Goal: Transaction & Acquisition: Purchase product/service

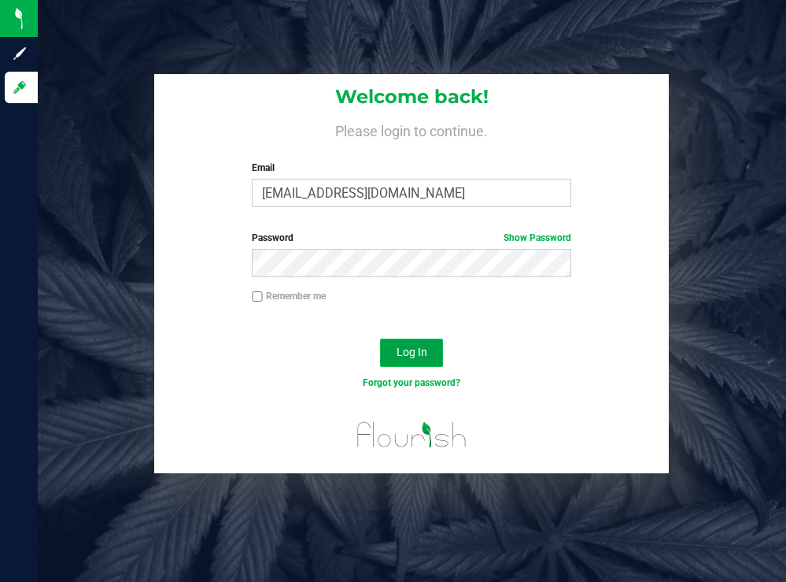
drag, startPoint x: 398, startPoint y: 360, endPoint x: 395, endPoint y: 339, distance: 21.5
click at [398, 360] on button "Log In" at bounding box center [411, 352] width 63 height 28
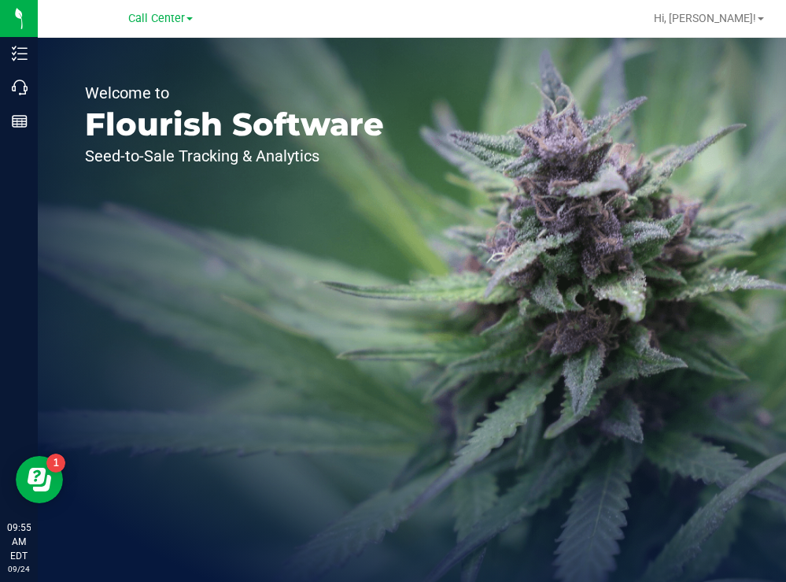
click at [452, 223] on div "Welcome to Flourish Software Seed-to-Sale Tracking & Analytics" at bounding box center [412, 310] width 748 height 544
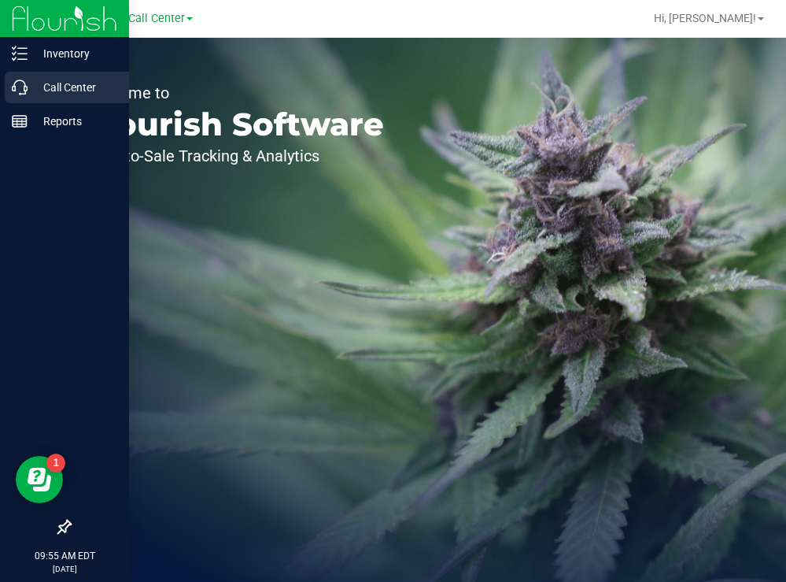
click at [61, 81] on p "Call Center" at bounding box center [75, 87] width 94 height 19
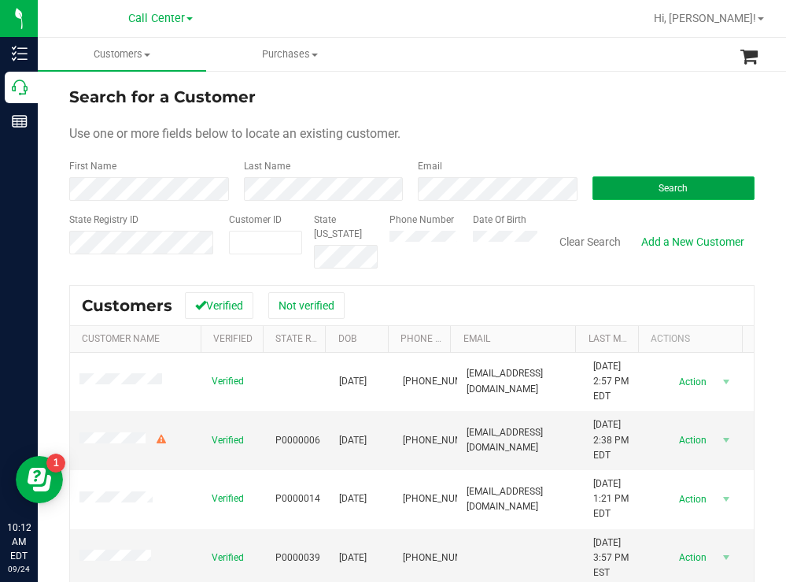
click at [615, 189] on button "Search" at bounding box center [674, 188] width 163 height 24
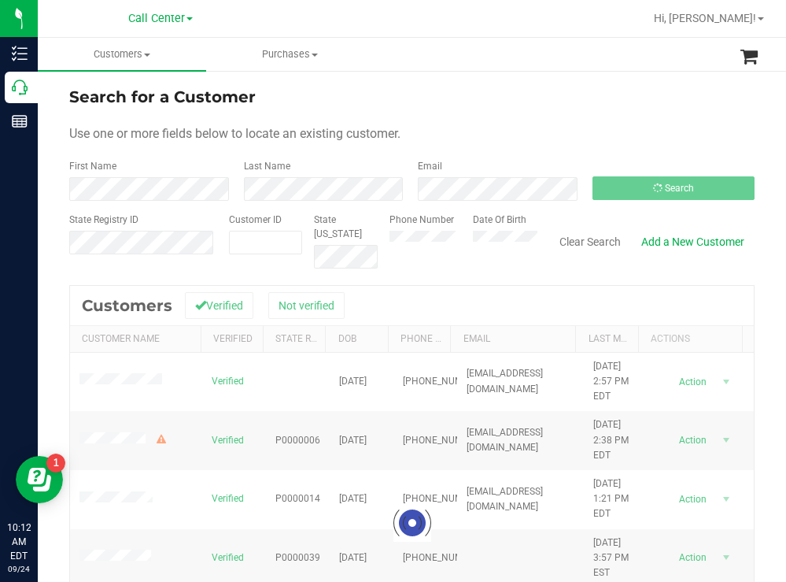
click at [480, 87] on div "Search for a Customer" at bounding box center [411, 97] width 685 height 24
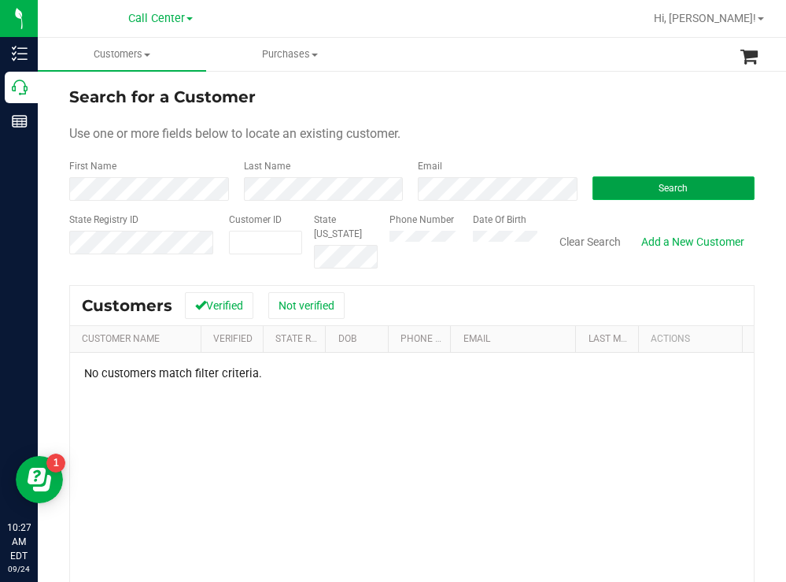
click at [619, 186] on button "Search" at bounding box center [674, 188] width 163 height 24
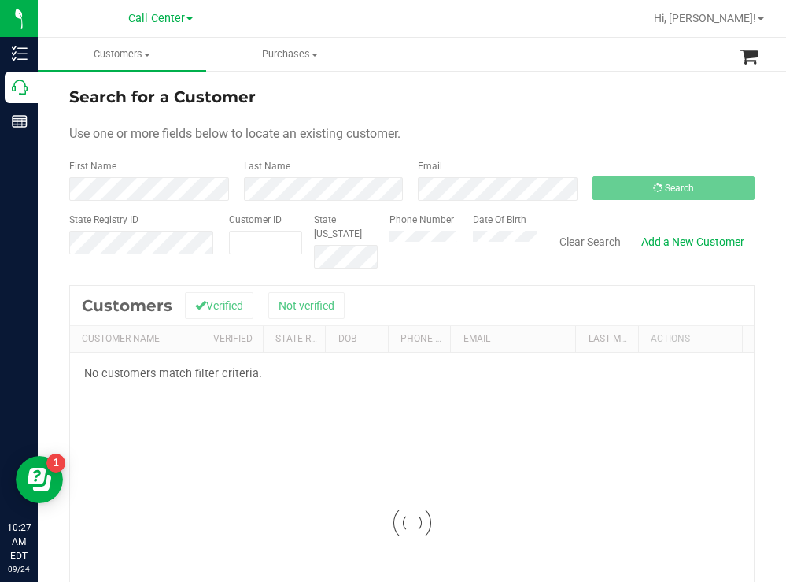
click at [504, 88] on div "Search for a Customer" at bounding box center [411, 97] width 685 height 24
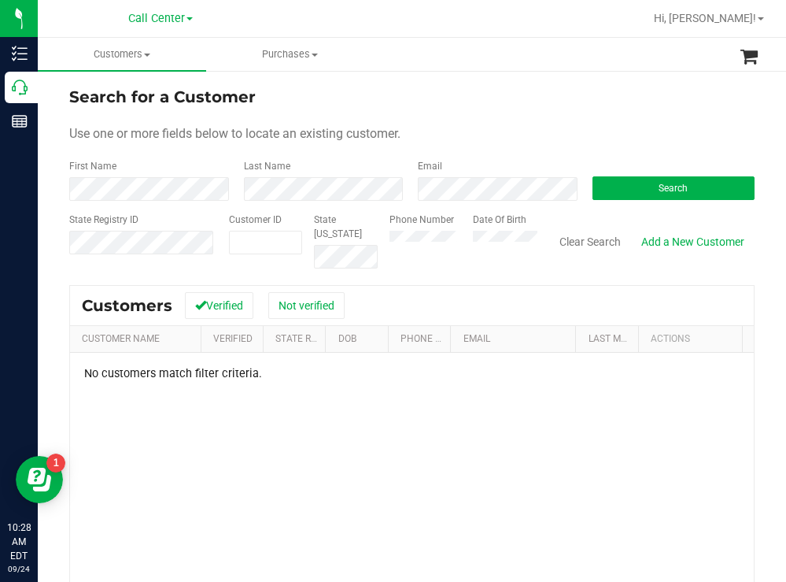
click at [461, 230] on div "Phone Number Date Of Birth" at bounding box center [458, 240] width 160 height 56
drag, startPoint x: 640, startPoint y: 179, endPoint x: 607, endPoint y: 175, distance: 32.5
click at [640, 178] on button "Search" at bounding box center [674, 188] width 163 height 24
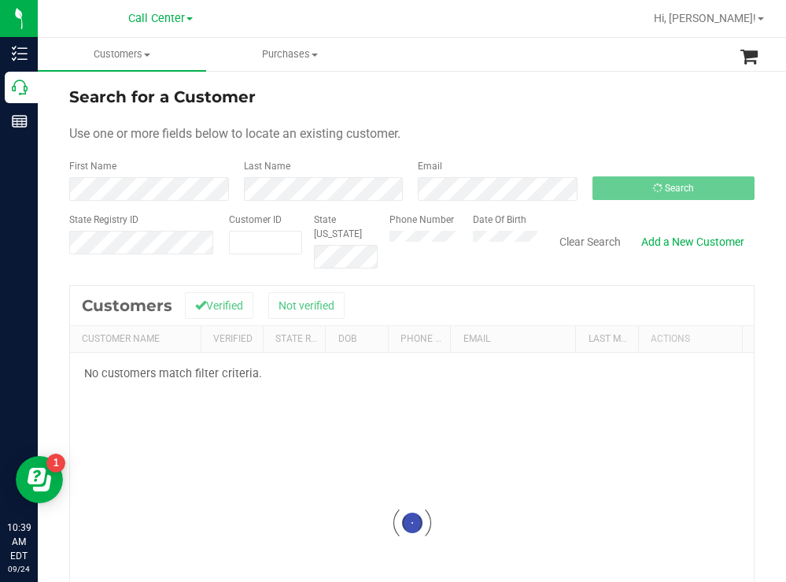
click at [430, 89] on div "Search for a Customer" at bounding box center [411, 97] width 685 height 24
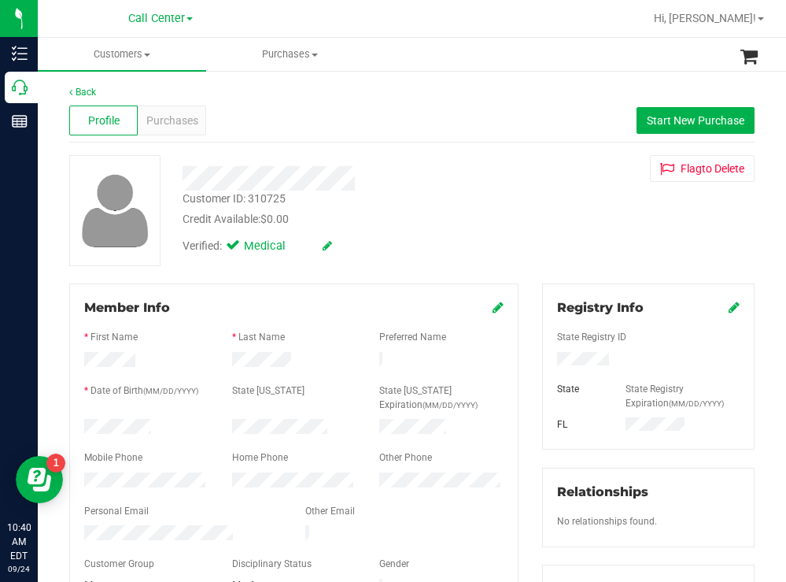
drag, startPoint x: 179, startPoint y: 421, endPoint x: 79, endPoint y: 427, distance: 100.9
click at [76, 427] on div at bounding box center [146, 428] width 148 height 19
drag, startPoint x: 617, startPoint y: 365, endPoint x: 540, endPoint y: 367, distance: 77.2
click at [545, 367] on div at bounding box center [648, 360] width 206 height 17
drag, startPoint x: 541, startPoint y: 219, endPoint x: 351, endPoint y: 158, distance: 199.1
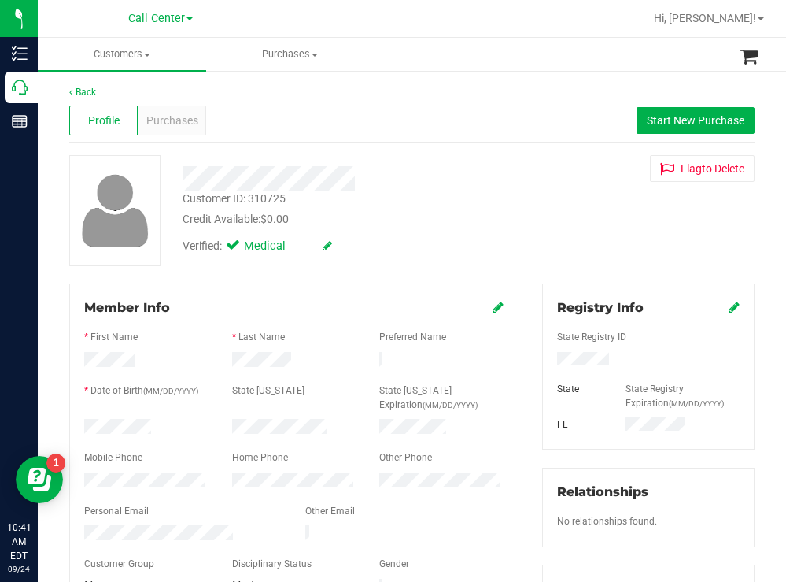
click at [522, 216] on div "Customer ID: 310725 Credit Available: $0.00 Verified: Medical Flag to Delete" at bounding box center [411, 210] width 709 height 111
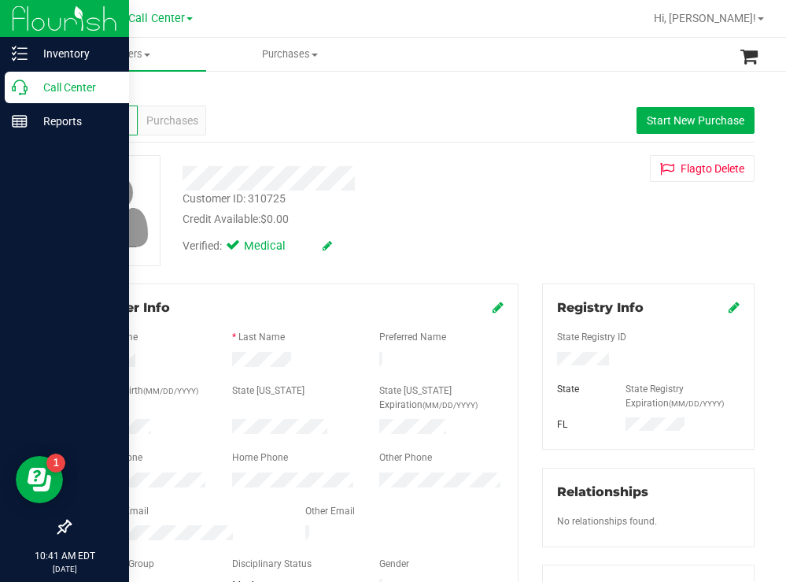
click at [94, 88] on p "Call Center" at bounding box center [75, 87] width 94 height 19
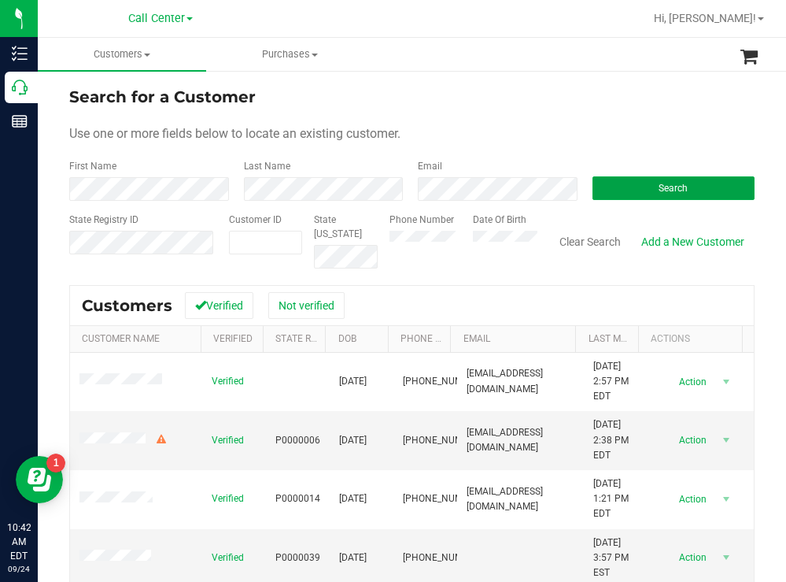
drag, startPoint x: 634, startPoint y: 190, endPoint x: 467, endPoint y: 135, distance: 175.7
click at [633, 189] on button "Search" at bounding box center [674, 188] width 163 height 24
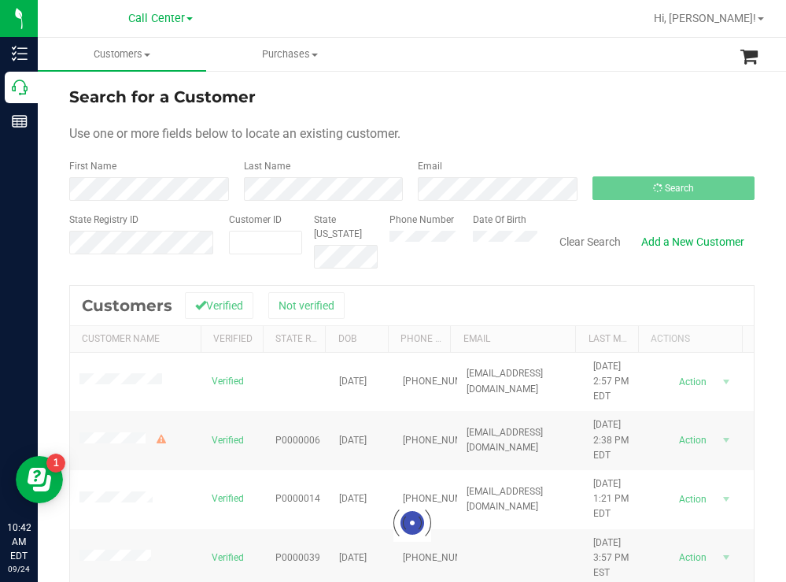
click at [428, 76] on div "Search for a Customer Use one or more fields below to locate an existing custom…" at bounding box center [412, 422] width 748 height 707
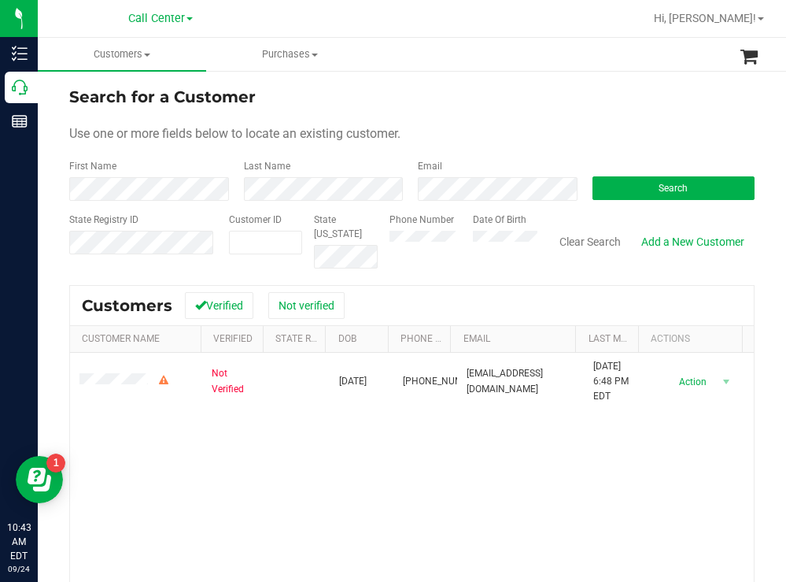
click at [461, 246] on div "Phone Number Date Of Birth" at bounding box center [458, 240] width 160 height 56
click at [659, 190] on span "Search" at bounding box center [673, 188] width 29 height 11
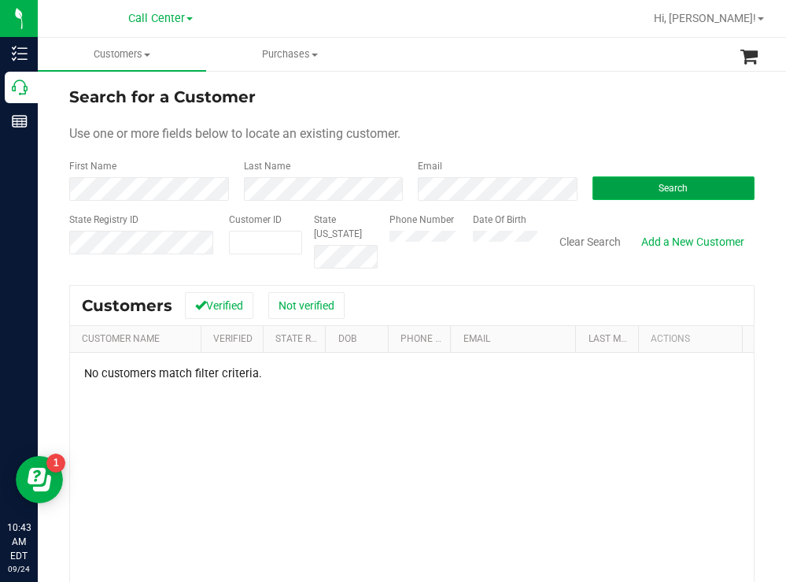
click at [621, 189] on button "Search" at bounding box center [674, 188] width 163 height 24
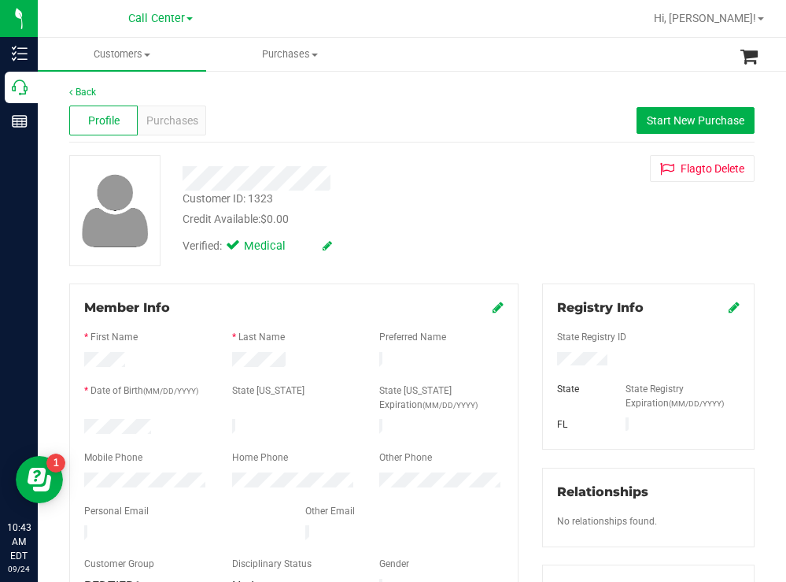
drag, startPoint x: 162, startPoint y: 424, endPoint x: 79, endPoint y: 427, distance: 82.7
click at [79, 427] on div at bounding box center [146, 428] width 148 height 19
drag, startPoint x: 606, startPoint y: 357, endPoint x: 548, endPoint y: 363, distance: 57.7
click at [548, 363] on div at bounding box center [648, 360] width 206 height 17
click at [478, 212] on div "Credit Available: $0.00" at bounding box center [348, 219] width 331 height 17
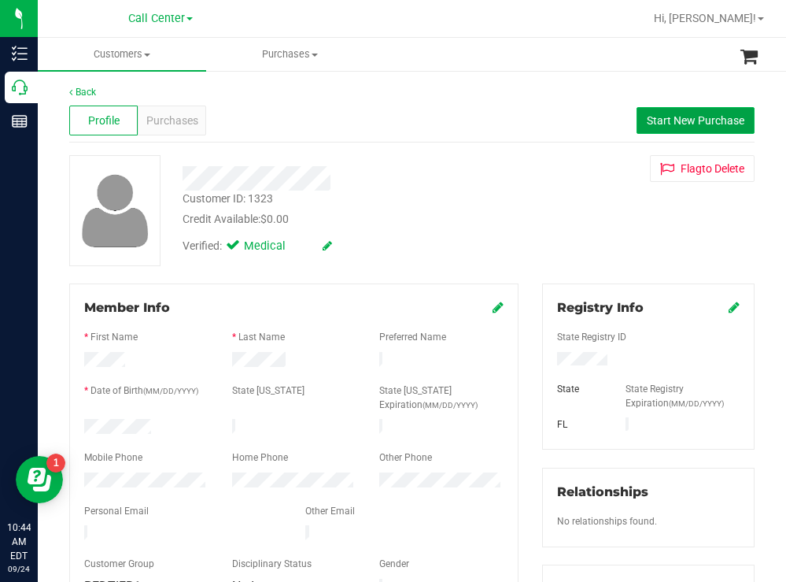
drag, startPoint x: 669, startPoint y: 121, endPoint x: 620, endPoint y: 127, distance: 49.2
click at [667, 121] on span "Start New Purchase" at bounding box center [696, 120] width 98 height 13
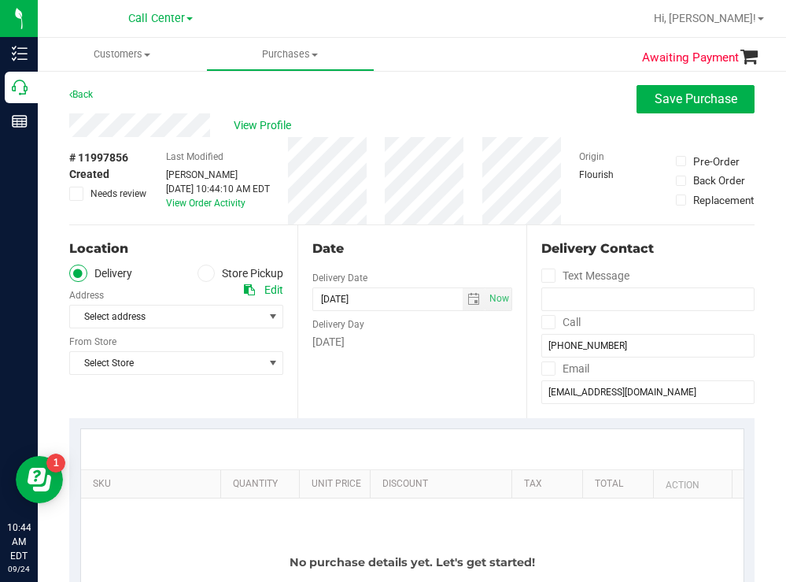
click at [206, 272] on span at bounding box center [207, 273] width 18 height 18
click at [0, 0] on input "Store Pickup" at bounding box center [0, 0] width 0 height 0
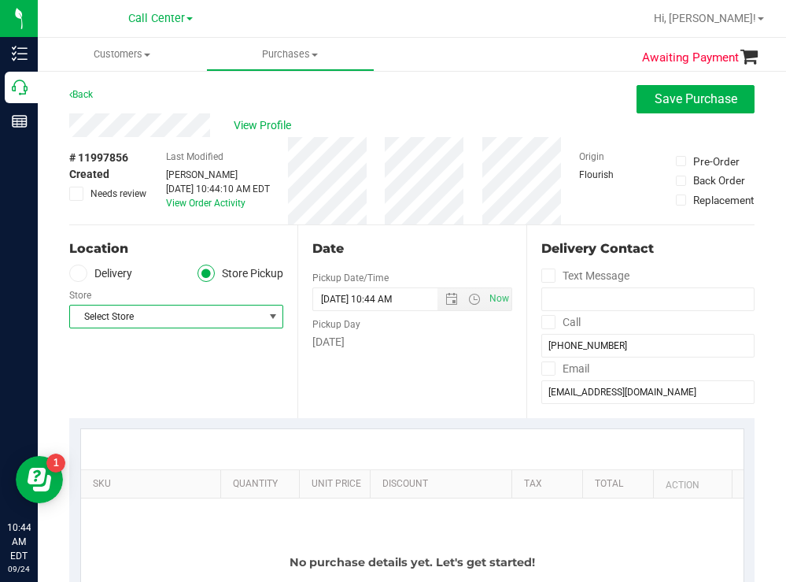
click at [162, 316] on span "Select Store" at bounding box center [166, 316] width 193 height 22
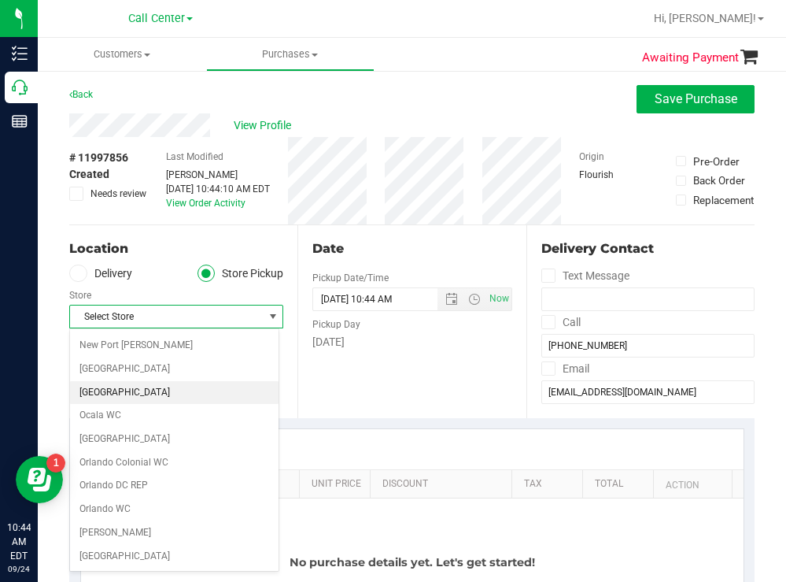
scroll to position [708, 0]
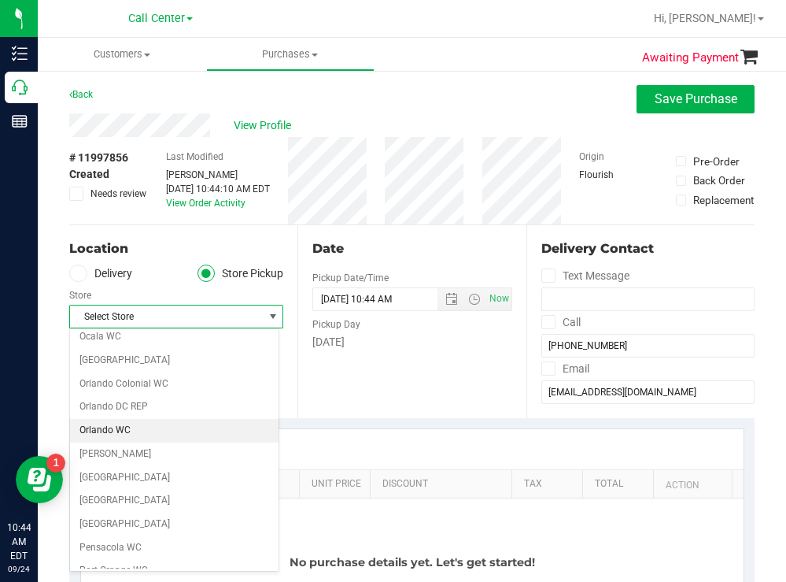
click at [119, 427] on li "Orlando WC" at bounding box center [174, 431] width 209 height 24
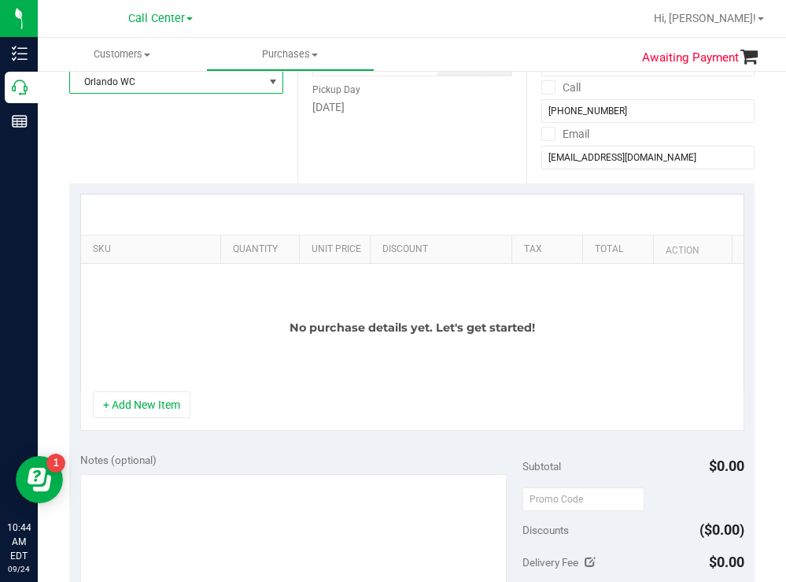
scroll to position [236, 0]
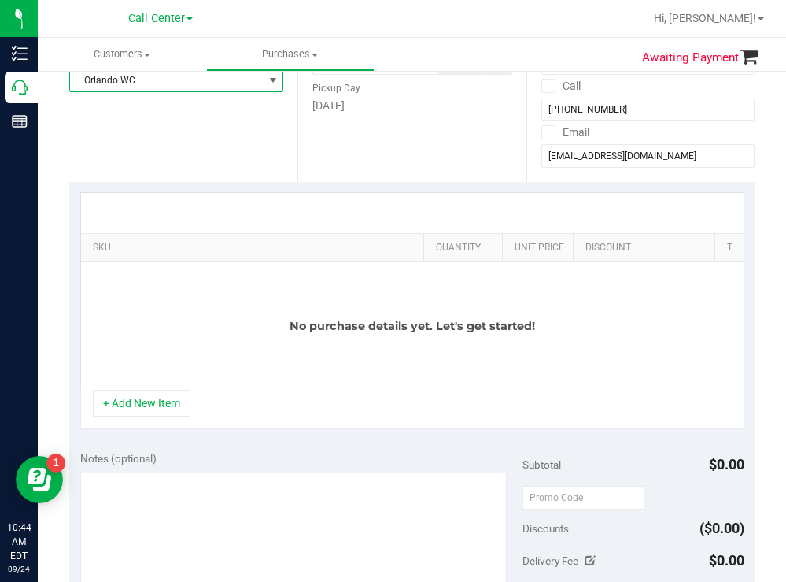
drag, startPoint x: 209, startPoint y: 242, endPoint x: 428, endPoint y: 207, distance: 221.5
click at [428, 207] on div "SKU Quantity Unit Price Discount Tax Total Action No purchase details yet. Let'…" at bounding box center [412, 291] width 664 height 198
click at [157, 408] on button "+ Add New Item" at bounding box center [142, 403] width 98 height 27
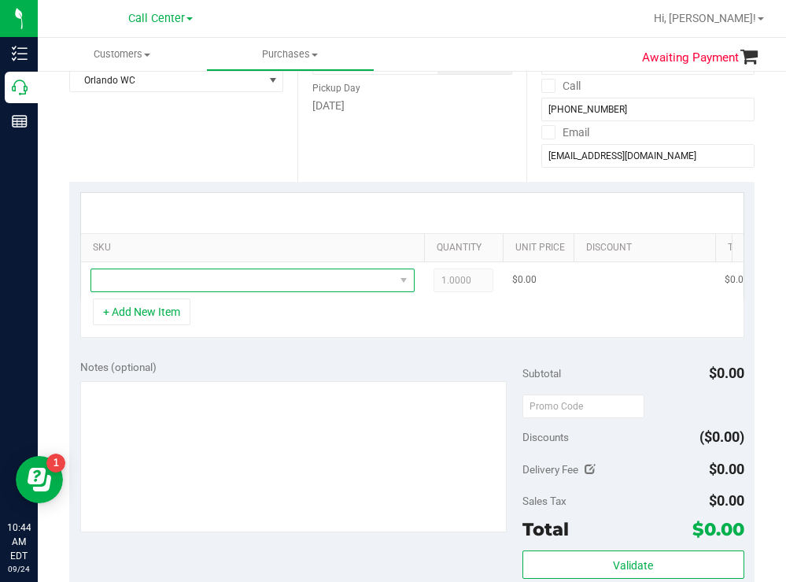
click at [186, 272] on span "NO DATA FOUND" at bounding box center [242, 280] width 303 height 22
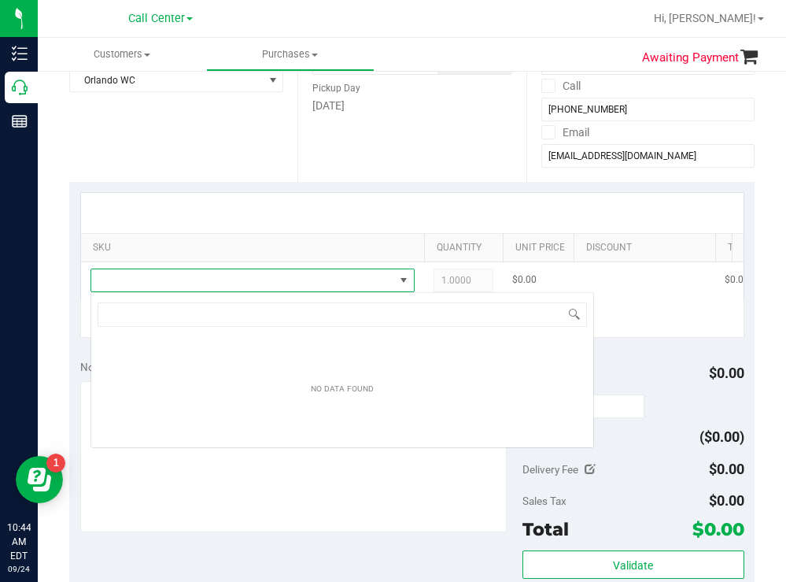
scroll to position [24, 324]
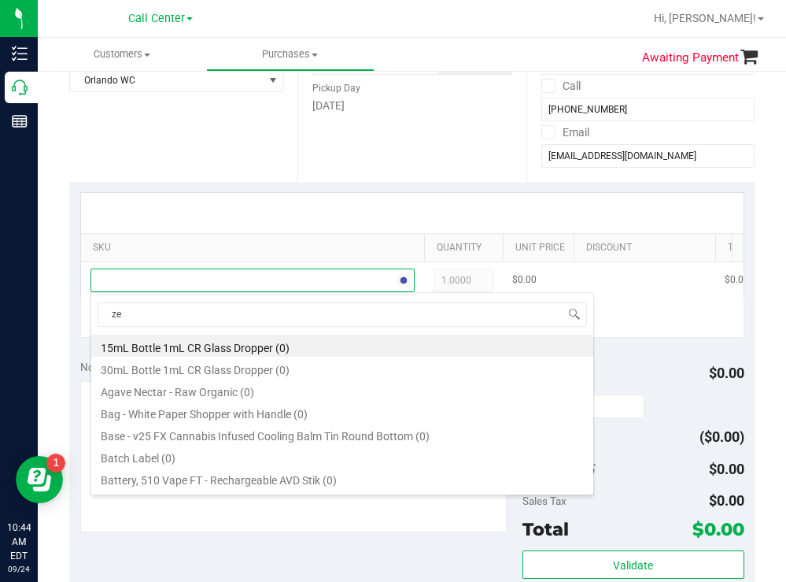
type input "zen"
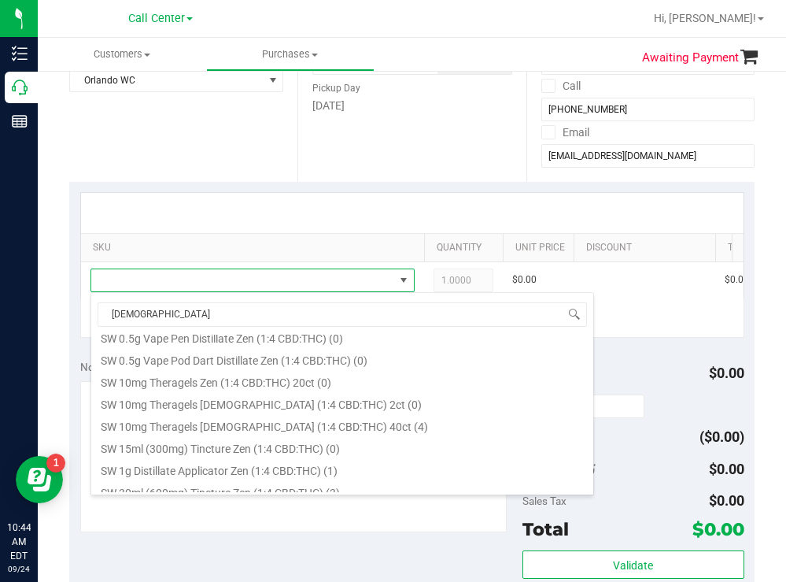
scroll to position [551, 0]
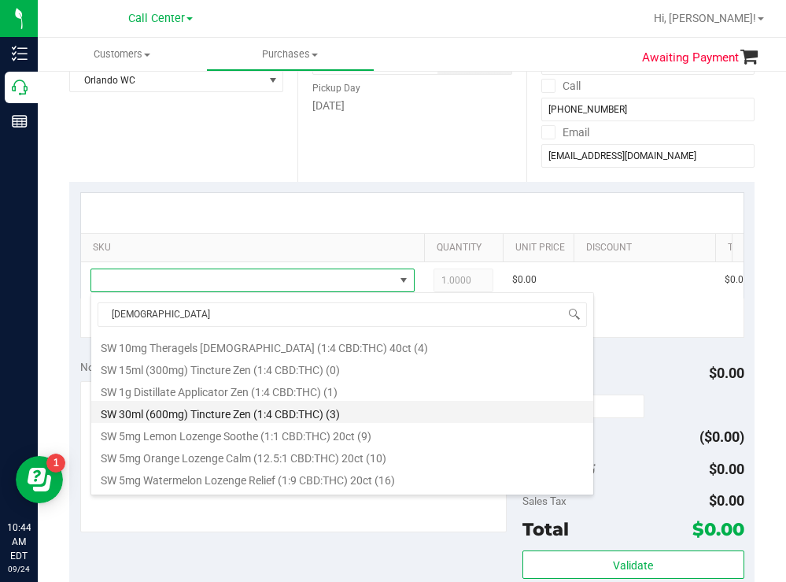
click at [292, 415] on li "SW 30ml (600mg) Tincture Zen (1:4 CBD:THC) (3)" at bounding box center [342, 412] width 502 height 22
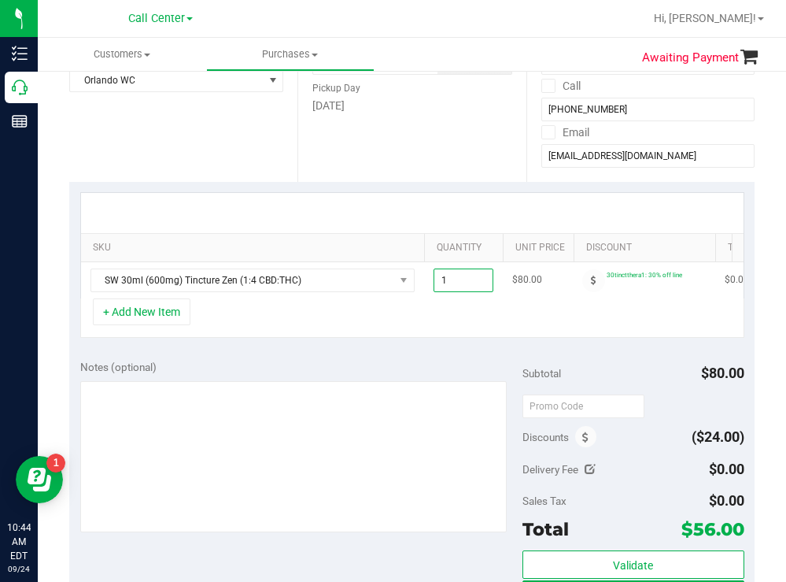
click at [463, 287] on span "1.00 1" at bounding box center [464, 280] width 60 height 24
type input "4"
type input "4.00"
click at [472, 338] on div "+ Add New Item" at bounding box center [412, 317] width 664 height 39
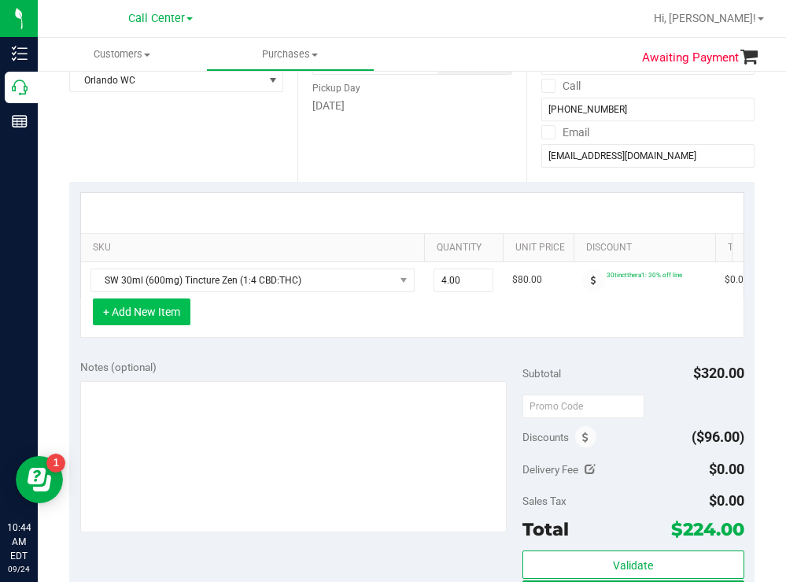
click at [168, 325] on button "+ Add New Item" at bounding box center [142, 311] width 98 height 27
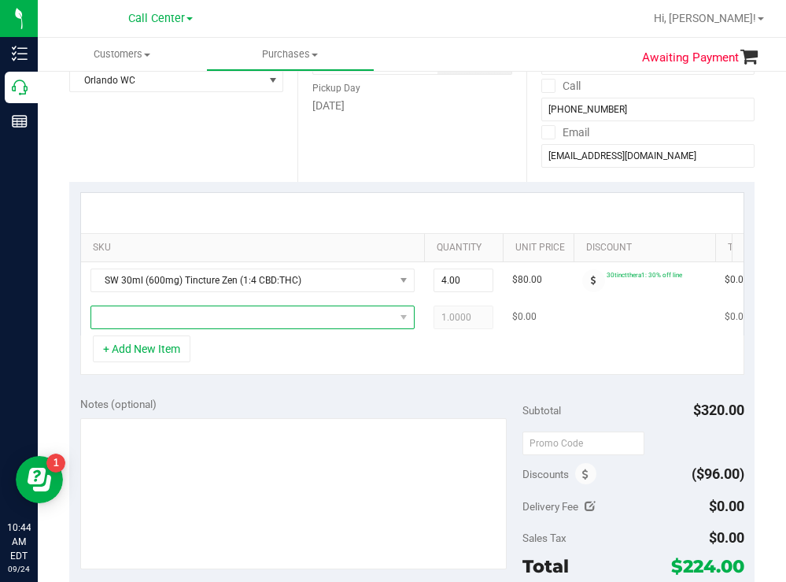
click at [168, 320] on span "NO DATA FOUND" at bounding box center [242, 317] width 303 height 22
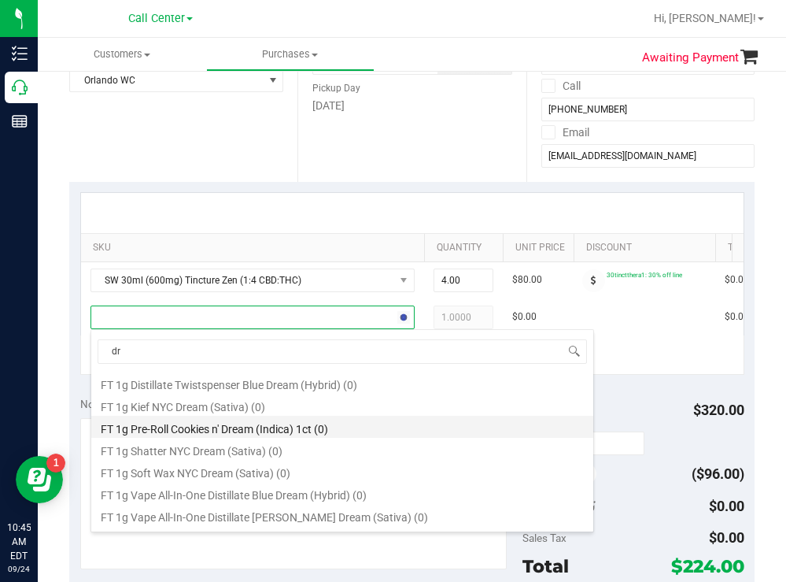
type input "d"
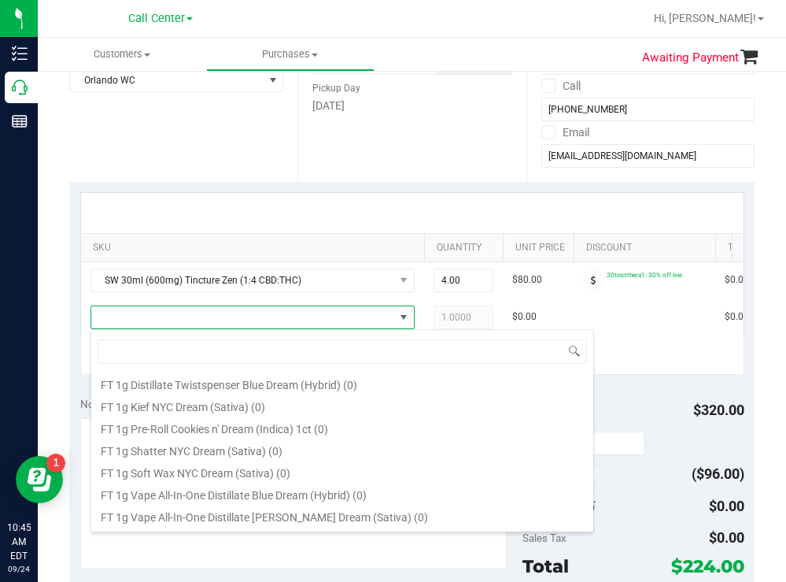
scroll to position [0, 0]
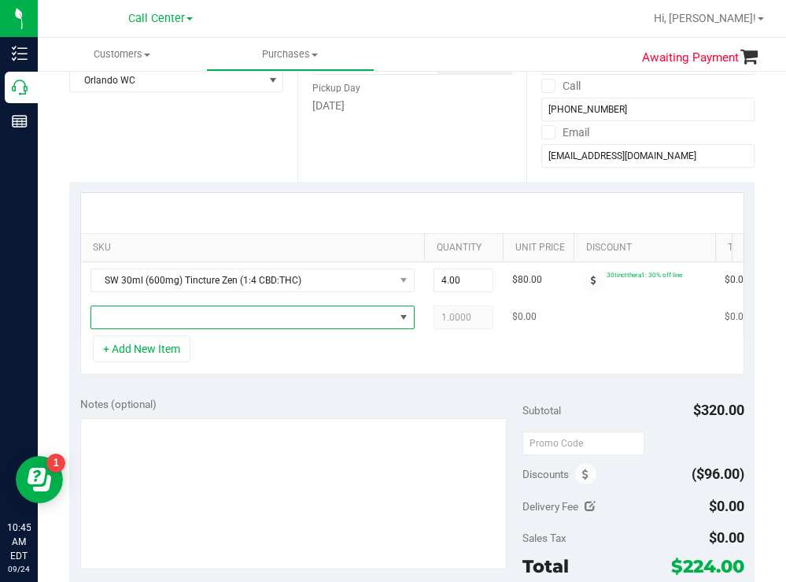
click at [174, 316] on span "NO DATA FOUND" at bounding box center [242, 317] width 303 height 22
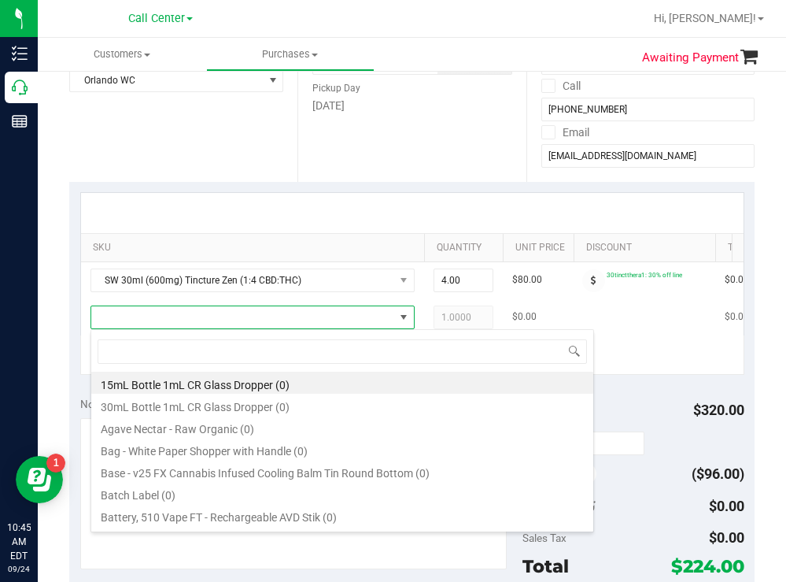
scroll to position [24, 324]
type input "1:9"
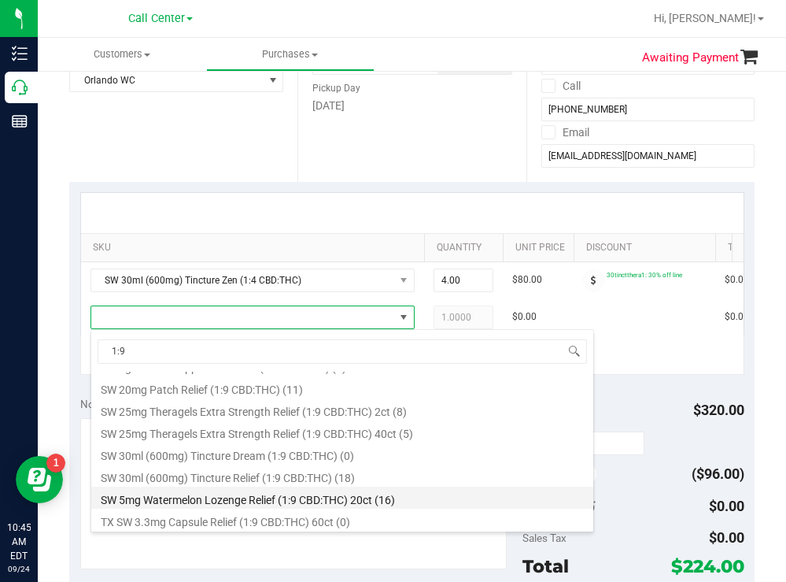
scroll to position [787, 0]
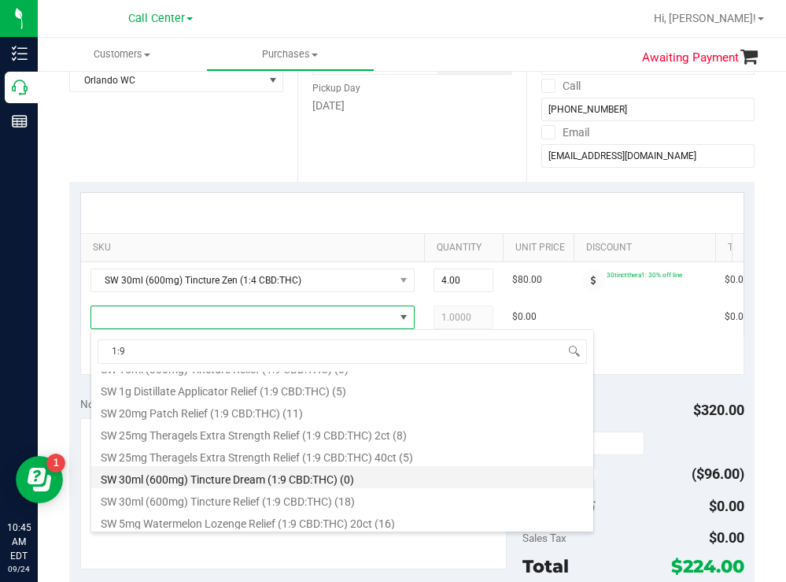
click at [264, 480] on li "SW 30ml (600mg) Tincture Dream (1:9 CBD:THC) (0)" at bounding box center [342, 477] width 502 height 22
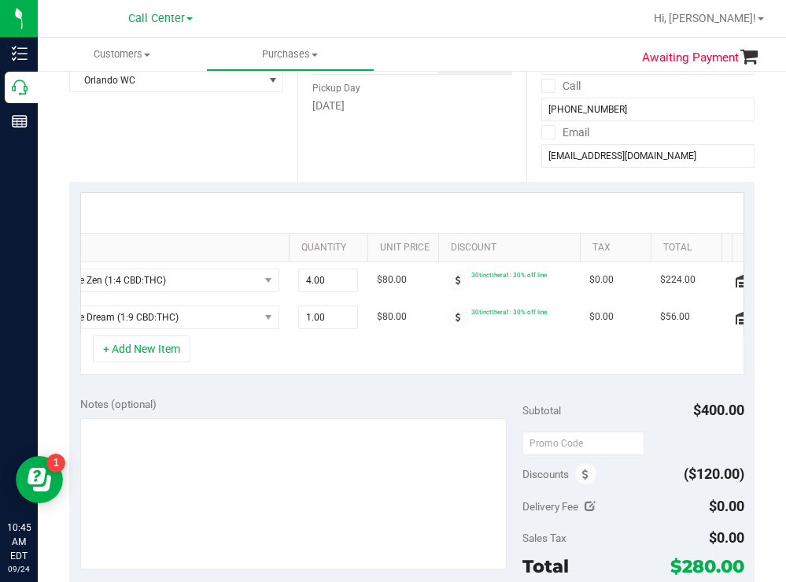
scroll to position [0, 216]
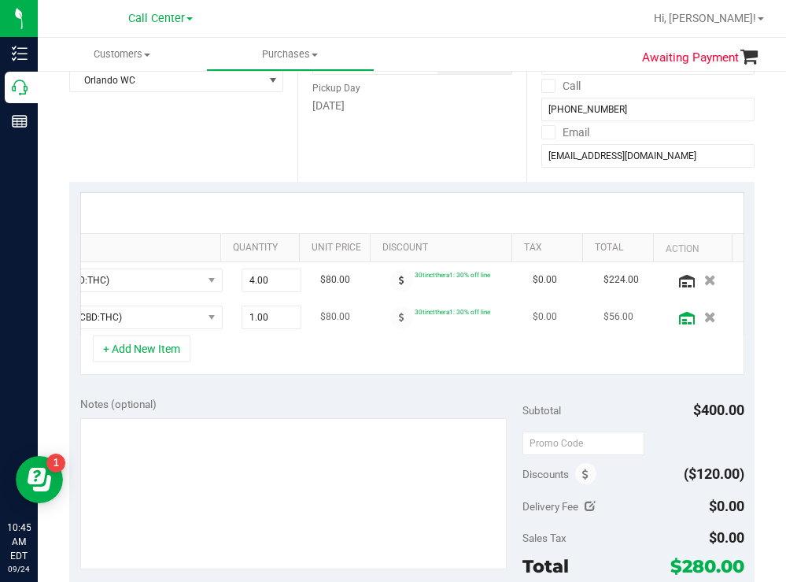
click at [679, 316] on icon at bounding box center [687, 318] width 16 height 13
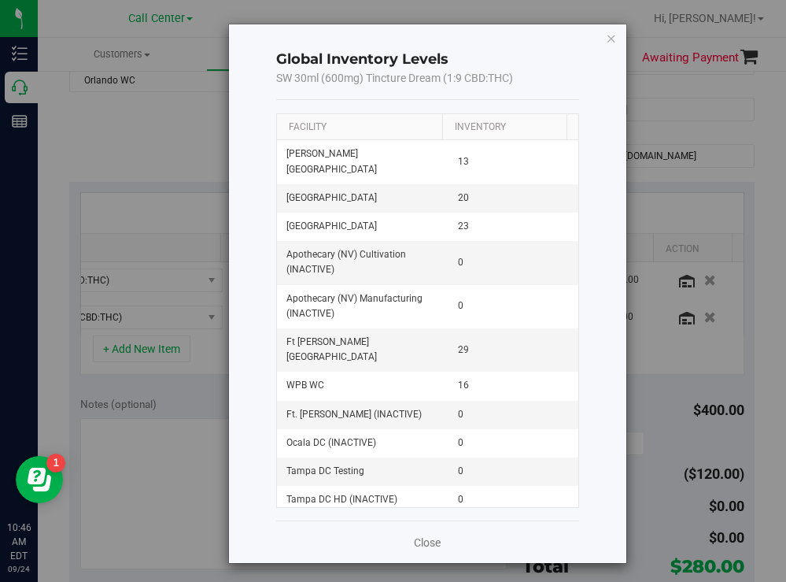
click at [375, 113] on div "Facility Inventory Merritt Island WC 13 Boynton Beach WC 20 Palm Coast WC 23 Ap…" at bounding box center [427, 310] width 303 height 394
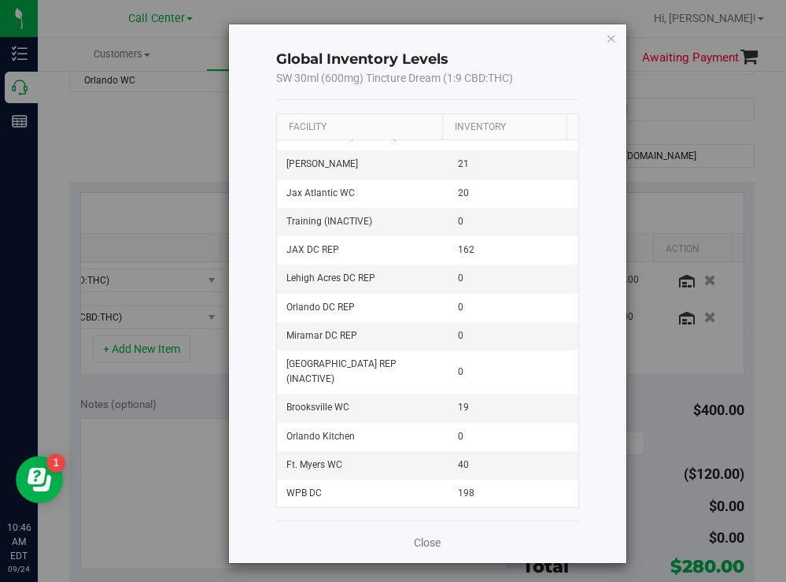
scroll to position [393, 0]
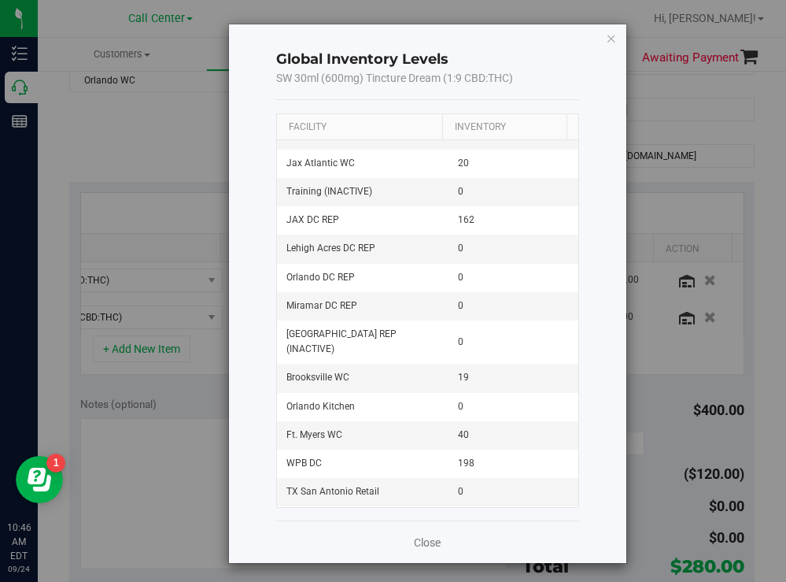
click at [357, 128] on th "Facility" at bounding box center [359, 127] width 165 height 27
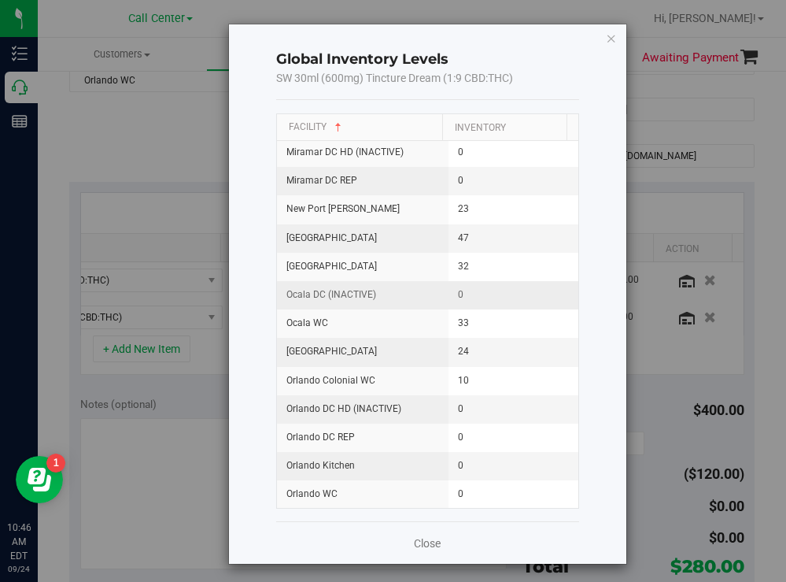
scroll to position [1259, 0]
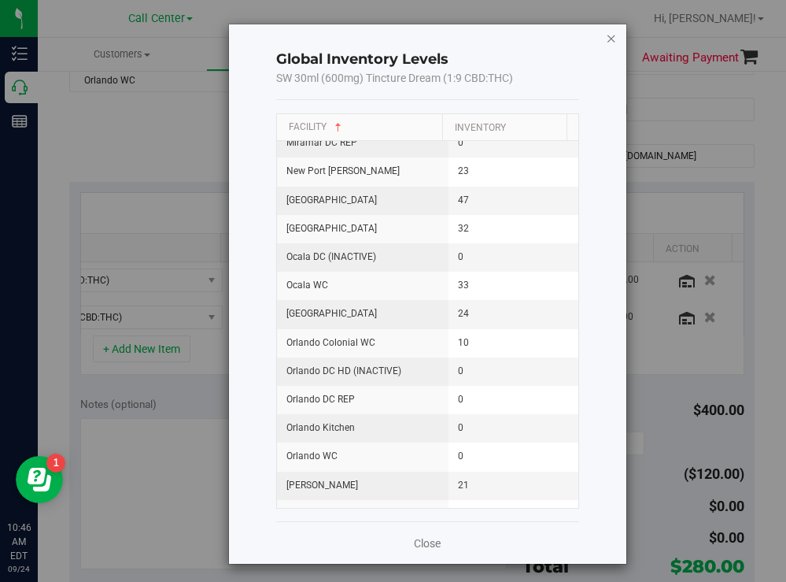
click at [606, 39] on icon "button" at bounding box center [611, 37] width 11 height 19
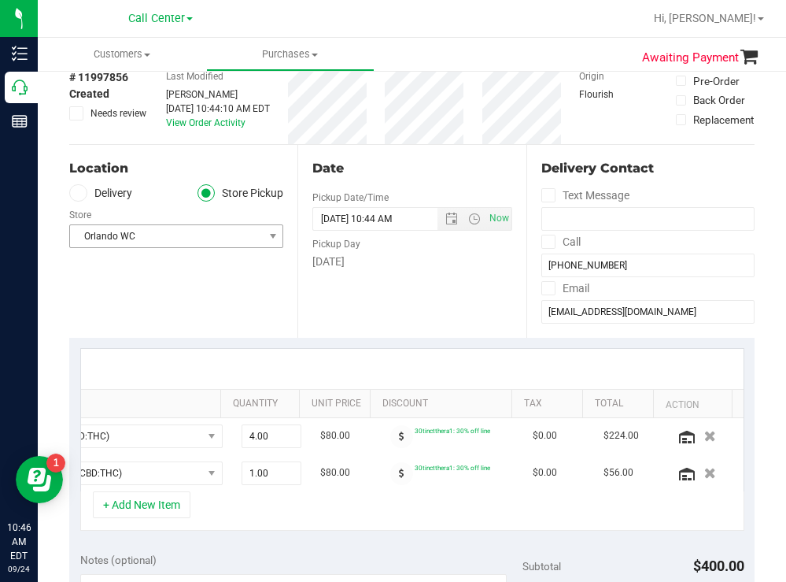
scroll to position [79, 0]
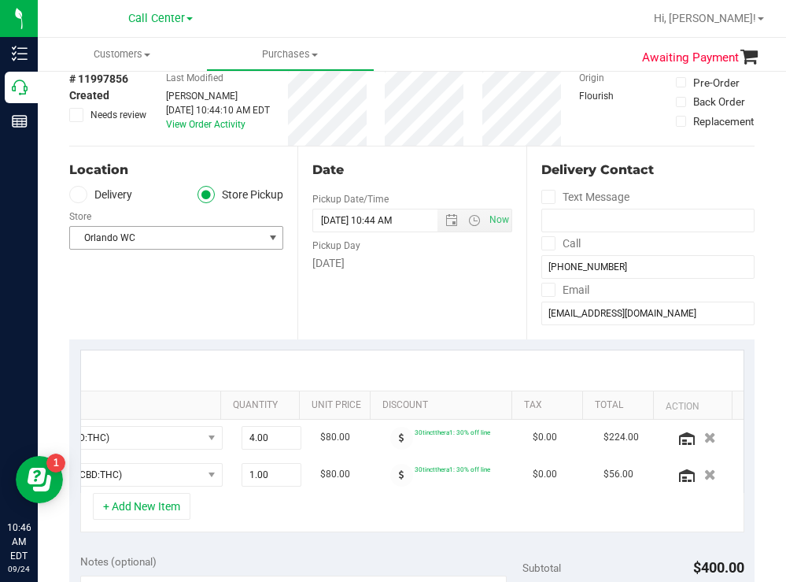
click at [178, 237] on span "Orlando WC" at bounding box center [166, 238] width 193 height 22
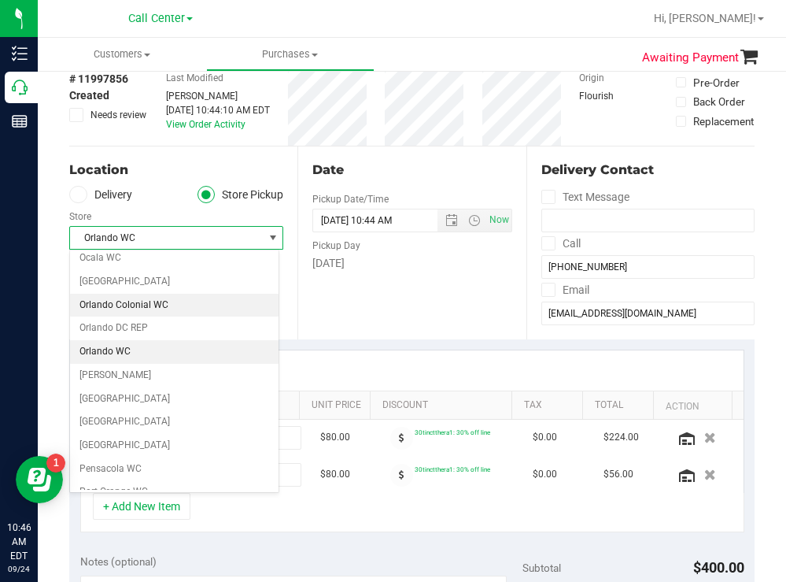
click at [162, 300] on li "Orlando Colonial WC" at bounding box center [174, 306] width 209 height 24
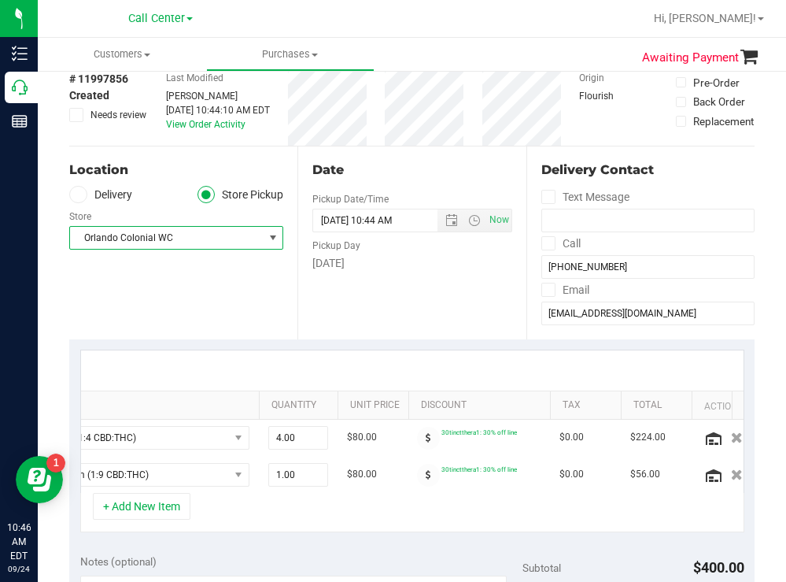
scroll to position [0, 216]
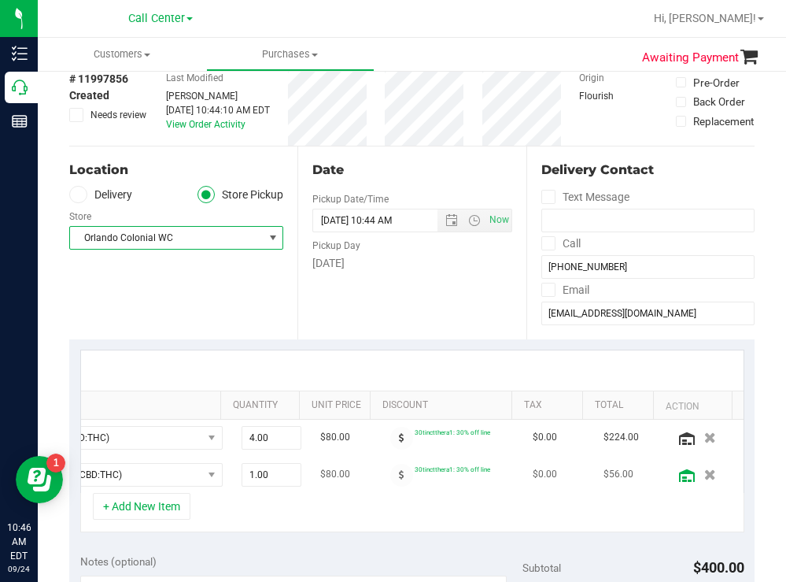
click at [679, 471] on icon at bounding box center [687, 475] width 16 height 13
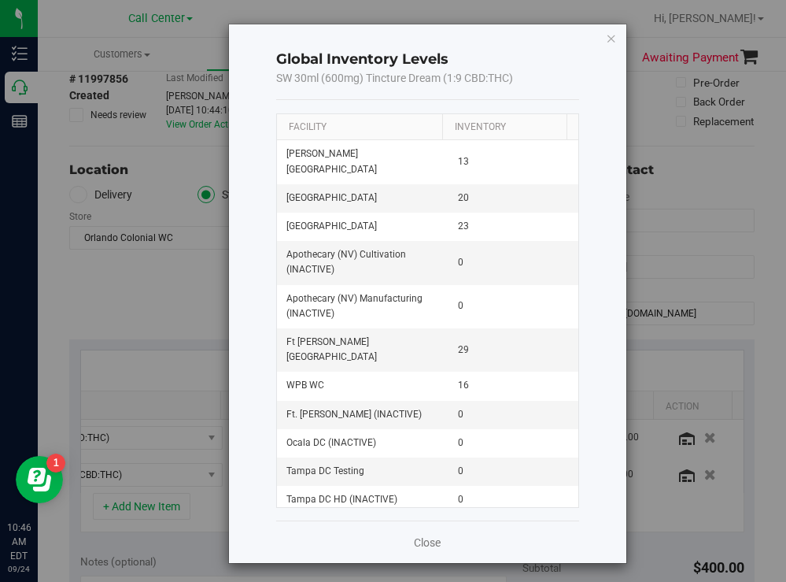
click at [367, 136] on th "Facility" at bounding box center [359, 127] width 165 height 27
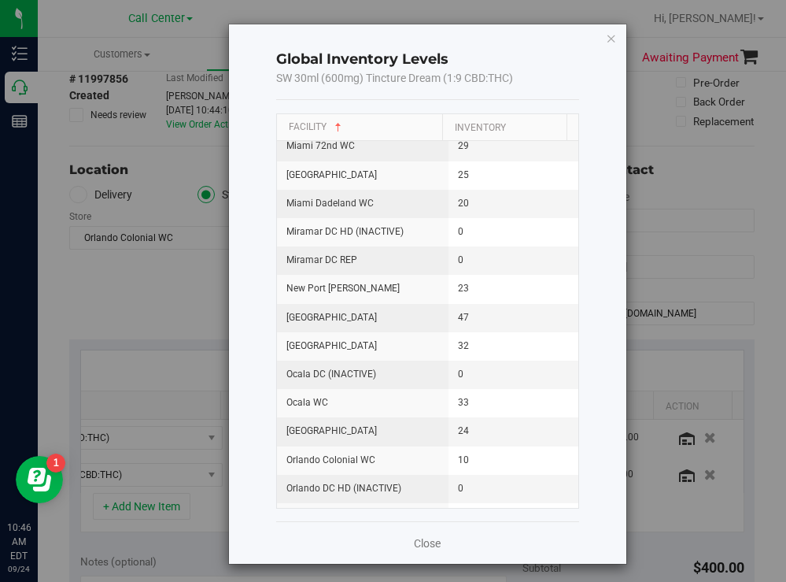
scroll to position [1180, 0]
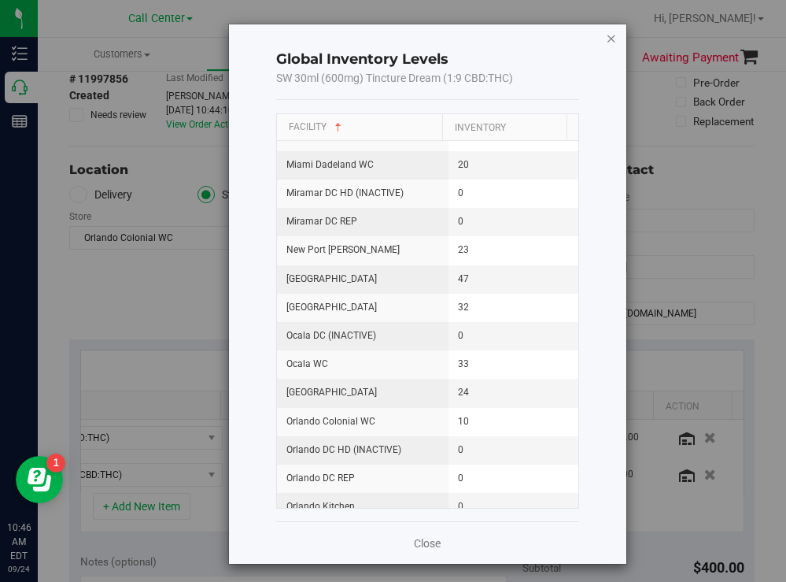
click at [606, 39] on icon "button" at bounding box center [611, 37] width 11 height 19
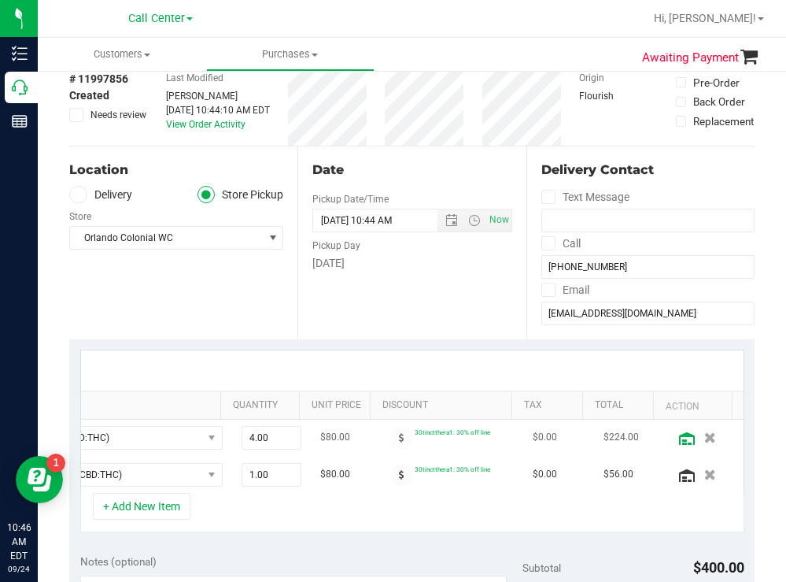
click at [679, 437] on icon at bounding box center [687, 438] width 16 height 13
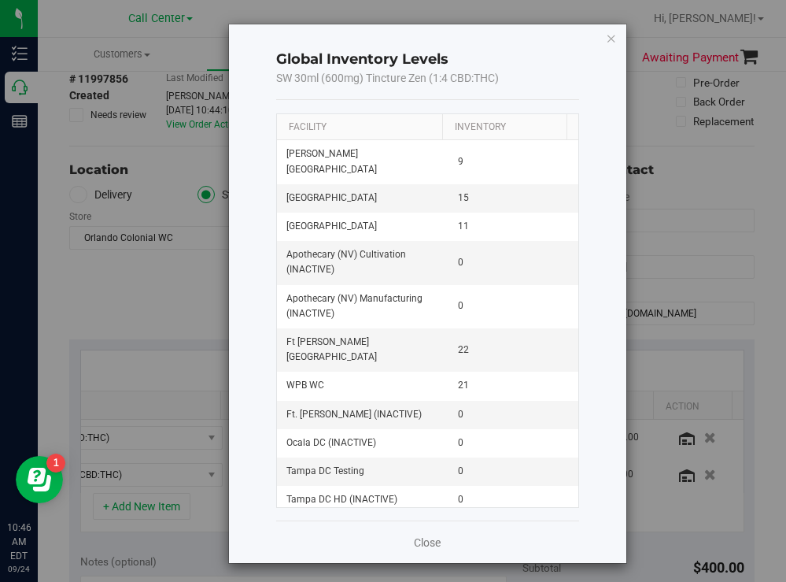
click at [397, 124] on th "Facility" at bounding box center [359, 127] width 165 height 27
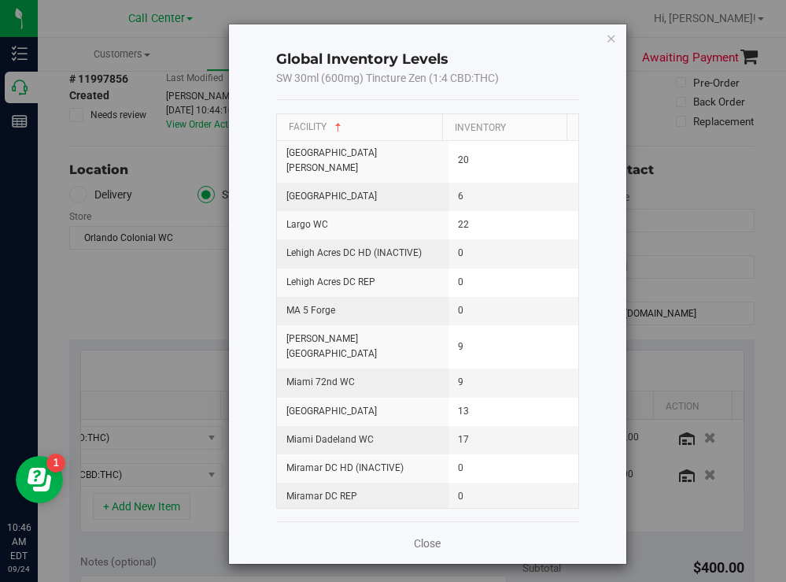
scroll to position [1102, 0]
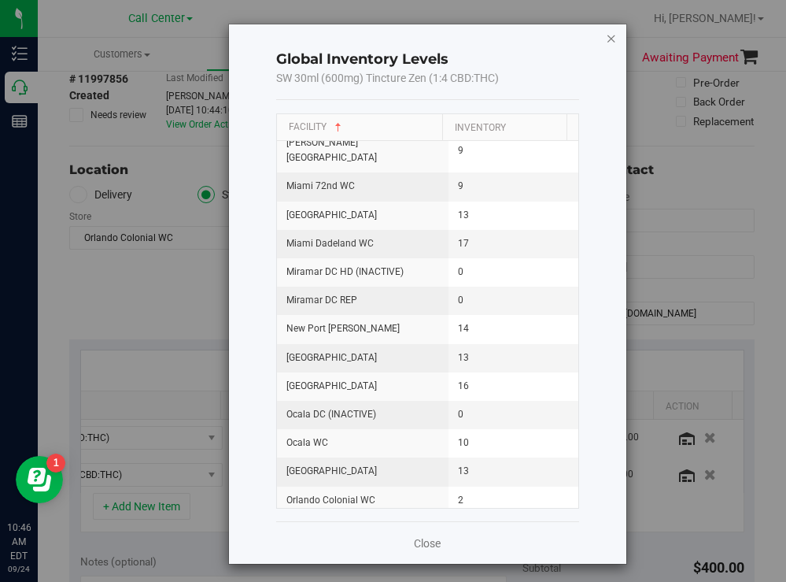
click at [606, 35] on icon "button" at bounding box center [611, 37] width 11 height 19
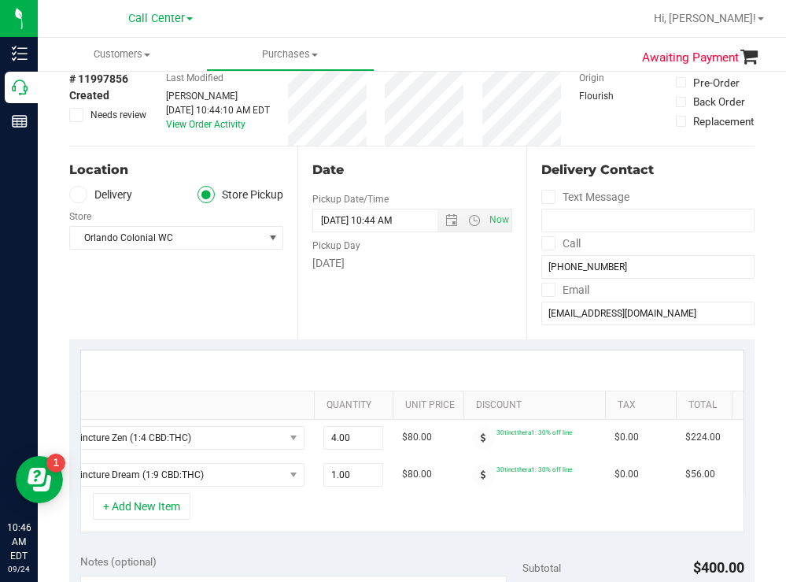
scroll to position [0, 0]
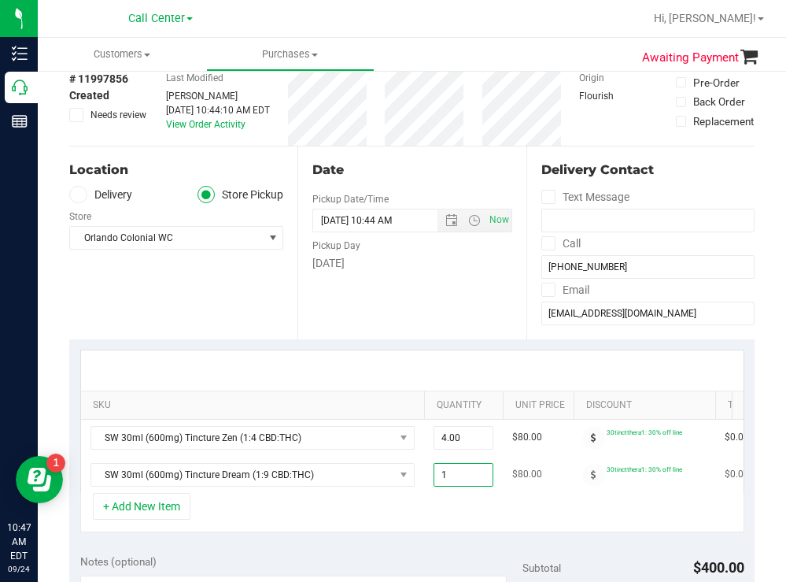
click at [462, 475] on span "1.00 1" at bounding box center [464, 475] width 60 height 24
type input "4"
type input "4.00"
click at [367, 354] on div at bounding box center [412, 370] width 663 height 40
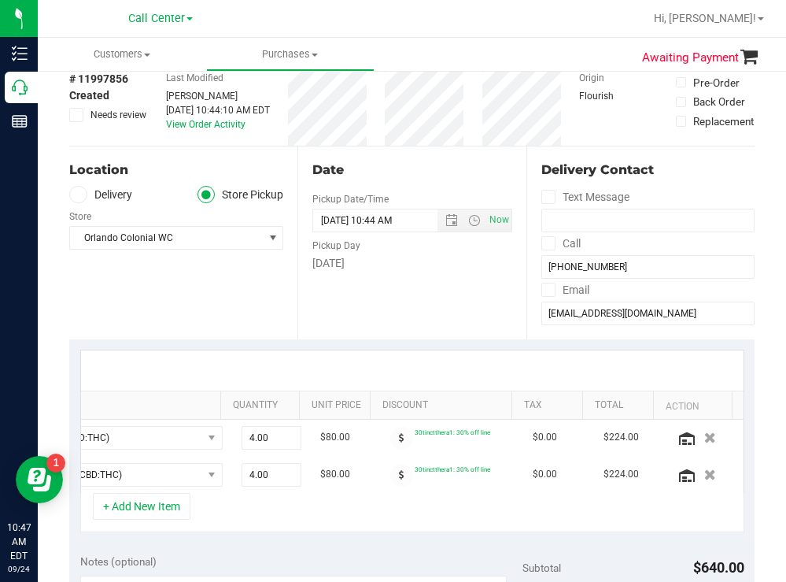
scroll to position [0, 216]
click at [679, 440] on icon at bounding box center [687, 438] width 16 height 13
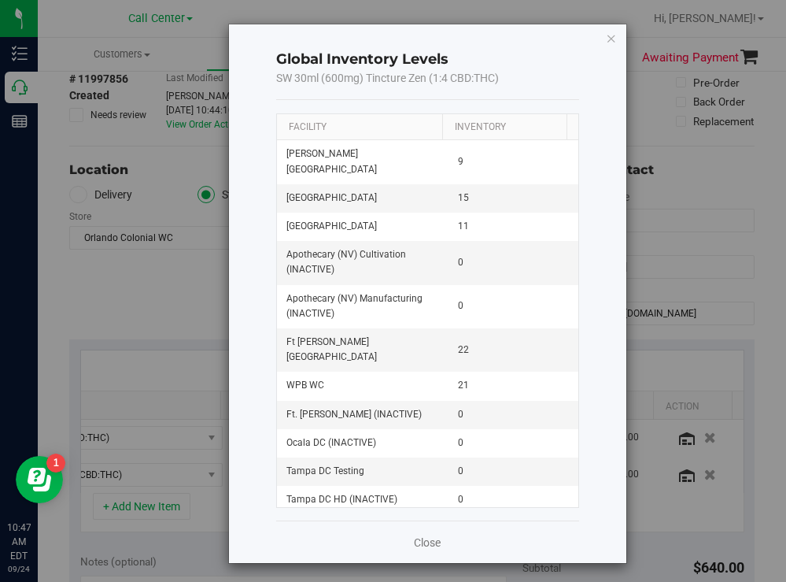
click at [375, 128] on th "Facility" at bounding box center [359, 127] width 165 height 27
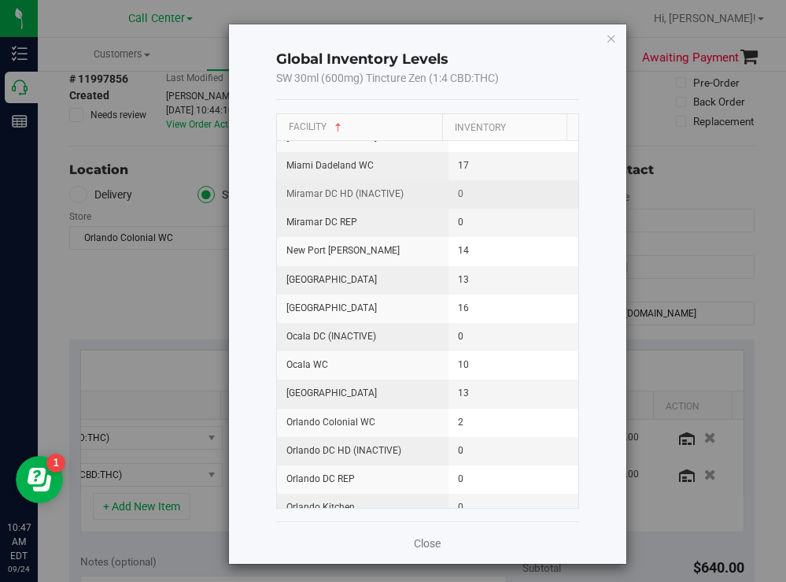
scroll to position [1180, 0]
click at [181, 310] on div "Global Inventory Levels SW 30ml (600mg) Tincture Zen (1:4 CBD:THC) Facility Inv…" at bounding box center [400, 294] width 456 height 541
click at [606, 39] on icon "button" at bounding box center [611, 37] width 11 height 19
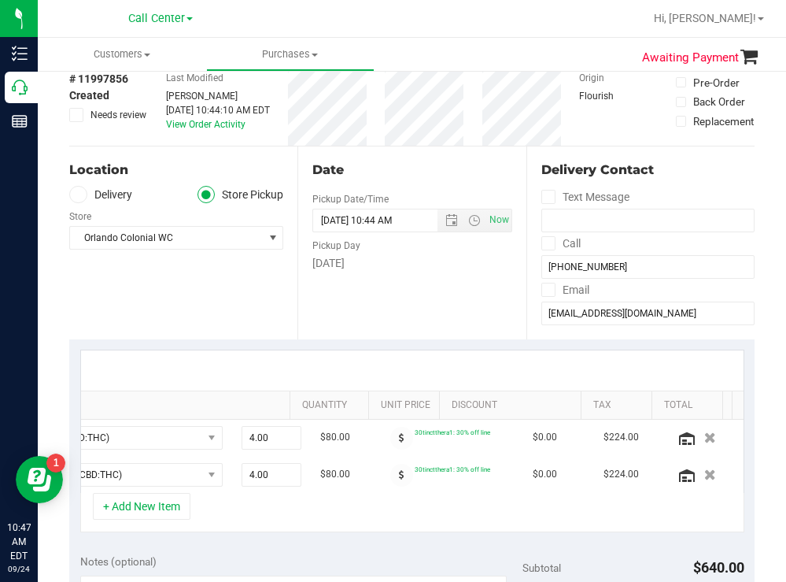
scroll to position [0, 216]
click at [703, 435] on icon "button" at bounding box center [709, 437] width 13 height 12
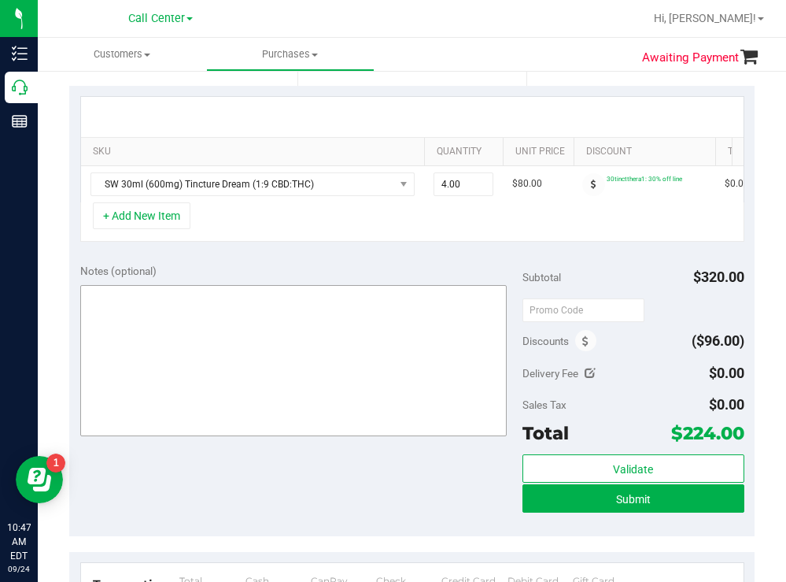
scroll to position [393, 0]
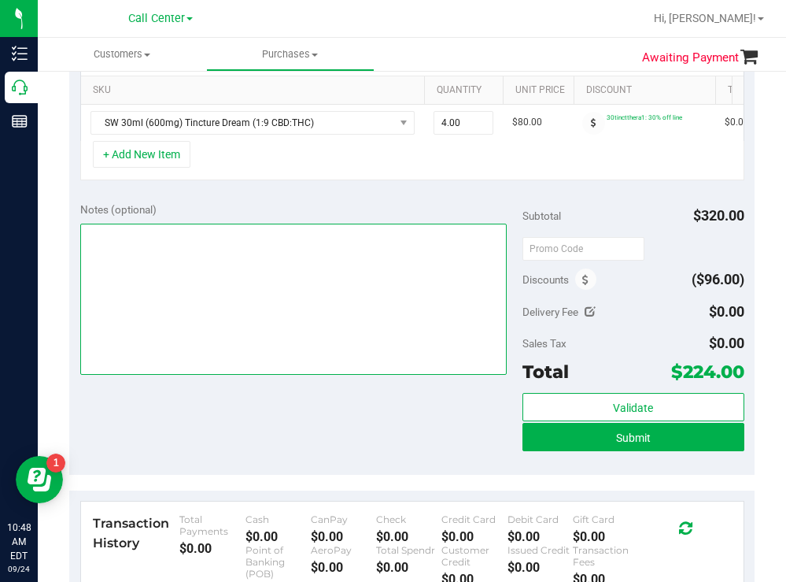
click at [134, 278] on textarea at bounding box center [293, 298] width 427 height 151
click at [216, 261] on textarea at bounding box center [293, 298] width 427 height 151
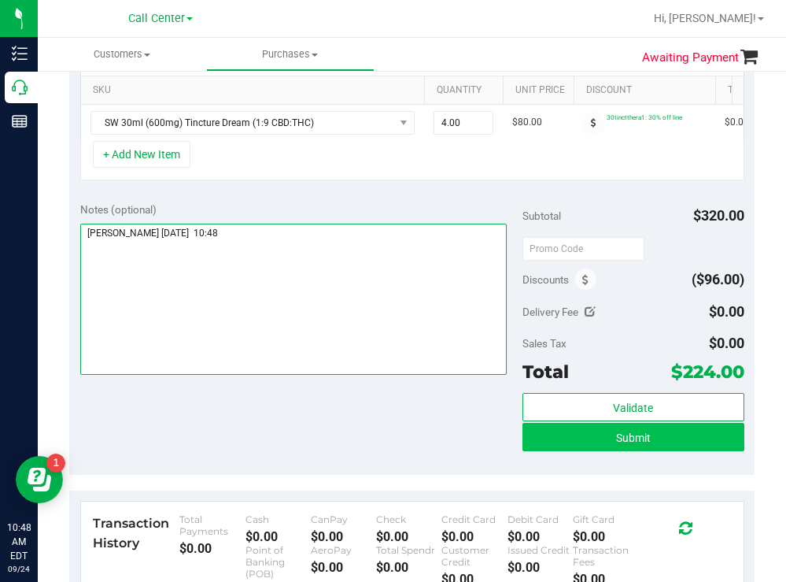
type textarea "orlando todd 9/24 10:48"
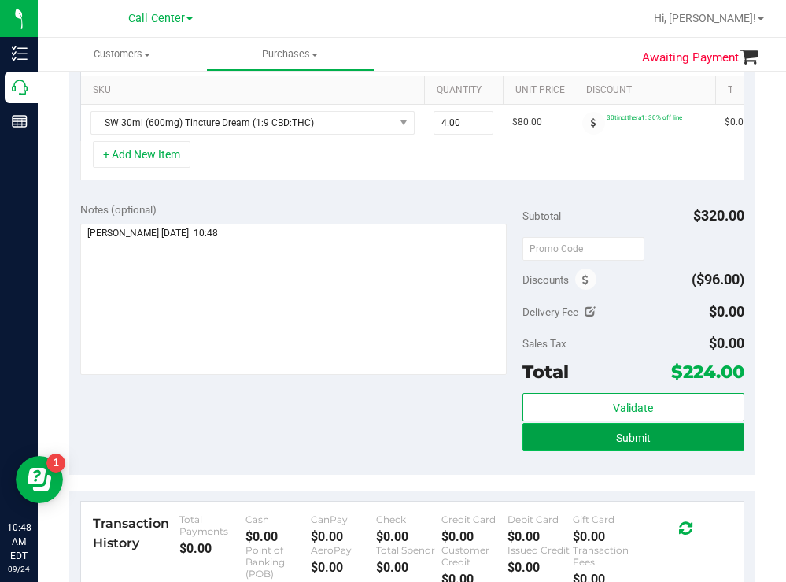
click at [568, 451] on button "Submit" at bounding box center [633, 437] width 221 height 28
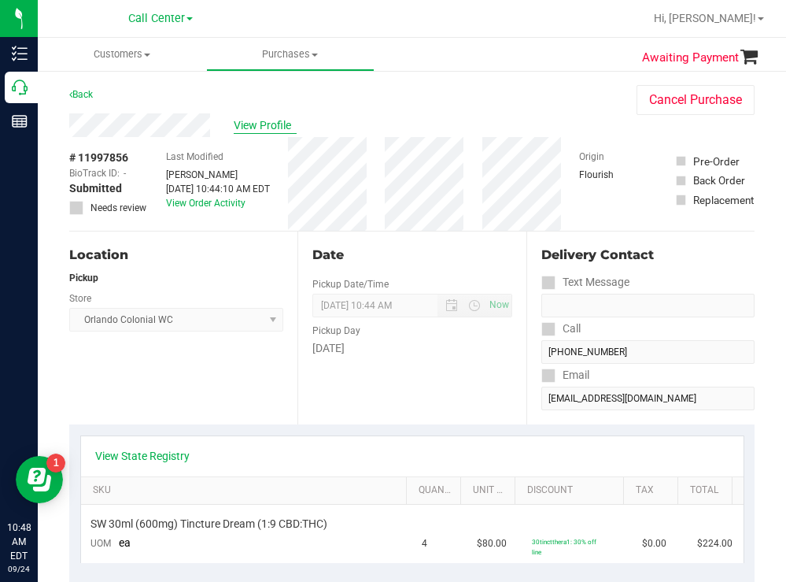
click at [264, 128] on span "View Profile" at bounding box center [265, 125] width 63 height 17
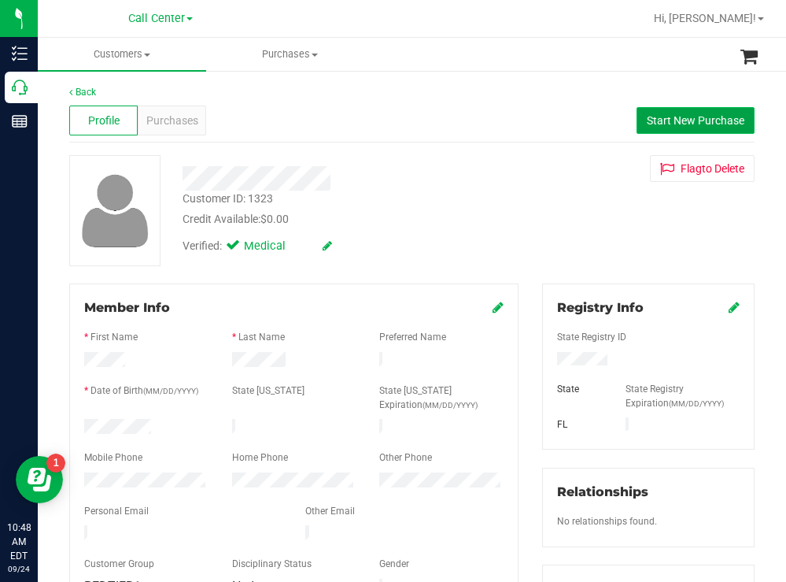
click at [688, 121] on span "Start New Purchase" at bounding box center [696, 120] width 98 height 13
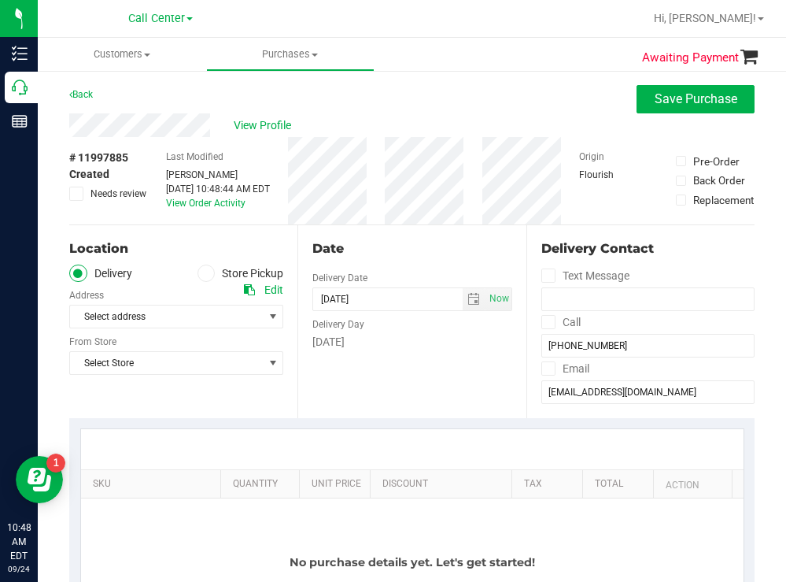
click at [209, 273] on span at bounding box center [207, 273] width 18 height 18
click at [0, 0] on input "Store Pickup" at bounding box center [0, 0] width 0 height 0
click at [162, 314] on span "Select Store" at bounding box center [166, 316] width 193 height 22
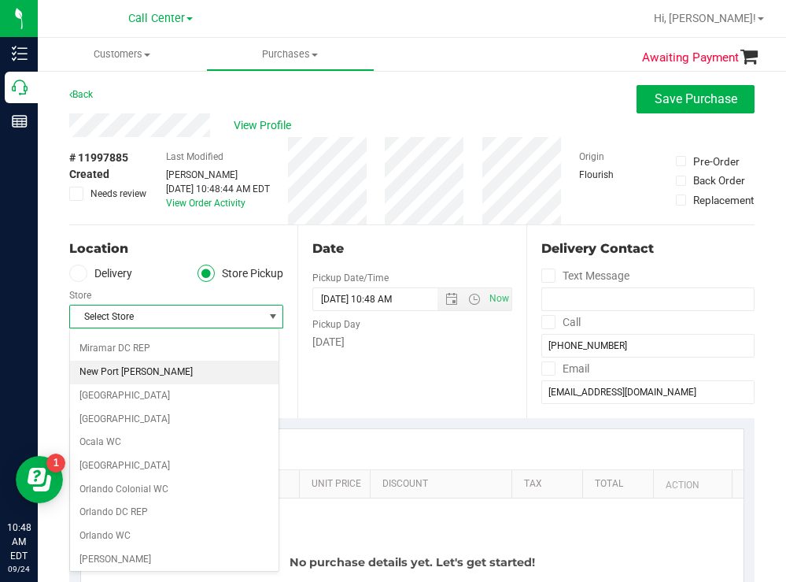
scroll to position [630, 0]
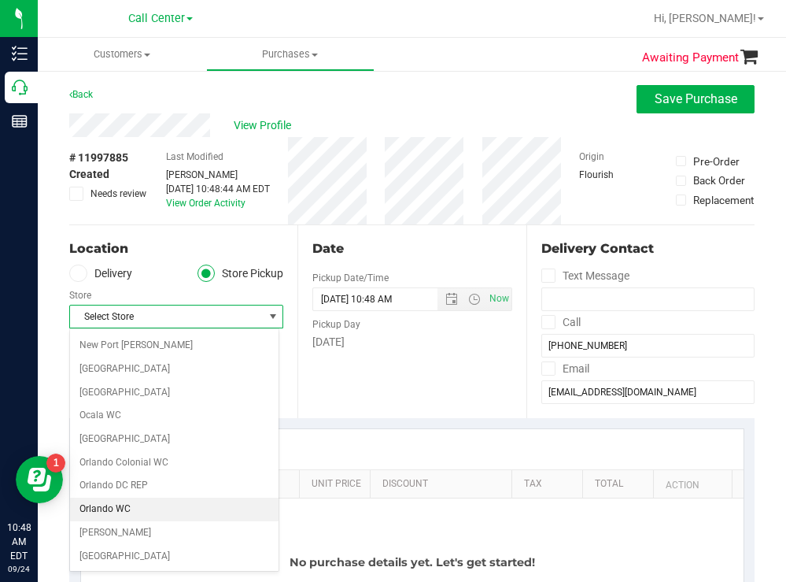
click at [120, 504] on li "Orlando WC" at bounding box center [174, 509] width 209 height 24
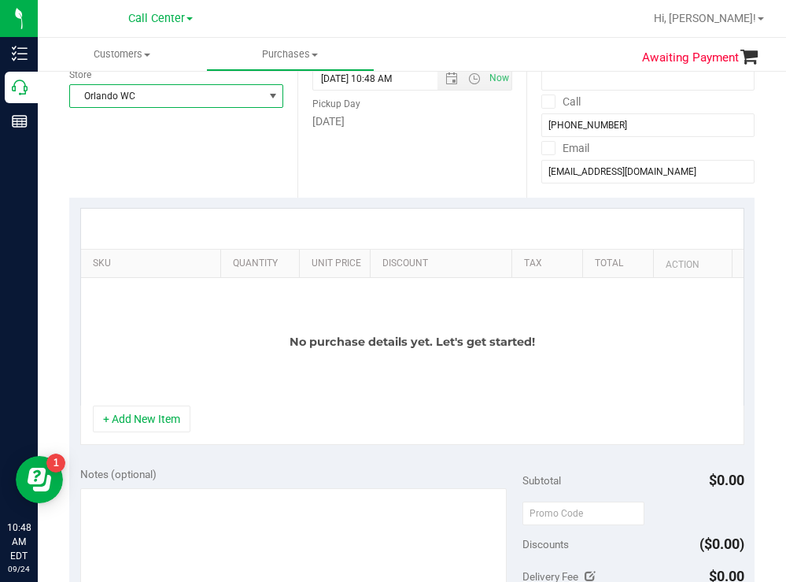
scroll to position [236, 0]
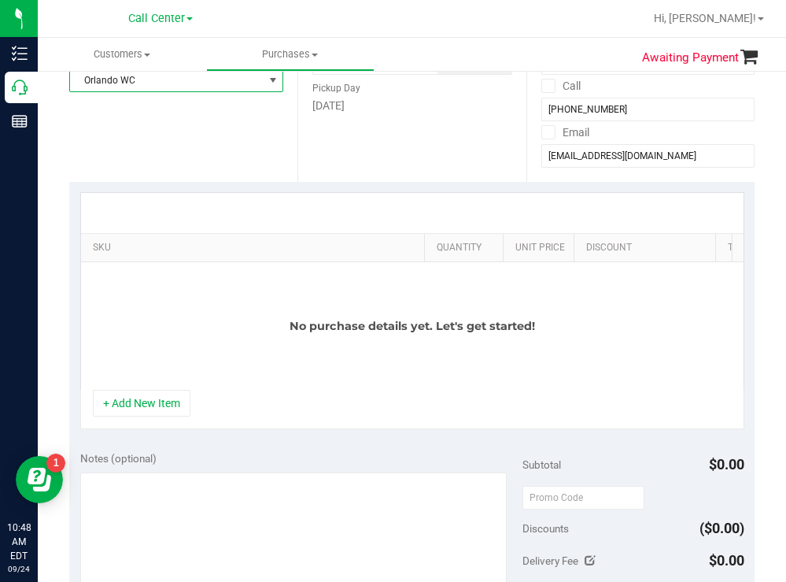
drag, startPoint x: 203, startPoint y: 252, endPoint x: 635, endPoint y: 224, distance: 432.9
click at [635, 224] on div "SKU Quantity Unit Price Discount Tax Total Action No purchase details yet. Let'…" at bounding box center [412, 291] width 664 height 198
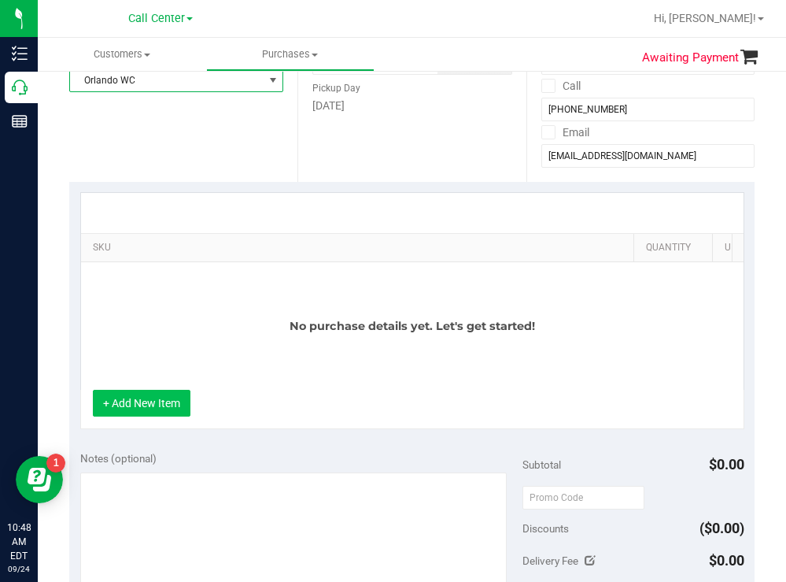
click at [146, 415] on button "+ Add New Item" at bounding box center [142, 403] width 98 height 27
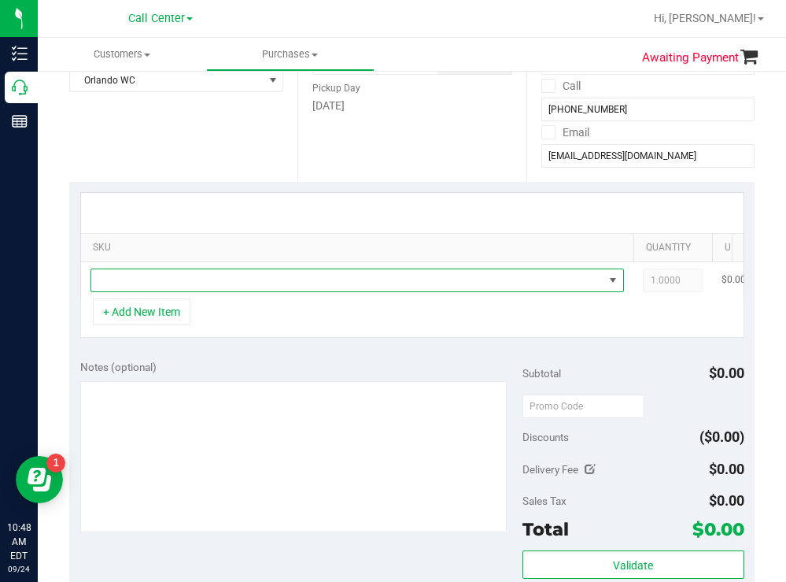
click at [174, 274] on span "NO DATA FOUND" at bounding box center [347, 280] width 512 height 22
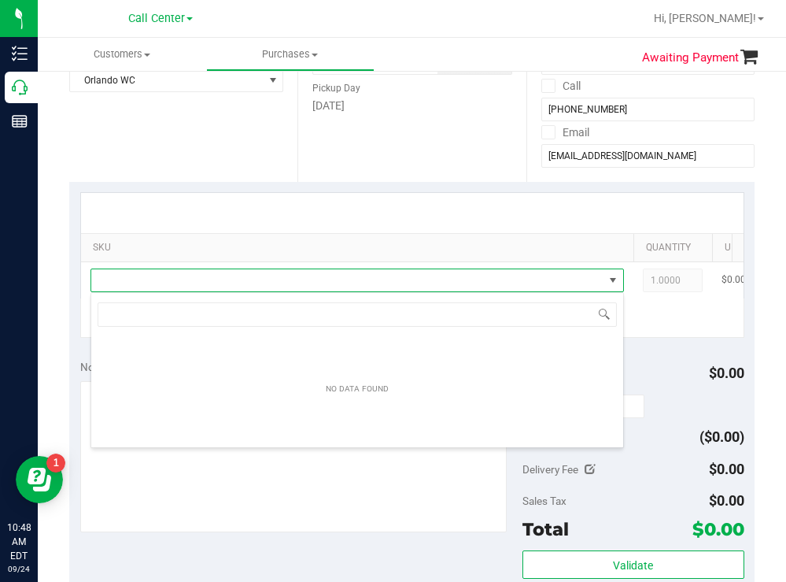
scroll to position [24, 534]
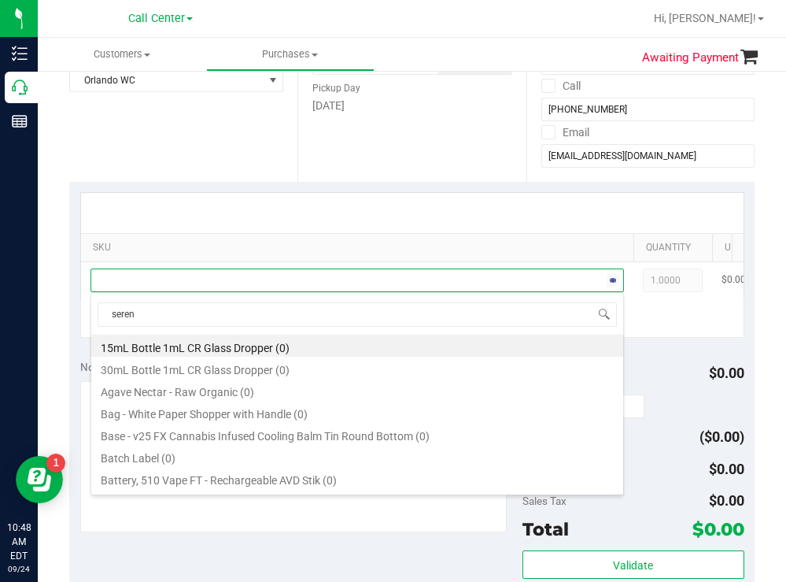
type input "serene"
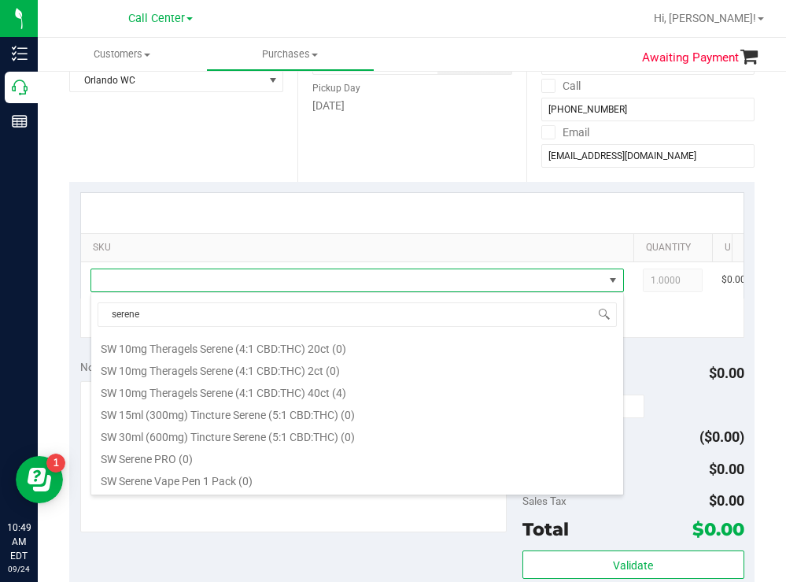
scroll to position [393, 0]
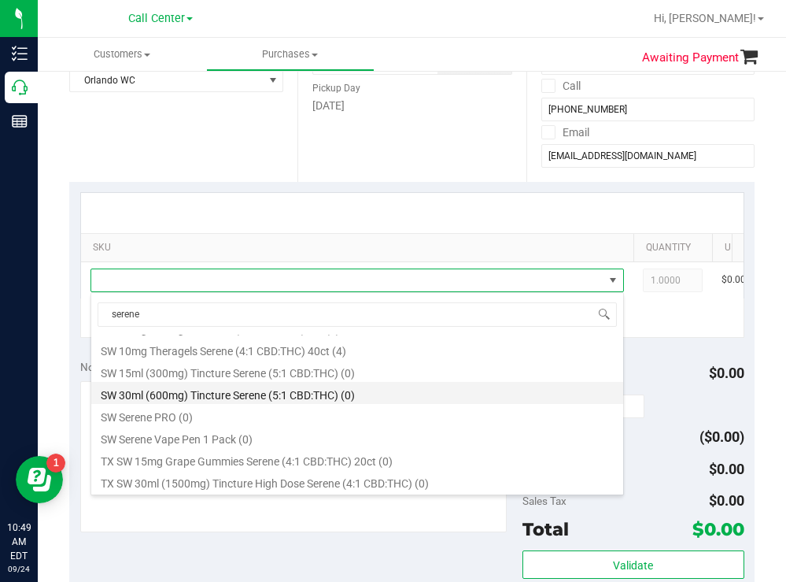
click at [299, 397] on li "SW 30ml (600mg) Tincture Serene (5:1 CBD:THC) (0)" at bounding box center [357, 393] width 532 height 22
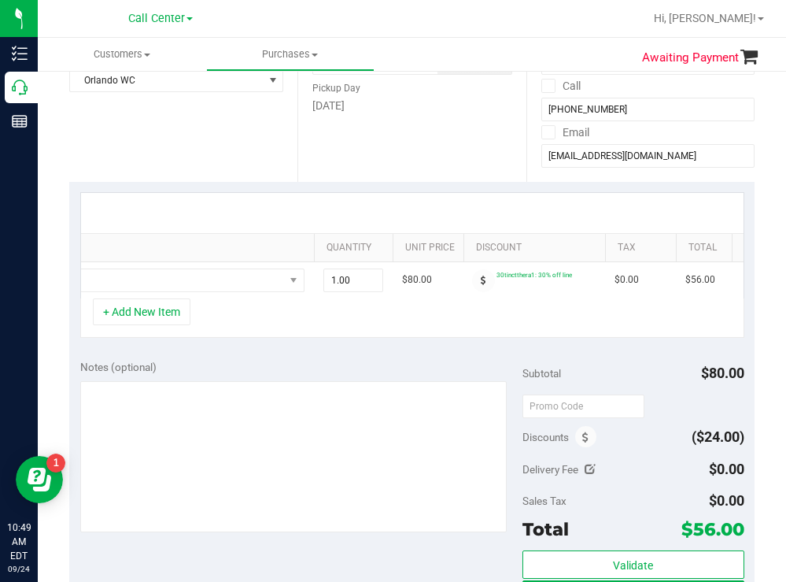
scroll to position [0, 425]
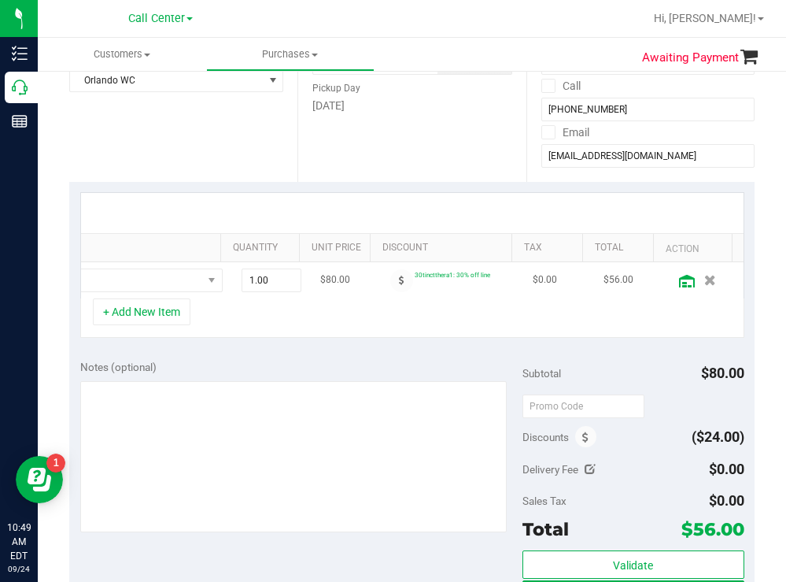
click at [679, 283] on icon at bounding box center [687, 281] width 16 height 13
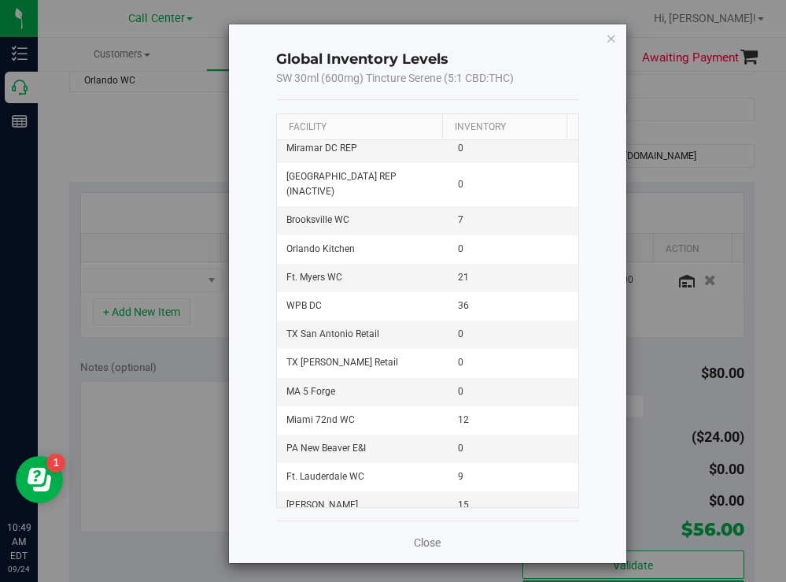
scroll to position [630, 0]
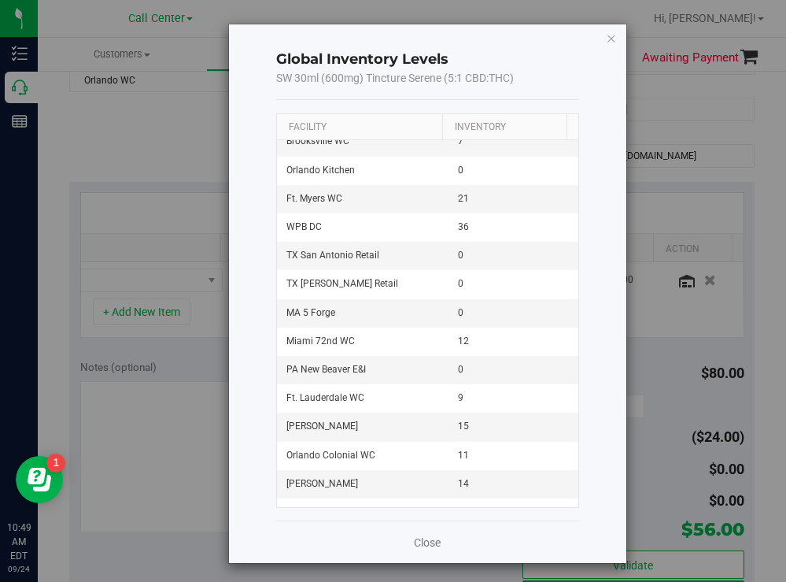
click at [606, 38] on icon "button" at bounding box center [611, 37] width 11 height 19
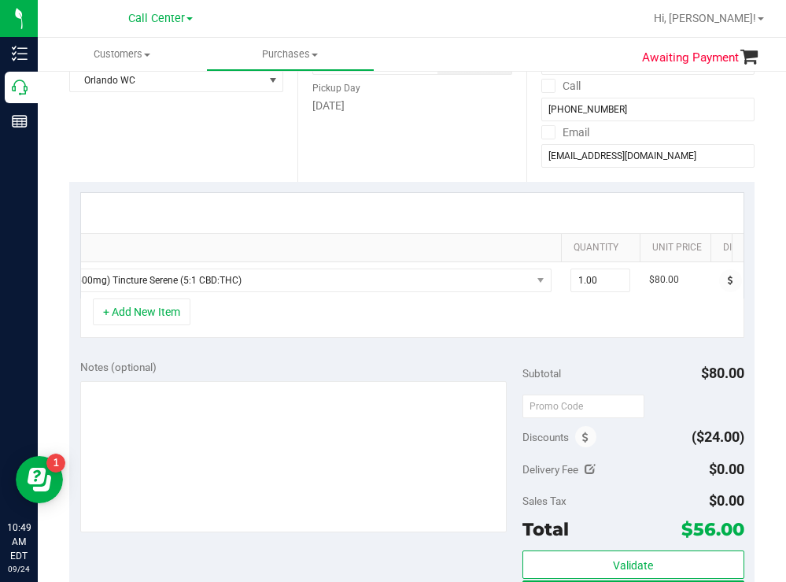
scroll to position [0, 0]
click at [167, 85] on span "Orlando WC" at bounding box center [166, 80] width 193 height 22
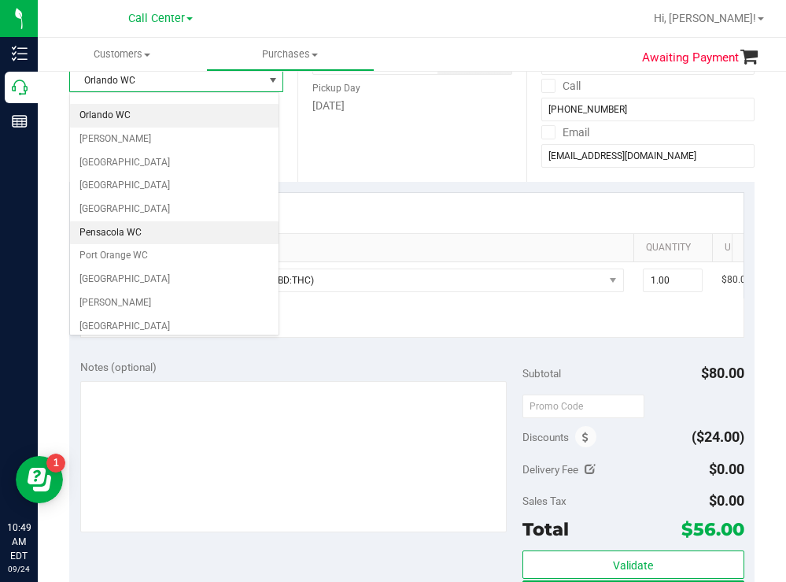
scroll to position [708, 0]
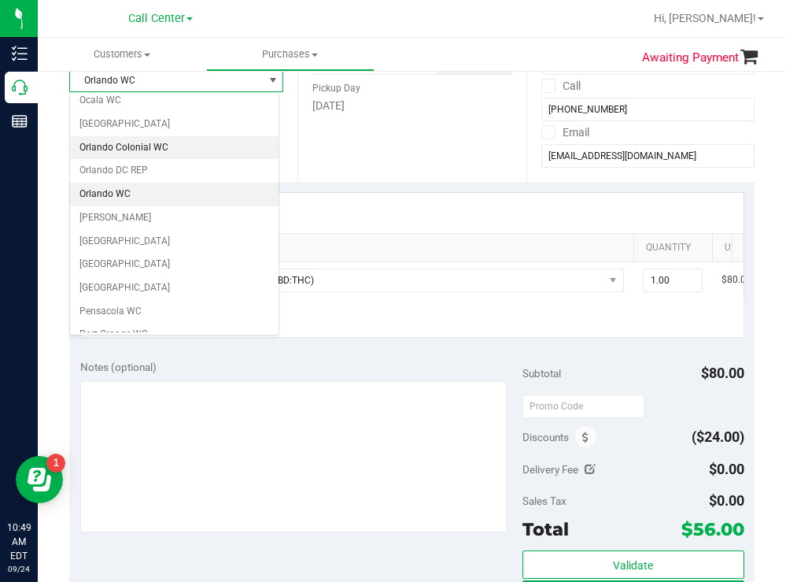
click at [142, 142] on li "Orlando Colonial WC" at bounding box center [174, 148] width 209 height 24
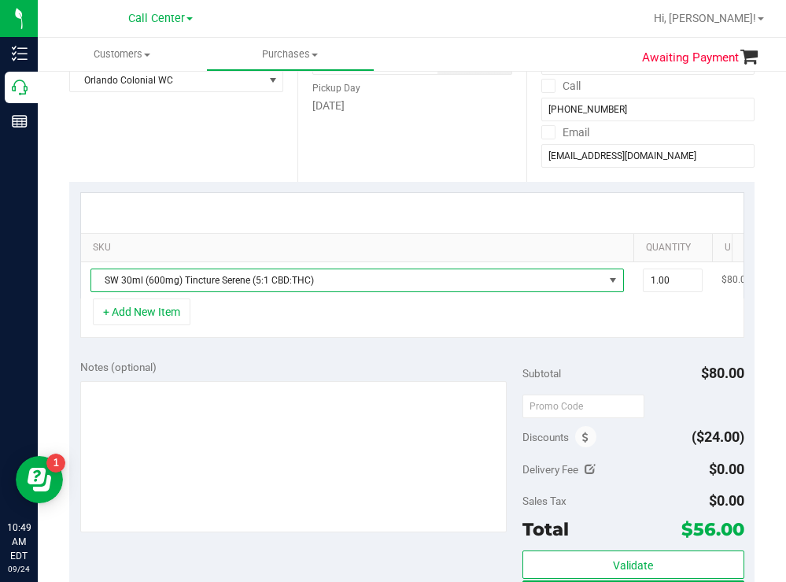
click at [280, 288] on span "SW 30ml (600mg) Tincture Serene (5:1 CBD:THC)" at bounding box center [347, 280] width 512 height 22
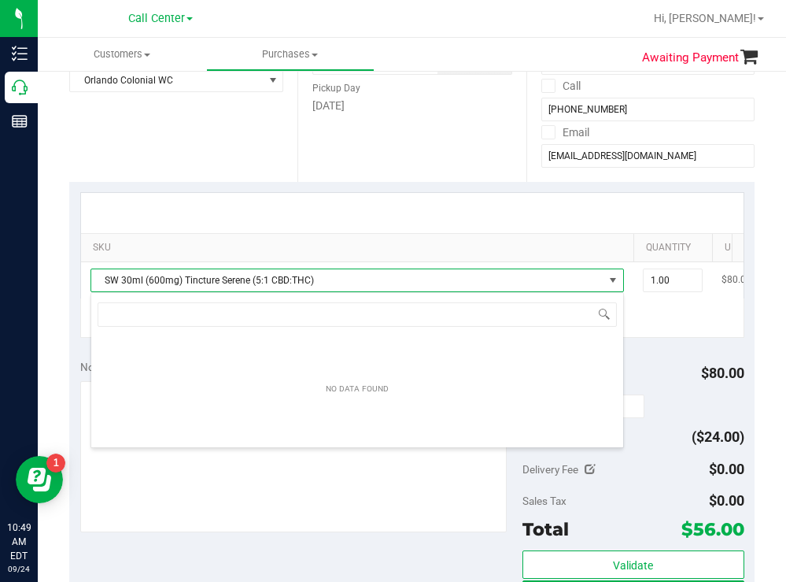
scroll to position [24, 534]
type input "zen"
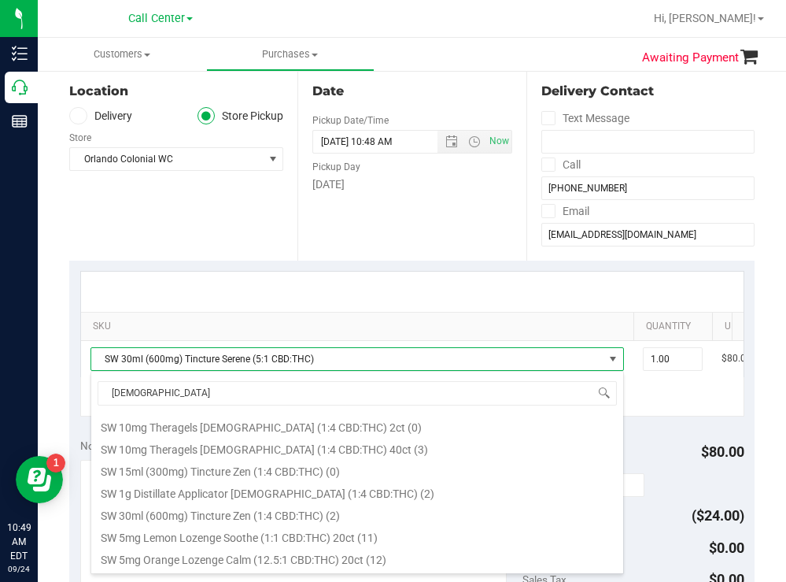
scroll to position [500, 0]
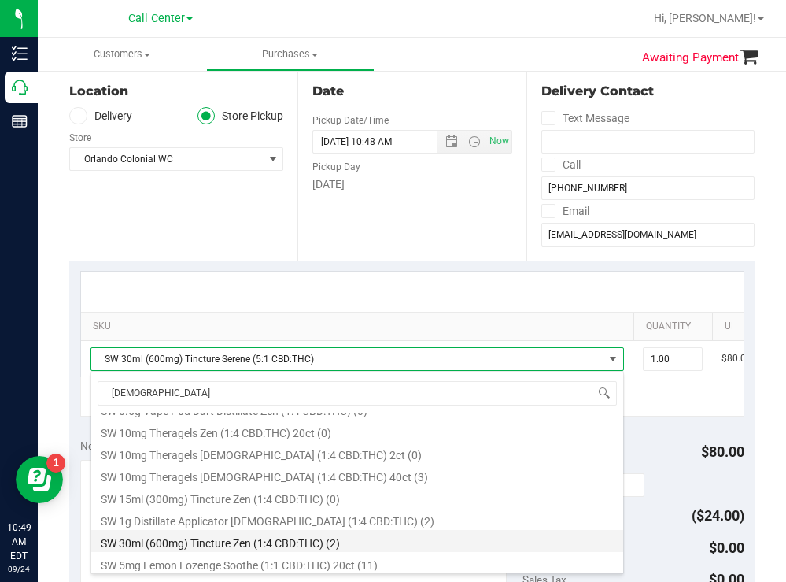
click at [290, 542] on li "SW 30ml (600mg) Tincture Zen (1:4 CBD:THC) (2)" at bounding box center [357, 541] width 532 height 22
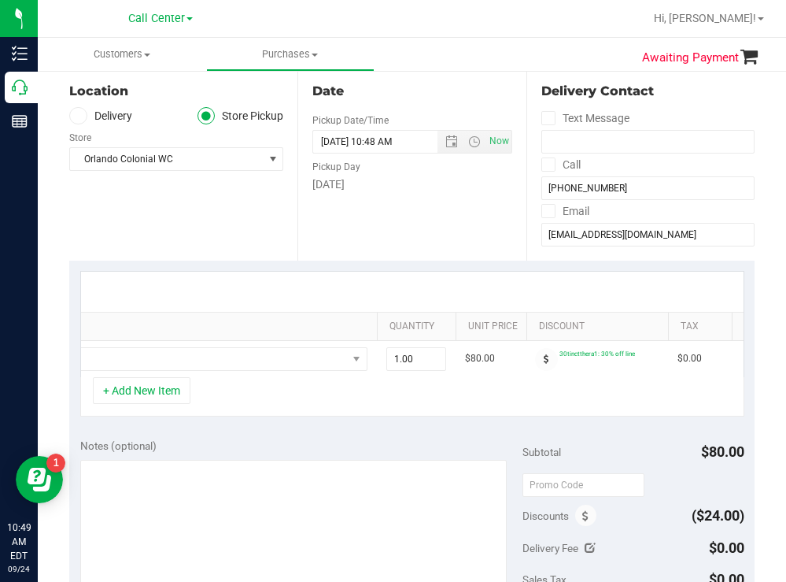
scroll to position [0, 425]
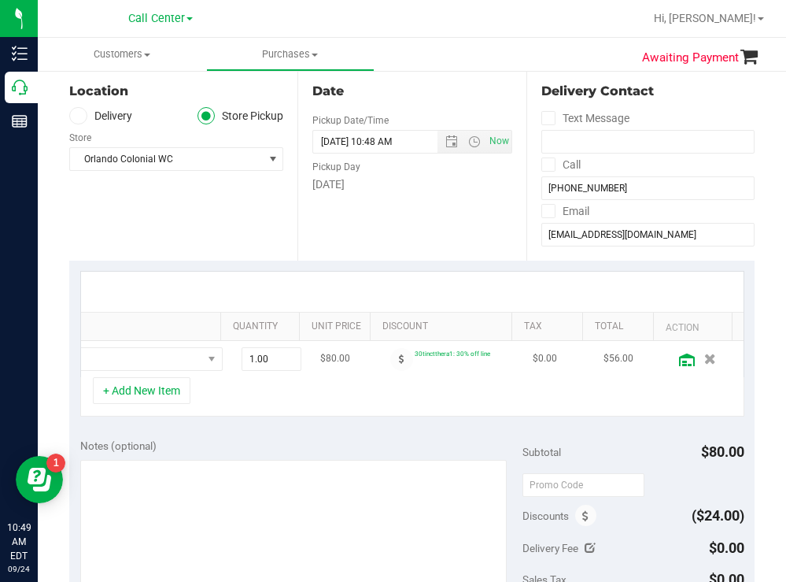
click at [679, 355] on icon at bounding box center [687, 359] width 16 height 13
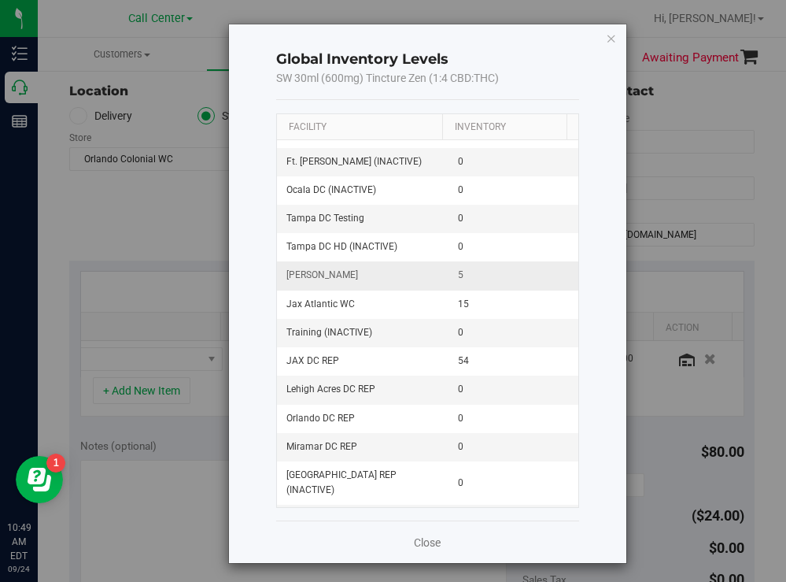
scroll to position [315, 0]
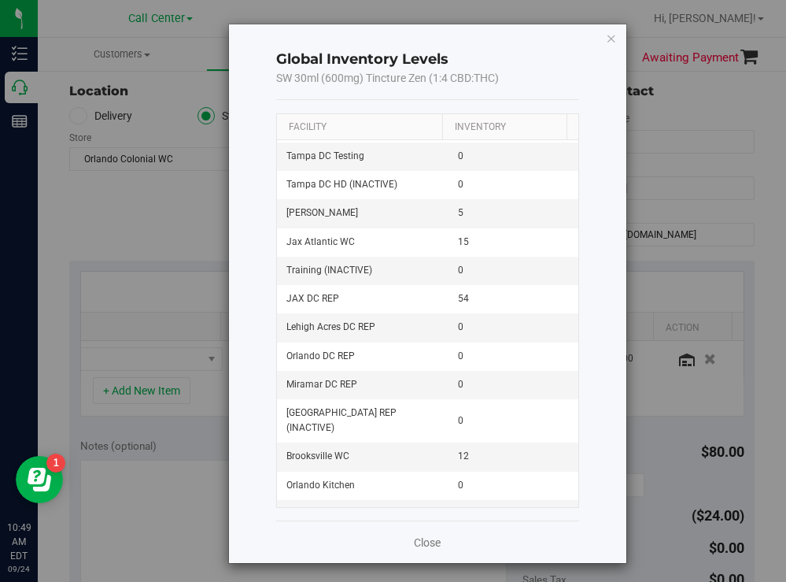
click at [372, 135] on th "Facility" at bounding box center [359, 127] width 165 height 27
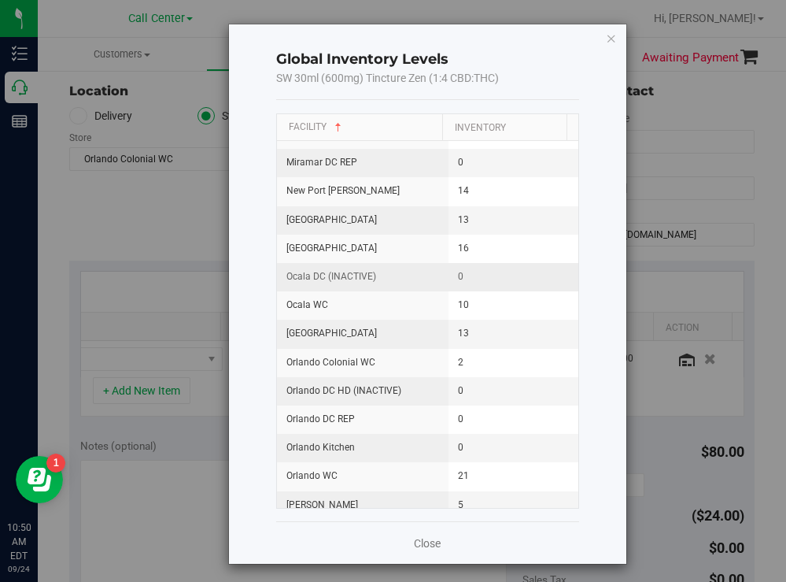
scroll to position [1259, 0]
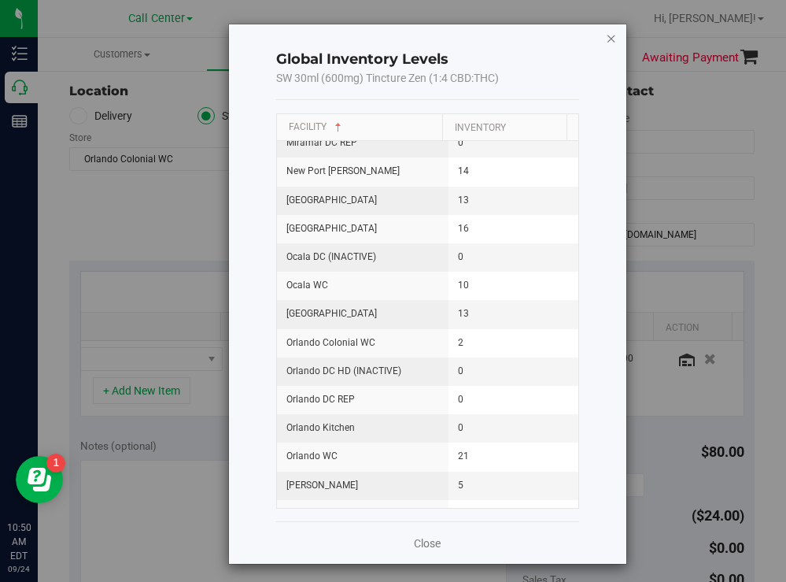
click at [606, 42] on icon "button" at bounding box center [611, 37] width 11 height 19
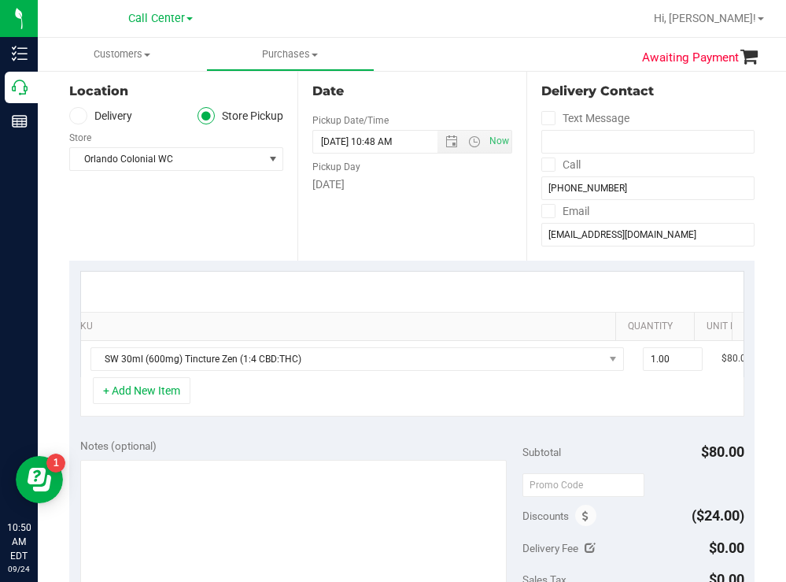
scroll to position [0, 0]
click at [673, 356] on span "1.00 1" at bounding box center [673, 359] width 60 height 24
type input "4"
type input "4.00"
click at [334, 246] on div "Date Pickup Date/Time 09/24/2025 Now 09/24/2025 10:48 AM Now Pickup Day Wednesd…" at bounding box center [411, 164] width 228 height 193
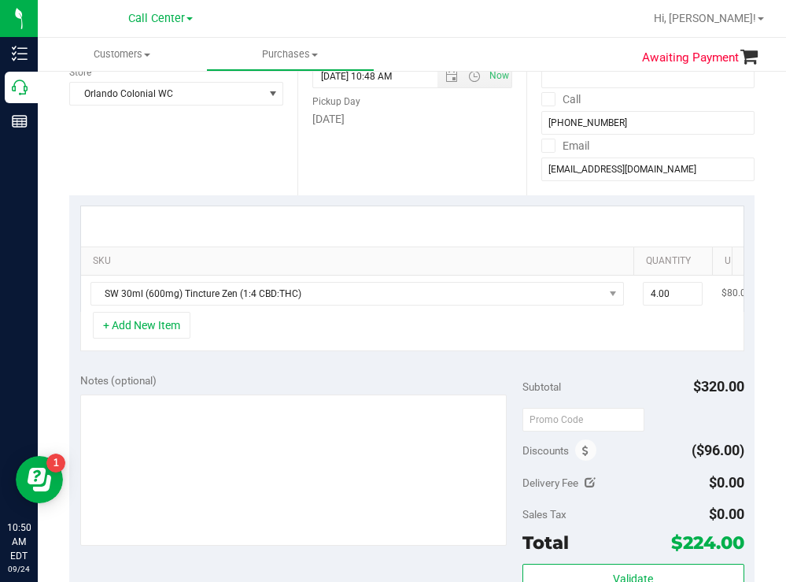
scroll to position [315, 0]
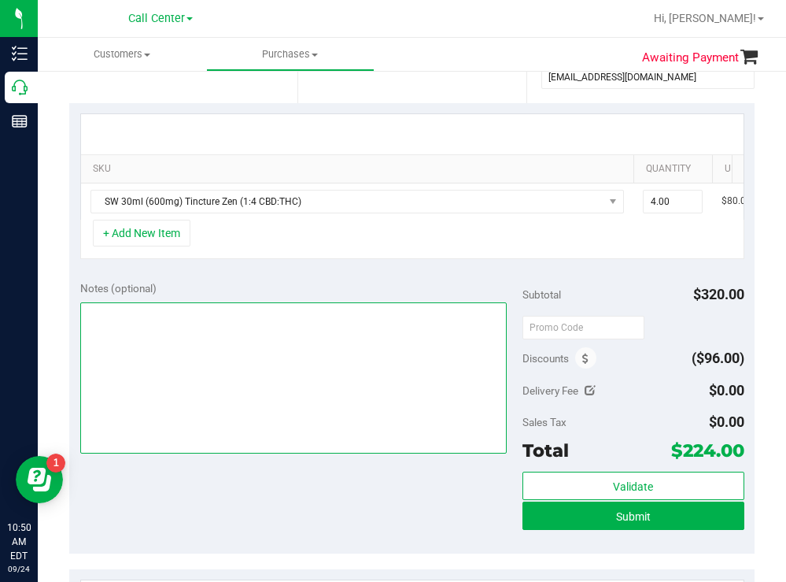
click at [234, 339] on textarea at bounding box center [293, 377] width 427 height 151
type textarea "t"
click at [112, 353] on textarea at bounding box center [293, 377] width 427 height 151
click at [143, 331] on textarea at bounding box center [293, 377] width 427 height 151
type textarea "orlando c todd 9/24 10:50"
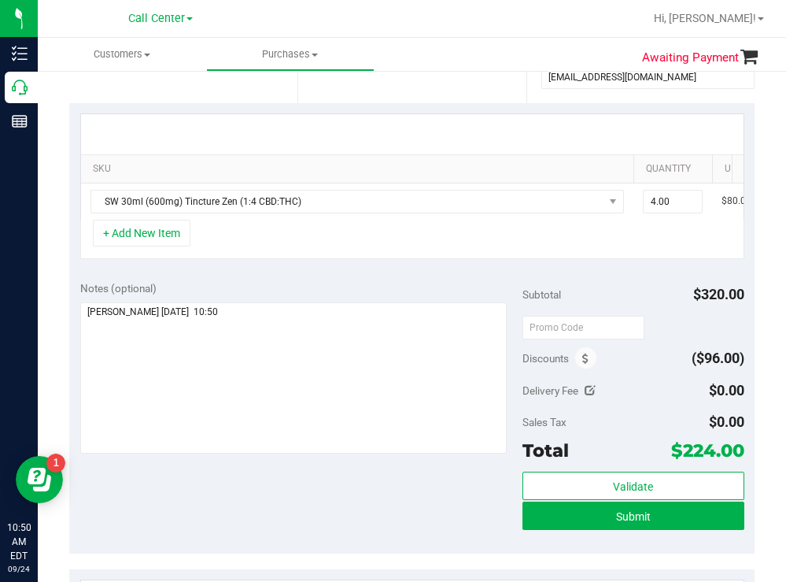
drag, startPoint x: 301, startPoint y: 231, endPoint x: 312, endPoint y: 229, distance: 11.3
click at [312, 220] on div "SW 30ml (600mg) Tincture Zen (1:4 CBD:THC) 4.00 4 $80.00 30tinctthera1: 30% off…" at bounding box center [412, 201] width 663 height 36
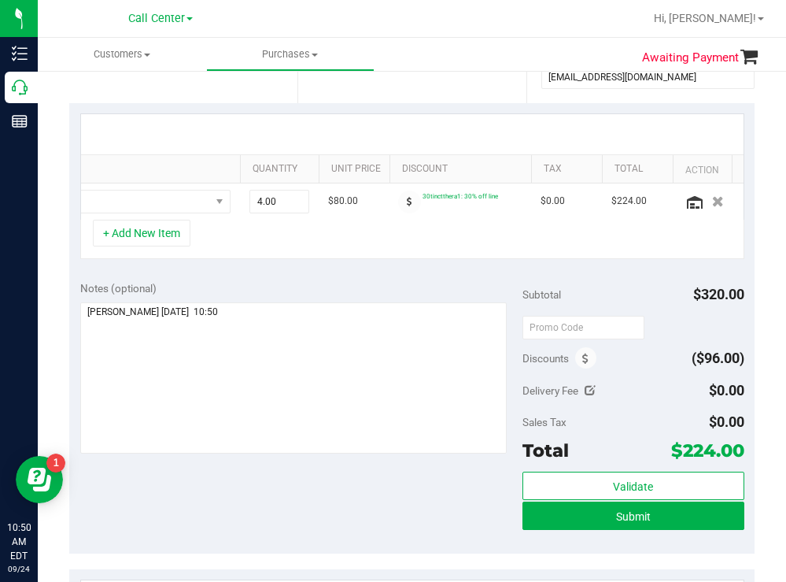
scroll to position [0, 425]
click at [679, 201] on icon at bounding box center [687, 202] width 16 height 13
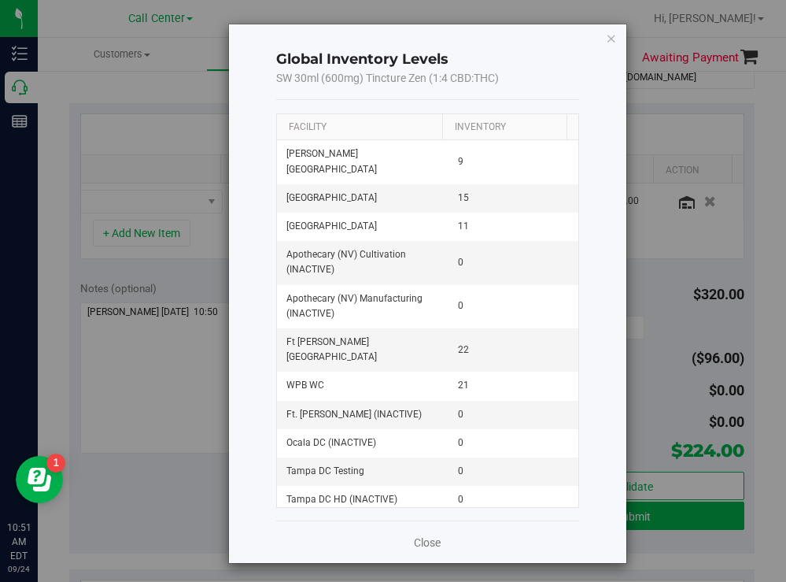
click at [371, 128] on th "Facility" at bounding box center [359, 127] width 165 height 27
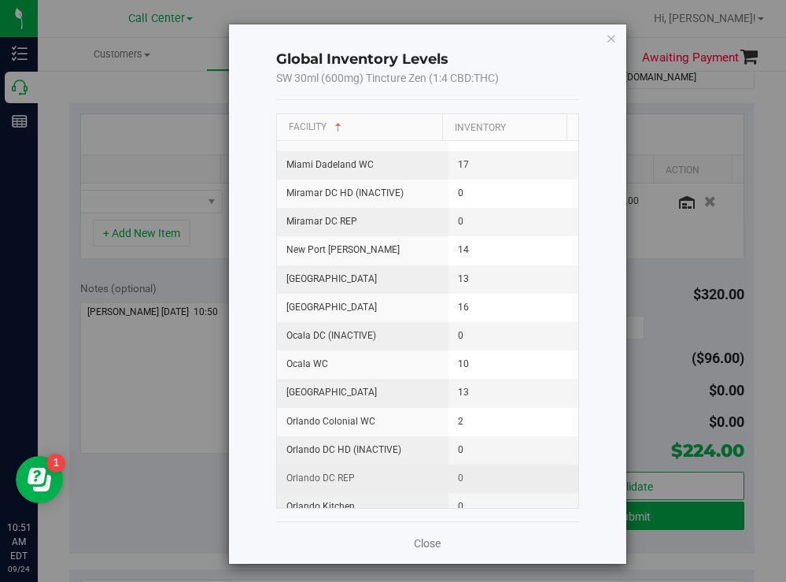
scroll to position [1259, 0]
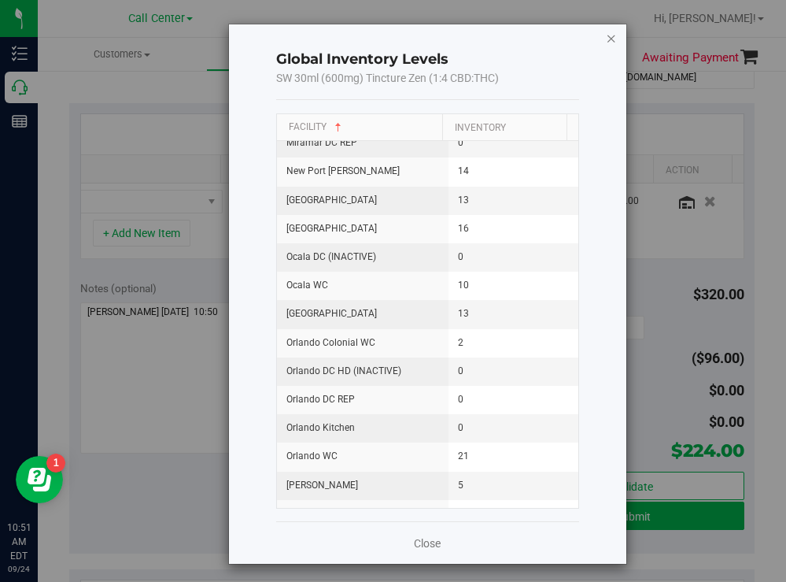
click at [606, 39] on icon "button" at bounding box center [611, 37] width 11 height 19
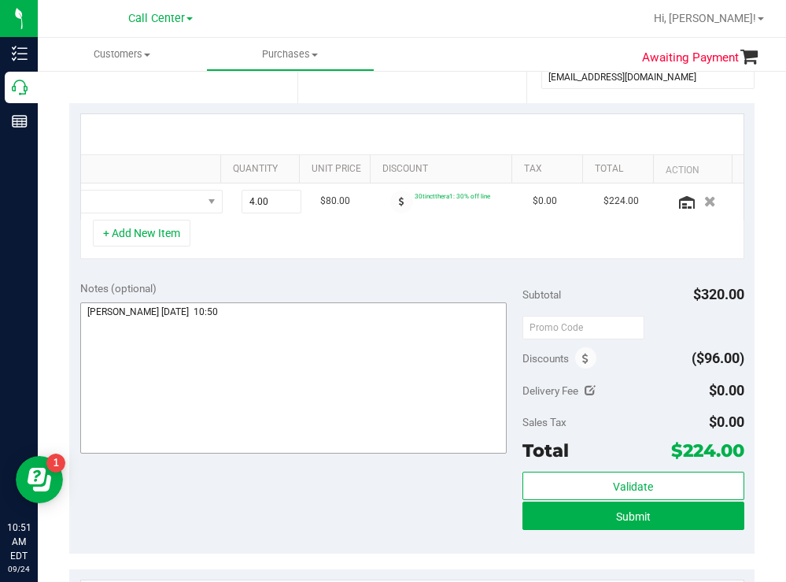
scroll to position [79, 0]
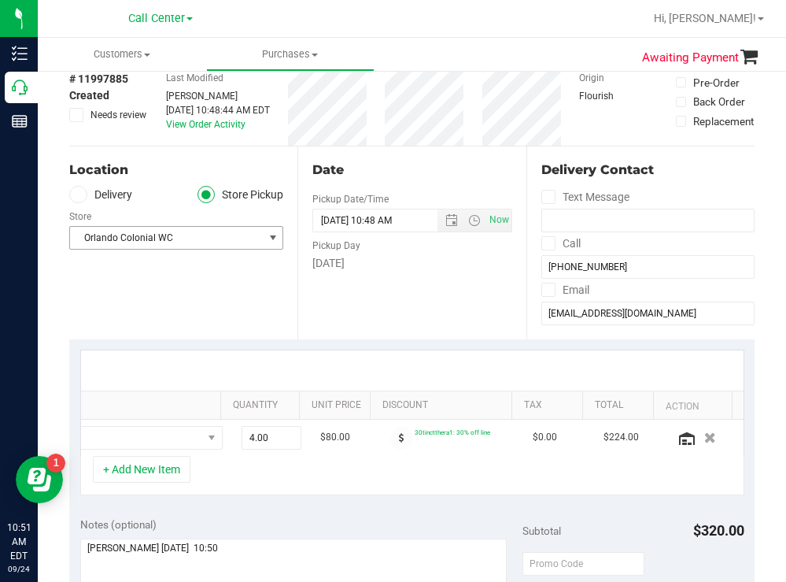
click at [216, 238] on span "Orlando Colonial WC" at bounding box center [166, 238] width 193 height 22
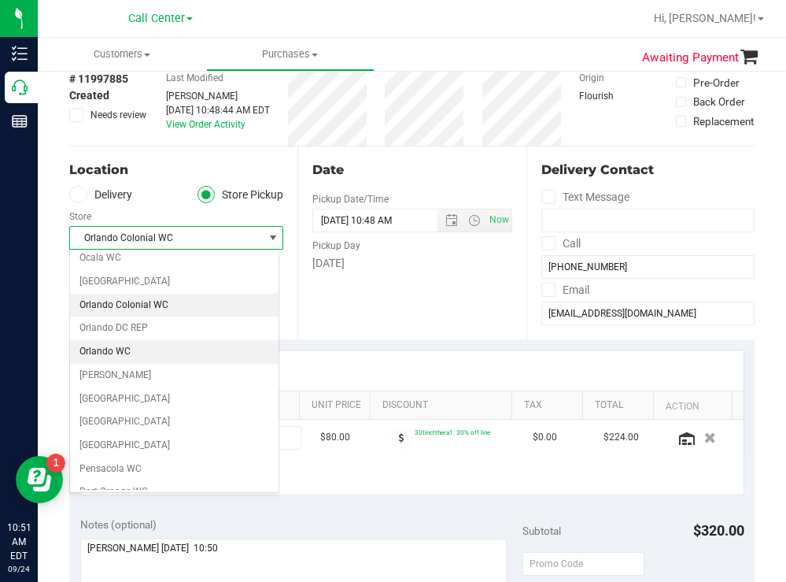
click at [109, 347] on li "Orlando WC" at bounding box center [174, 352] width 209 height 24
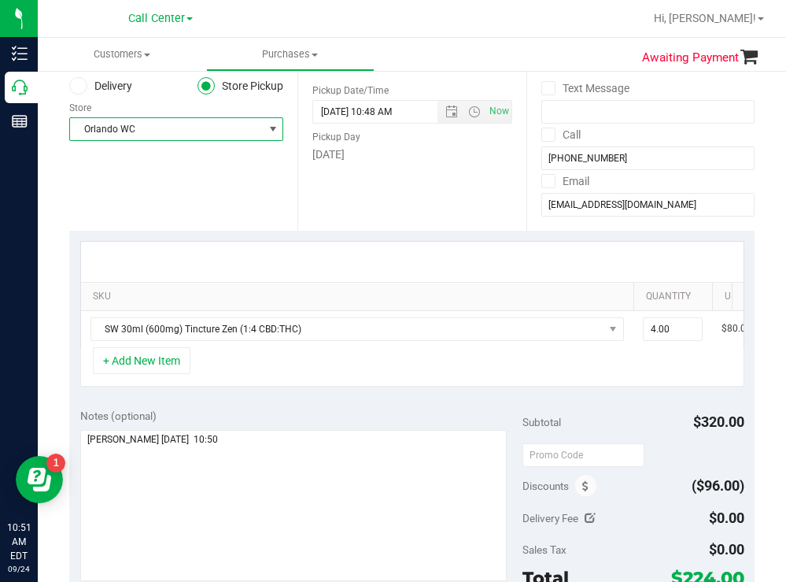
scroll to position [236, 0]
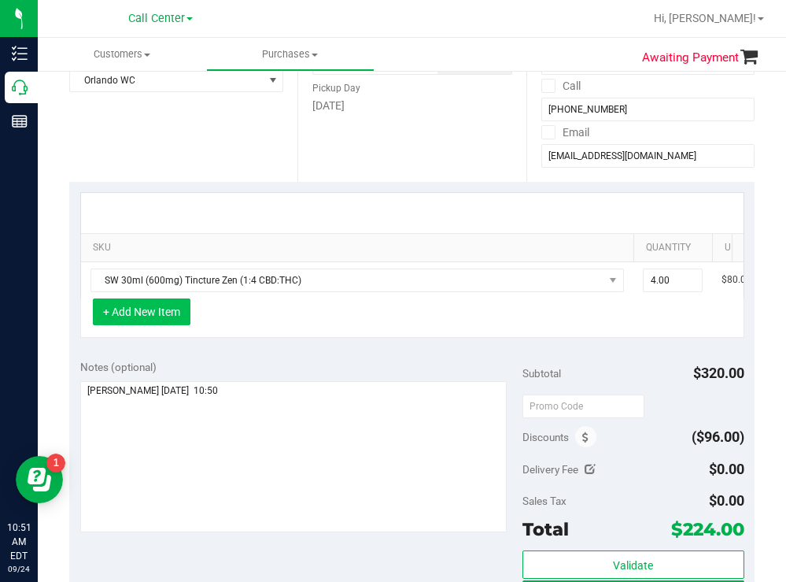
click at [157, 325] on button "+ Add New Item" at bounding box center [142, 311] width 98 height 27
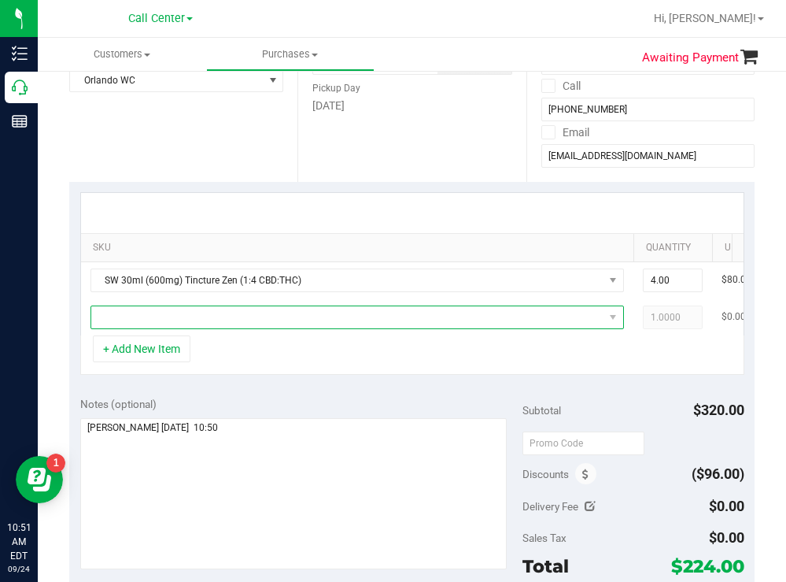
click at [159, 325] on span "NO DATA FOUND" at bounding box center [347, 317] width 512 height 22
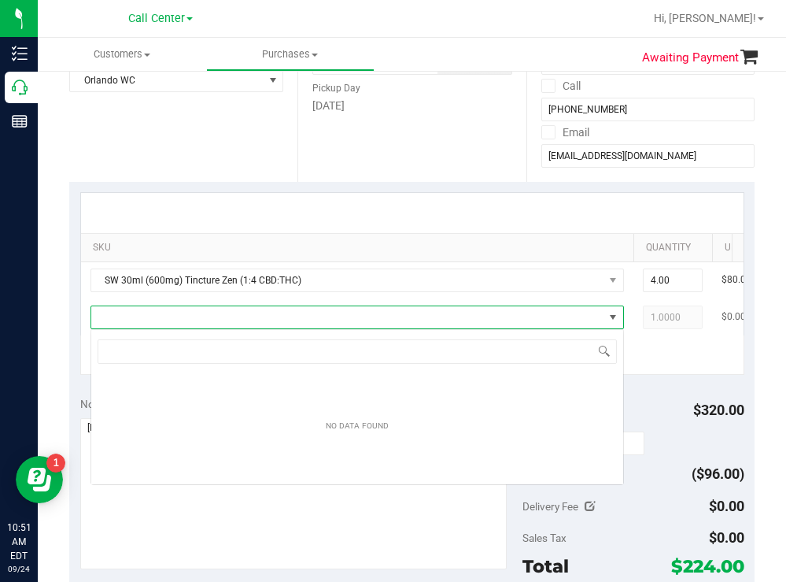
scroll to position [24, 534]
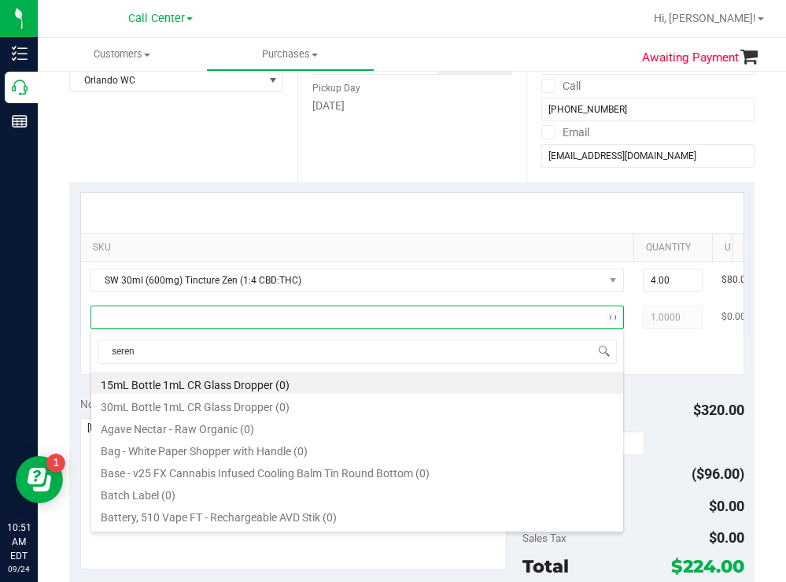
type input "serene"
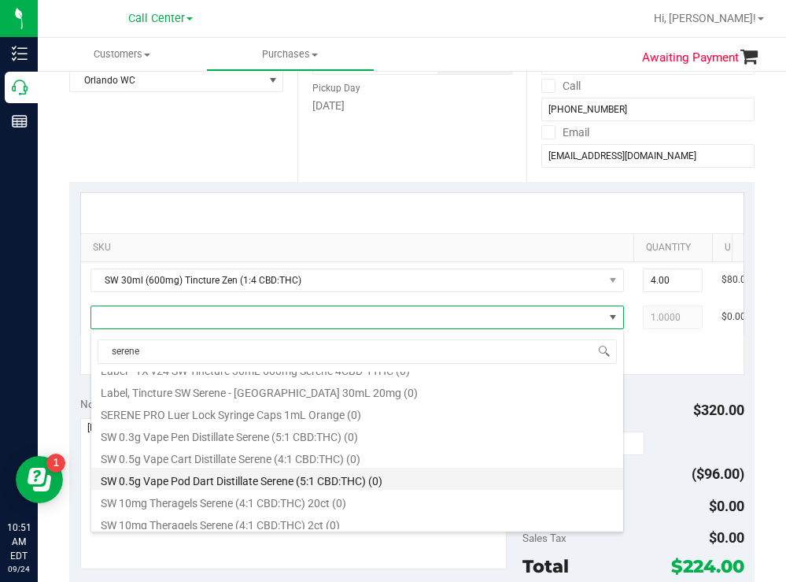
scroll to position [315, 0]
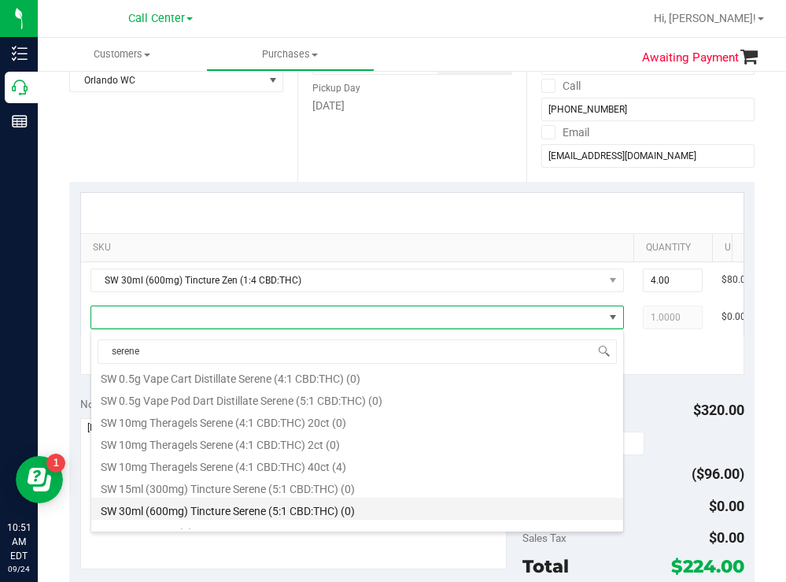
click at [308, 505] on li "SW 30ml (600mg) Tincture Serene (5:1 CBD:THC) (0)" at bounding box center [357, 508] width 532 height 22
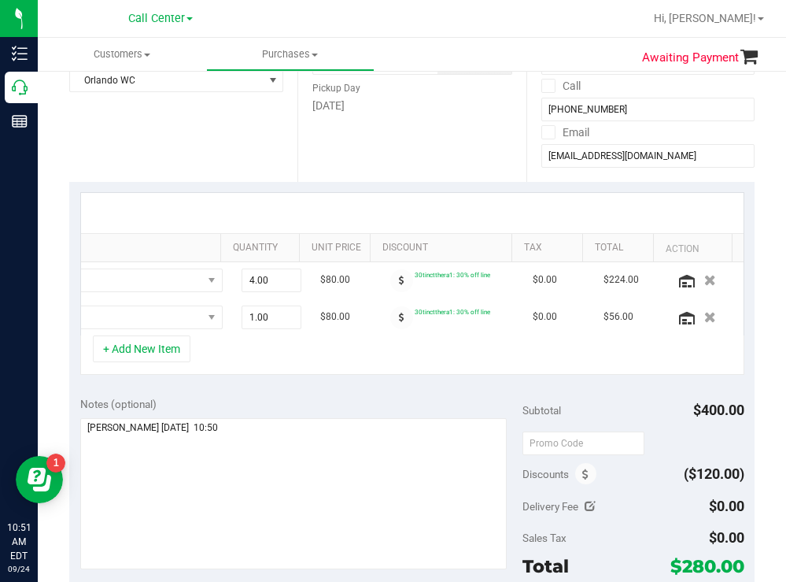
scroll to position [0, 425]
click at [679, 316] on icon at bounding box center [687, 318] width 16 height 13
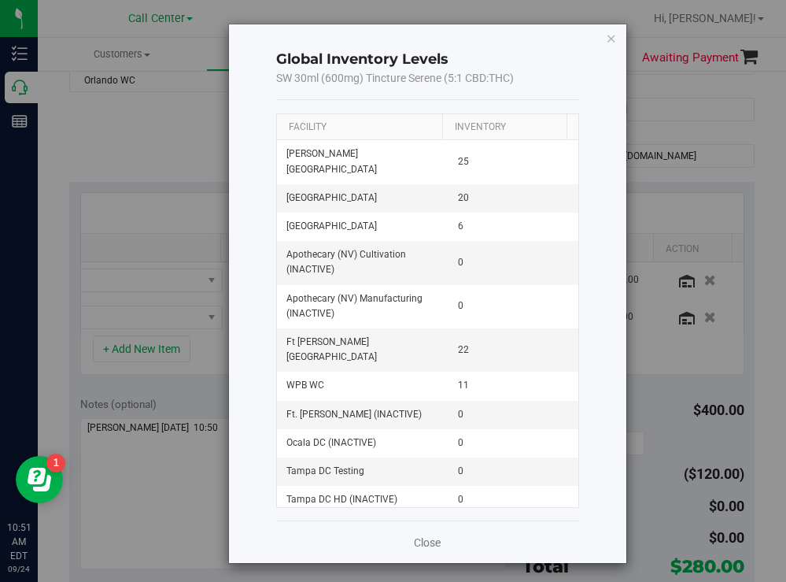
click at [371, 127] on th "Facility" at bounding box center [359, 127] width 165 height 27
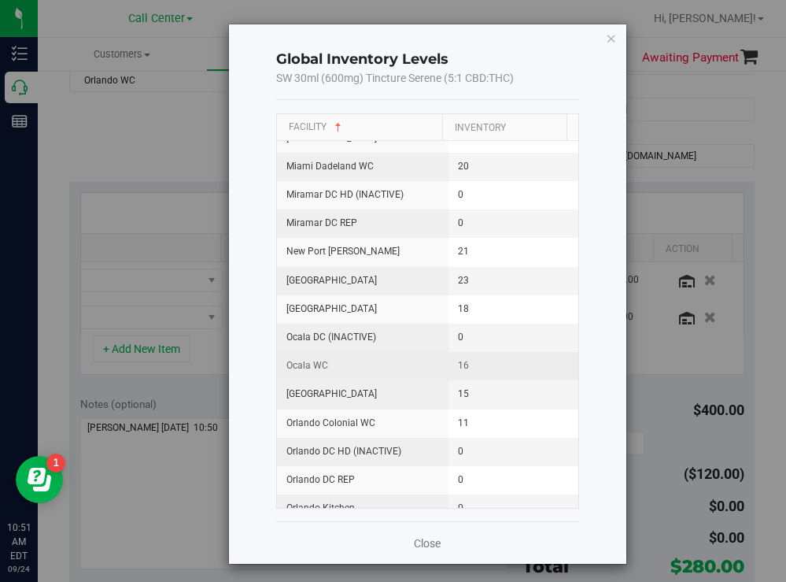
scroll to position [1180, 0]
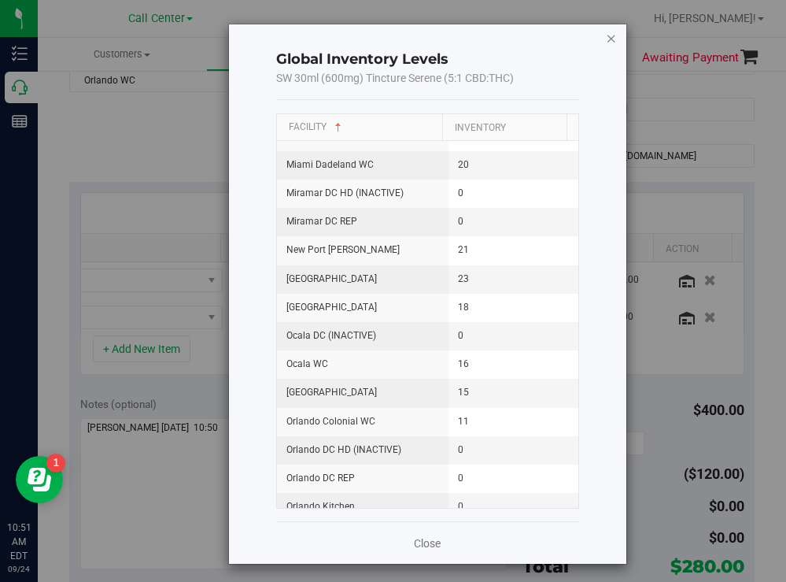
click at [606, 39] on icon "button" at bounding box center [611, 37] width 11 height 19
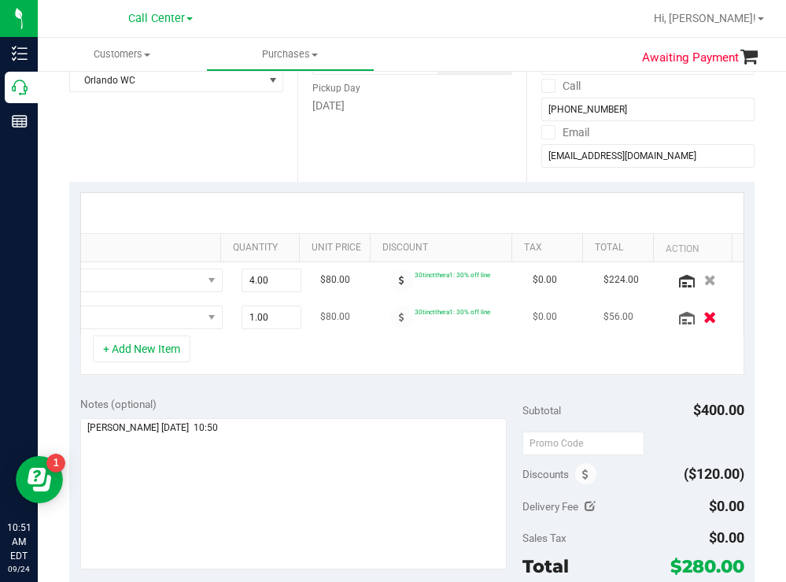
click at [703, 317] on icon "button" at bounding box center [709, 317] width 13 height 12
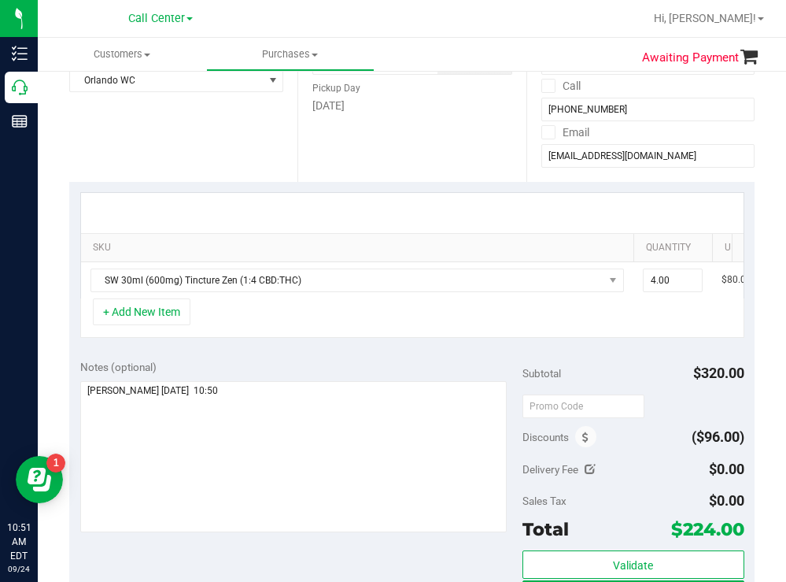
scroll to position [393, 0]
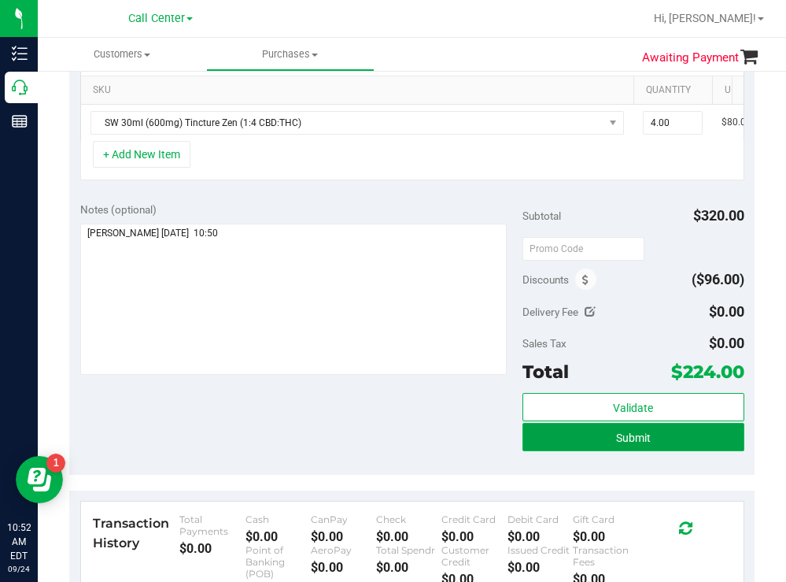
click at [543, 445] on button "Submit" at bounding box center [633, 437] width 221 height 28
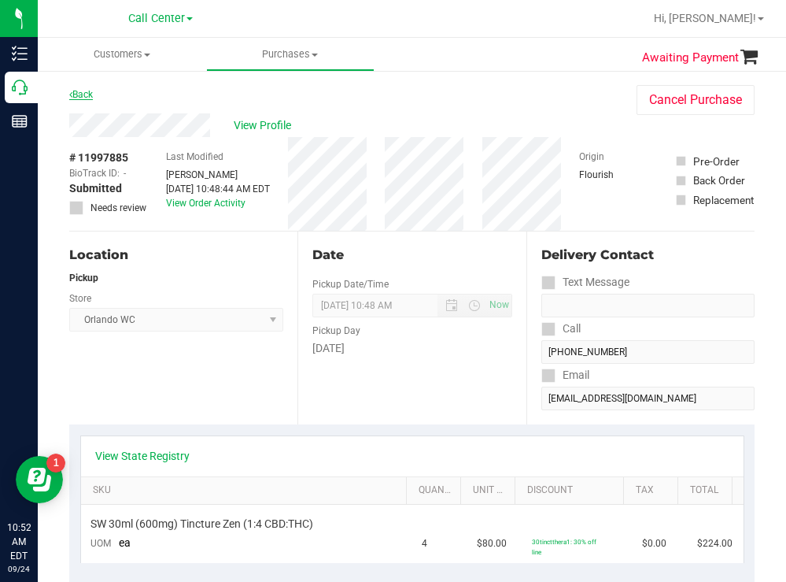
click at [90, 94] on link "Back" at bounding box center [81, 94] width 24 height 11
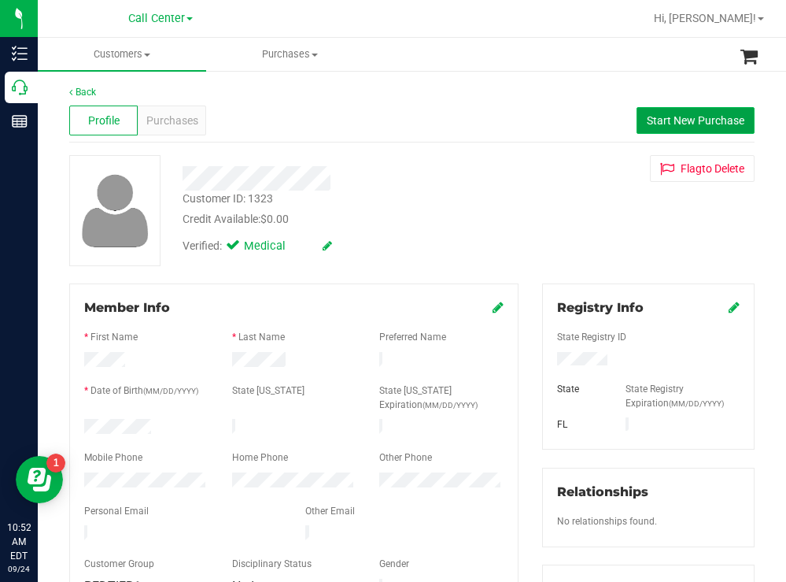
click at [696, 114] on span "Start New Purchase" at bounding box center [696, 120] width 98 height 13
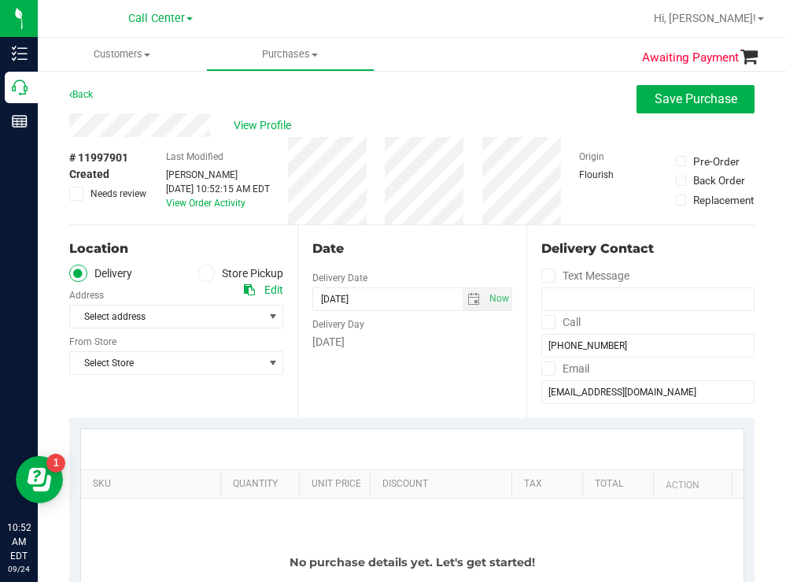
click at [208, 271] on span at bounding box center [207, 273] width 18 height 18
click at [0, 0] on input "Store Pickup" at bounding box center [0, 0] width 0 height 0
click at [168, 312] on span "Select Store" at bounding box center [166, 316] width 193 height 22
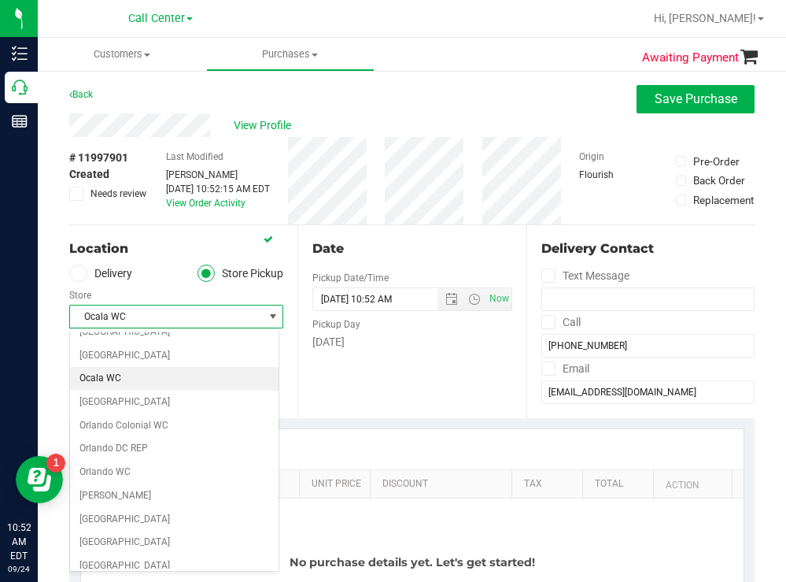
scroll to position [726, 0]
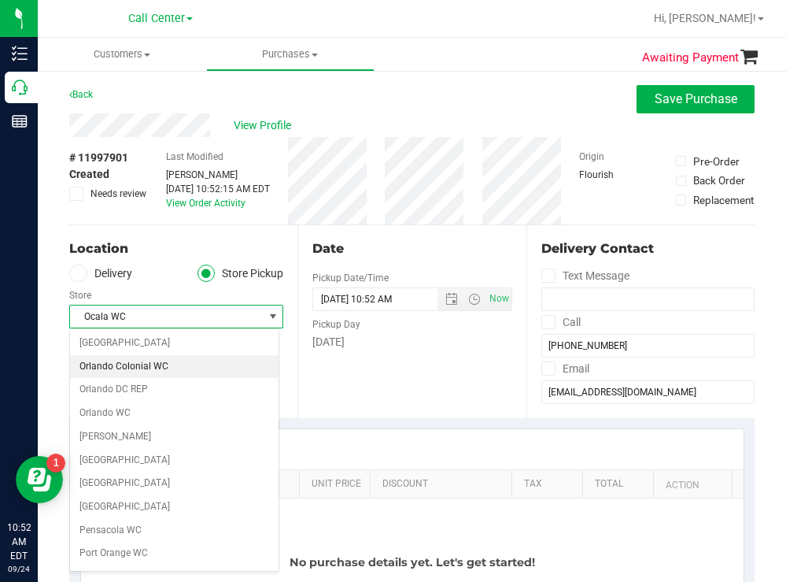
click at [151, 371] on li "Orlando Colonial WC" at bounding box center [174, 367] width 209 height 24
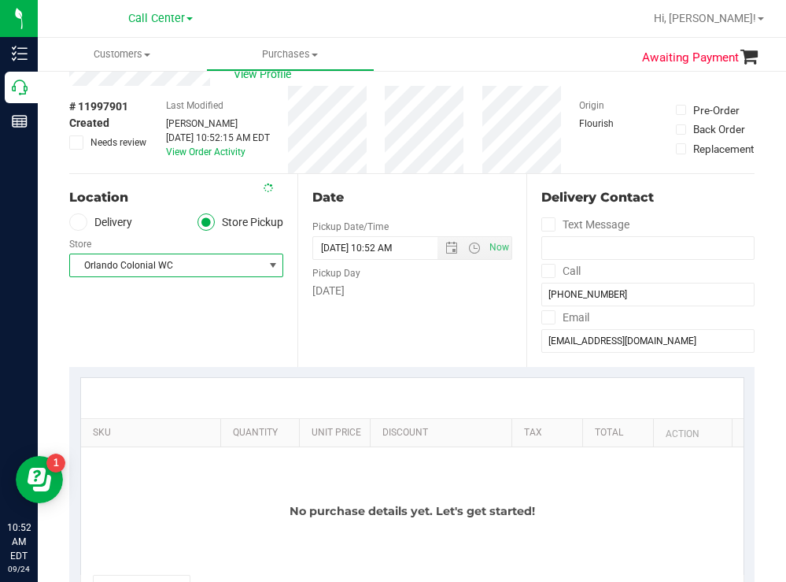
scroll to position [79, 0]
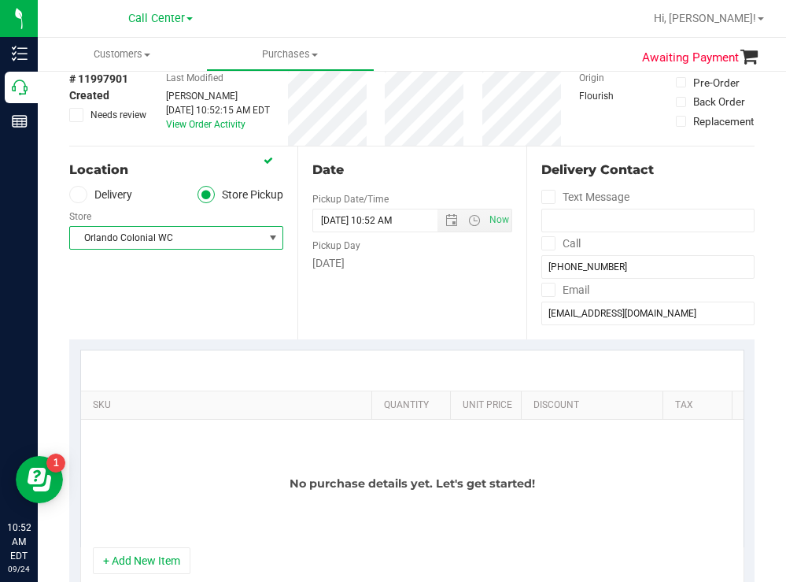
drag, startPoint x: 205, startPoint y: 402, endPoint x: 534, endPoint y: 334, distance: 335.2
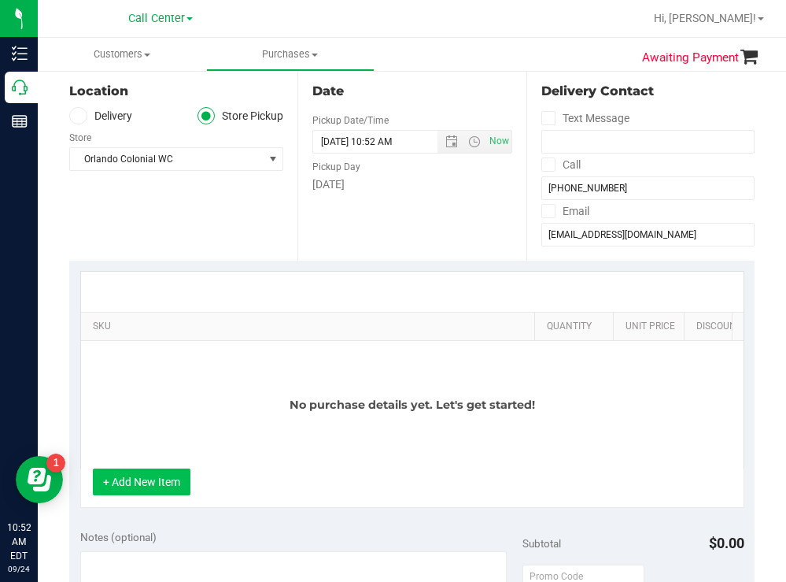
click at [136, 495] on button "+ Add New Item" at bounding box center [142, 481] width 98 height 27
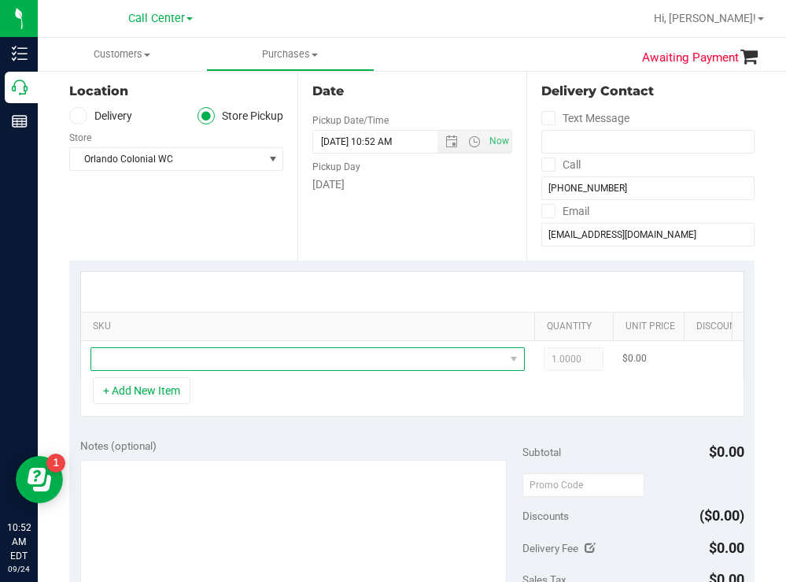
click at [164, 364] on span "NO DATA FOUND" at bounding box center [297, 359] width 413 height 22
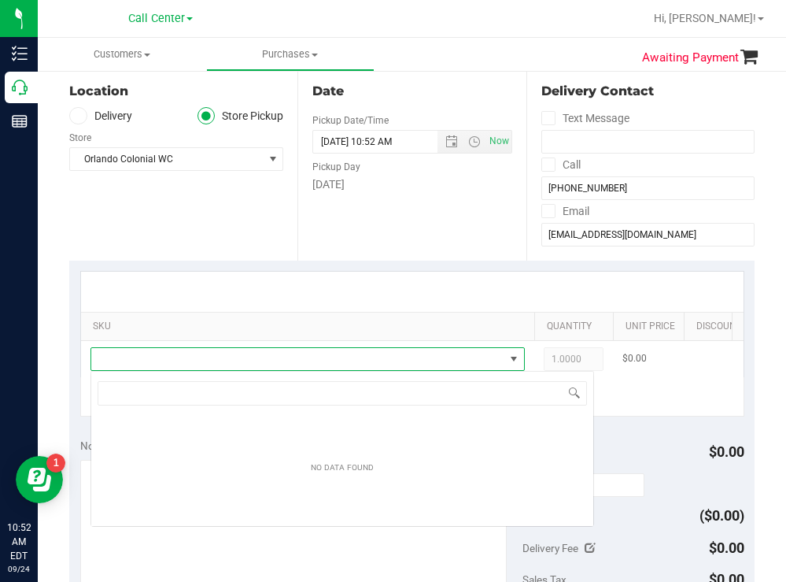
scroll to position [24, 434]
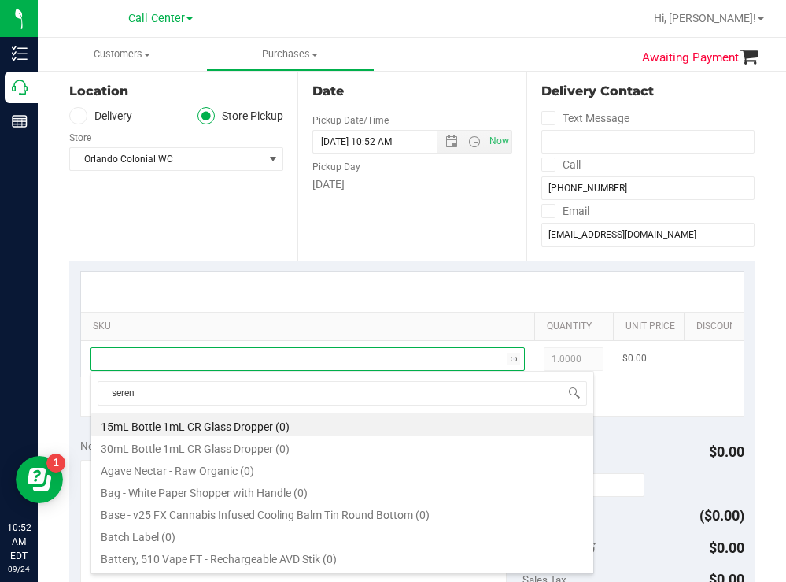
type input "serene"
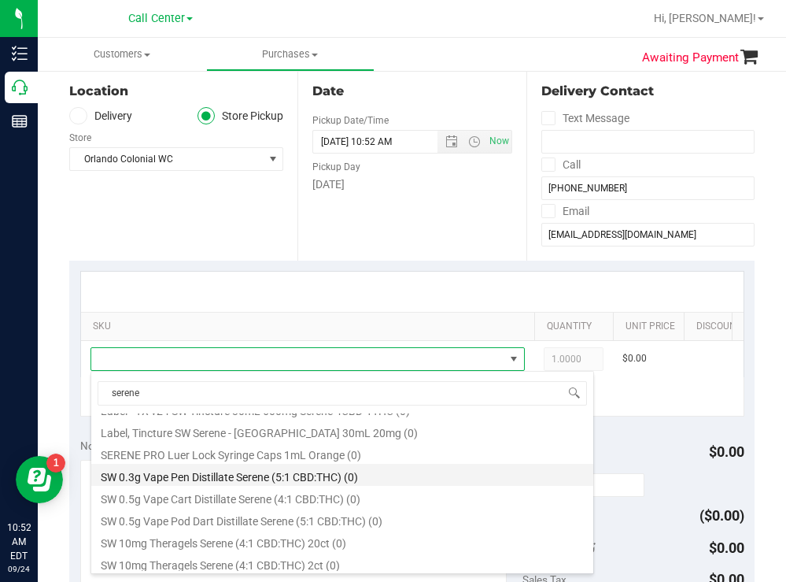
scroll to position [315, 0]
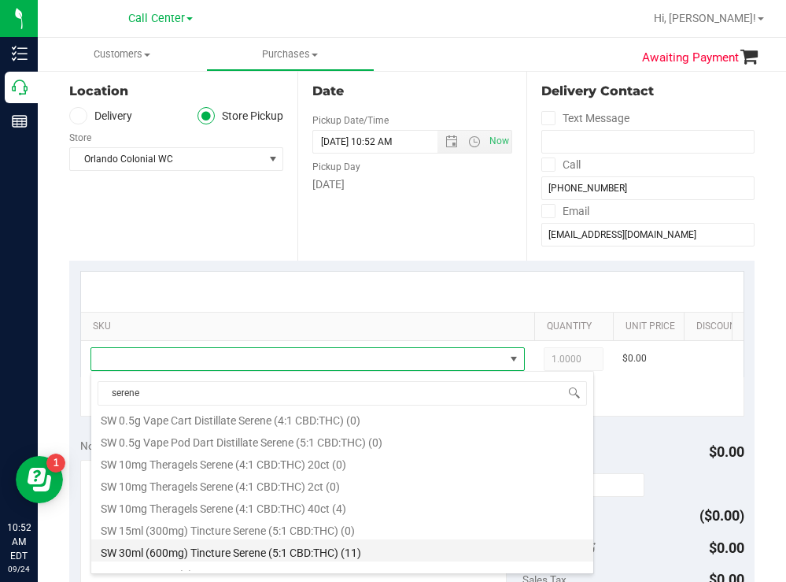
click at [325, 548] on li "SW 30ml (600mg) Tincture Serene (5:1 CBD:THC) (11)" at bounding box center [342, 550] width 502 height 22
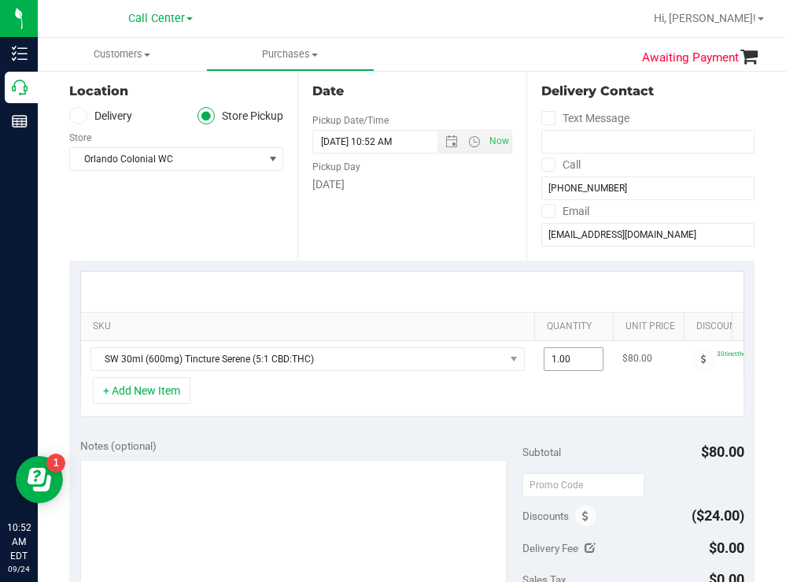
click at [591, 355] on span "1.00 1" at bounding box center [574, 359] width 60 height 24
type input "4"
type input "4.00"
click at [334, 226] on div "Date Pickup Date/Time 09/24/2025 Now 09/24/2025 10:52 AM Now Pickup Day Wednesd…" at bounding box center [411, 164] width 228 height 193
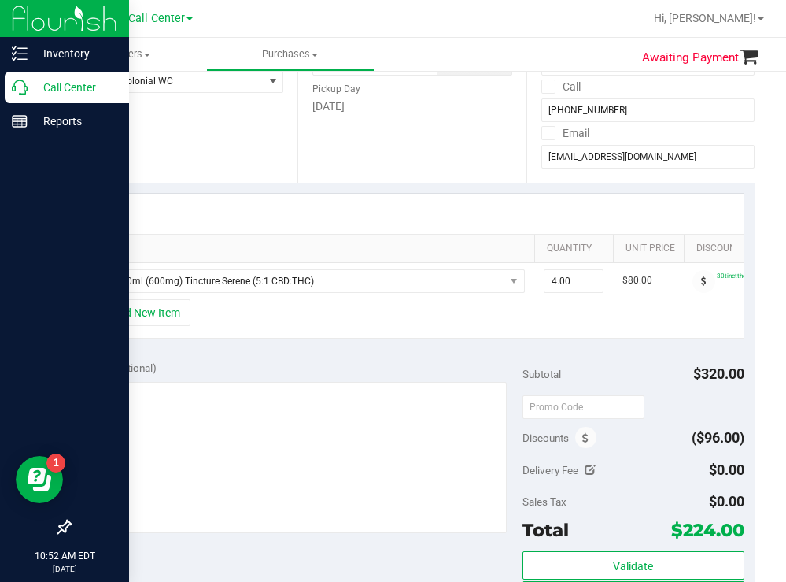
scroll to position [236, 0]
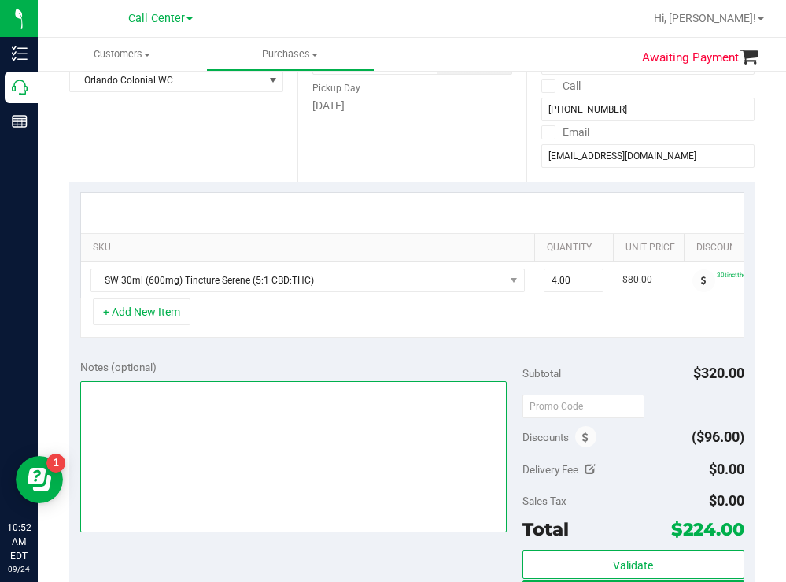
click at [209, 452] on textarea at bounding box center [293, 456] width 427 height 151
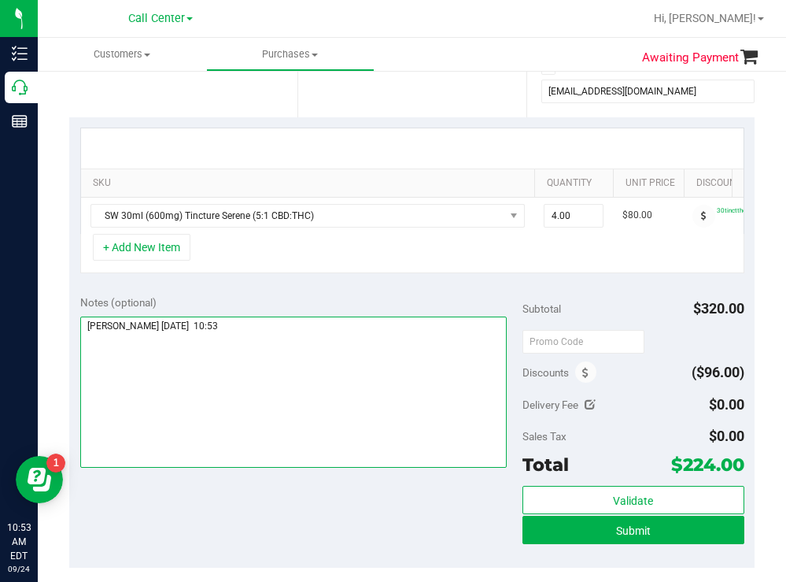
scroll to position [551, 0]
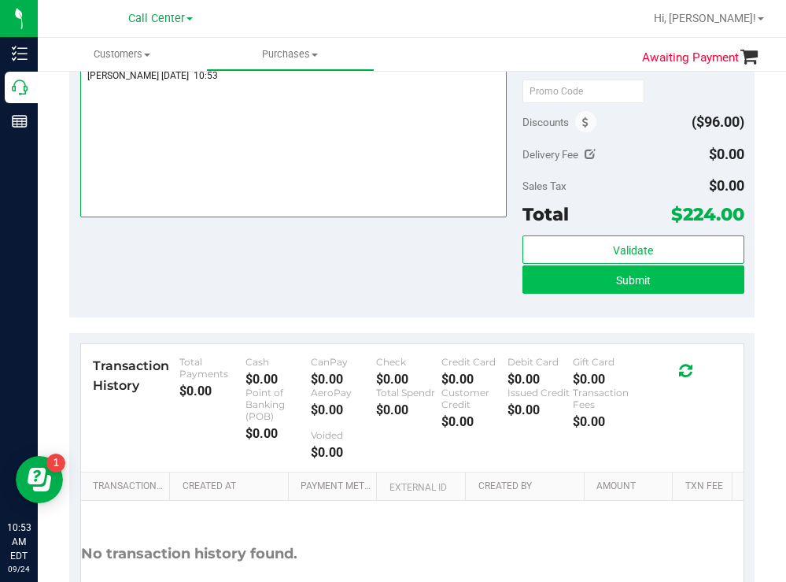
type textarea "orlando c todd 9/24 10:53"
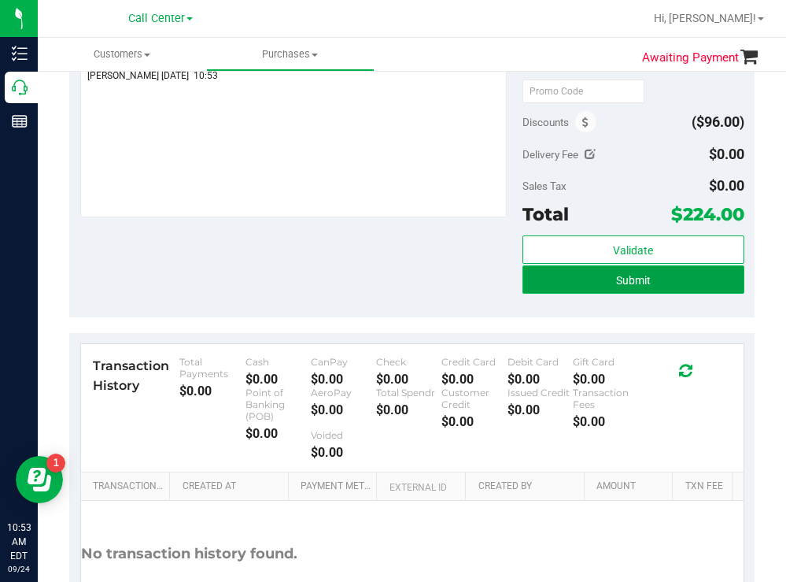
click at [556, 294] on button "Submit" at bounding box center [633, 279] width 221 height 28
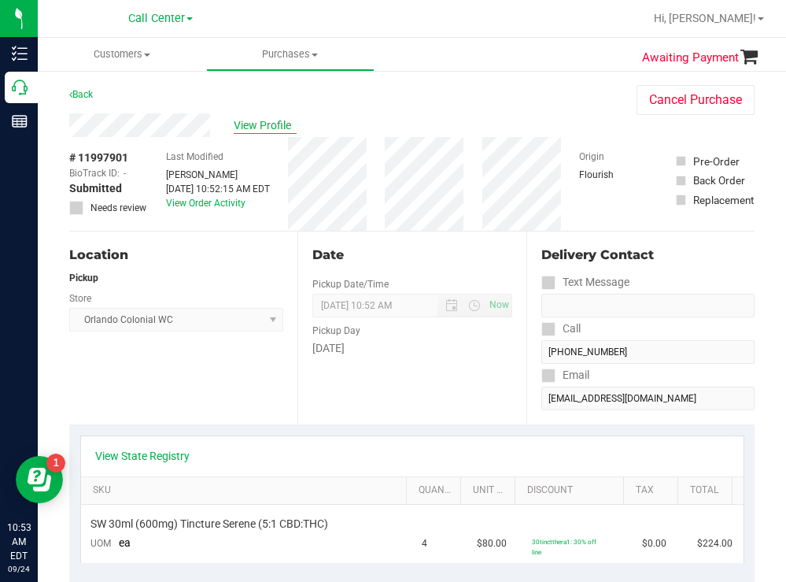
click at [276, 124] on span "View Profile" at bounding box center [265, 125] width 63 height 17
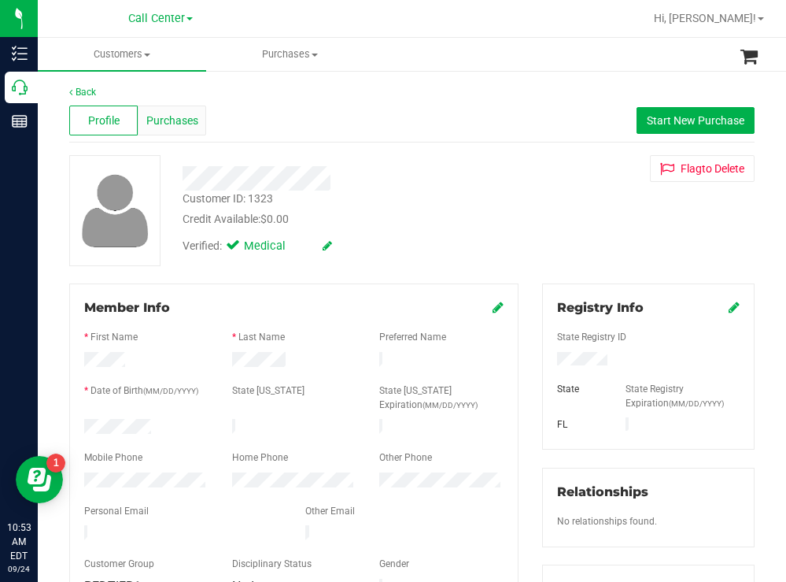
click at [183, 120] on span "Purchases" at bounding box center [172, 121] width 52 height 17
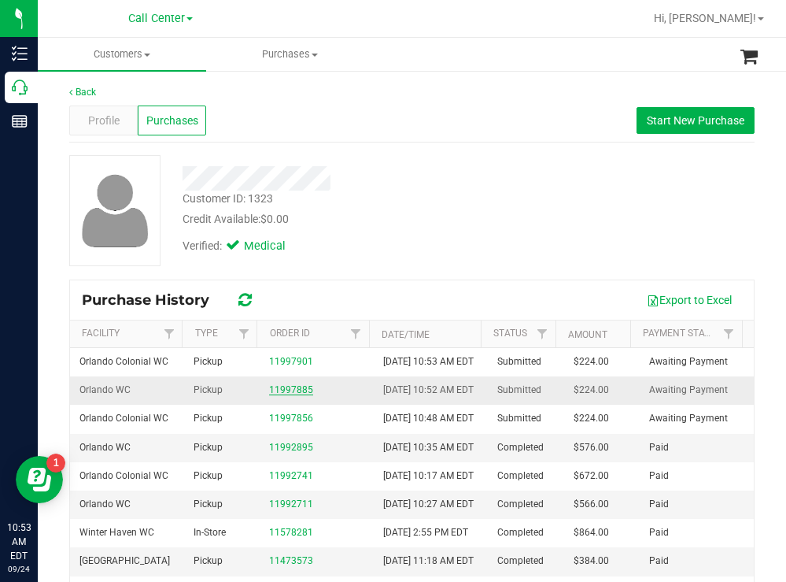
click at [290, 395] on link "11997885" at bounding box center [291, 389] width 44 height 11
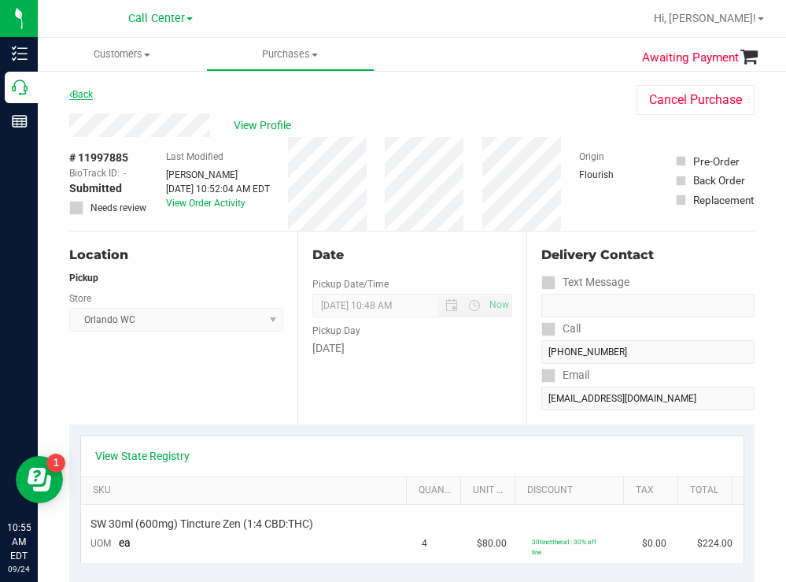
click at [90, 97] on link "Back" at bounding box center [81, 94] width 24 height 11
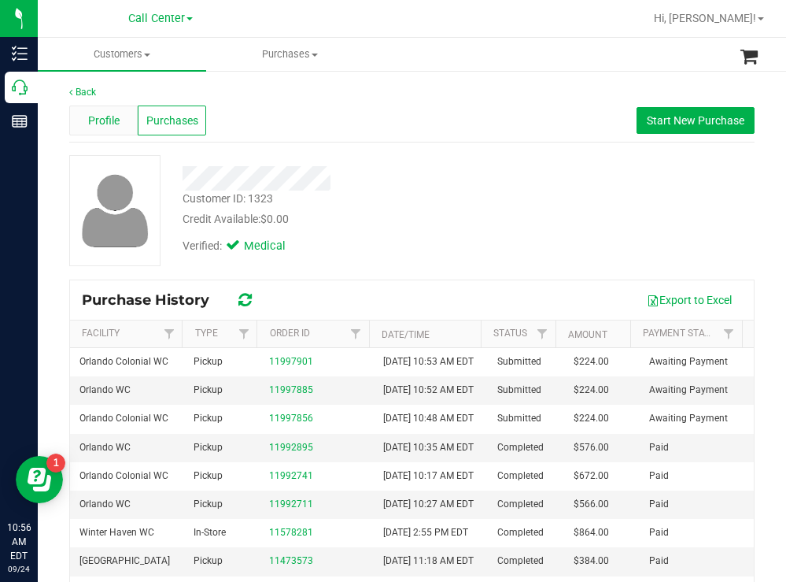
click at [101, 117] on span "Profile" at bounding box center [103, 121] width 31 height 17
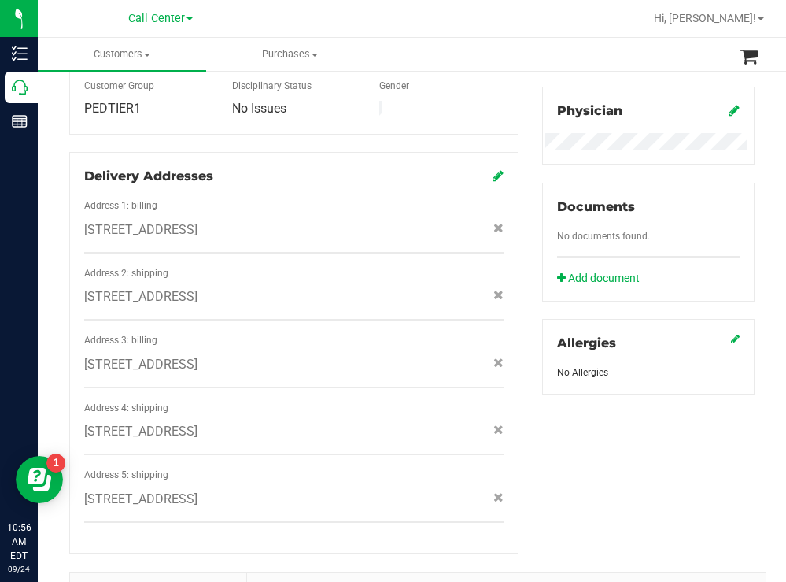
scroll to position [715, 0]
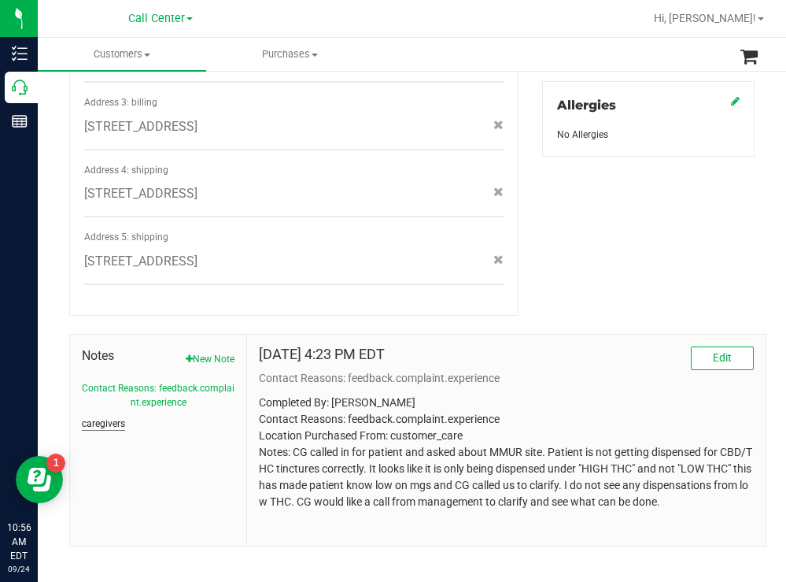
click at [116, 416] on button "caregivers" at bounding box center [103, 423] width 43 height 14
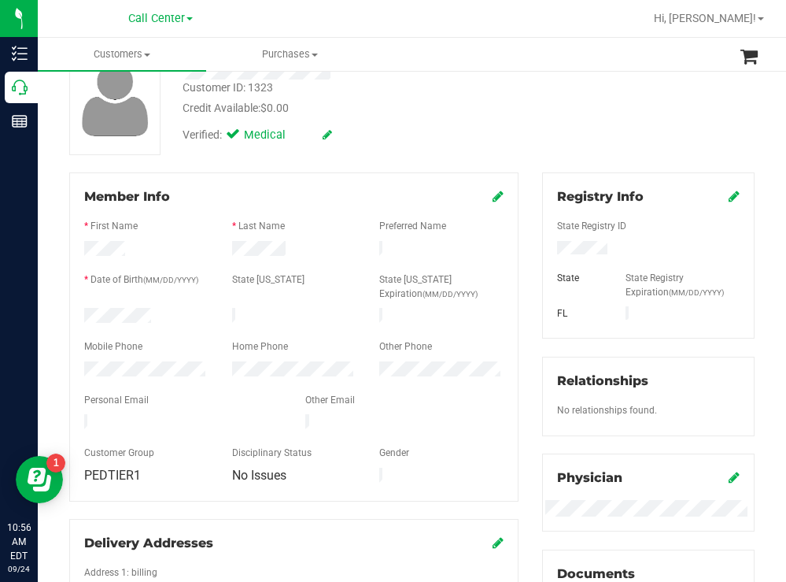
scroll to position [0, 0]
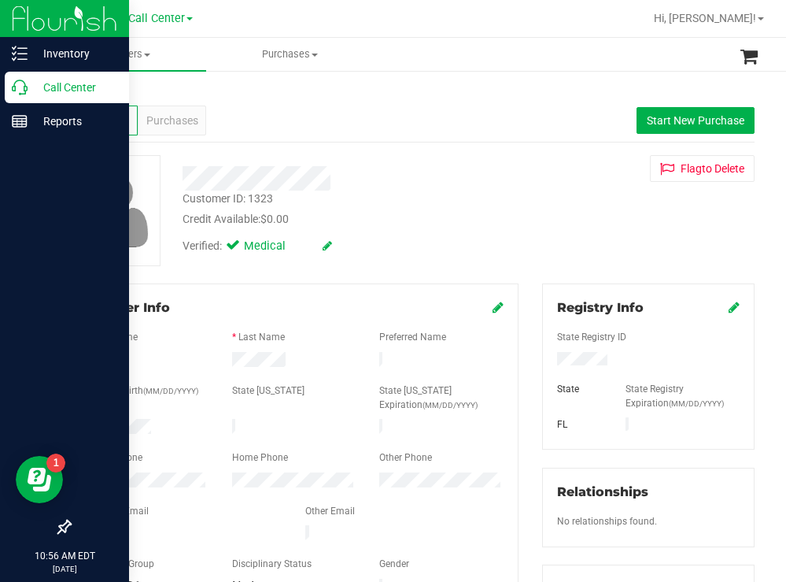
click at [73, 82] on p "Call Center" at bounding box center [75, 87] width 94 height 19
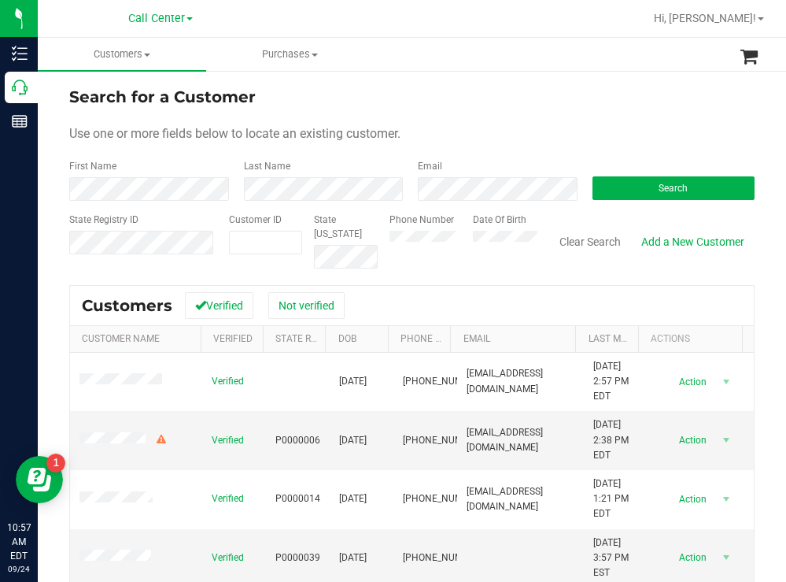
click at [526, 139] on div "Use one or more fields below to locate an existing customer." at bounding box center [411, 133] width 685 height 19
click at [606, 186] on button "Search" at bounding box center [674, 188] width 163 height 24
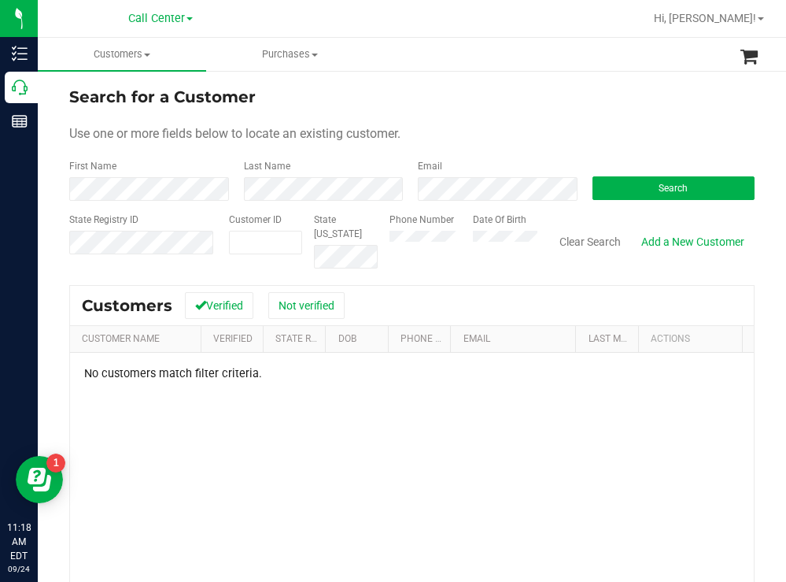
drag, startPoint x: 546, startPoint y: 116, endPoint x: 537, endPoint y: 116, distance: 8.7
click at [546, 116] on form "Search for a Customer Use one or more fields below to locate an existing custom…" at bounding box center [411, 176] width 685 height 183
click at [463, 232] on div "Phone Number Date Of Birth" at bounding box center [458, 240] width 160 height 56
click at [632, 196] on button "Search" at bounding box center [674, 188] width 163 height 24
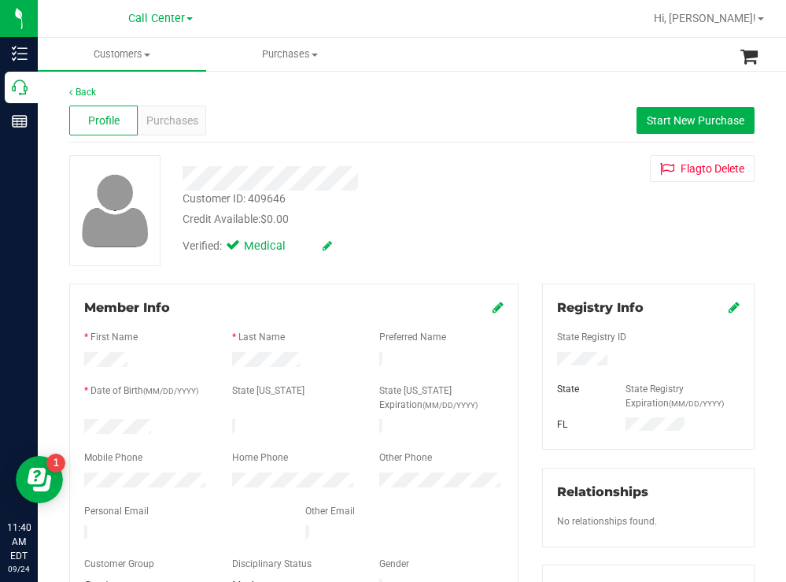
click at [73, 478] on div at bounding box center [146, 481] width 148 height 19
drag, startPoint x: 166, startPoint y: 423, endPoint x: 70, endPoint y: 423, distance: 96.0
click at [70, 423] on div "Member Info * First Name * Last Name Preferred Name * Date of Birth (MM/DD/YYYY…" at bounding box center [293, 447] width 449 height 329
drag, startPoint x: 616, startPoint y: 358, endPoint x: 544, endPoint y: 359, distance: 72.4
click at [545, 359] on div at bounding box center [648, 360] width 206 height 17
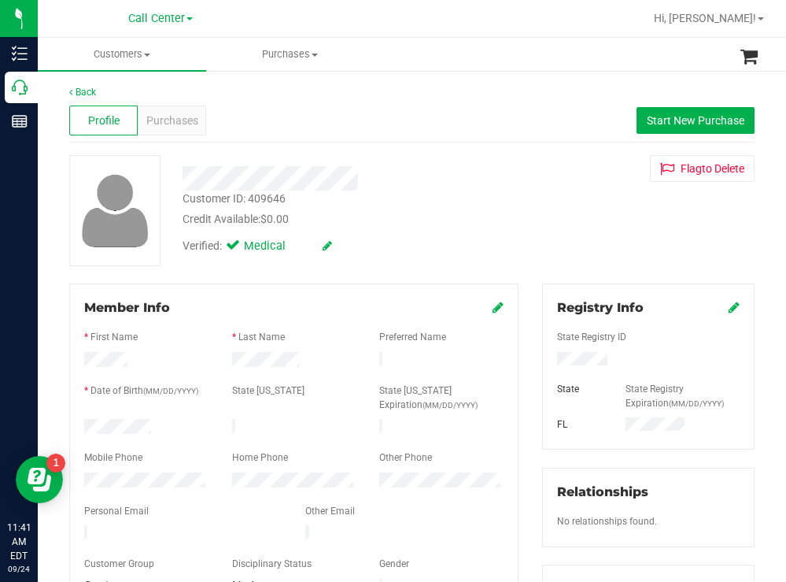
click at [451, 211] on div "Credit Available: $0.00" at bounding box center [348, 219] width 331 height 17
click at [663, 117] on span "Start New Purchase" at bounding box center [696, 120] width 98 height 13
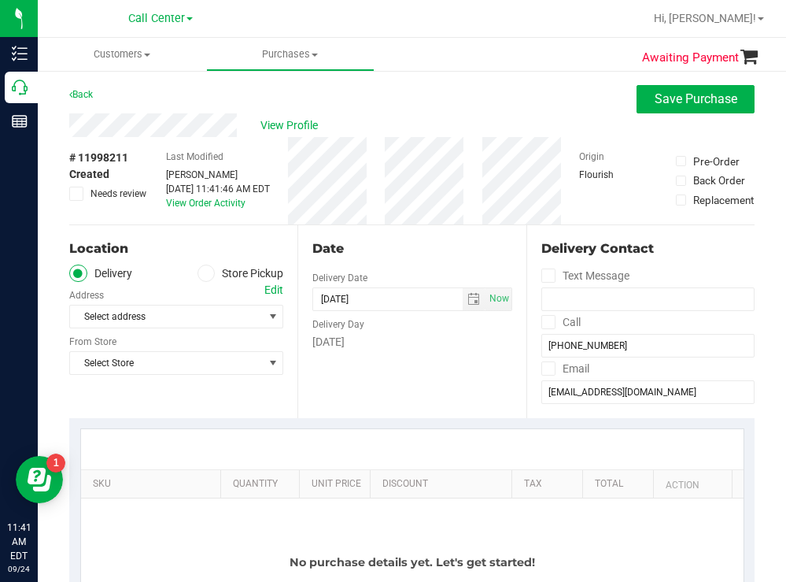
click at [213, 270] on label "Store Pickup" at bounding box center [241, 273] width 87 height 18
click at [0, 0] on input "Store Pickup" at bounding box center [0, 0] width 0 height 0
click at [163, 312] on span "Select Store" at bounding box center [166, 316] width 193 height 22
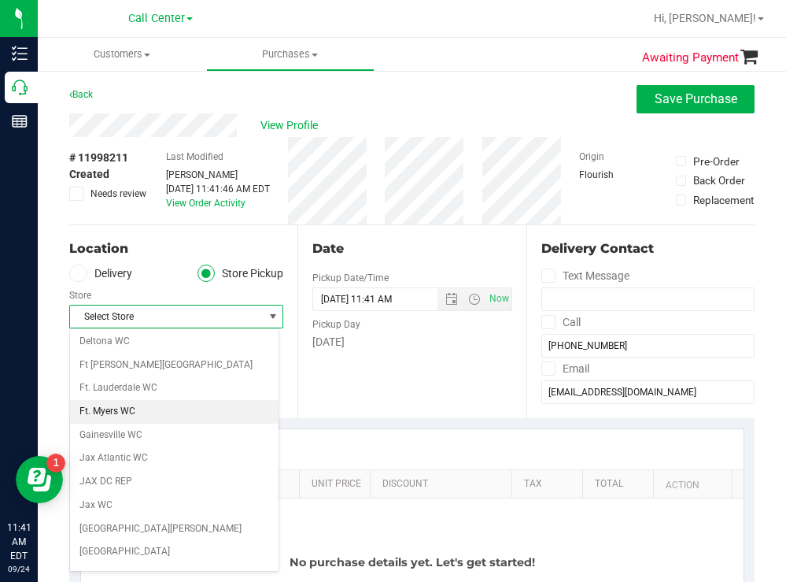
scroll to position [79, 0]
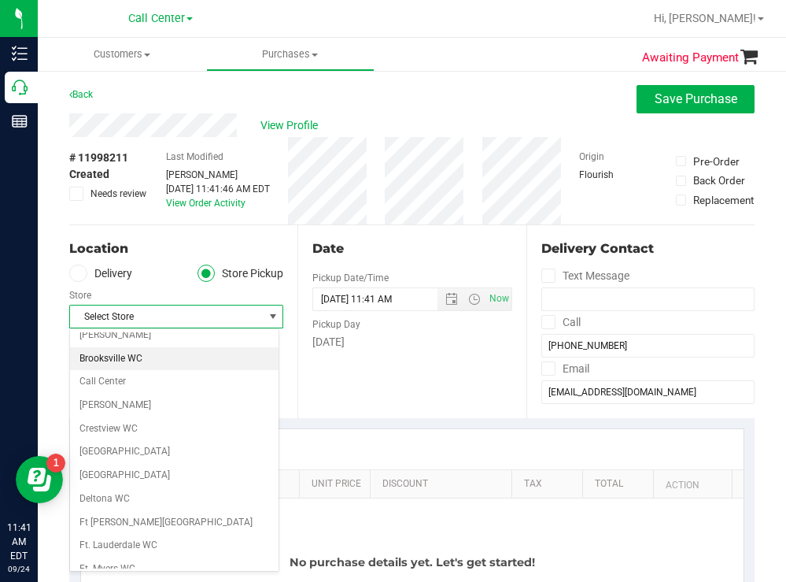
click at [132, 358] on li "Brooksville WC" at bounding box center [174, 359] width 209 height 24
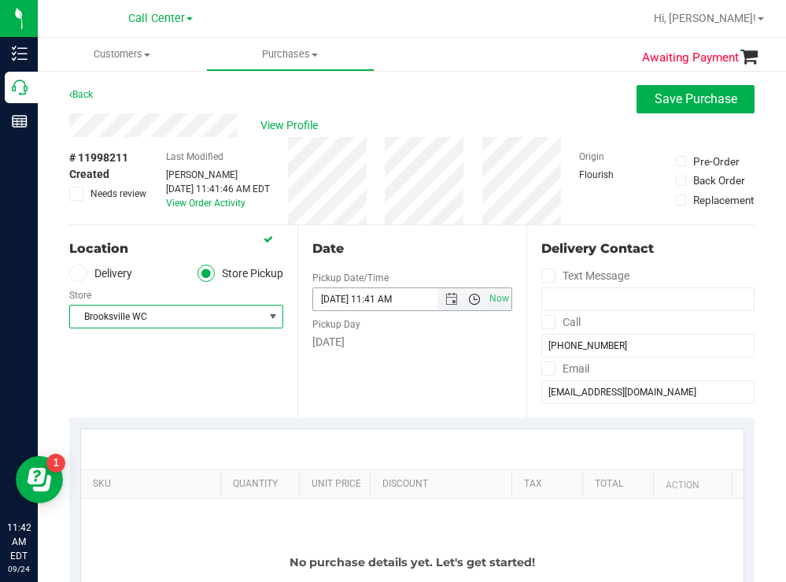
click at [468, 299] on span "Open the time view" at bounding box center [474, 299] width 13 height 13
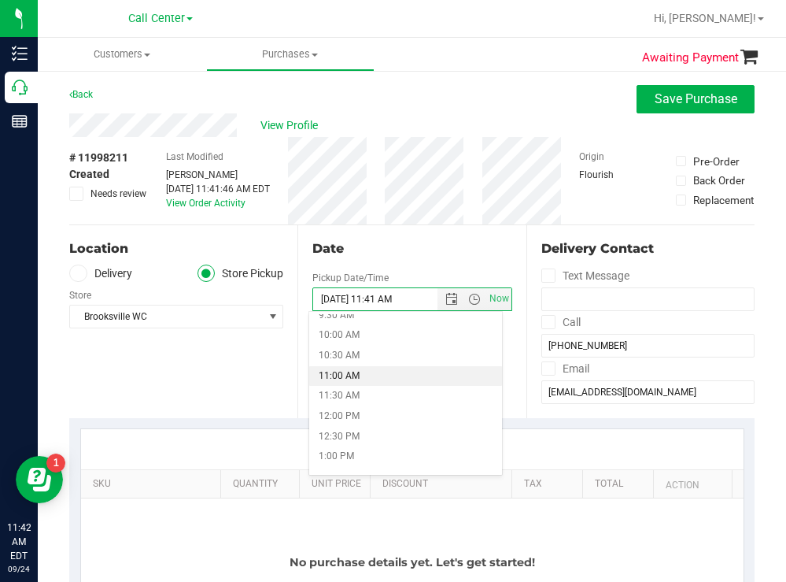
scroll to position [472, 0]
click at [342, 356] on li "12:30 PM" at bounding box center [405, 358] width 192 height 20
type input "09/24/2025 12:30 PM"
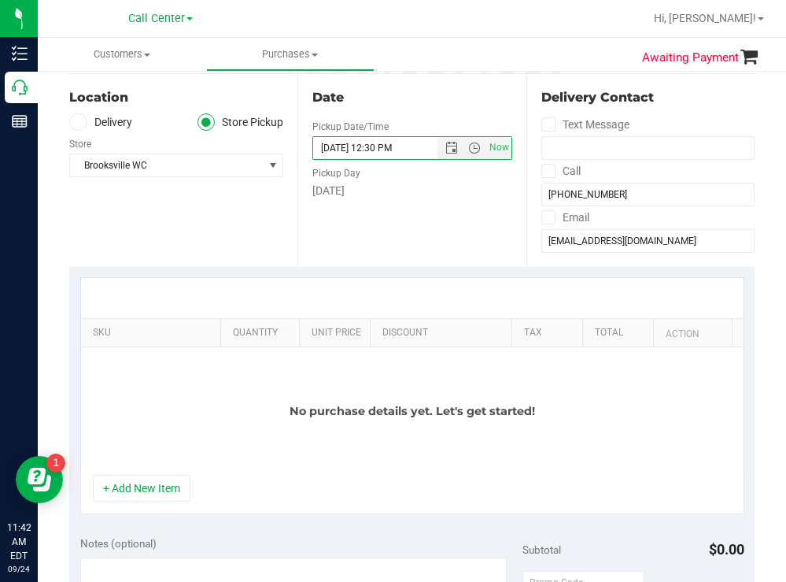
scroll to position [157, 0]
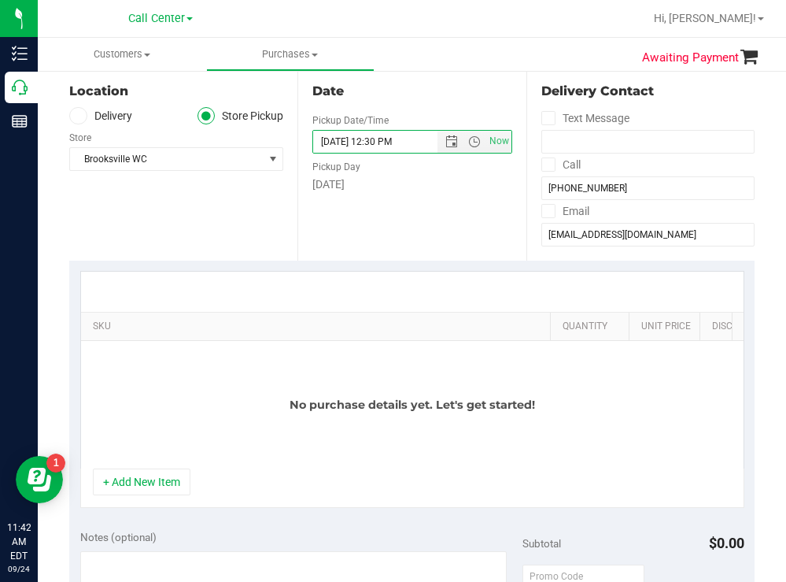
drag, startPoint x: 206, startPoint y: 322, endPoint x: 552, endPoint y: 312, distance: 345.6
click at [552, 312] on div "SKU Quantity Unit Price Discount Tax Total Action" at bounding box center [407, 326] width 652 height 28
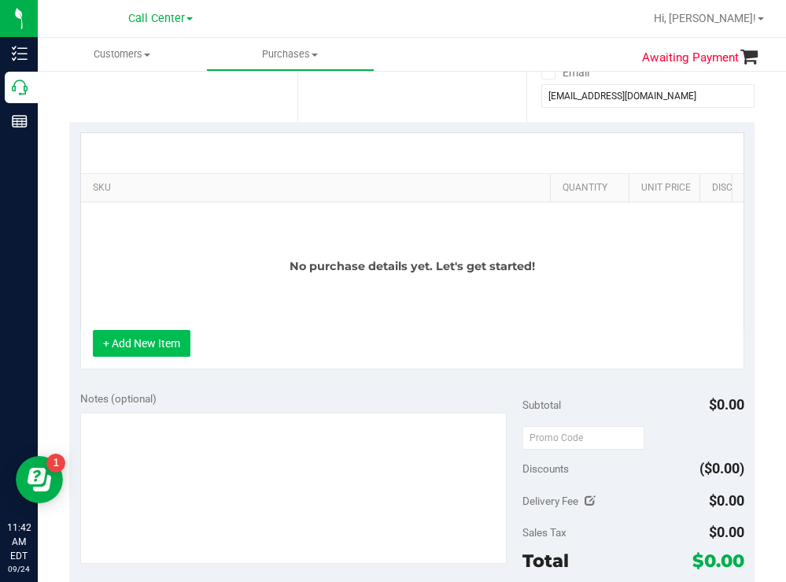
scroll to position [315, 0]
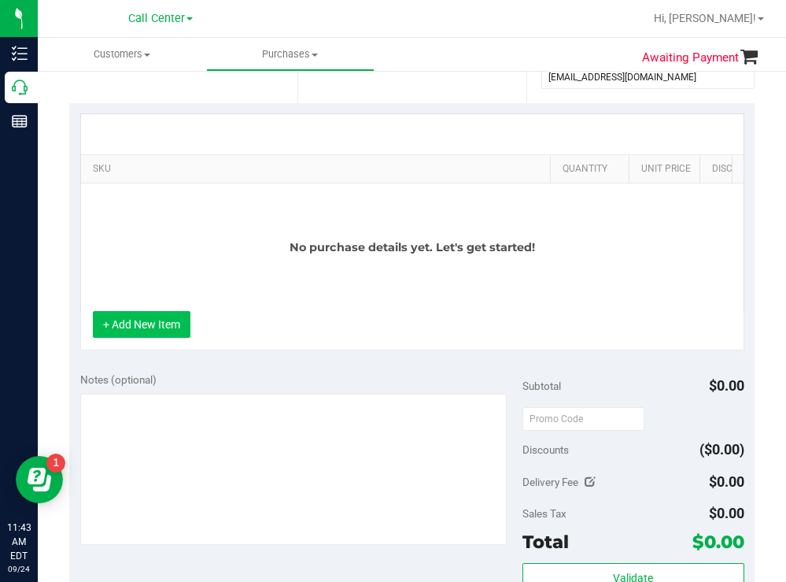
click at [164, 331] on button "+ Add New Item" at bounding box center [142, 324] width 98 height 27
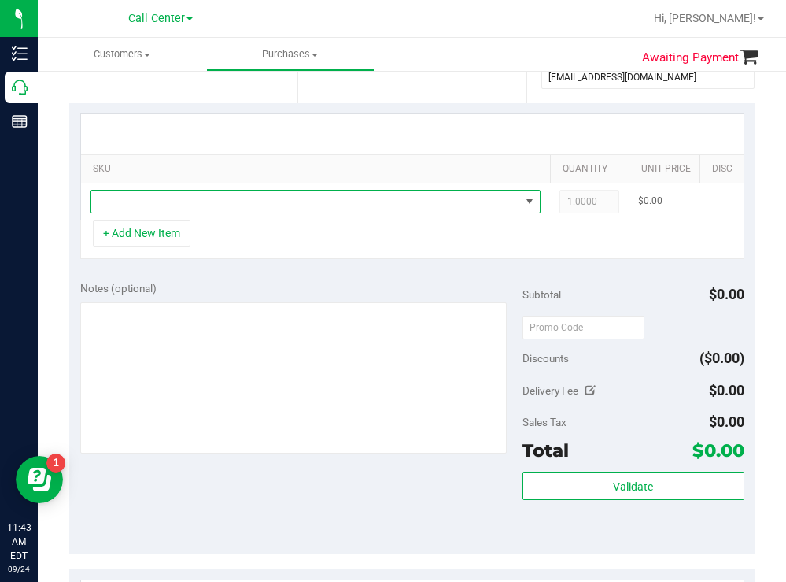
click at [220, 205] on span "NO DATA FOUND" at bounding box center [305, 201] width 429 height 22
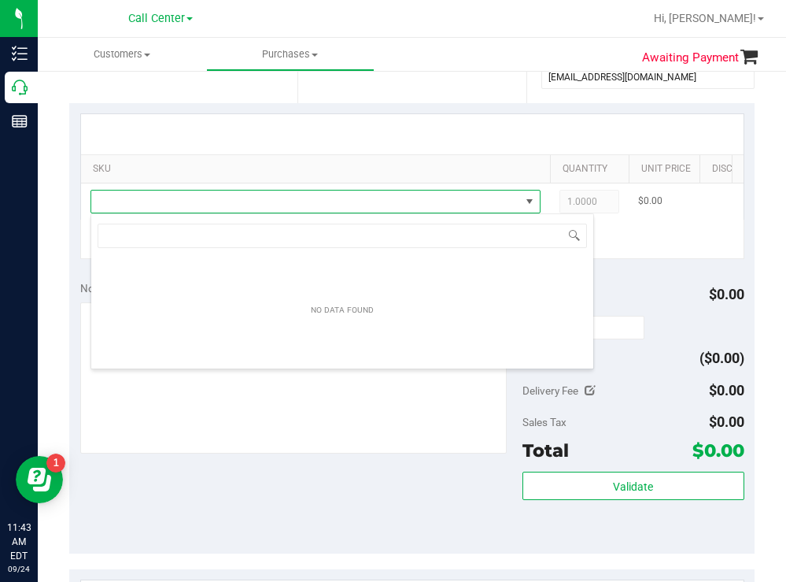
scroll to position [24, 450]
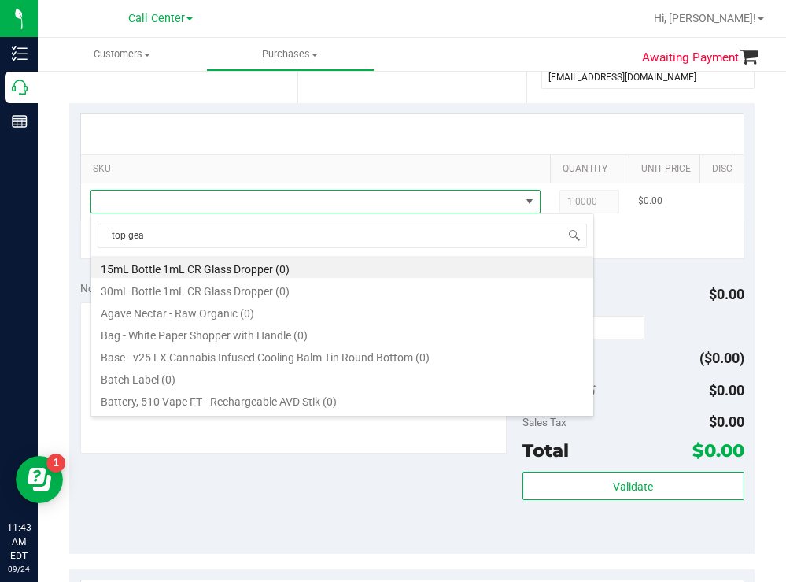
type input "top gear"
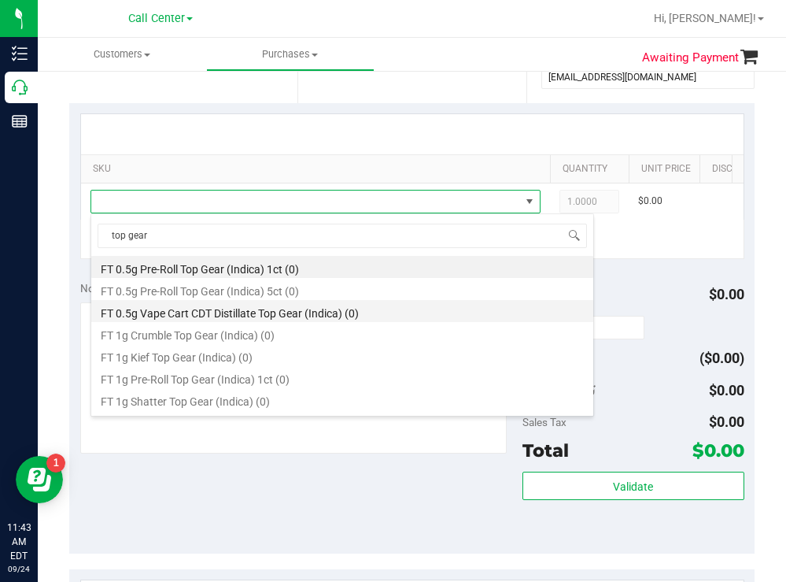
scroll to position [79, 0]
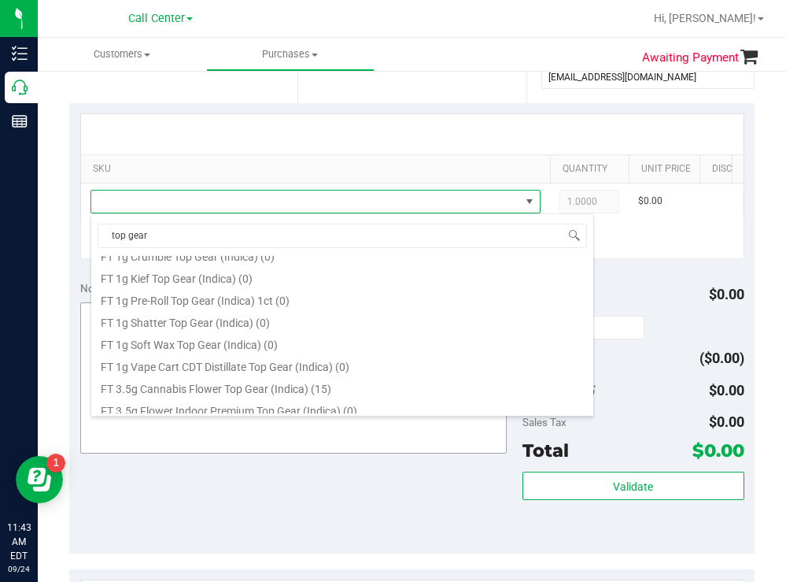
drag, startPoint x: 289, startPoint y: 386, endPoint x: 242, endPoint y: 388, distance: 46.5
click at [288, 386] on li "FT 3.5g Cannabis Flower Top Gear (Indica) (15)" at bounding box center [342, 386] width 502 height 22
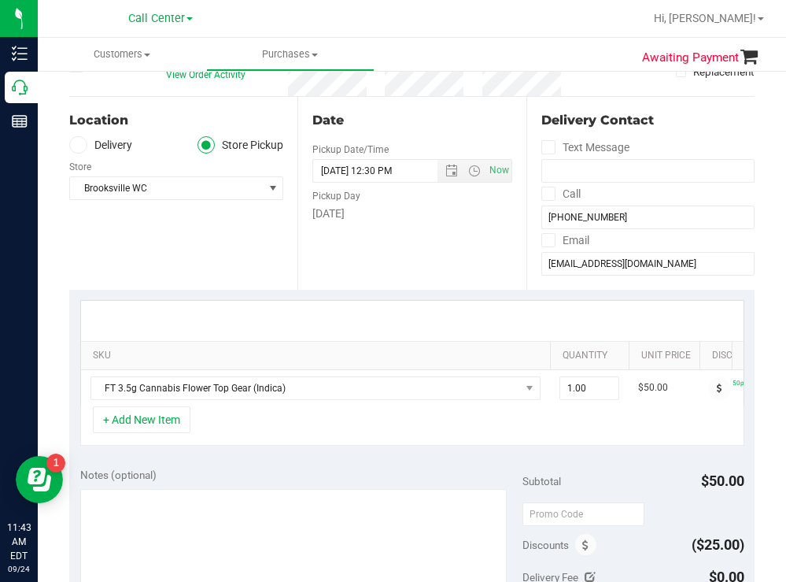
scroll to position [157, 0]
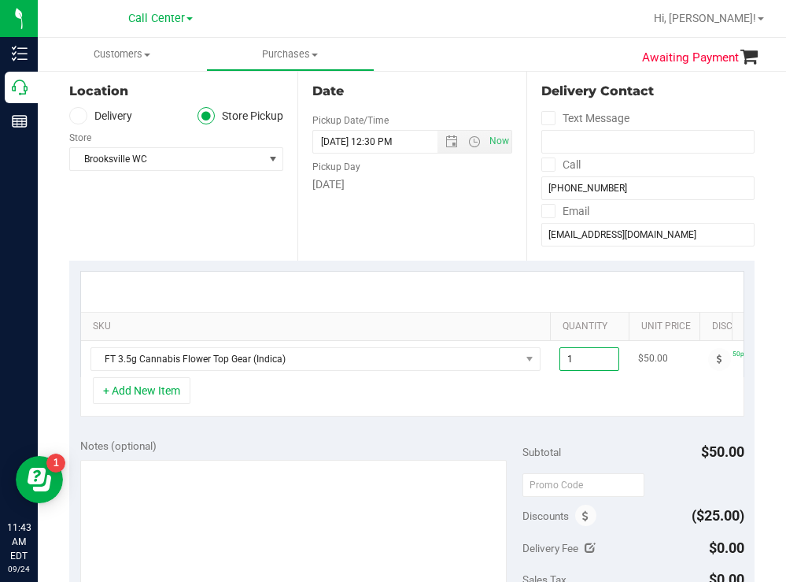
click at [602, 360] on span "1.00 1" at bounding box center [589, 359] width 60 height 24
click at [477, 217] on div "Date Pickup Date/Time 09/24/2025 Now 09/24/2025 12:30 PM Now Pickup Day Wednesd…" at bounding box center [411, 164] width 228 height 193
click at [585, 358] on span at bounding box center [589, 359] width 60 height 24
type input "1"
type input "1.00"
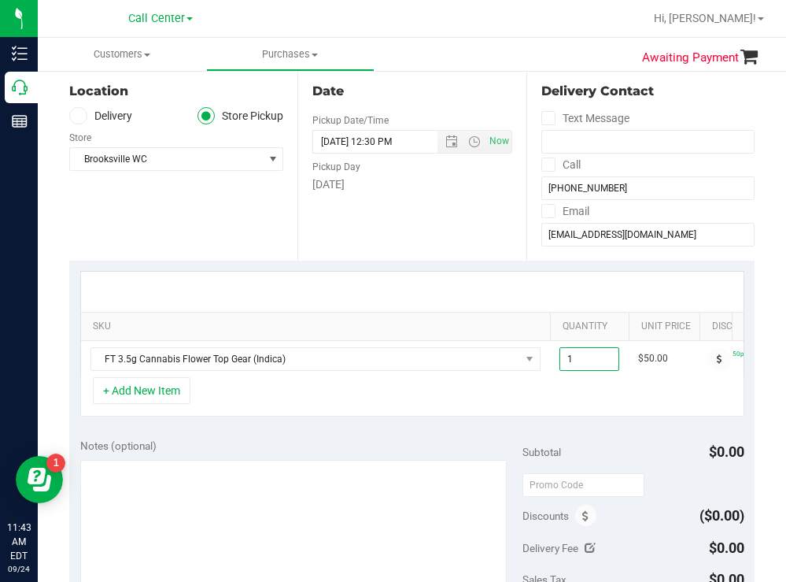
click at [445, 223] on div "Date Pickup Date/Time 09/24/2025 Now 09/24/2025 12:30 PM Now Pickup Day Wednesd…" at bounding box center [411, 164] width 228 height 193
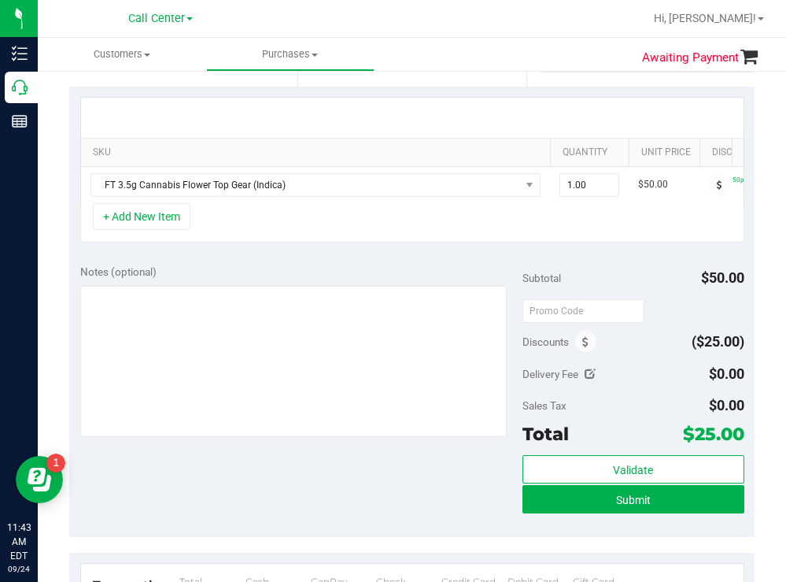
scroll to position [393, 0]
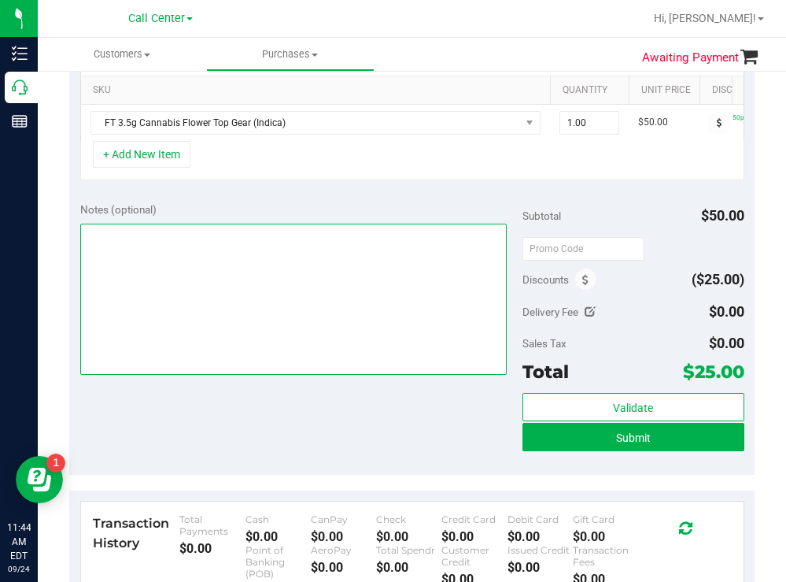
click at [227, 323] on textarea at bounding box center [293, 298] width 427 height 151
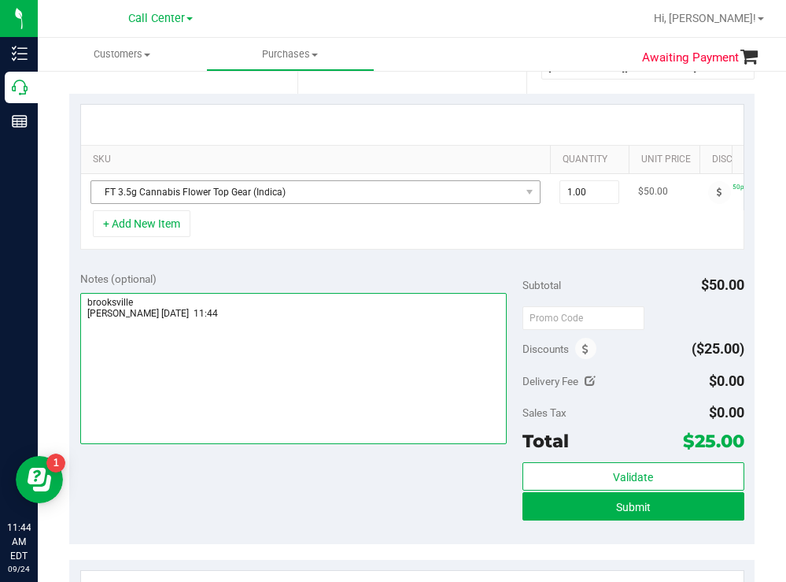
scroll to position [472, 0]
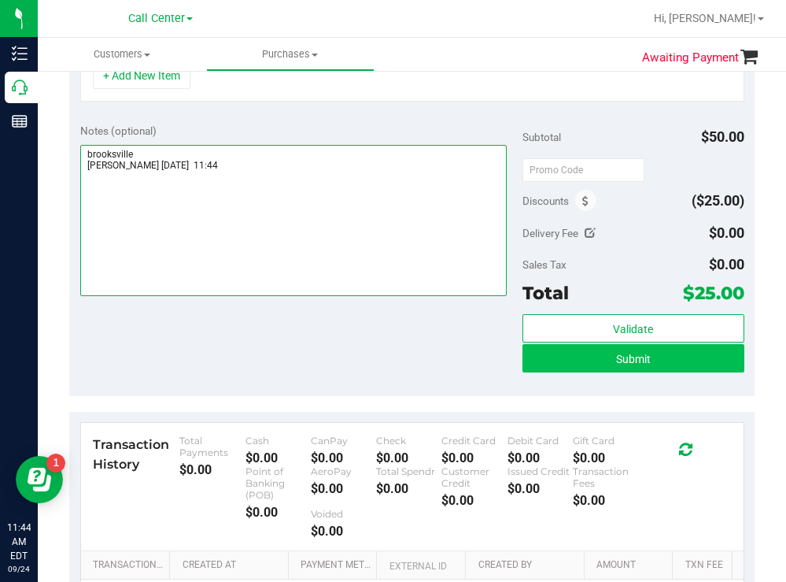
type textarea "brooksville todd 9/24 11:44"
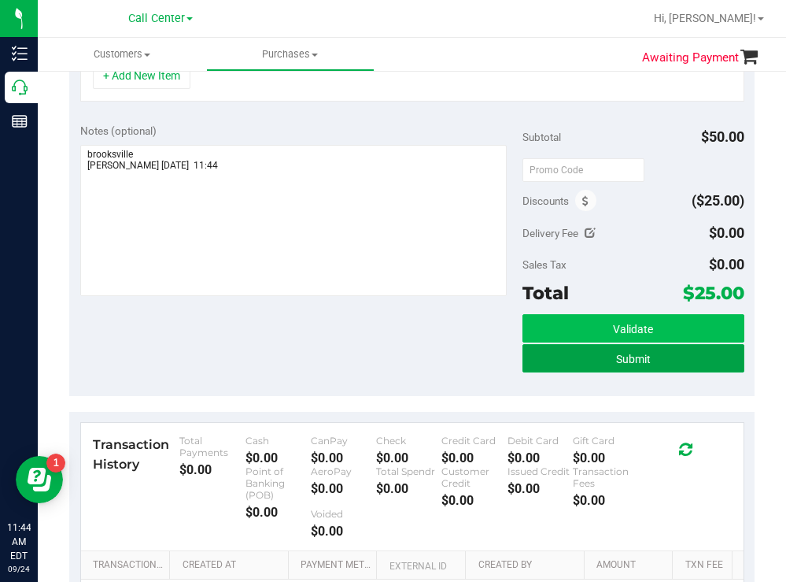
drag, startPoint x: 564, startPoint y: 366, endPoint x: 534, endPoint y: 366, distance: 30.7
click at [562, 366] on button "Submit" at bounding box center [633, 358] width 221 height 28
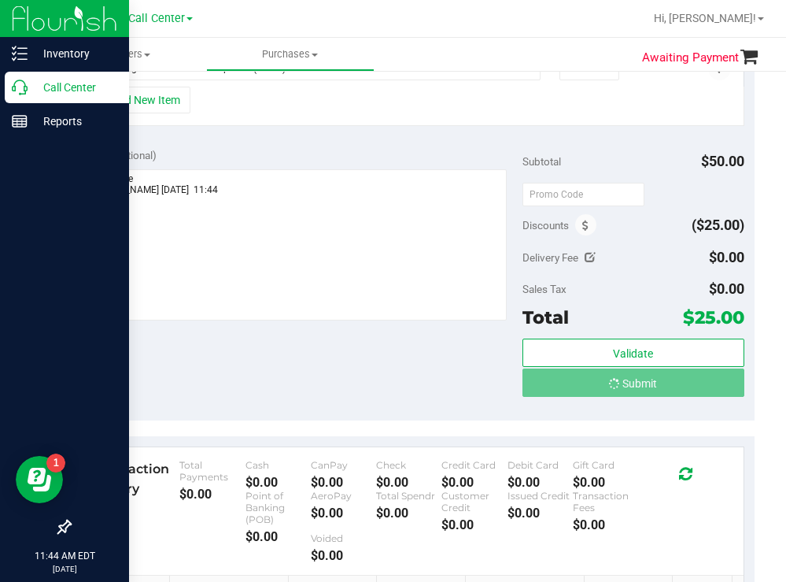
scroll to position [451, 0]
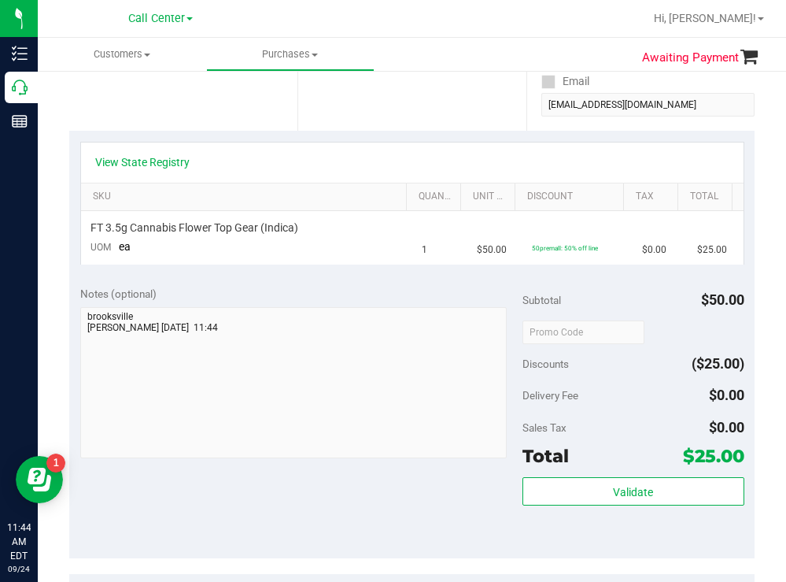
scroll to position [57, 0]
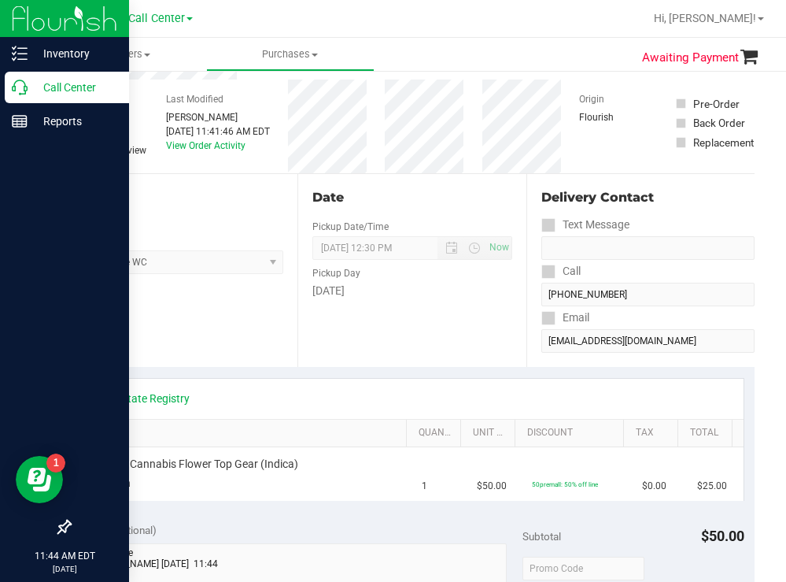
click at [70, 84] on p "Call Center" at bounding box center [75, 87] width 94 height 19
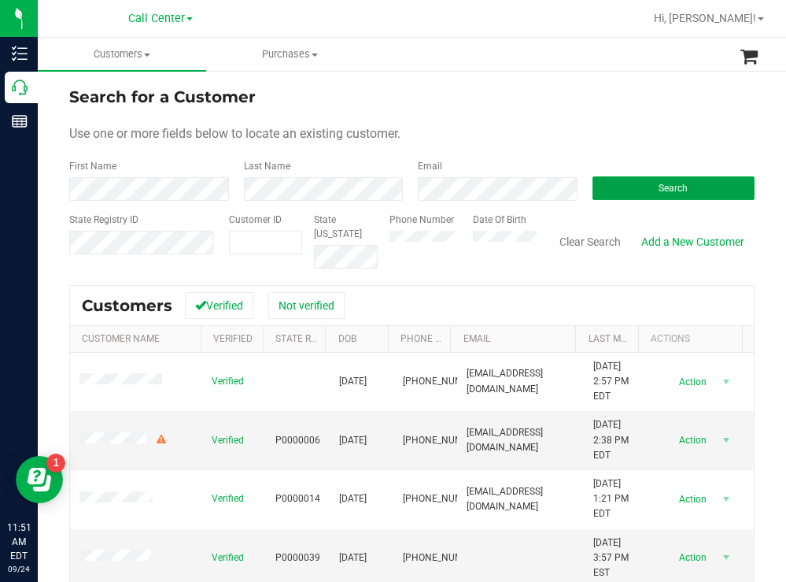
drag, startPoint x: 627, startPoint y: 186, endPoint x: 581, endPoint y: 181, distance: 46.7
click at [625, 188] on button "Search" at bounding box center [674, 188] width 163 height 24
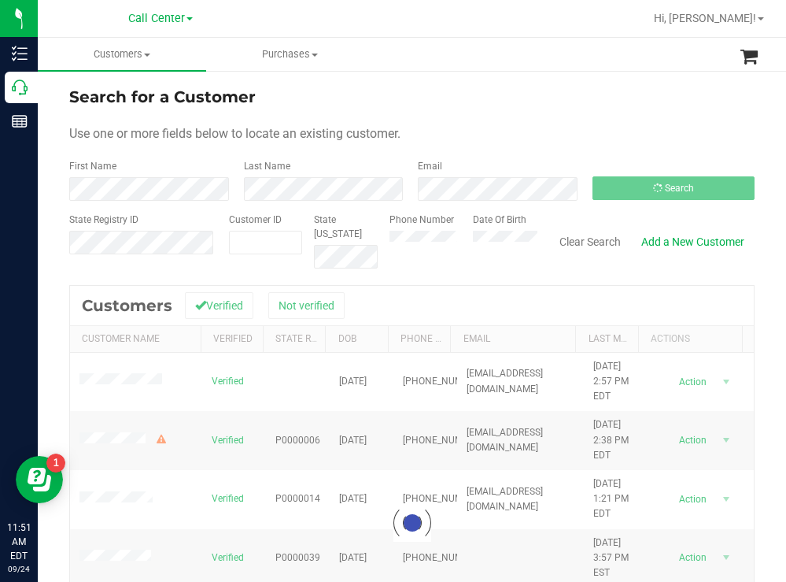
click at [535, 94] on div "Search for a Customer" at bounding box center [411, 97] width 685 height 24
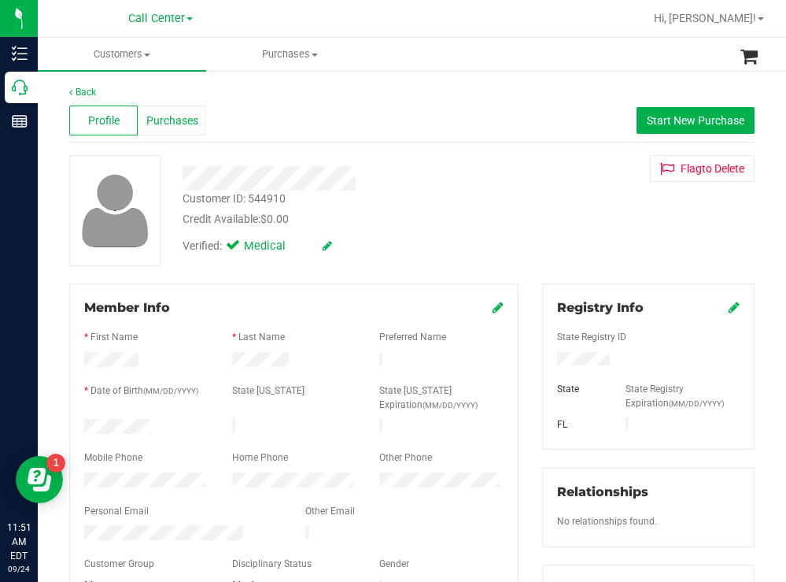
click at [175, 111] on div "Purchases" at bounding box center [172, 120] width 68 height 30
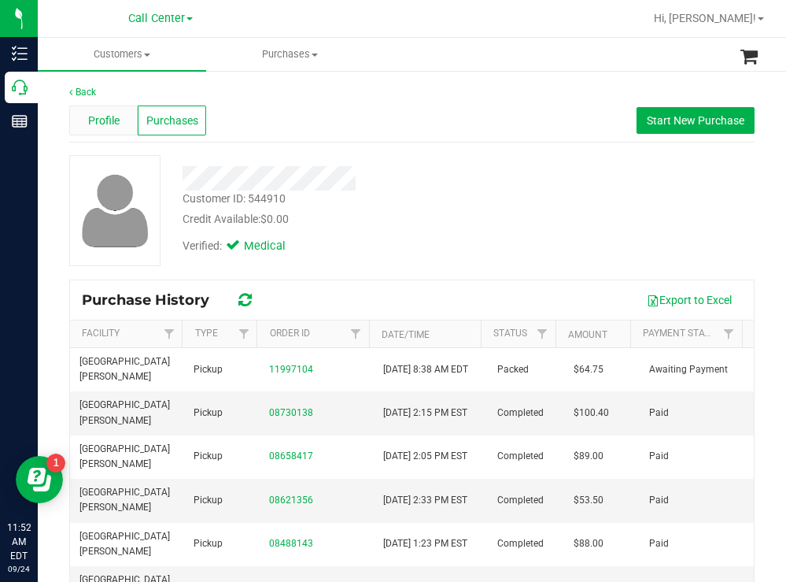
click at [102, 123] on span "Profile" at bounding box center [103, 121] width 31 height 17
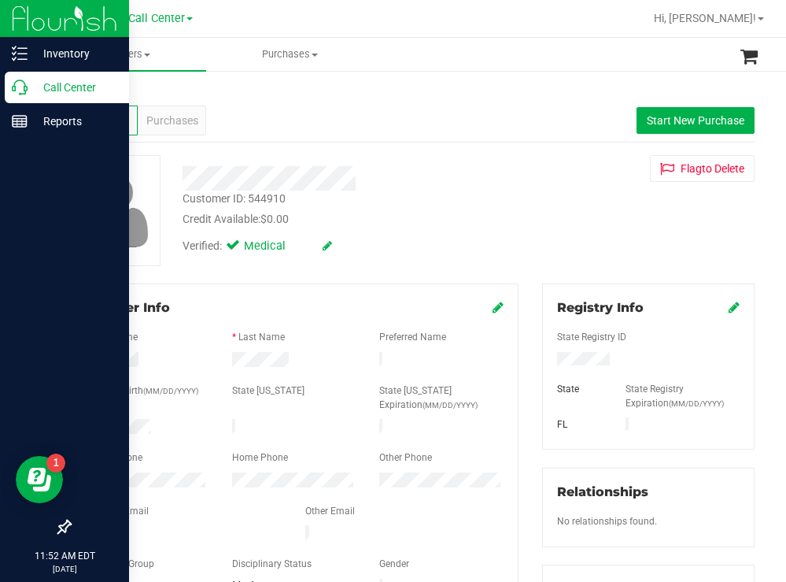
click at [70, 79] on p "Call Center" at bounding box center [75, 87] width 94 height 19
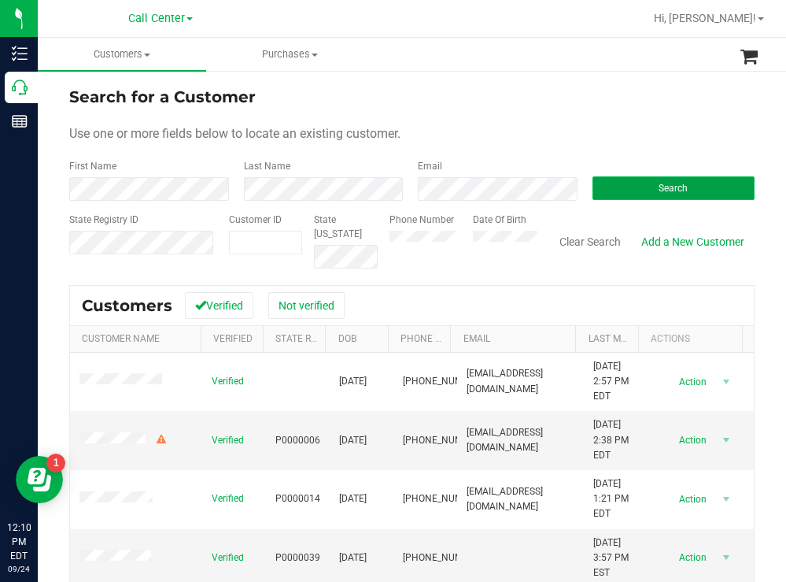
click at [637, 179] on button "Search" at bounding box center [674, 188] width 163 height 24
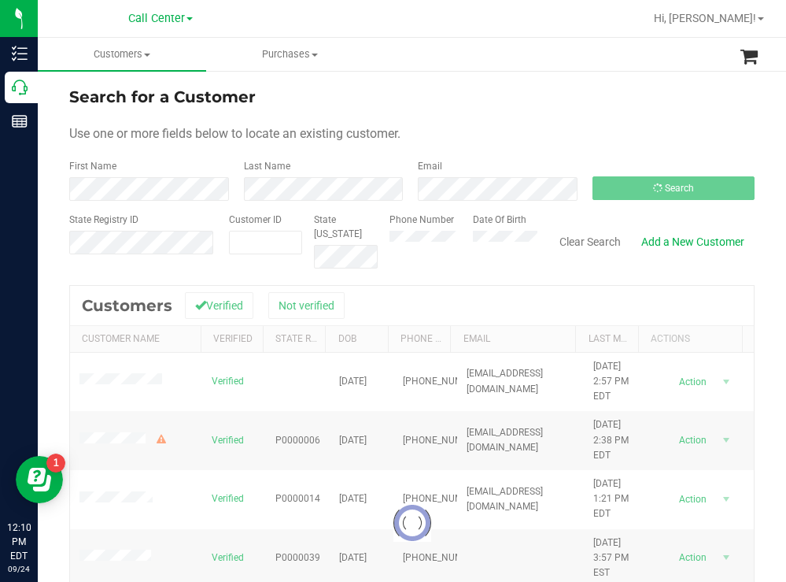
click at [503, 83] on div "Search for a Customer Use one or more fields below to locate an existing custom…" at bounding box center [412, 422] width 748 height 707
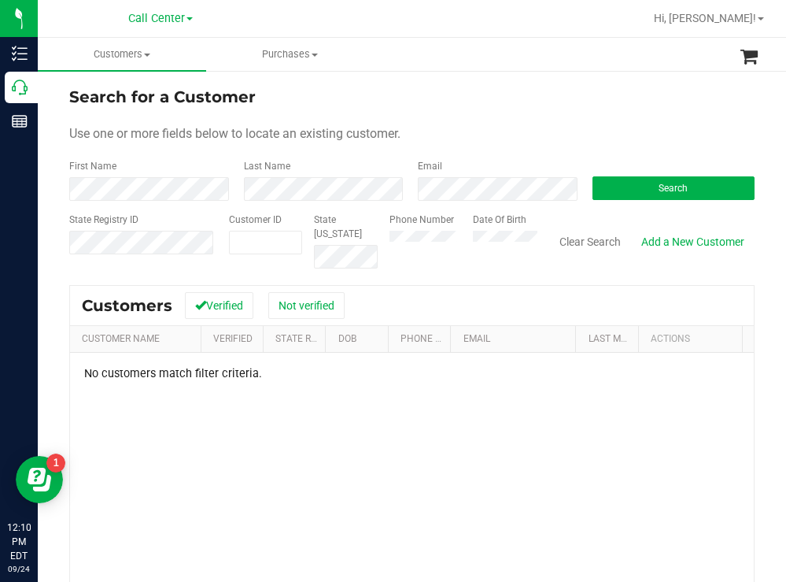
click at [477, 106] on div "Search for a Customer" at bounding box center [411, 97] width 685 height 24
click at [451, 234] on div "Phone Number Date Of Birth" at bounding box center [458, 240] width 160 height 56
click at [620, 186] on button "Search" at bounding box center [674, 188] width 163 height 24
click at [453, 224] on div "Phone Number Date Of Birth" at bounding box center [458, 240] width 160 height 56
click at [677, 188] on span "Search" at bounding box center [673, 188] width 29 height 11
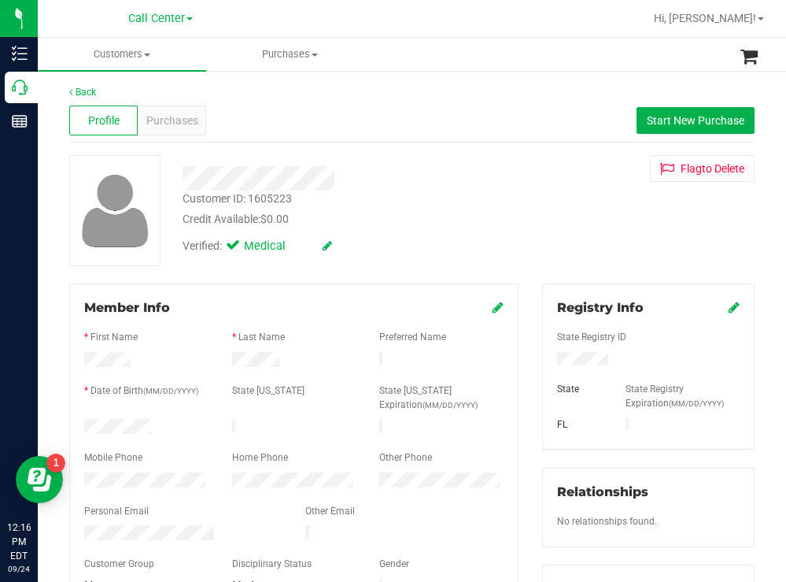
drag, startPoint x: 170, startPoint y: 423, endPoint x: 83, endPoint y: 426, distance: 87.4
click at [83, 426] on div at bounding box center [146, 428] width 148 height 19
click at [551, 361] on div at bounding box center [648, 360] width 206 height 17
click at [482, 220] on div "Credit Available: $0.00" at bounding box center [348, 219] width 331 height 17
click at [174, 120] on span "Purchases" at bounding box center [172, 121] width 52 height 17
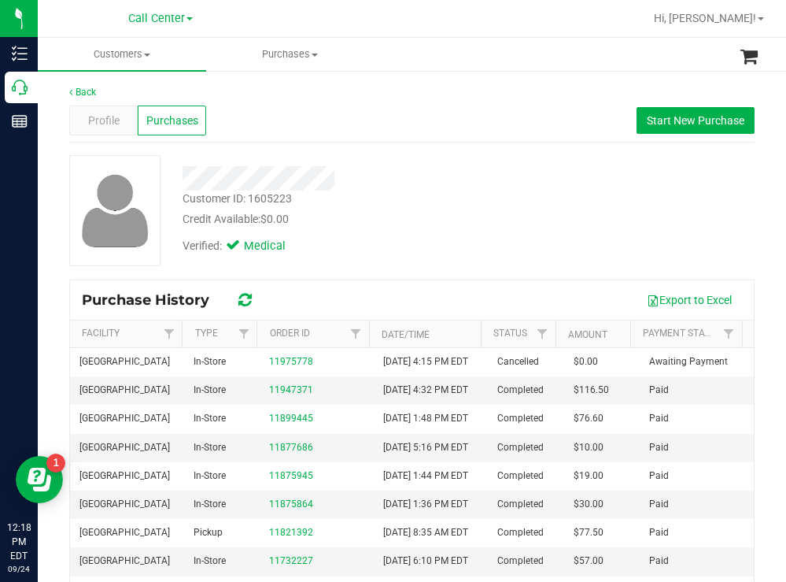
click at [429, 190] on div "Customer ID: 1605223 Credit Available: $0.00" at bounding box center [348, 208] width 355 height 37
click at [103, 113] on span "Profile" at bounding box center [103, 121] width 31 height 17
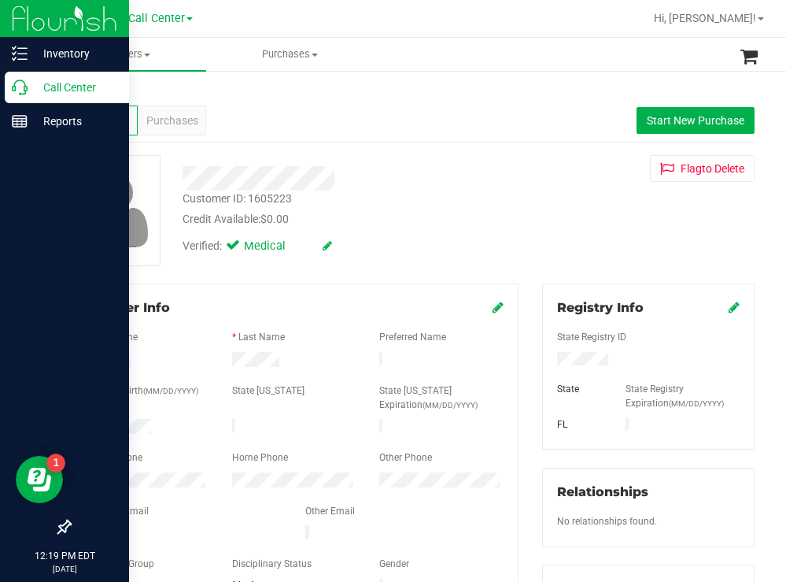
click at [59, 84] on p "Call Center" at bounding box center [75, 87] width 94 height 19
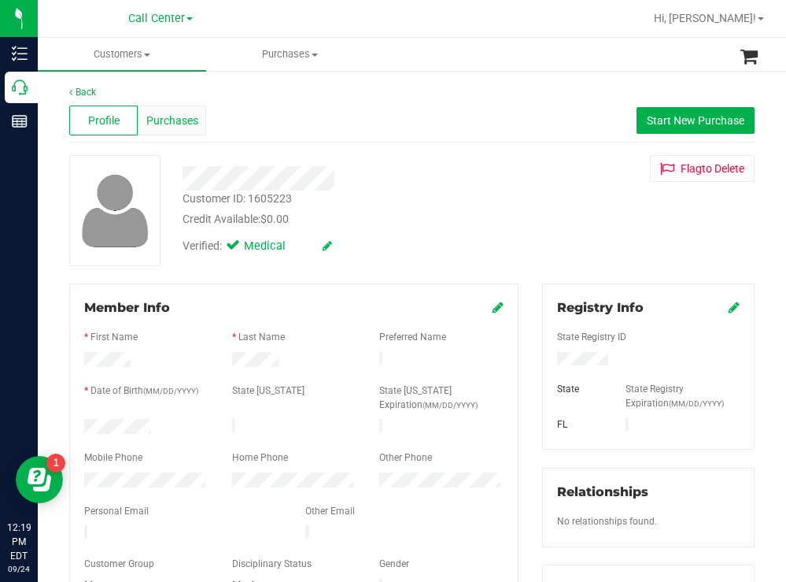
click at [176, 114] on span "Purchases" at bounding box center [172, 121] width 52 height 17
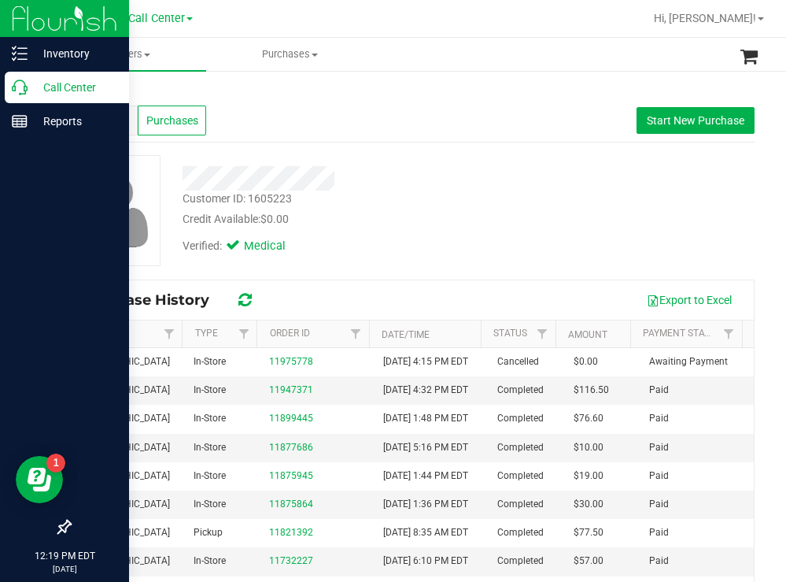
drag, startPoint x: 77, startPoint y: 76, endPoint x: 0, endPoint y: 83, distance: 77.5
click at [75, 76] on div "Call Center" at bounding box center [67, 87] width 124 height 31
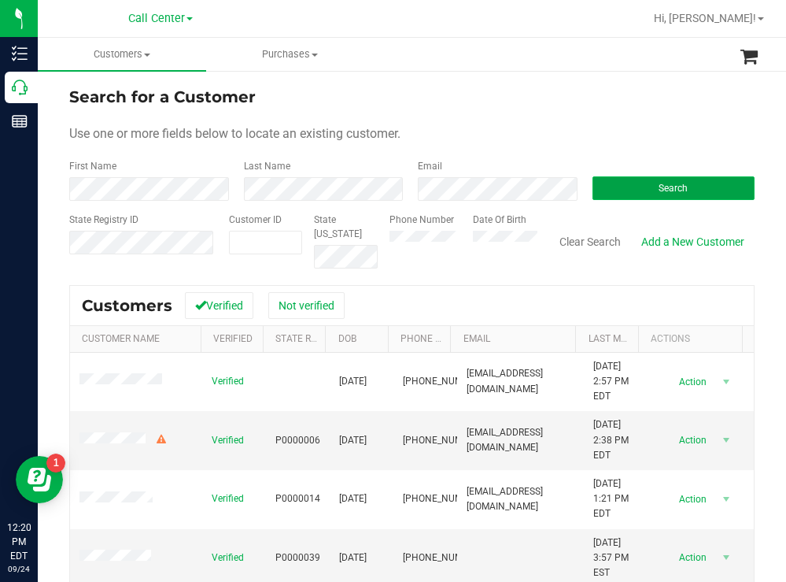
click at [606, 194] on button "Search" at bounding box center [674, 188] width 163 height 24
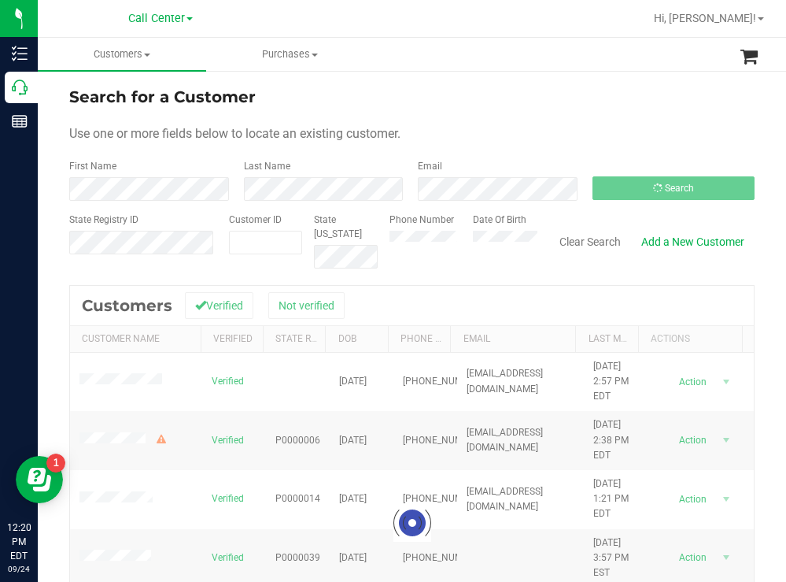
drag, startPoint x: 531, startPoint y: 135, endPoint x: 482, endPoint y: 124, distance: 50.6
click at [510, 131] on div "Use one or more fields below to locate an existing customer." at bounding box center [411, 133] width 685 height 19
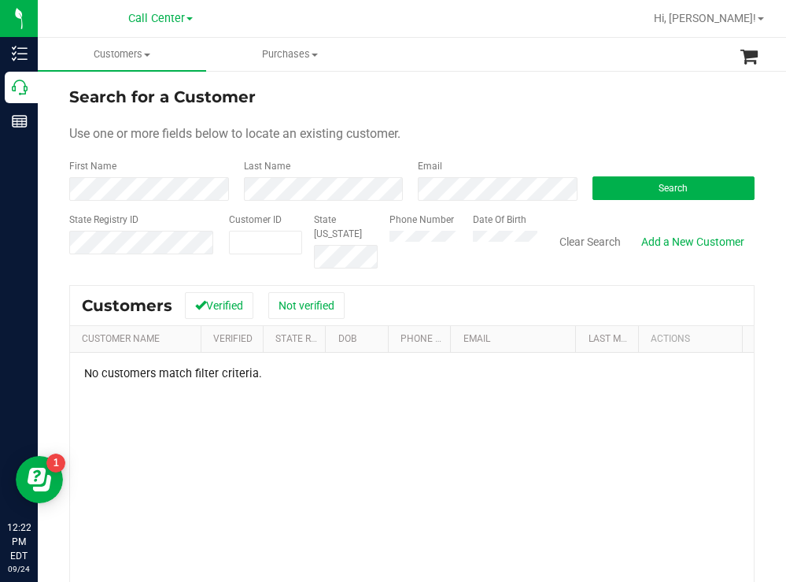
click at [454, 230] on div "Phone Number Date Of Birth" at bounding box center [458, 240] width 160 height 56
click at [634, 189] on button "Search" at bounding box center [674, 188] width 163 height 24
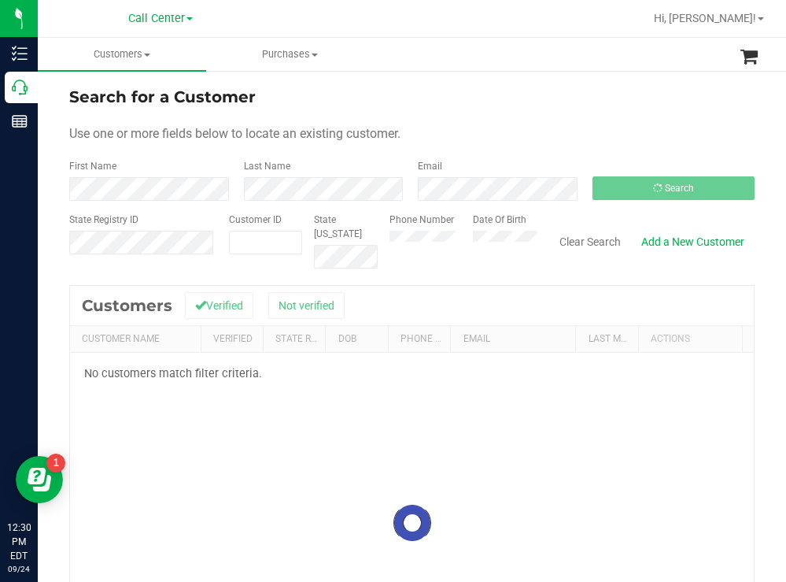
drag, startPoint x: 523, startPoint y: 127, endPoint x: 512, endPoint y: 125, distance: 10.5
click at [523, 127] on div "Use one or more fields below to locate an existing customer." at bounding box center [411, 133] width 685 height 19
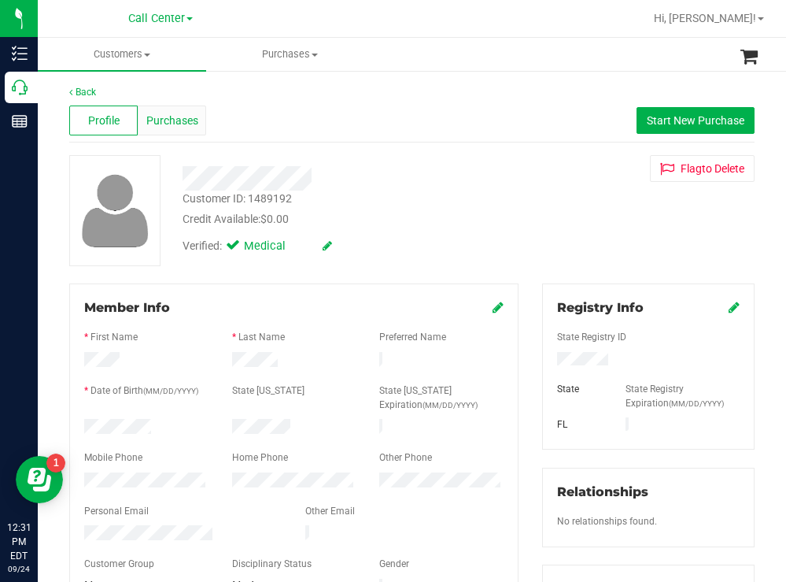
click at [181, 124] on span "Purchases" at bounding box center [172, 121] width 52 height 17
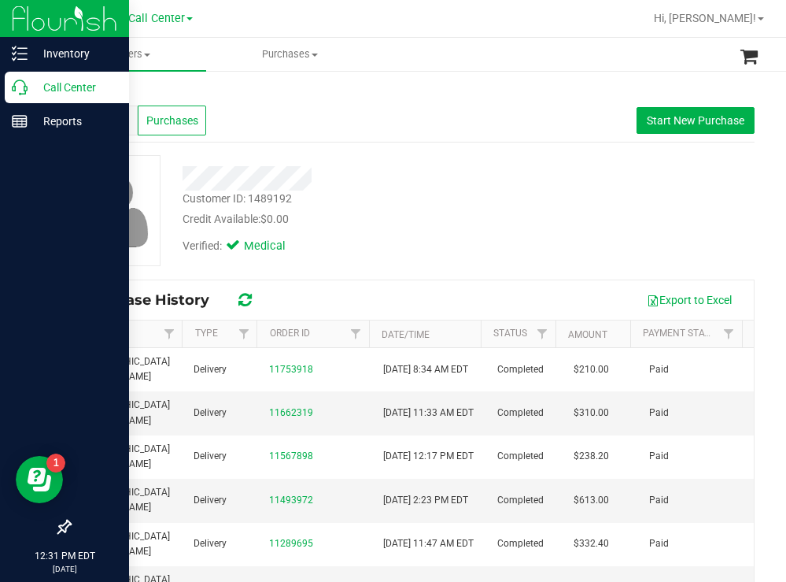
click at [76, 90] on p "Call Center" at bounding box center [75, 87] width 94 height 19
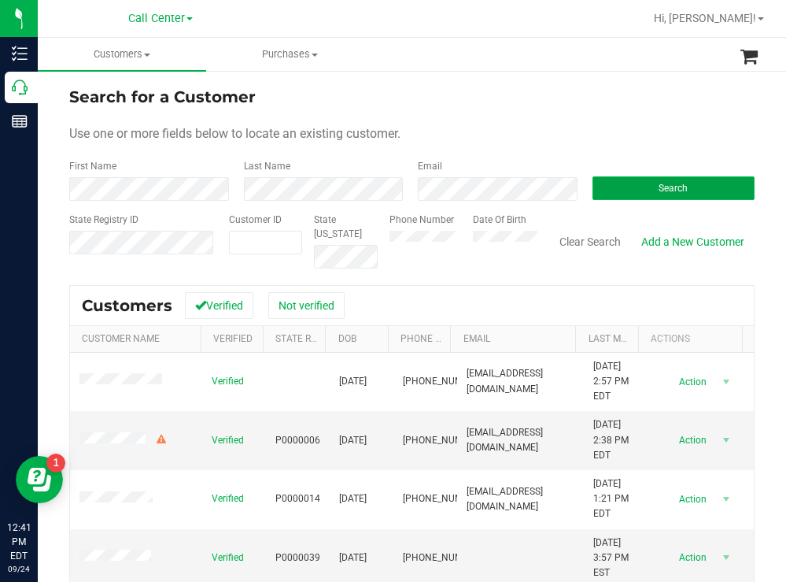
click at [593, 185] on button "Search" at bounding box center [674, 188] width 163 height 24
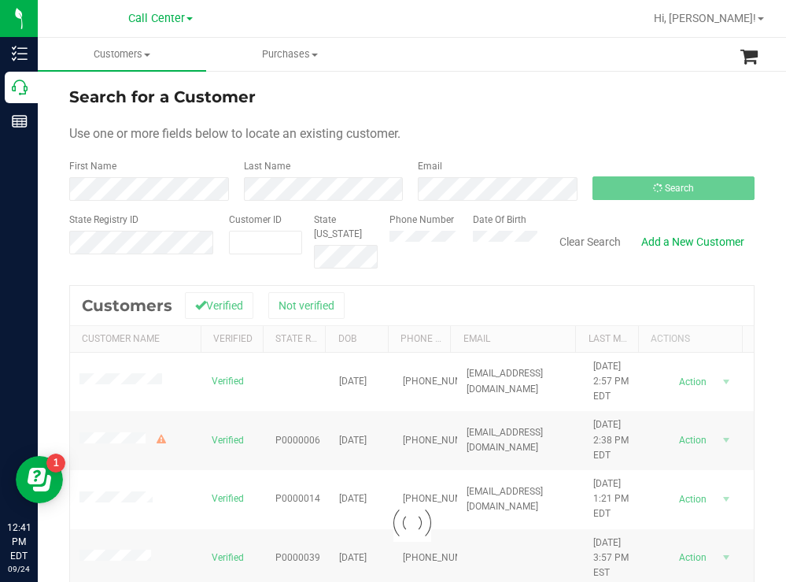
click at [418, 72] on div "Search for a Customer Use one or more fields below to locate an existing custom…" at bounding box center [412, 422] width 748 height 707
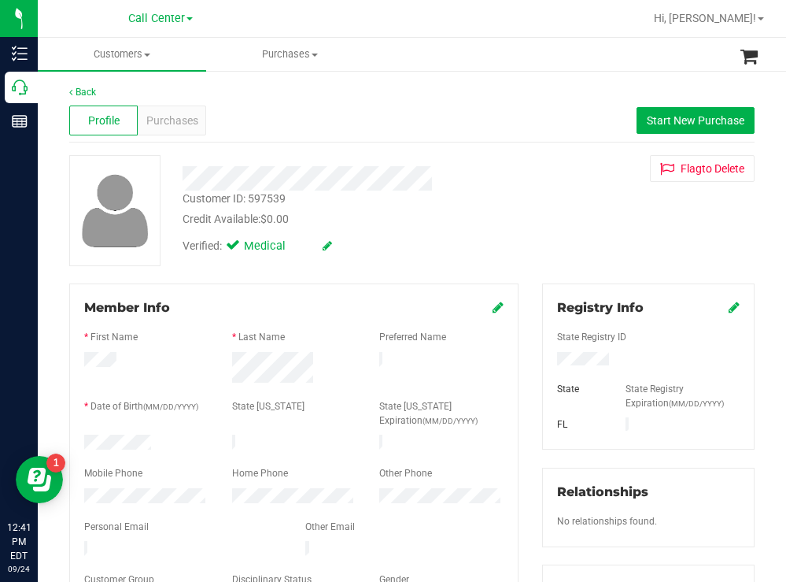
click at [86, 442] on div at bounding box center [146, 443] width 148 height 19
drag, startPoint x: 618, startPoint y: 355, endPoint x: 543, endPoint y: 359, distance: 74.9
click at [545, 358] on div at bounding box center [648, 360] width 206 height 17
drag, startPoint x: 488, startPoint y: 216, endPoint x: 470, endPoint y: 230, distance: 22.5
click at [487, 218] on div "Credit Available: $0.00" at bounding box center [348, 219] width 331 height 17
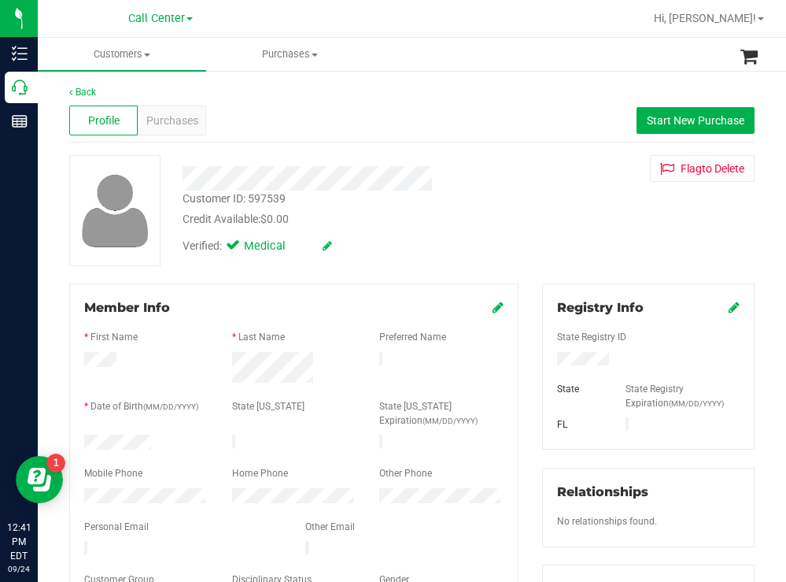
drag, startPoint x: 157, startPoint y: 442, endPoint x: 80, endPoint y: 440, distance: 77.2
click at [80, 440] on div at bounding box center [146, 443] width 148 height 19
drag, startPoint x: 508, startPoint y: 209, endPoint x: 501, endPoint y: 205, distance: 8.1
click at [503, 206] on div "Customer ID: 597539 Credit Available: $0.00" at bounding box center [348, 208] width 355 height 37
click at [173, 110] on div "Purchases" at bounding box center [172, 120] width 68 height 30
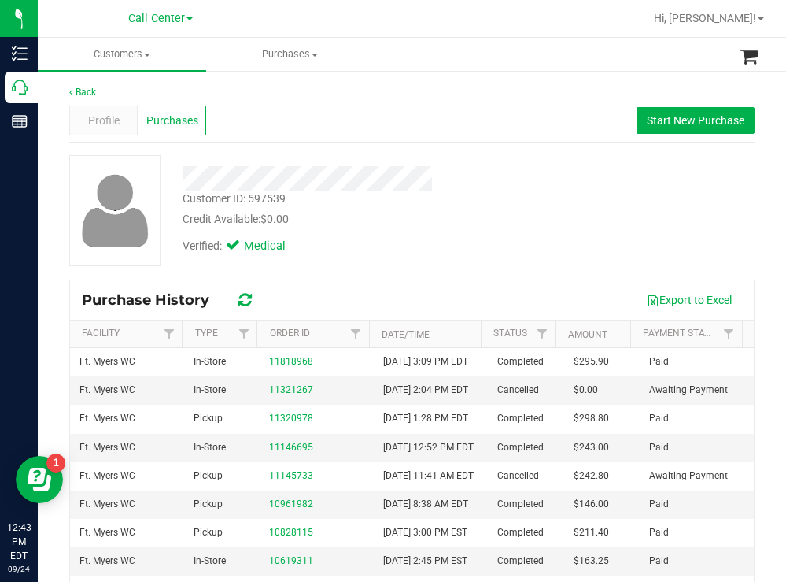
drag, startPoint x: 440, startPoint y: 184, endPoint x: 440, endPoint y: 173, distance: 11.0
click at [441, 181] on div at bounding box center [348, 178] width 355 height 24
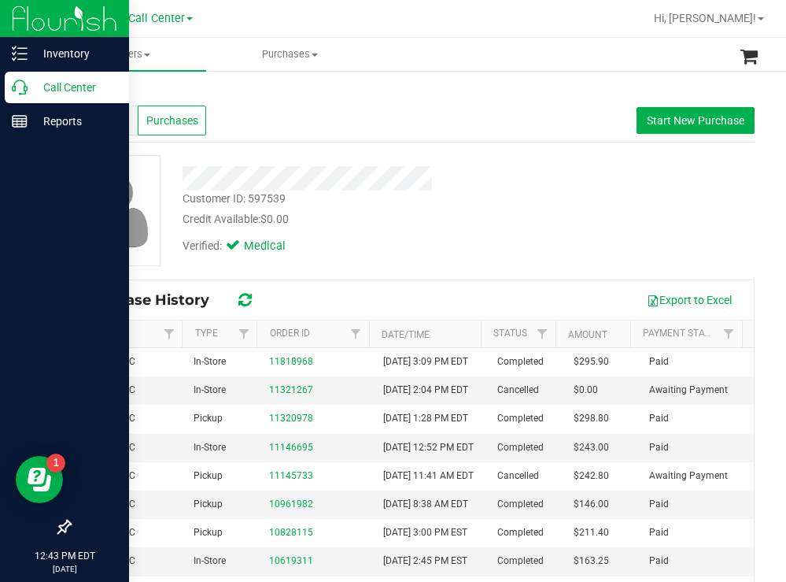
click at [55, 86] on p "Call Center" at bounding box center [75, 87] width 94 height 19
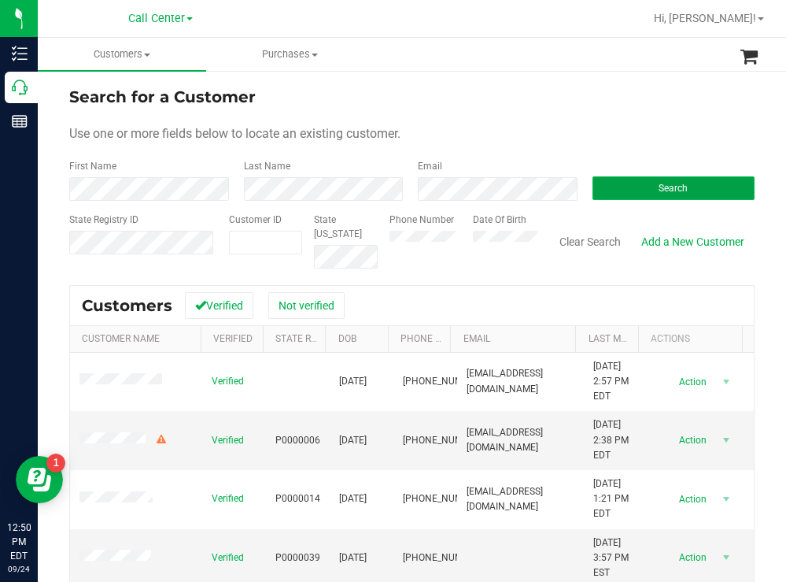
click at [633, 186] on button "Search" at bounding box center [674, 188] width 163 height 24
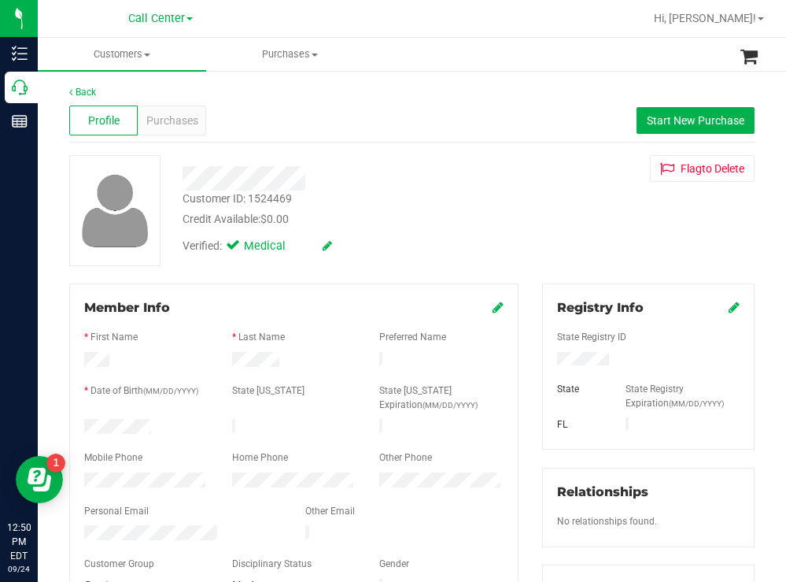
click at [86, 419] on div at bounding box center [146, 428] width 148 height 19
drag, startPoint x: 634, startPoint y: 358, endPoint x: 541, endPoint y: 360, distance: 93.7
click at [545, 360] on div at bounding box center [648, 360] width 206 height 17
click at [525, 223] on div "Customer ID: 1524469 Credit Available: $0.00 Verified: Medical Flag to Delete" at bounding box center [411, 210] width 709 height 111
click at [174, 120] on span "Purchases" at bounding box center [172, 121] width 52 height 17
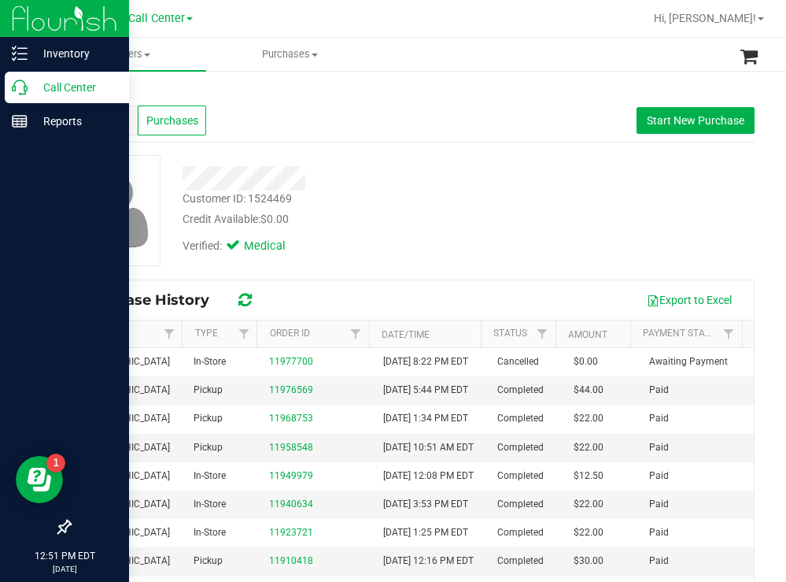
click at [57, 84] on p "Call Center" at bounding box center [75, 87] width 94 height 19
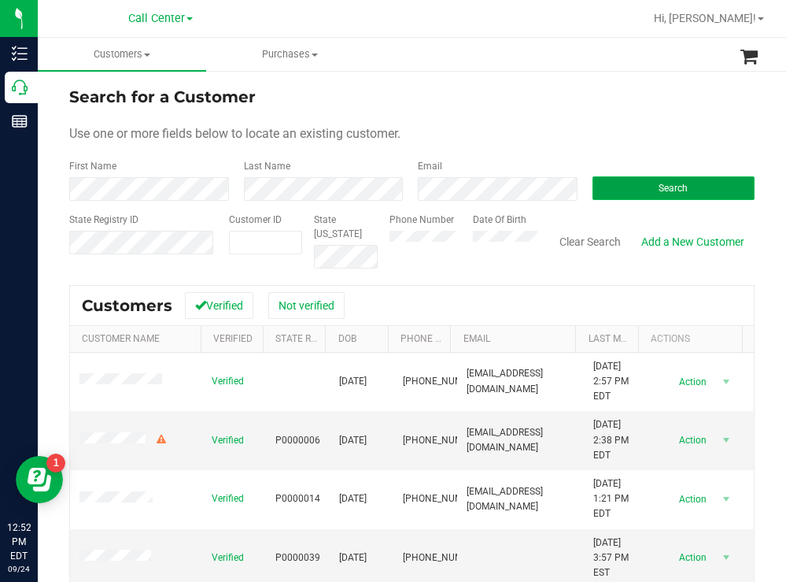
click at [627, 183] on button "Search" at bounding box center [674, 188] width 163 height 24
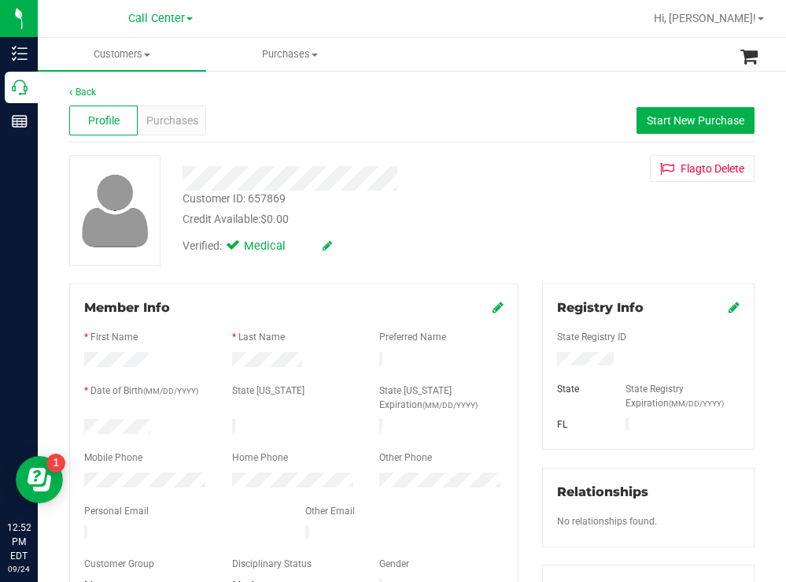
drag, startPoint x: 164, startPoint y: 427, endPoint x: 79, endPoint y: 430, distance: 85.0
click at [79, 430] on div at bounding box center [146, 428] width 148 height 19
drag, startPoint x: 631, startPoint y: 364, endPoint x: 541, endPoint y: 361, distance: 89.8
click at [545, 360] on div at bounding box center [648, 360] width 206 height 17
click at [547, 212] on div "Customer ID: 657869 Credit Available: $0.00 Verified: Medical Flag to Delete" at bounding box center [411, 210] width 709 height 111
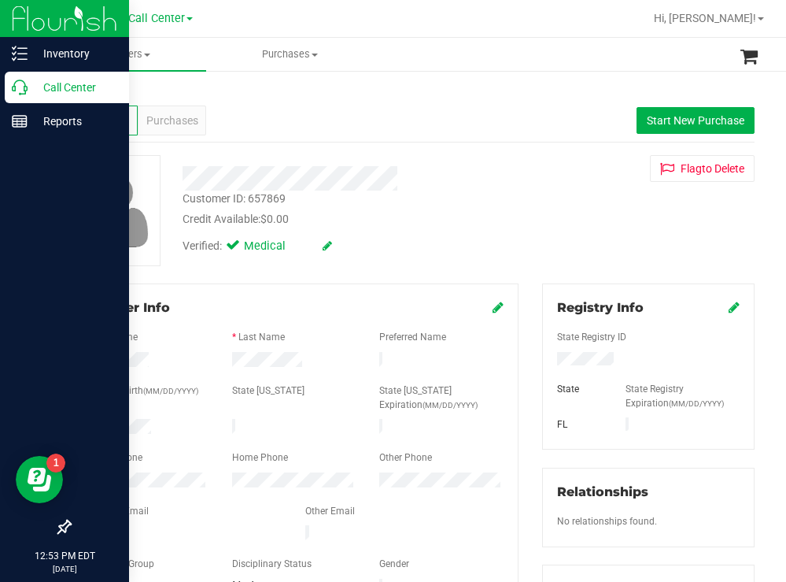
click at [57, 84] on p "Call Center" at bounding box center [75, 87] width 94 height 19
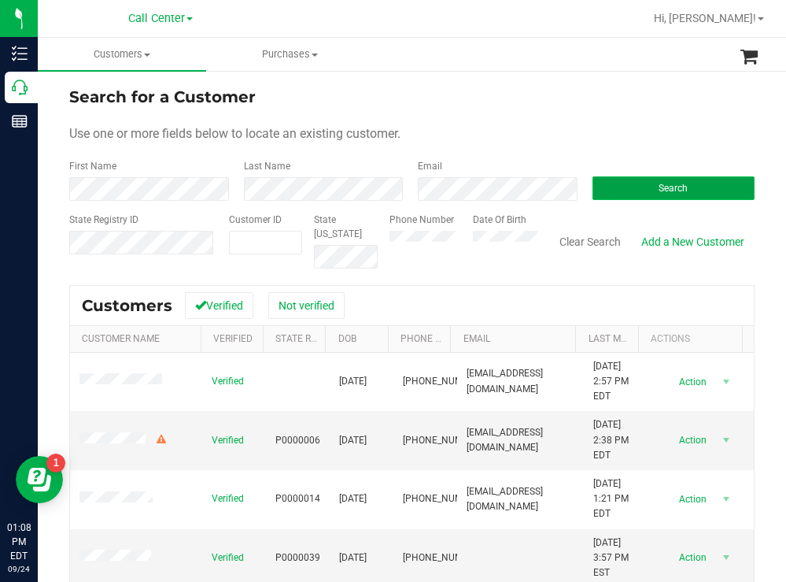
click at [611, 186] on button "Search" at bounding box center [674, 188] width 163 height 24
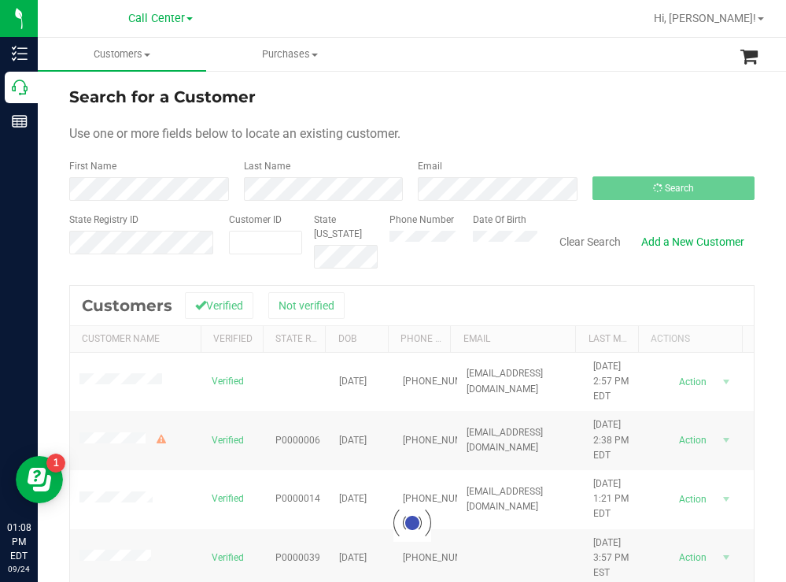
click at [452, 89] on div "Search for a Customer" at bounding box center [411, 97] width 685 height 24
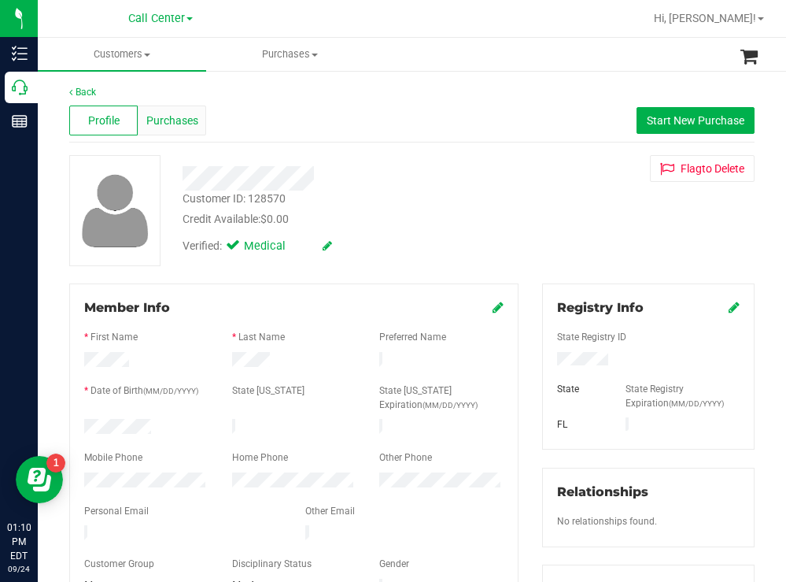
click at [175, 120] on span "Purchases" at bounding box center [172, 121] width 52 height 17
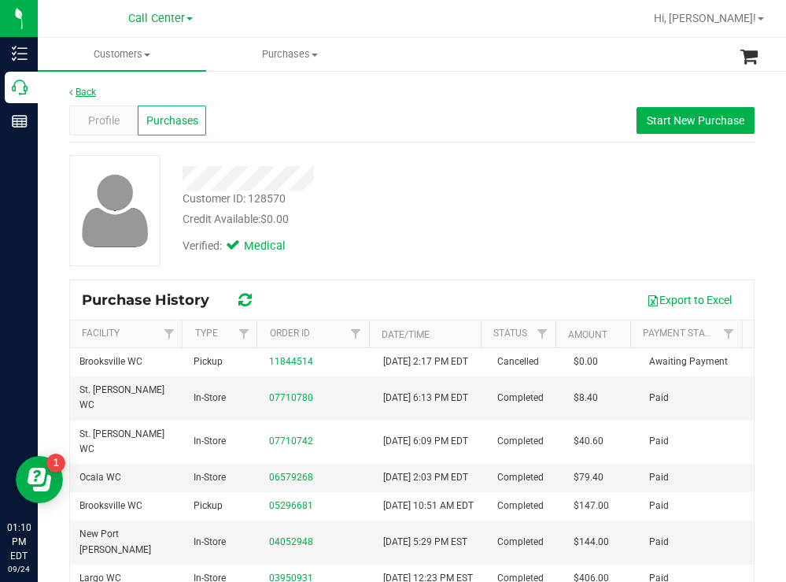
click at [93, 88] on link "Back" at bounding box center [82, 92] width 27 height 11
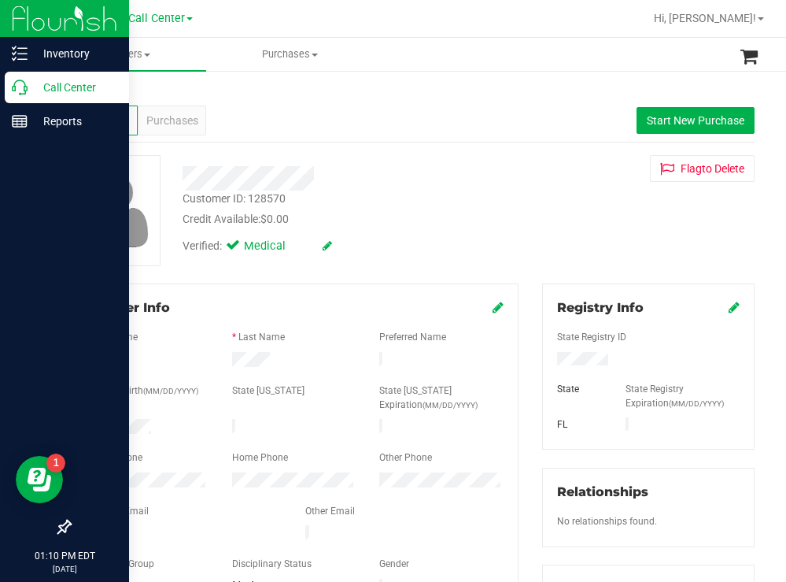
click at [46, 84] on p "Call Center" at bounding box center [75, 87] width 94 height 19
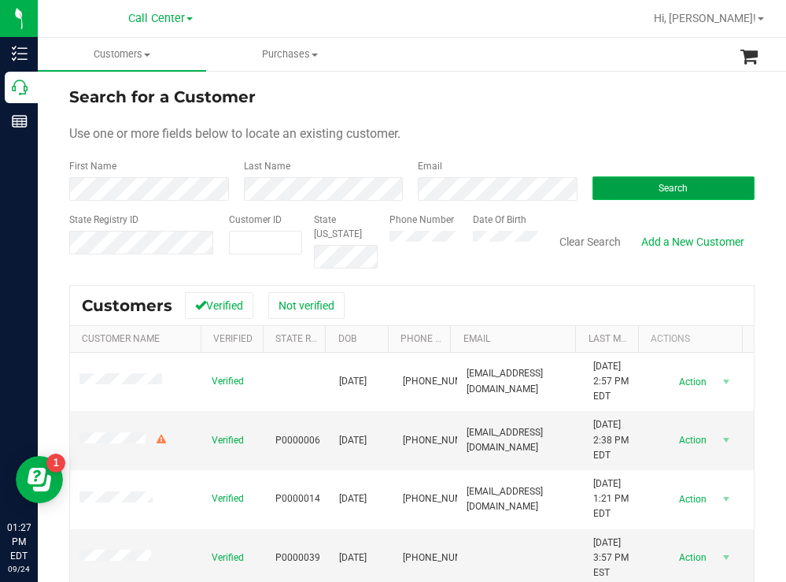
click at [623, 182] on button "Search" at bounding box center [674, 188] width 163 height 24
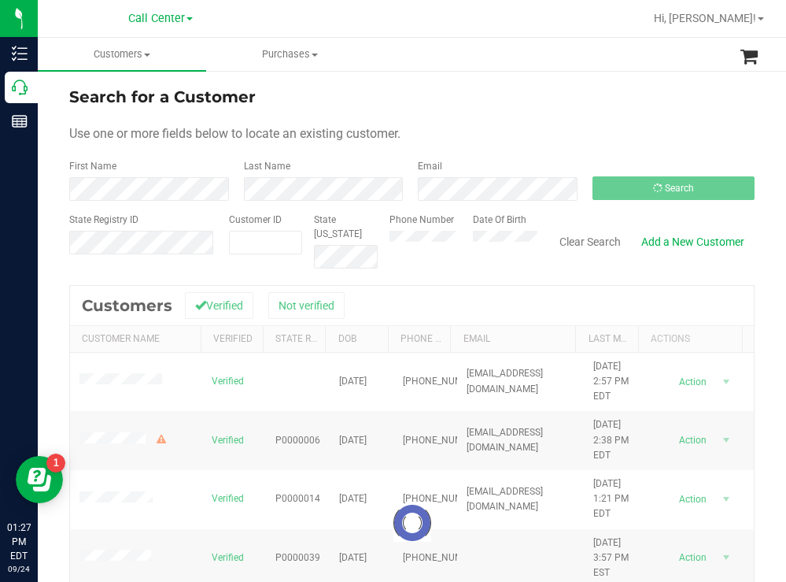
drag, startPoint x: 536, startPoint y: 130, endPoint x: 409, endPoint y: 116, distance: 127.5
click at [513, 125] on div "Use one or more fields below to locate an existing customer." at bounding box center [411, 133] width 685 height 19
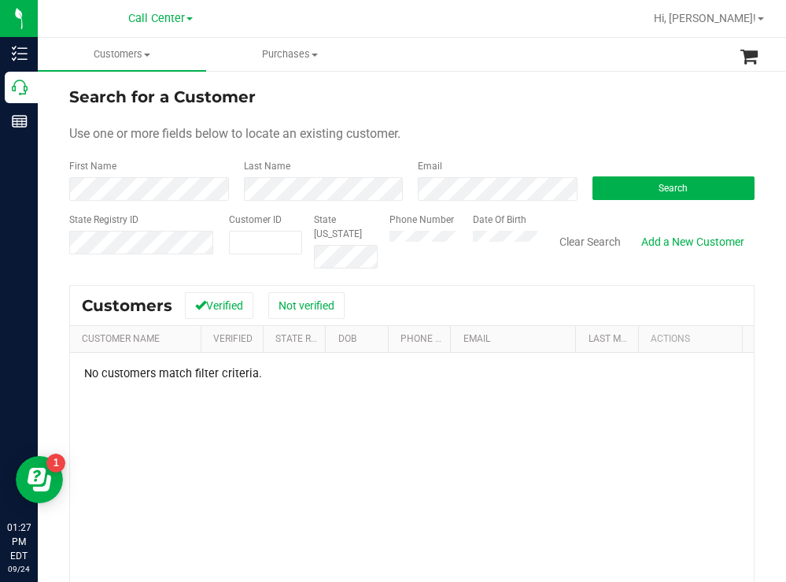
click at [482, 112] on form "Search for a Customer Use one or more fields below to locate an existing custom…" at bounding box center [411, 176] width 685 height 183
click at [480, 116] on form "Search for a Customer Use one or more fields below to locate an existing custom…" at bounding box center [411, 176] width 685 height 183
click at [452, 242] on div "Phone Number Date Of Birth" at bounding box center [458, 240] width 160 height 56
paste input "551825"
type input "551825"
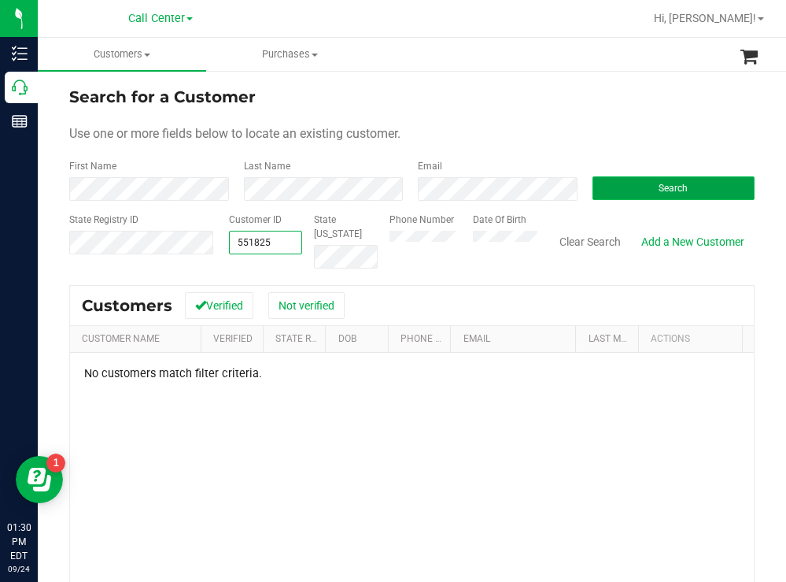
type input "551825"
click at [614, 198] on button "Search" at bounding box center [674, 188] width 163 height 24
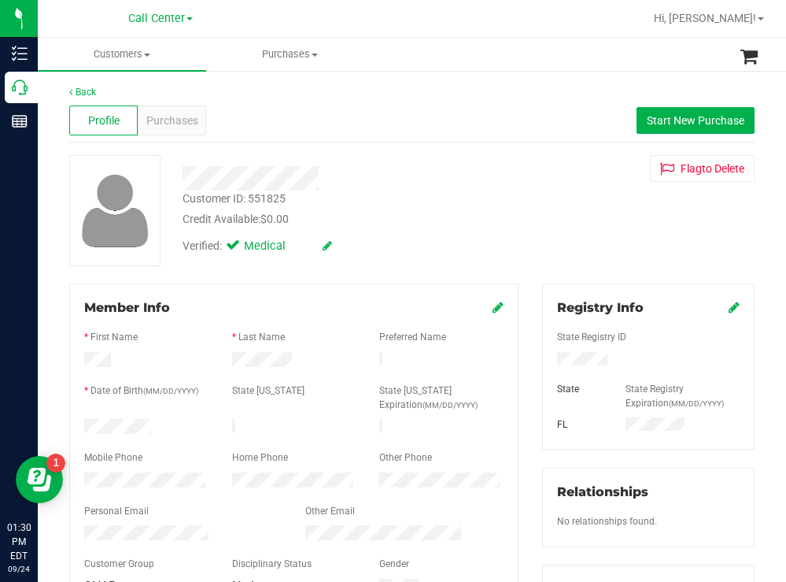
click at [577, 232] on div "Customer ID: 551825 Credit Available: $0.00 Verified: Medical Flag to Delete" at bounding box center [411, 210] width 709 height 111
drag, startPoint x: 602, startPoint y: 357, endPoint x: 534, endPoint y: 356, distance: 68.5
click at [542, 356] on div "Registry Info State Registry ID State State Registry Expiration (MM/DD/YYYY) FL" at bounding box center [648, 366] width 212 height 166
click at [563, 241] on div "Customer ID: 551825 Credit Available: $0.00 Verified: Medical Flag to Delete" at bounding box center [411, 210] width 709 height 111
drag, startPoint x: 156, startPoint y: 420, endPoint x: 83, endPoint y: 416, distance: 73.3
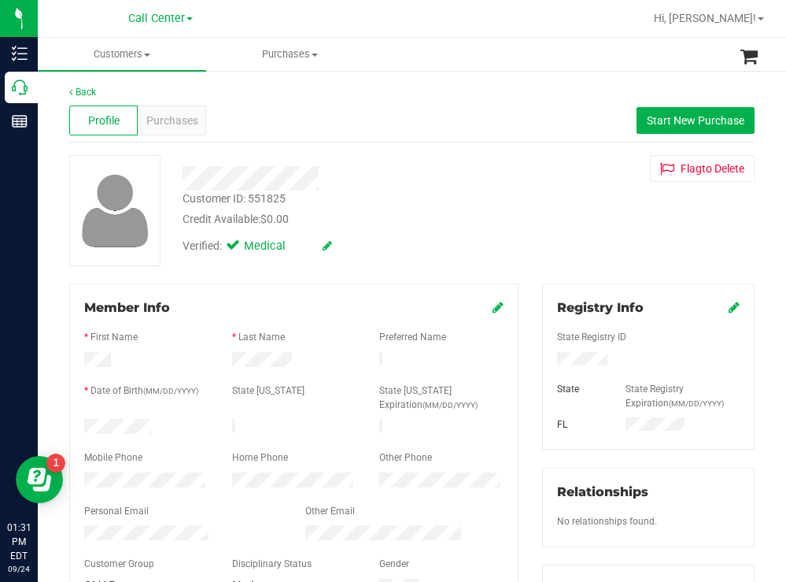
click at [83, 419] on div at bounding box center [146, 428] width 148 height 19
click at [471, 249] on div "Verified: Medical" at bounding box center [348, 244] width 355 height 35
click at [169, 123] on span "Purchases" at bounding box center [172, 121] width 52 height 17
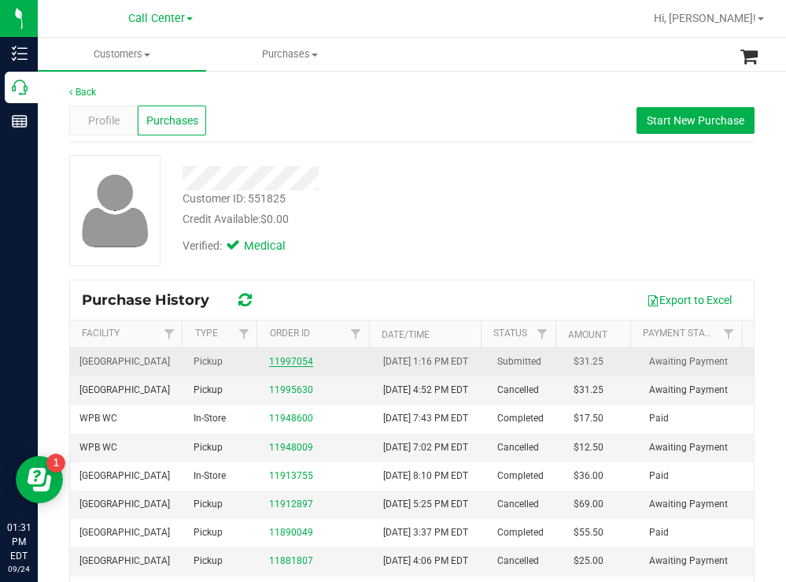
click at [279, 367] on link "11997054" at bounding box center [291, 361] width 44 height 11
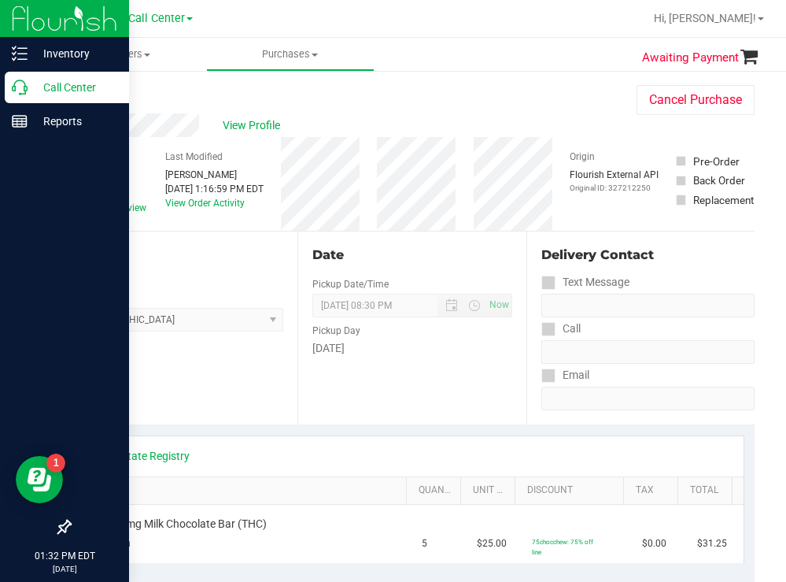
click at [35, 87] on p "Call Center" at bounding box center [75, 87] width 94 height 19
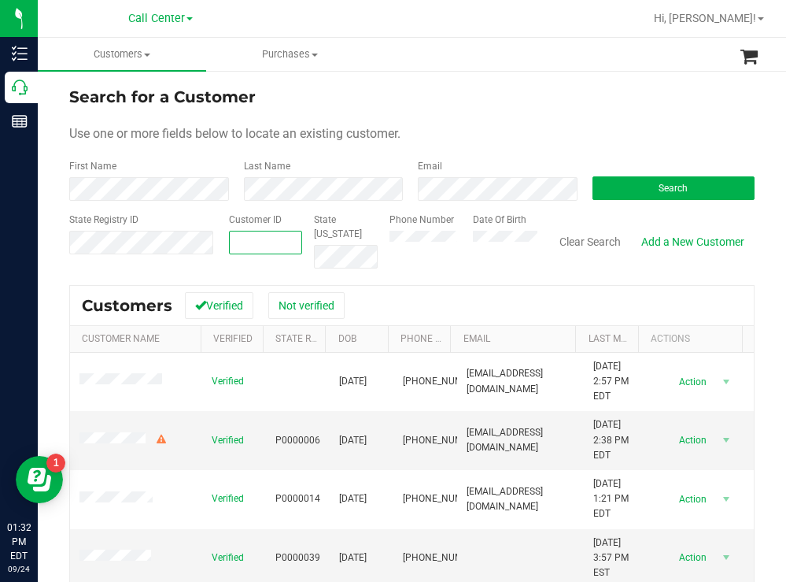
paste input "1523708"
type input "1523708"
click at [623, 194] on button "Search" at bounding box center [674, 188] width 163 height 24
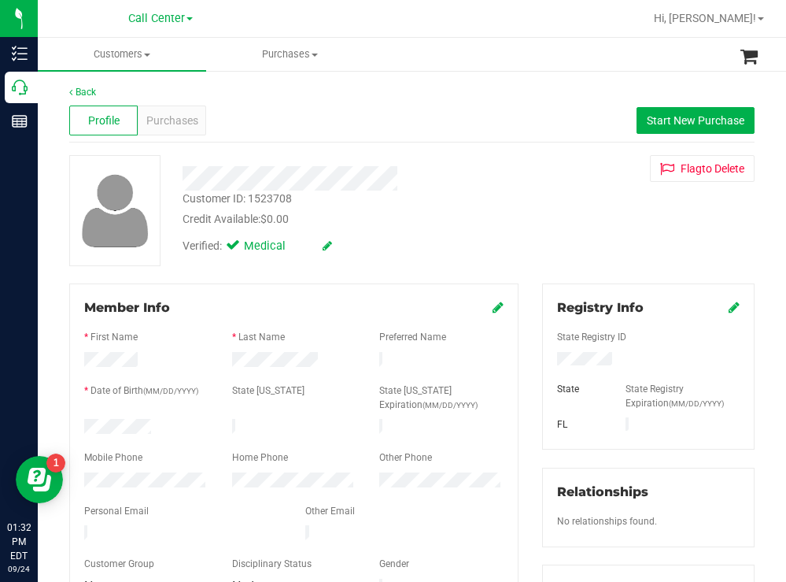
click at [86, 419] on div at bounding box center [146, 428] width 148 height 19
drag, startPoint x: 629, startPoint y: 356, endPoint x: 544, endPoint y: 354, distance: 85.0
click at [545, 354] on div at bounding box center [648, 360] width 206 height 17
click at [430, 227] on div "Credit Available: $0.00" at bounding box center [348, 219] width 331 height 17
click at [75, 472] on div at bounding box center [146, 481] width 148 height 19
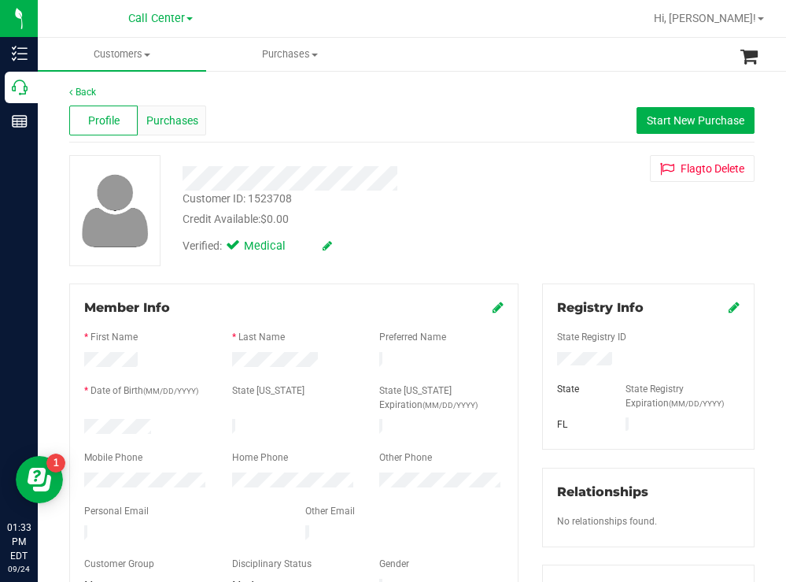
click at [179, 121] on span "Purchases" at bounding box center [172, 121] width 52 height 17
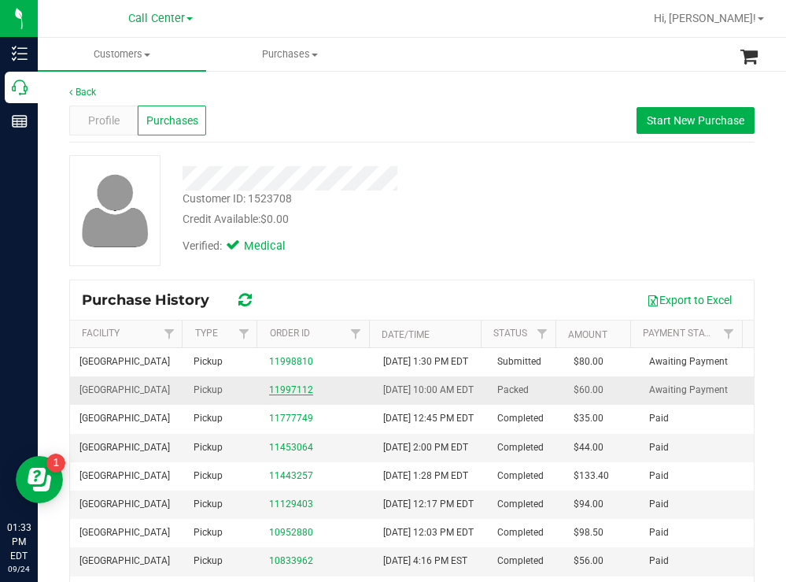
click at [286, 395] on link "11997112" at bounding box center [291, 389] width 44 height 11
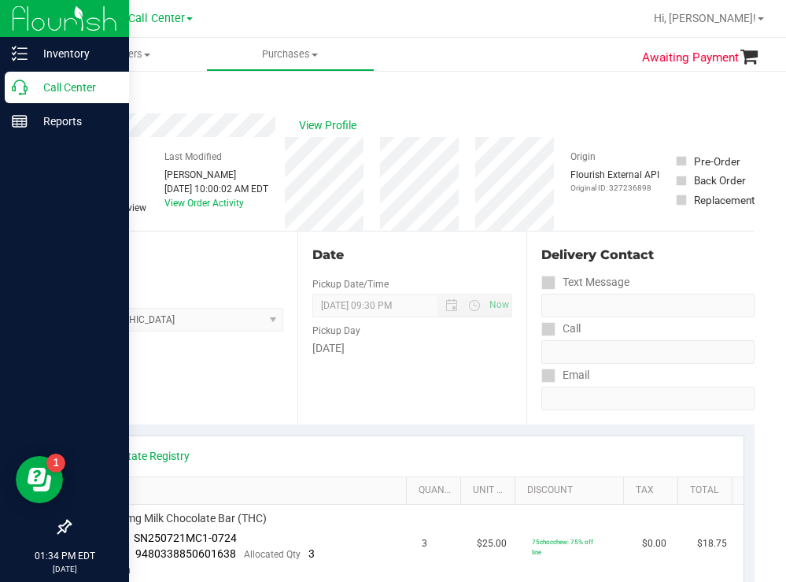
click at [73, 79] on p "Call Center" at bounding box center [75, 87] width 94 height 19
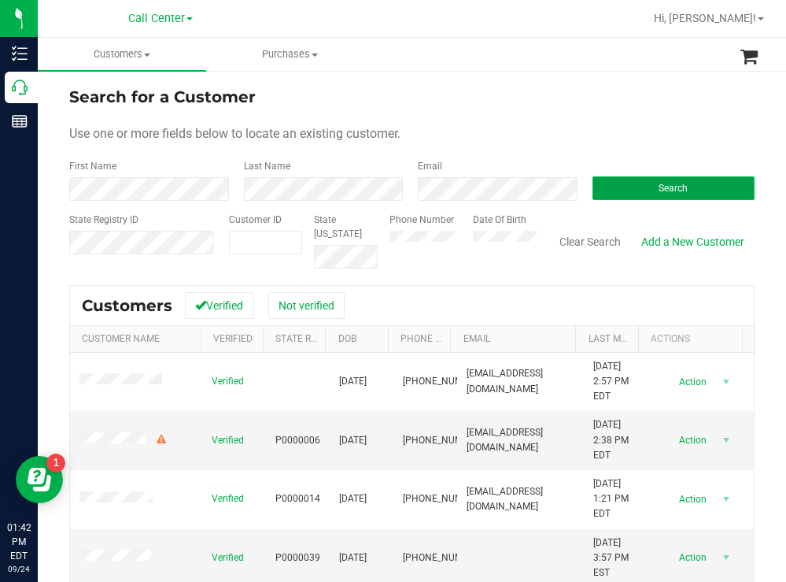
click at [602, 184] on button "Search" at bounding box center [674, 188] width 163 height 24
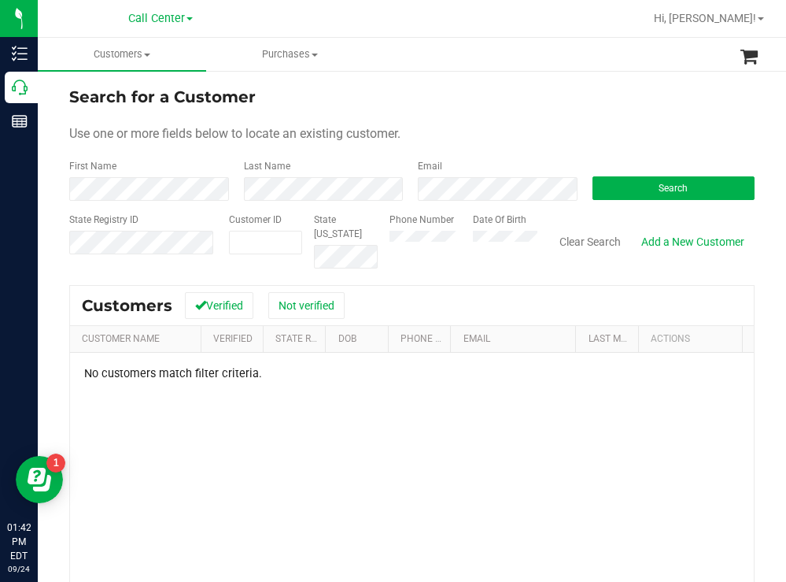
click at [459, 242] on div "Phone Number Date Of Birth" at bounding box center [458, 240] width 160 height 56
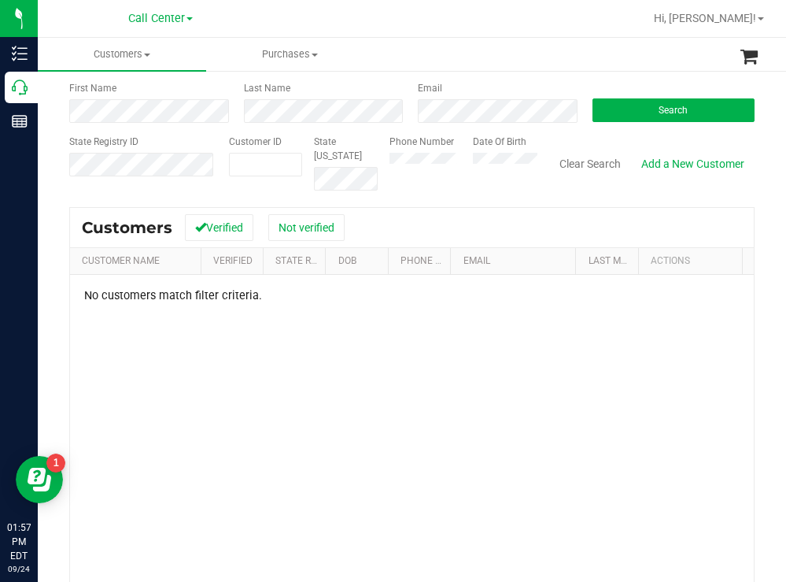
scroll to position [194, 0]
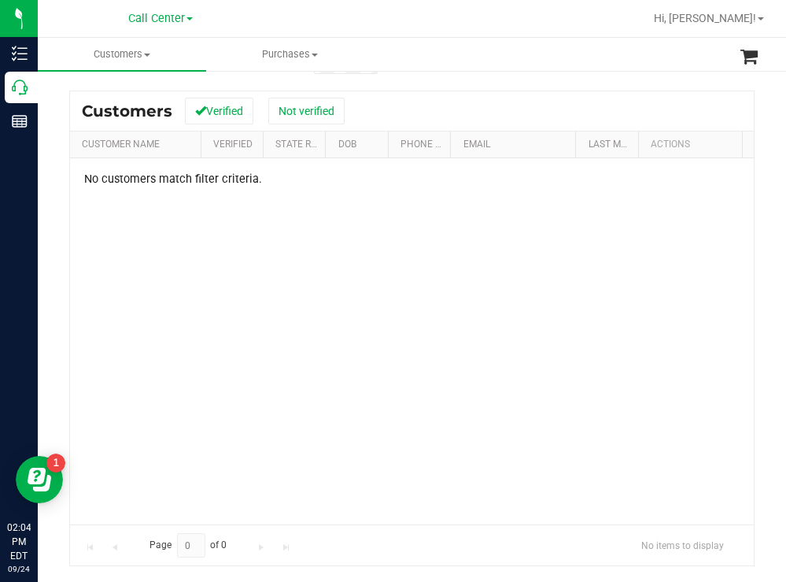
click at [452, 65] on ul "Customers All customers Add a new customer All physicians Purchases All purchas…" at bounding box center [431, 55] width 786 height 34
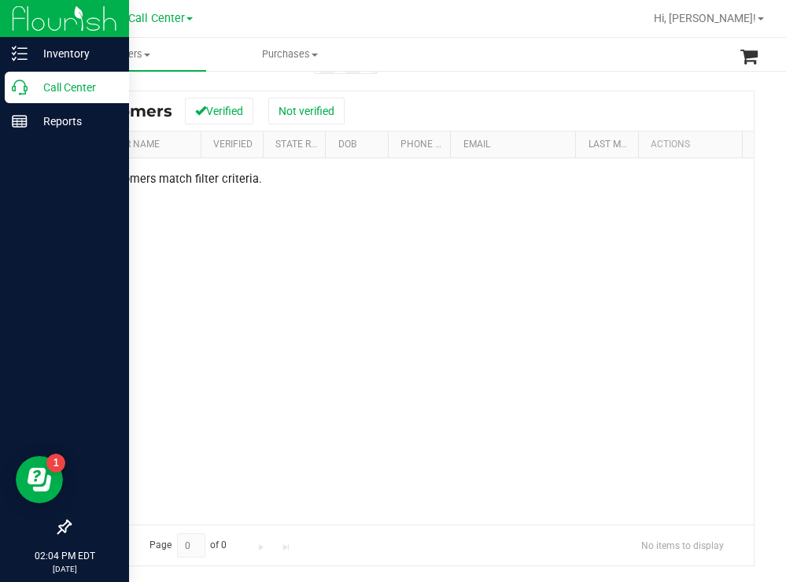
click at [62, 83] on p "Call Center" at bounding box center [75, 87] width 94 height 19
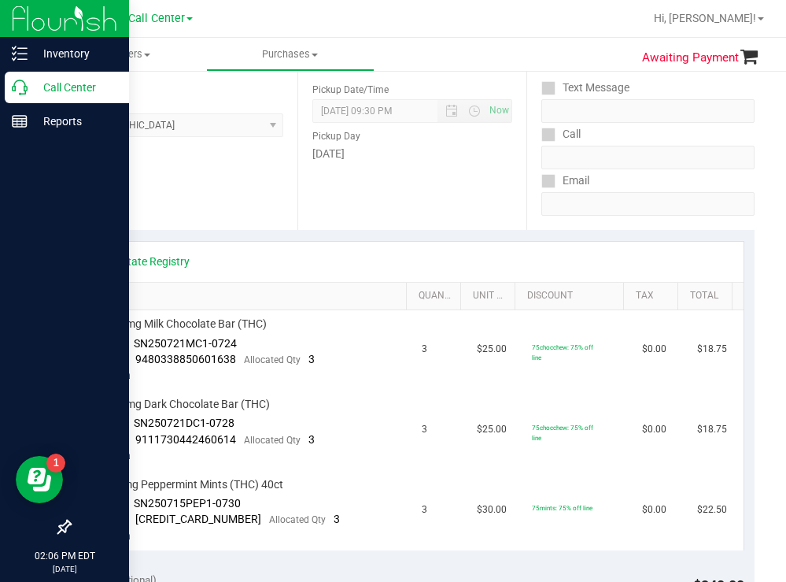
click at [74, 87] on p "Call Center" at bounding box center [75, 87] width 94 height 19
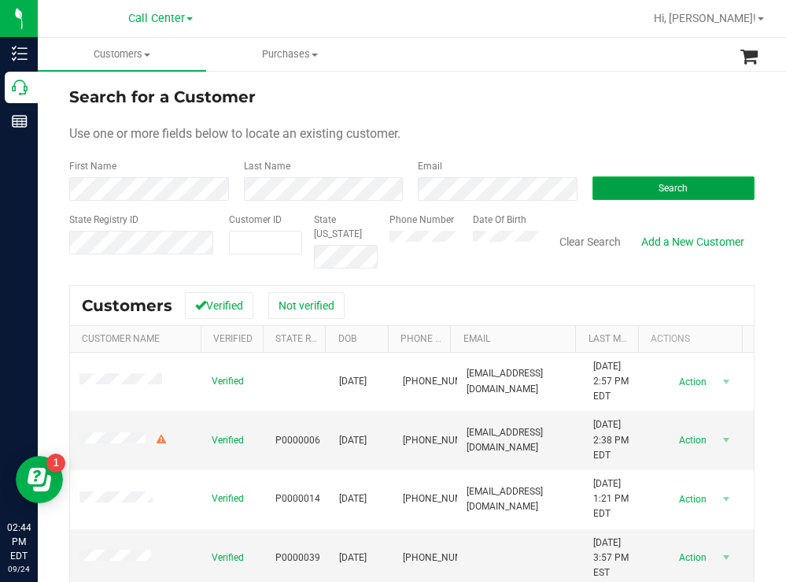
click at [632, 186] on button "Search" at bounding box center [674, 188] width 163 height 24
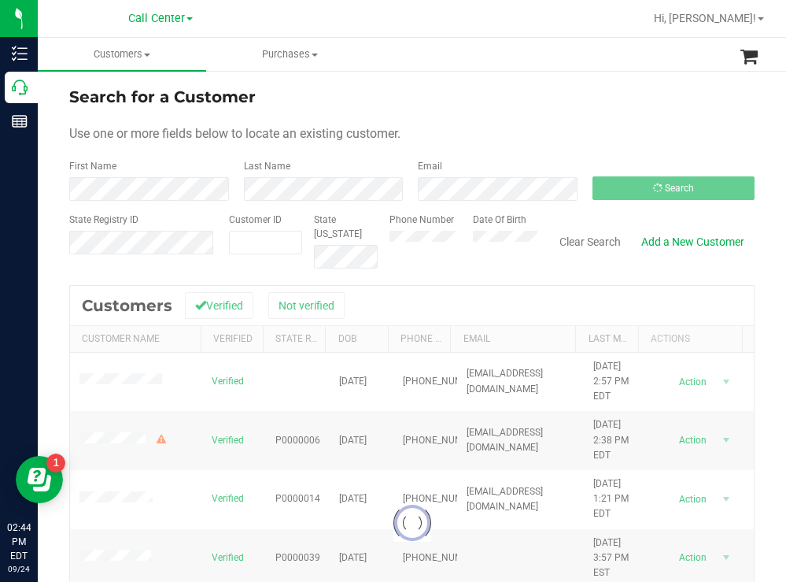
drag, startPoint x: 489, startPoint y: 79, endPoint x: 478, endPoint y: 79, distance: 10.3
click at [489, 79] on div "Search for a Customer Use one or more fields below to locate an existing custom…" at bounding box center [412, 422] width 748 height 707
click at [527, 112] on form "Search for a Customer Use one or more fields below to locate an existing custom…" at bounding box center [411, 176] width 685 height 183
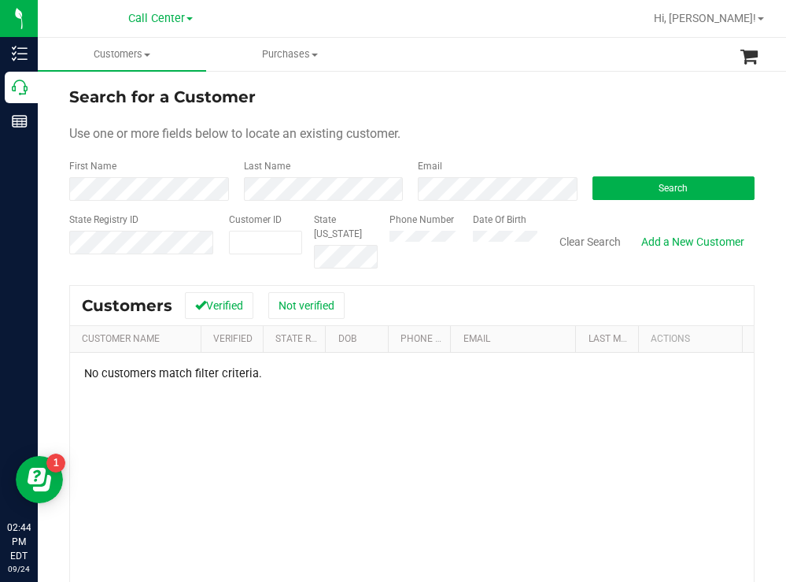
click at [503, 102] on div "Search for a Customer" at bounding box center [411, 97] width 685 height 24
click at [466, 240] on div "Phone Number Date Of Birth" at bounding box center [458, 240] width 160 height 56
paste input "118205"
type input "118205"
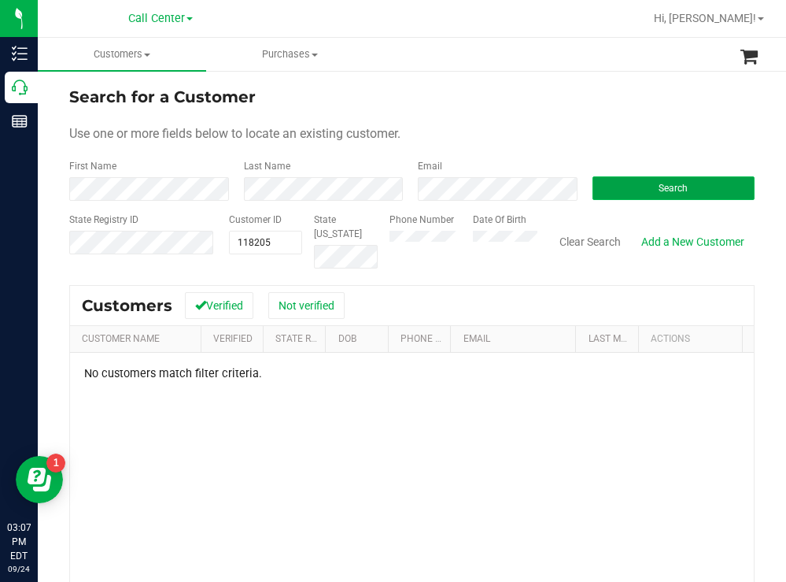
click at [629, 190] on button "Search" at bounding box center [674, 188] width 163 height 24
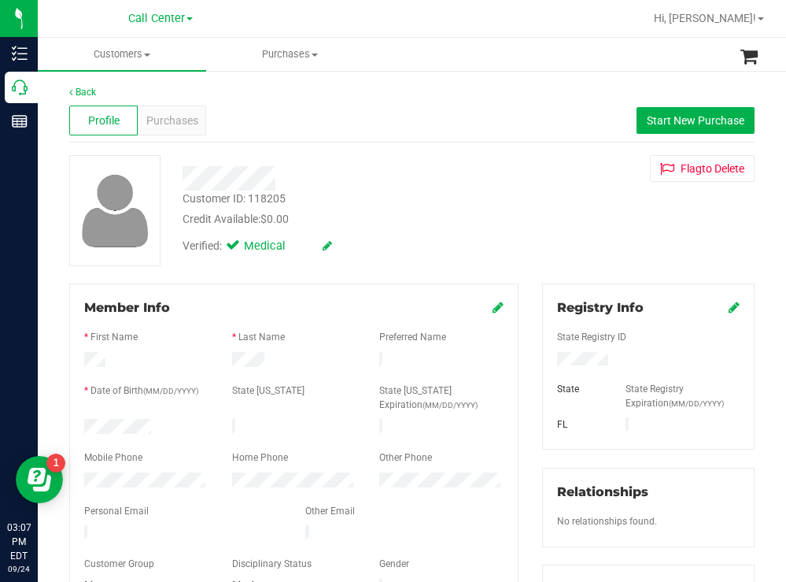
drag, startPoint x: 169, startPoint y: 419, endPoint x: 83, endPoint y: 423, distance: 85.9
click at [83, 423] on div at bounding box center [146, 428] width 148 height 19
drag, startPoint x: 640, startPoint y: 360, endPoint x: 533, endPoint y: 358, distance: 107.0
click at [533, 358] on div "Registry Info State Registry ID State State Registry Expiration (MM/DD/YYYY) FL…" at bounding box center [648, 577] width 236 height 589
click at [445, 232] on div "Verified: Medical" at bounding box center [348, 244] width 355 height 35
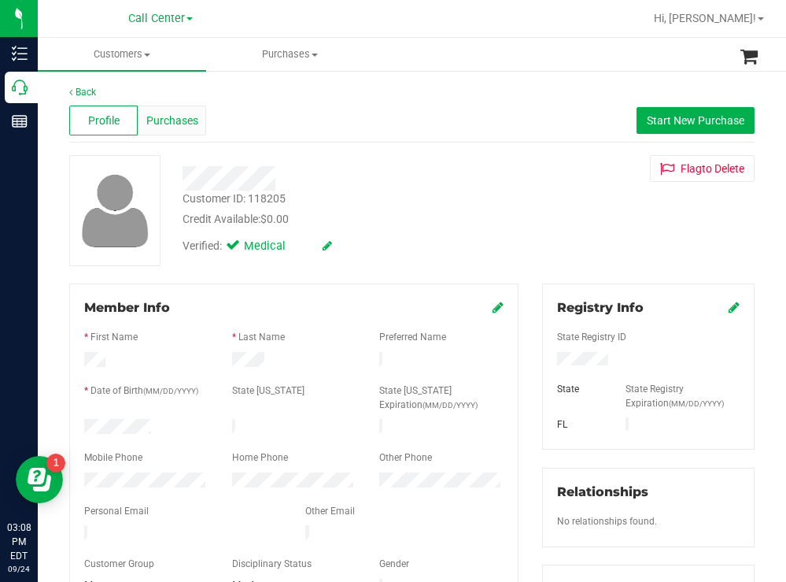
click at [184, 106] on div "Purchases" at bounding box center [172, 120] width 68 height 30
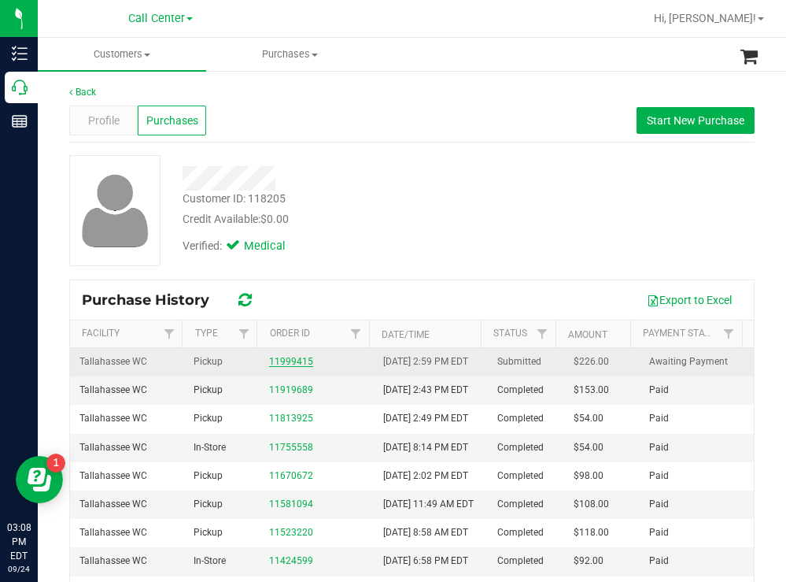
click at [283, 367] on link "11999415" at bounding box center [291, 361] width 44 height 11
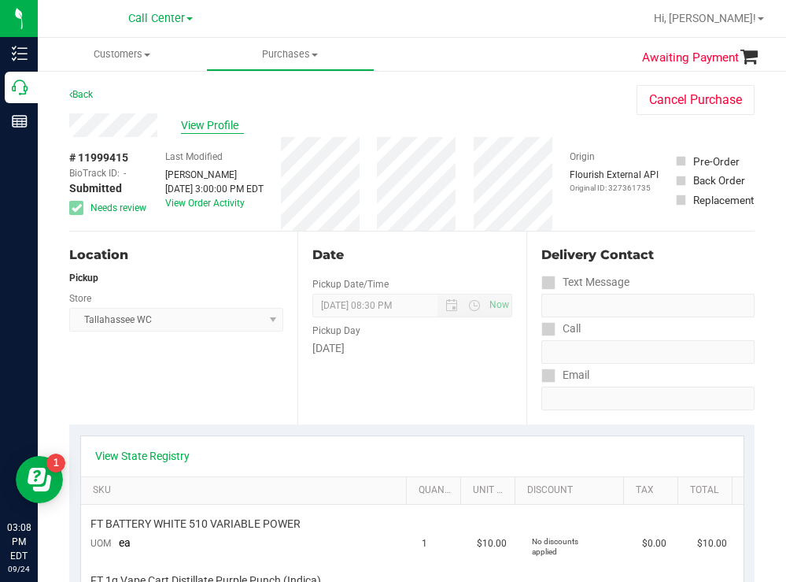
click at [225, 123] on span "View Profile" at bounding box center [212, 125] width 63 height 17
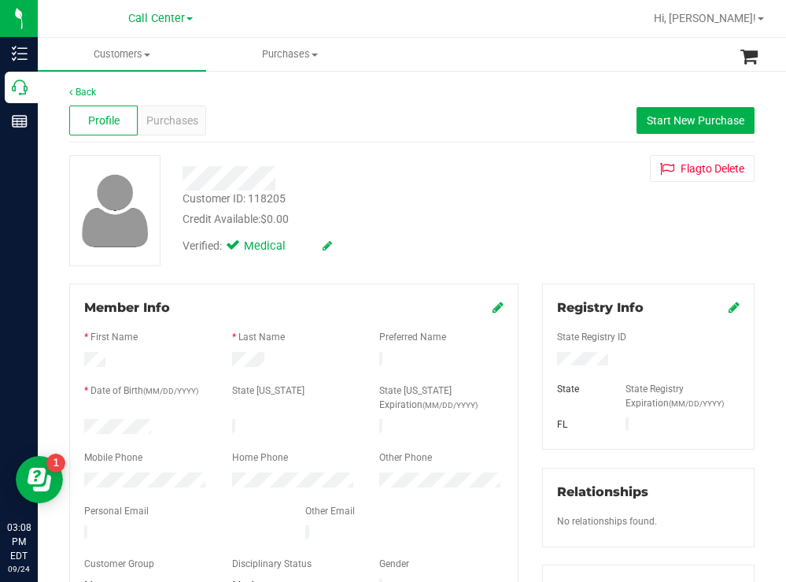
click at [77, 475] on div at bounding box center [146, 481] width 148 height 19
click at [187, 110] on div "Purchases" at bounding box center [172, 120] width 68 height 30
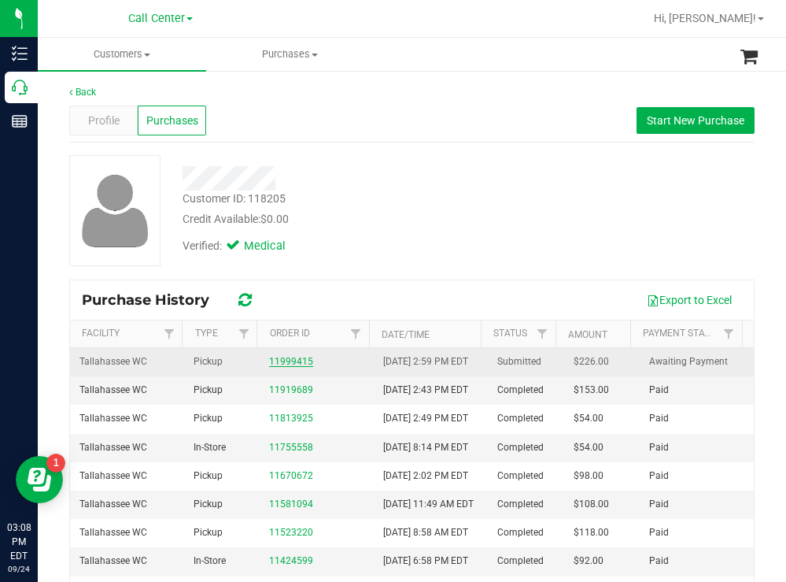
click at [298, 367] on link "11999415" at bounding box center [291, 361] width 44 height 11
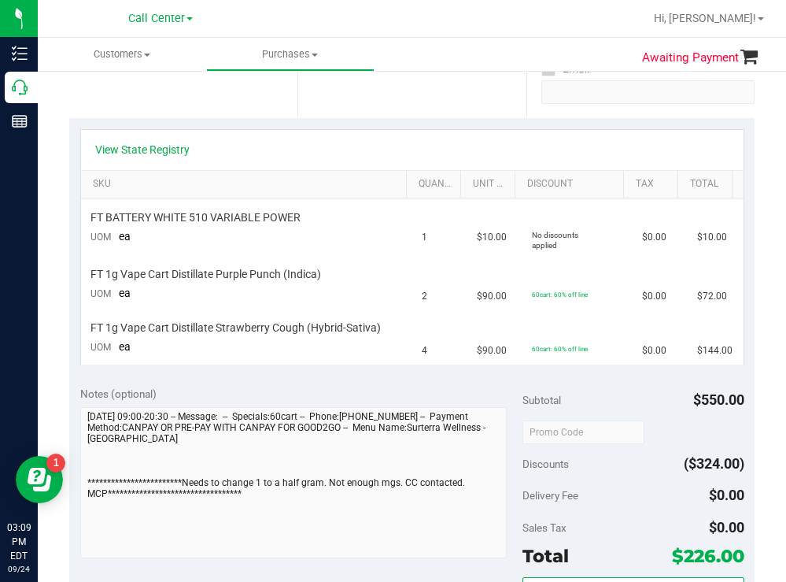
scroll to position [315, 0]
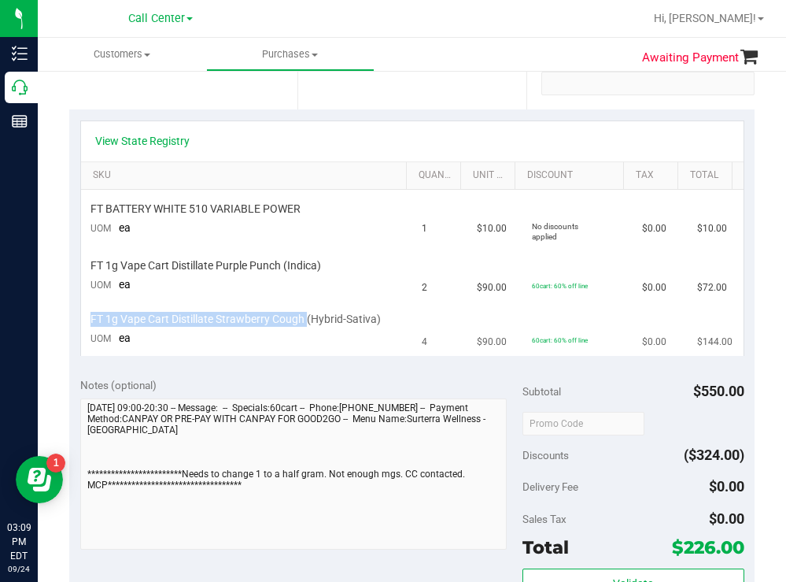
drag, startPoint x: 307, startPoint y: 321, endPoint x: 90, endPoint y: 324, distance: 216.4
click at [90, 324] on span "FT 1g Vape Cart Distillate Strawberry Cough (Hybrid-Sativa)" at bounding box center [235, 319] width 290 height 15
copy span "FT 1g Vape Cart Distillate Strawberry Cough"
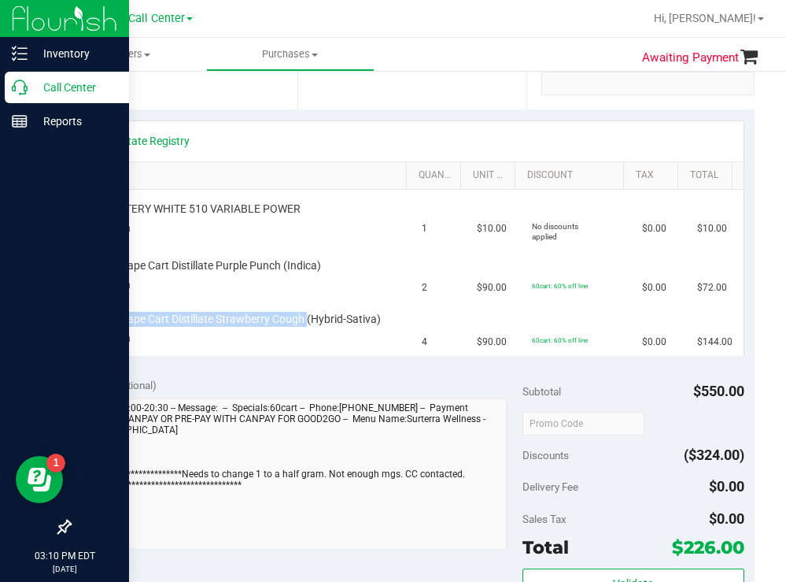
click at [73, 89] on p "Call Center" at bounding box center [75, 87] width 94 height 19
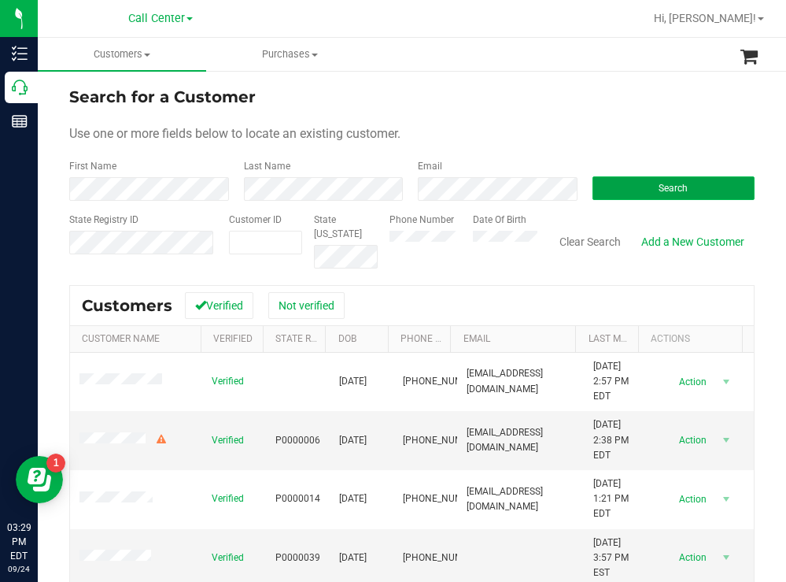
click at [666, 183] on span "Search" at bounding box center [673, 188] width 29 height 11
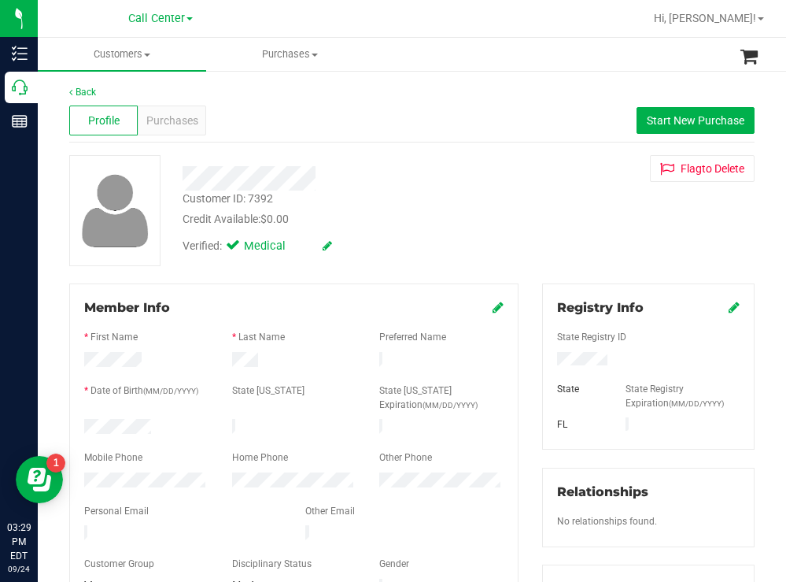
click at [84, 421] on div at bounding box center [146, 428] width 148 height 19
drag, startPoint x: 625, startPoint y: 349, endPoint x: 533, endPoint y: 349, distance: 92.1
click at [533, 349] on div "Registry Info State Registry ID State State Registry Expiration (MM/DD/YYYY) FL…" at bounding box center [648, 577] width 236 height 589
click at [398, 157] on div at bounding box center [348, 172] width 355 height 35
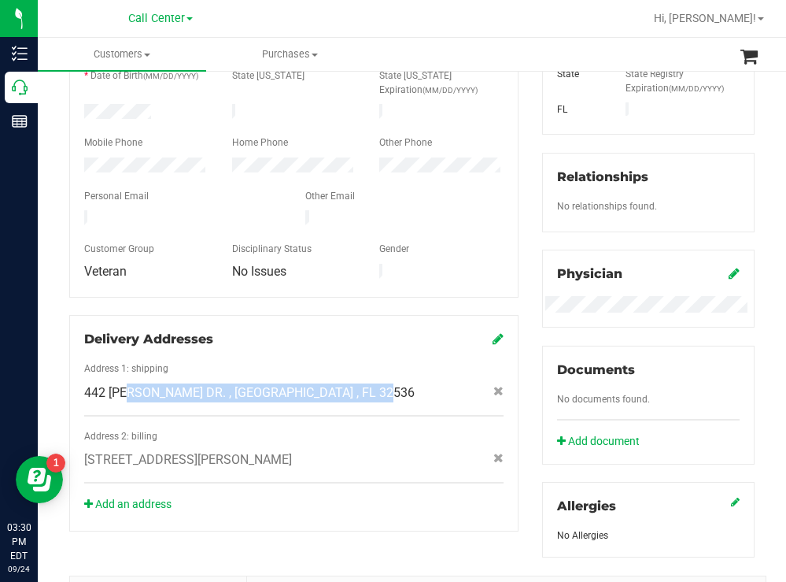
drag, startPoint x: 363, startPoint y: 373, endPoint x: 352, endPoint y: 373, distance: 11.0
click at [352, 383] on div "442 CHRISTOPHER DR. , CRESTVIEW , FL 32536" at bounding box center [293, 392] width 443 height 19
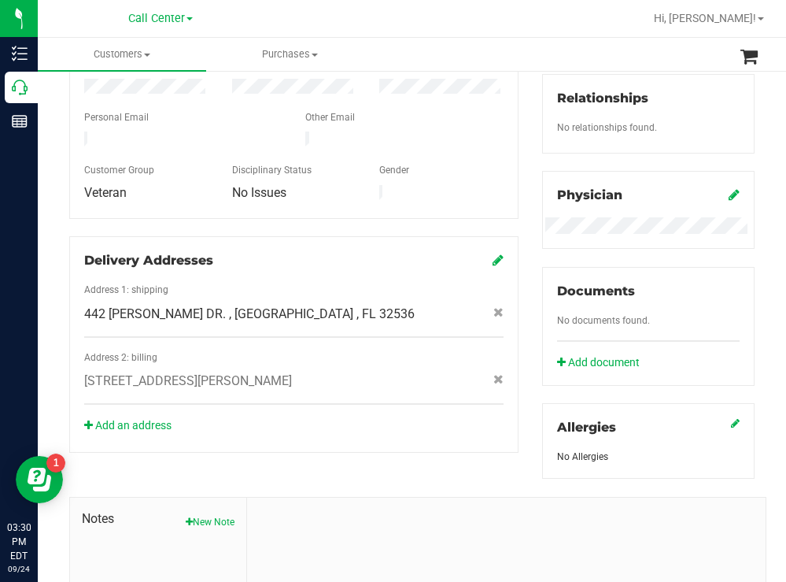
drag, startPoint x: 327, startPoint y: 375, endPoint x: 277, endPoint y: 321, distance: 74.1
click at [277, 322] on div "Address 1: shipping 442 CHRISTOPHER DR. , CRESTVIEW , FL 32536 Address 2: billi…" at bounding box center [293, 344] width 419 height 122
drag, startPoint x: 371, startPoint y: 293, endPoint x: 350, endPoint y: 294, distance: 21.3
click at [350, 305] on div "442 CHRISTOPHER DR. , CRESTVIEW , FL 32536" at bounding box center [293, 314] width 443 height 19
copy span "442 CHRISTOPHER DR. , CRESTVIEW , FL 32536"
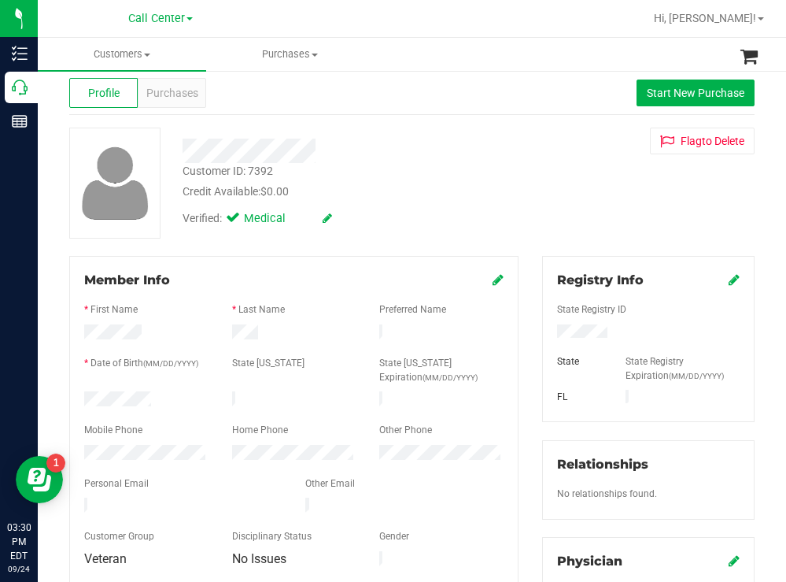
scroll to position [0, 0]
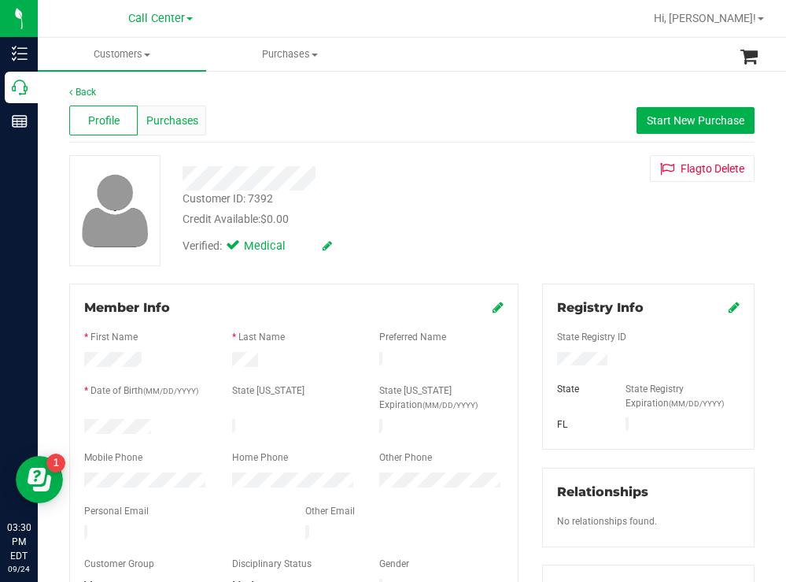
click at [192, 120] on span "Purchases" at bounding box center [172, 121] width 52 height 17
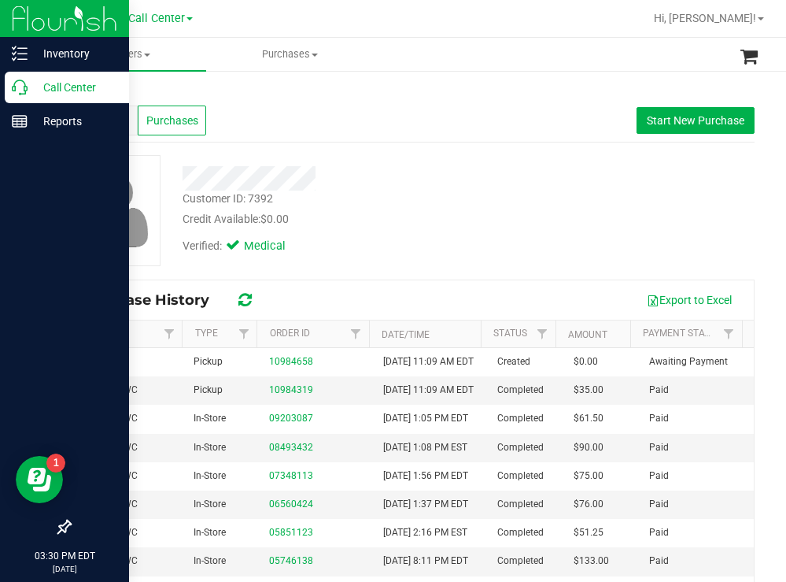
click at [50, 84] on p "Call Center" at bounding box center [75, 87] width 94 height 19
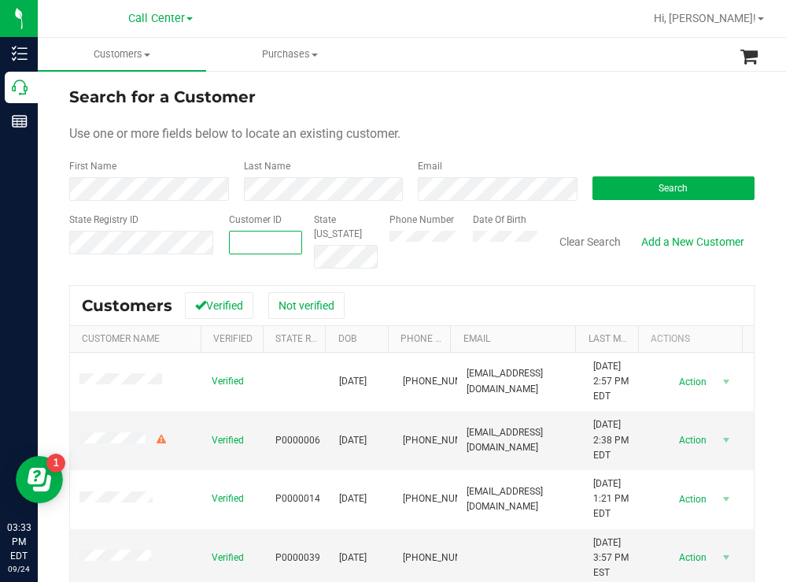
paste input "1569885"
type input "1569885"
click at [593, 196] on button "Search" at bounding box center [674, 188] width 163 height 24
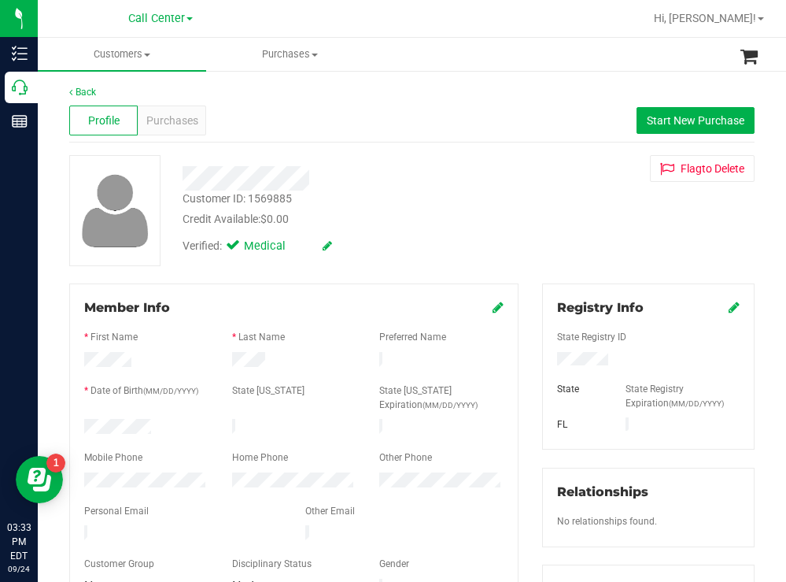
click at [84, 422] on div at bounding box center [146, 428] width 148 height 19
drag, startPoint x: 633, startPoint y: 362, endPoint x: 525, endPoint y: 364, distance: 108.6
click at [530, 364] on div "Registry Info State Registry ID State State Registry Expiration (MM/DD/YYYY) FL…" at bounding box center [648, 577] width 236 height 589
drag, startPoint x: 460, startPoint y: 193, endPoint x: 360, endPoint y: 246, distance: 113.0
click at [460, 194] on div "Customer ID: 1569885 Credit Available: $0.00" at bounding box center [348, 208] width 355 height 37
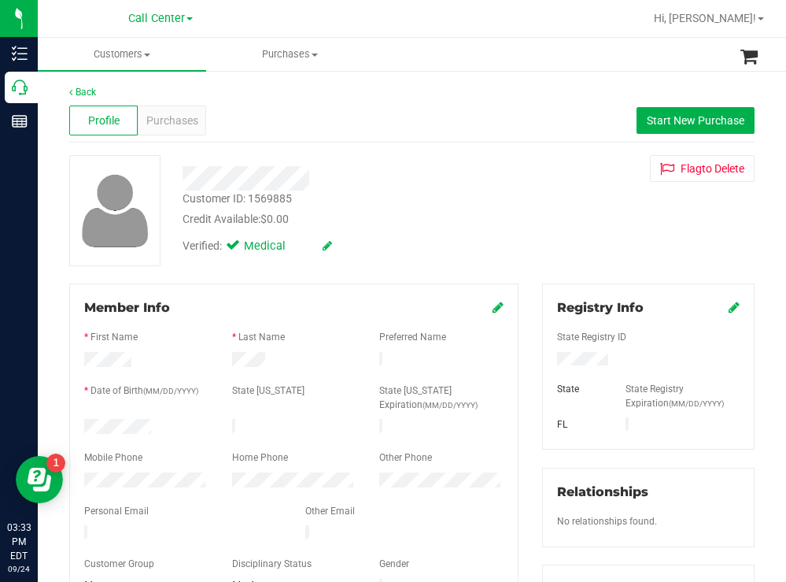
click at [81, 478] on div at bounding box center [146, 481] width 148 height 19
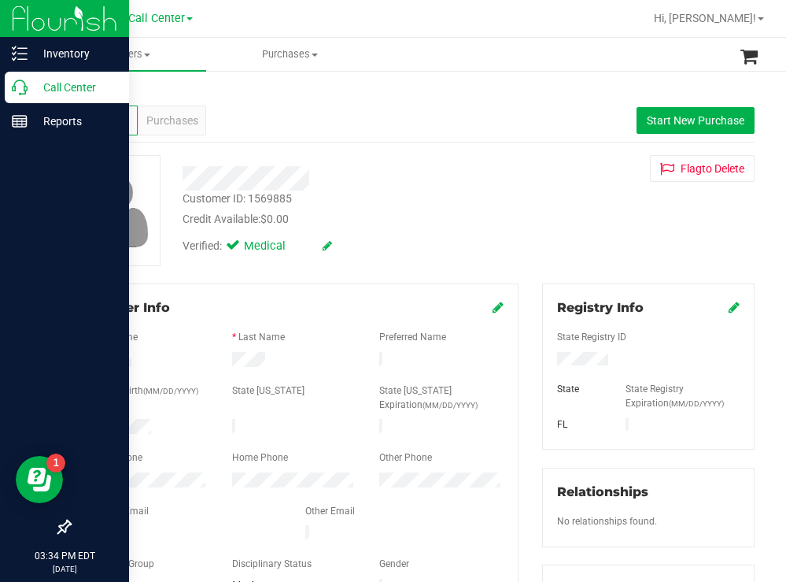
click at [50, 87] on p "Call Center" at bounding box center [75, 87] width 94 height 19
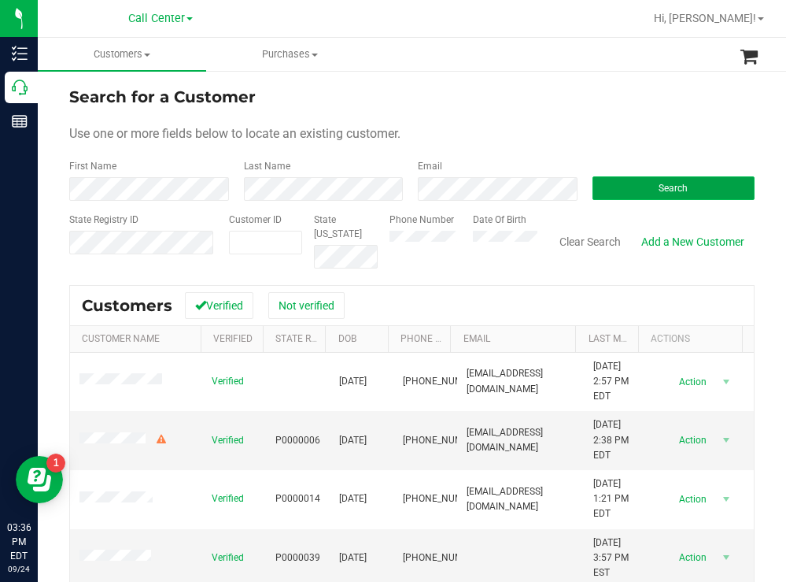
click at [617, 179] on button "Search" at bounding box center [674, 188] width 163 height 24
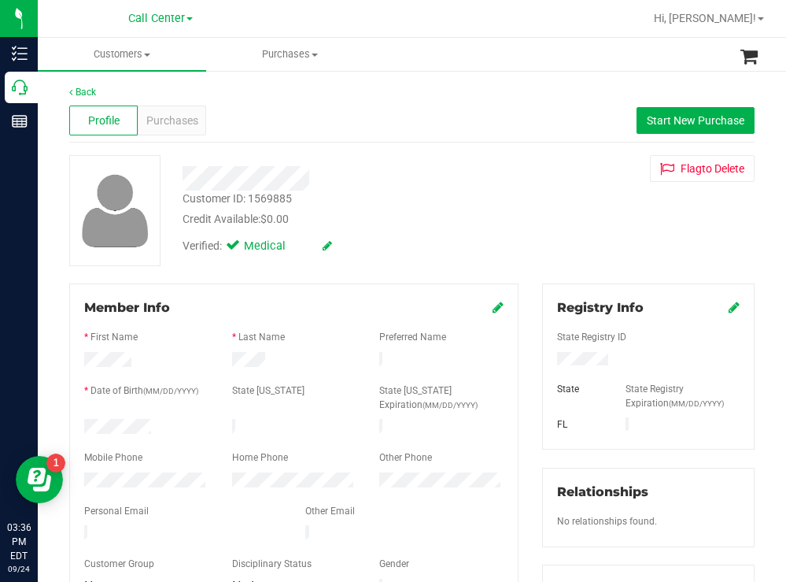
click at [552, 198] on div "Customer ID: 1569885 Credit Available: $0.00 Verified: Medical Flag to Delete" at bounding box center [411, 210] width 709 height 111
drag, startPoint x: 467, startPoint y: 202, endPoint x: 364, endPoint y: 175, distance: 106.5
click at [461, 201] on div "Customer ID: 1569885 Credit Available: $0.00" at bounding box center [348, 208] width 355 height 37
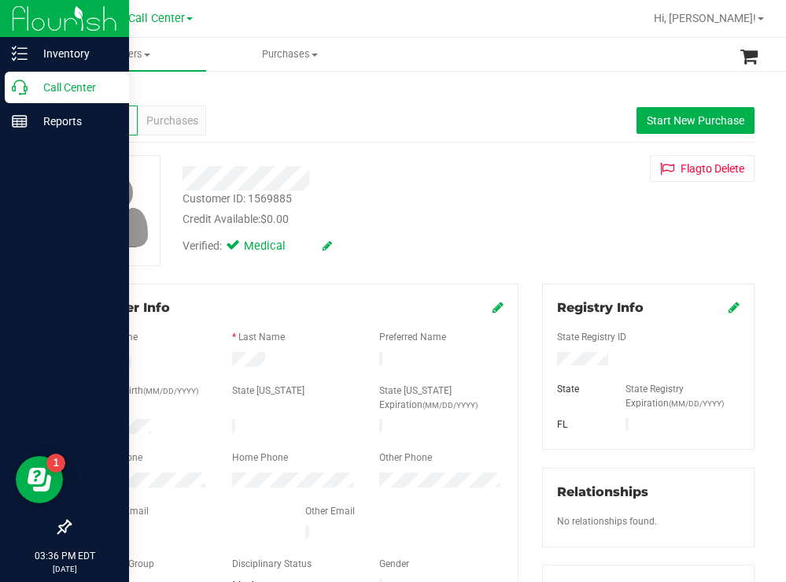
click at [42, 79] on p "Call Center" at bounding box center [75, 87] width 94 height 19
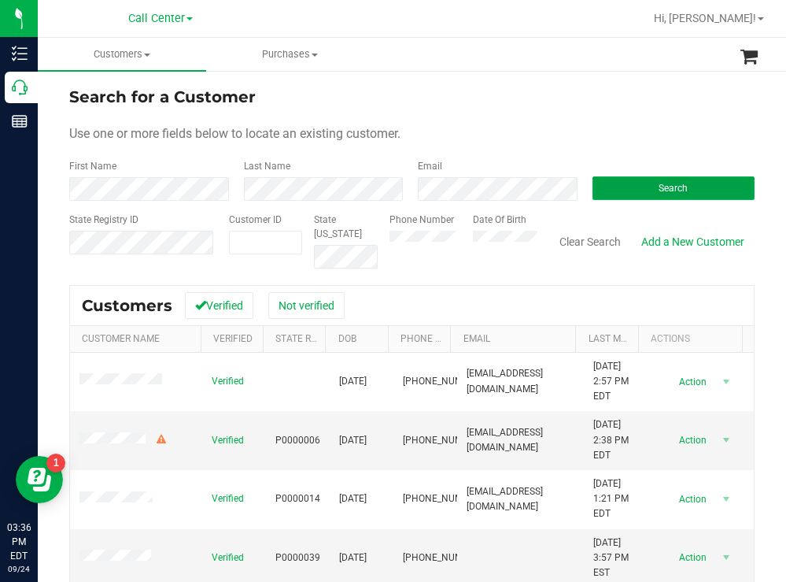
click at [611, 183] on button "Search" at bounding box center [674, 188] width 163 height 24
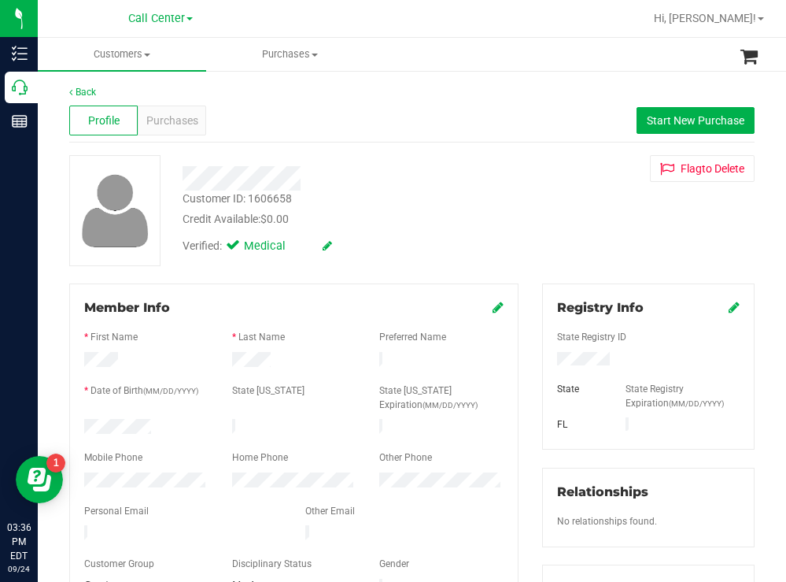
click at [87, 422] on div at bounding box center [146, 428] width 148 height 19
drag, startPoint x: 615, startPoint y: 358, endPoint x: 548, endPoint y: 363, distance: 67.1
click at [548, 363] on div at bounding box center [648, 360] width 206 height 17
click at [463, 215] on div "Credit Available: $0.00" at bounding box center [348, 219] width 331 height 17
click at [167, 122] on span "Purchases" at bounding box center [172, 121] width 52 height 17
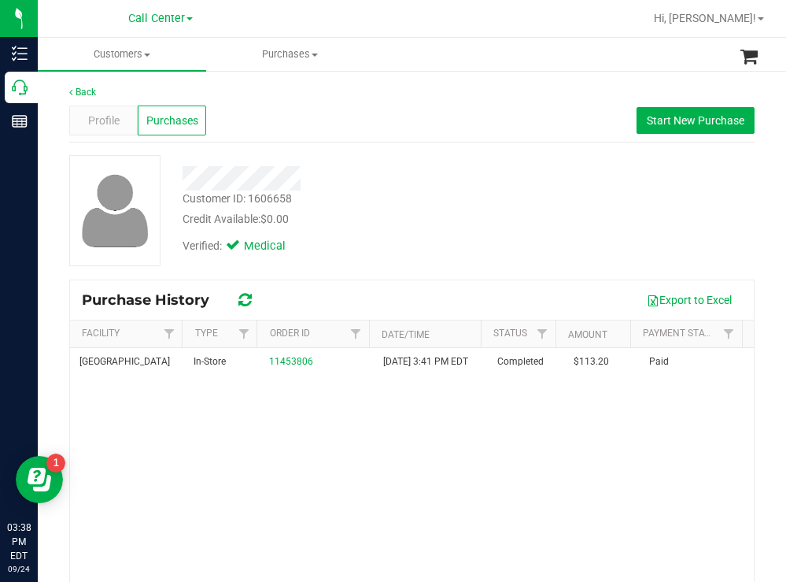
drag, startPoint x: 513, startPoint y: 225, endPoint x: 505, endPoint y: 224, distance: 7.9
click at [510, 225] on div "Customer ID: 1606658 Credit Available: $0.00" at bounding box center [348, 208] width 355 height 37
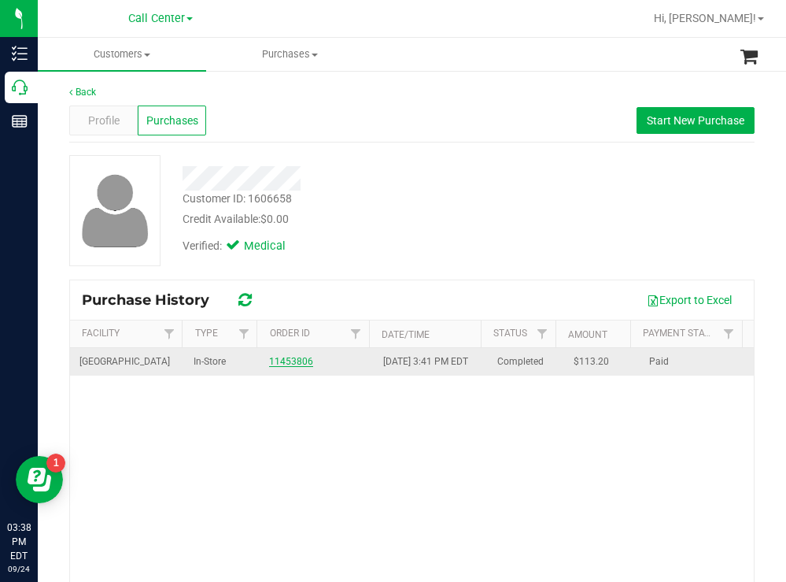
click at [297, 367] on link "11453806" at bounding box center [291, 361] width 44 height 11
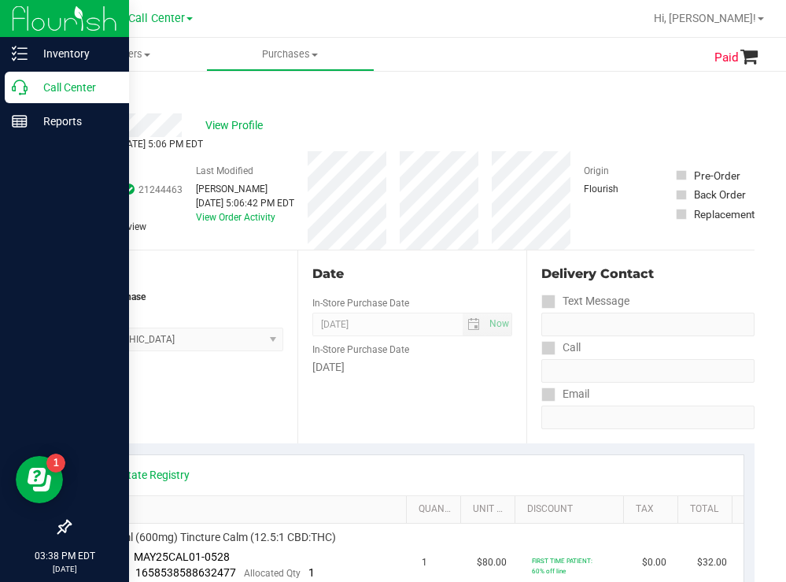
click at [44, 80] on p "Call Center" at bounding box center [75, 87] width 94 height 19
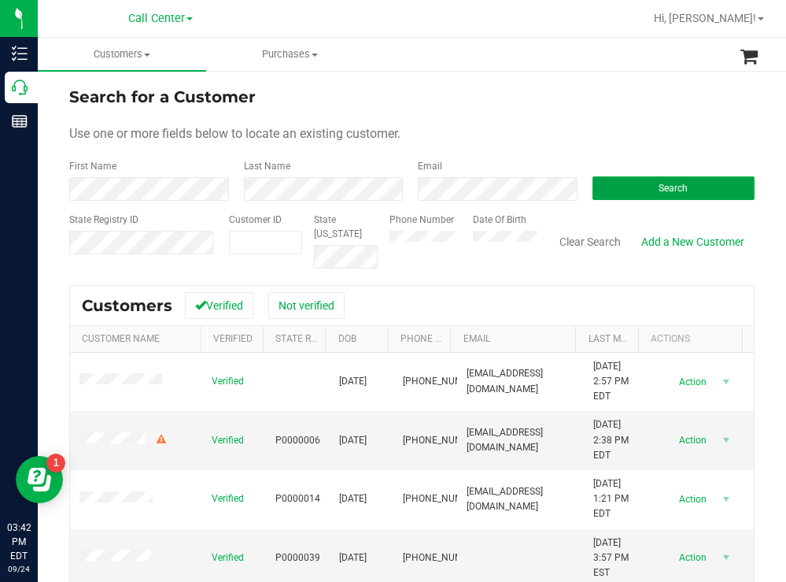
drag, startPoint x: 610, startPoint y: 187, endPoint x: 561, endPoint y: 172, distance: 51.3
click at [607, 187] on button "Search" at bounding box center [674, 188] width 163 height 24
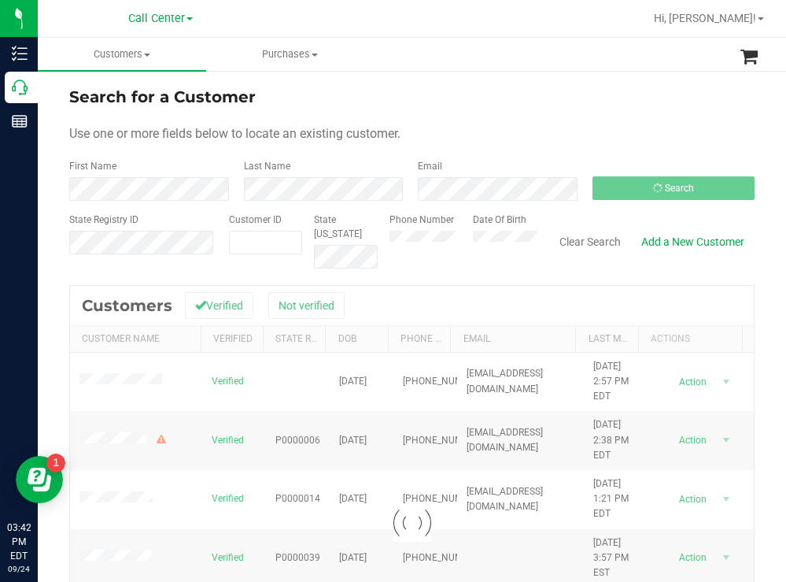
drag, startPoint x: 527, startPoint y: 109, endPoint x: 506, endPoint y: 108, distance: 21.3
click at [526, 109] on form "Search for a Customer Use one or more fields below to locate an existing custom…" at bounding box center [411, 176] width 685 height 183
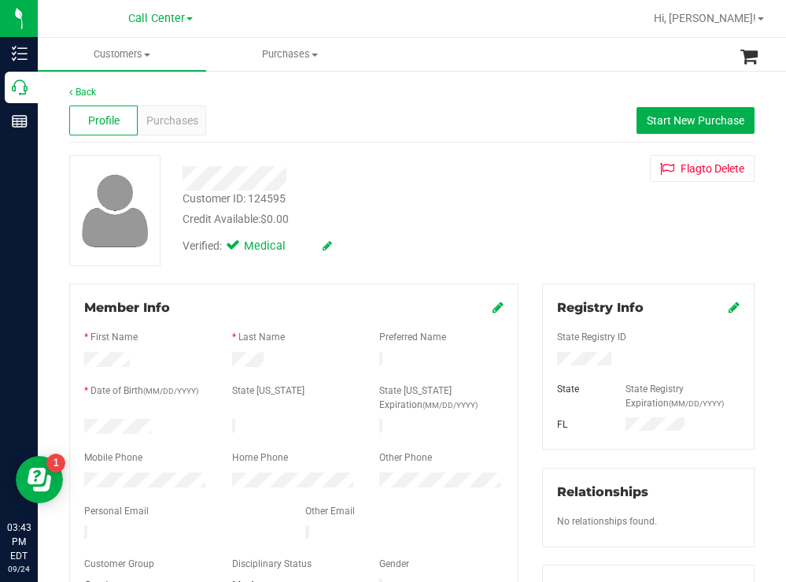
drag, startPoint x: 161, startPoint y: 427, endPoint x: 79, endPoint y: 427, distance: 81.8
click at [79, 427] on div at bounding box center [146, 428] width 148 height 19
drag, startPoint x: 611, startPoint y: 361, endPoint x: 548, endPoint y: 362, distance: 63.0
click at [548, 362] on div at bounding box center [648, 360] width 206 height 17
click at [550, 175] on div "Flag to Delete" at bounding box center [648, 168] width 236 height 27
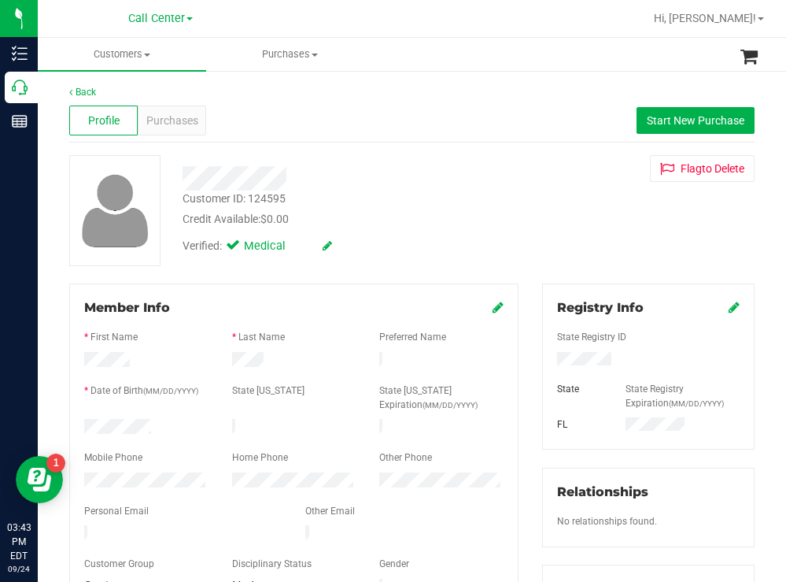
click at [691, 104] on div "Profile Purchases Start New Purchase" at bounding box center [411, 120] width 685 height 43
click at [665, 116] on span "Start New Purchase" at bounding box center [696, 120] width 98 height 13
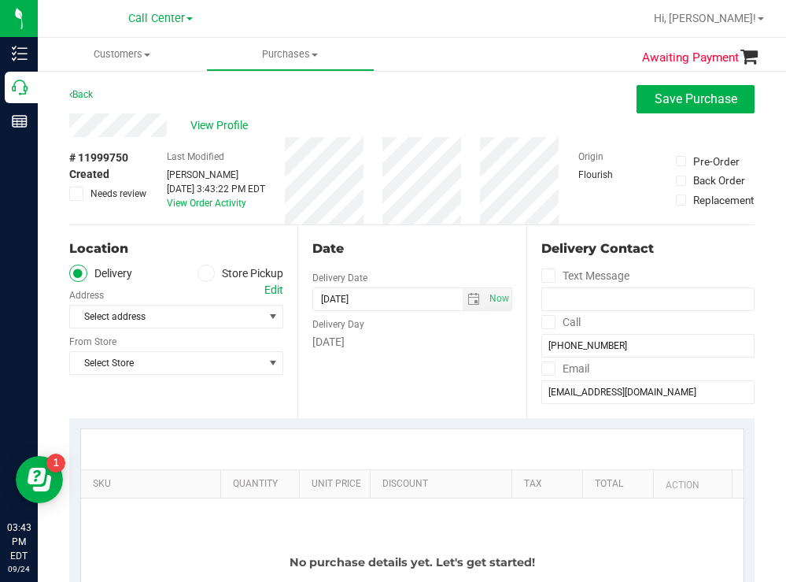
click at [215, 271] on label "Store Pickup" at bounding box center [241, 273] width 87 height 18
click at [0, 0] on input "Store Pickup" at bounding box center [0, 0] width 0 height 0
click at [172, 317] on span "Select Store" at bounding box center [166, 316] width 193 height 22
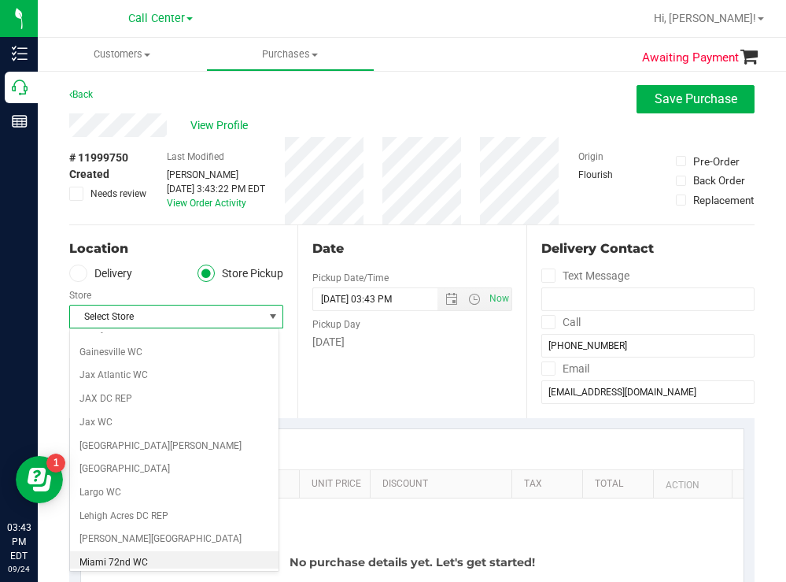
scroll to position [315, 0]
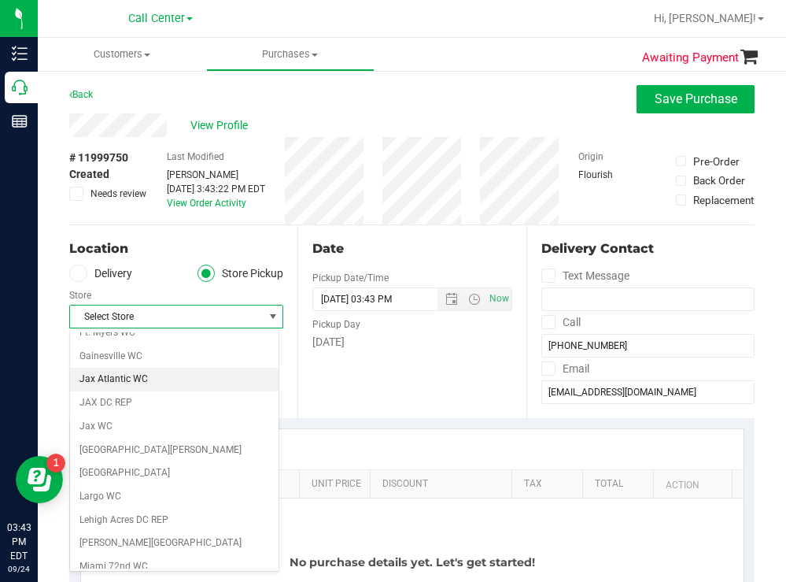
click at [137, 382] on li "Jax Atlantic WC" at bounding box center [174, 379] width 209 height 24
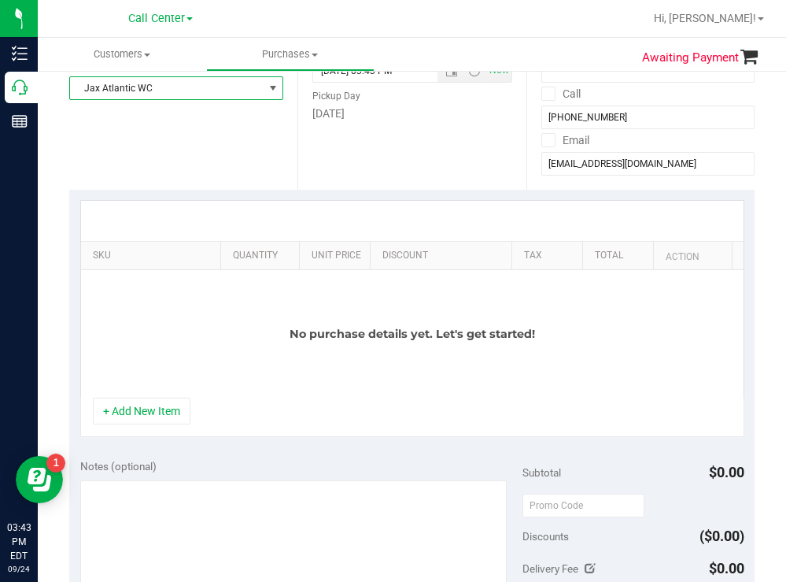
scroll to position [236, 0]
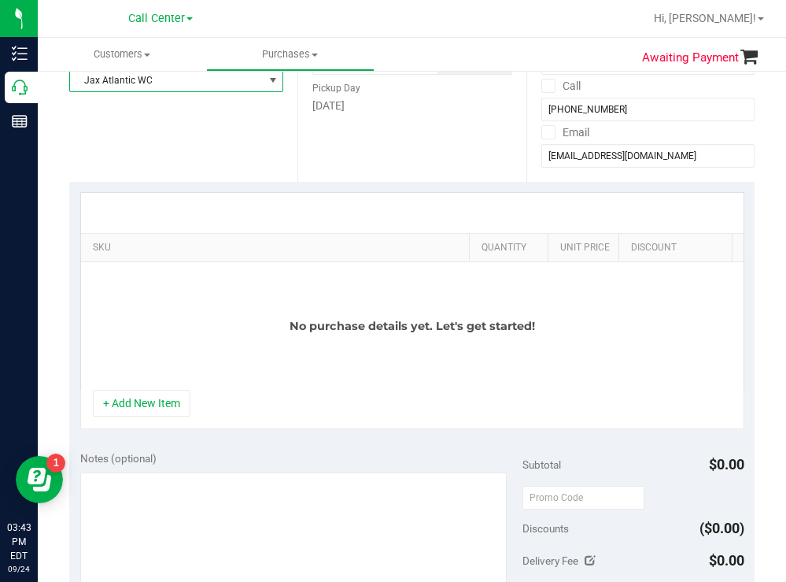
drag, startPoint x: 205, startPoint y: 238, endPoint x: 472, endPoint y: 191, distance: 271.5
click at [472, 191] on div "SKU Quantity Unit Price Discount Tax Total Action No purchase details yet. Let'…" at bounding box center [411, 311] width 685 height 258
click at [146, 416] on button "+ Add New Item" at bounding box center [142, 403] width 98 height 27
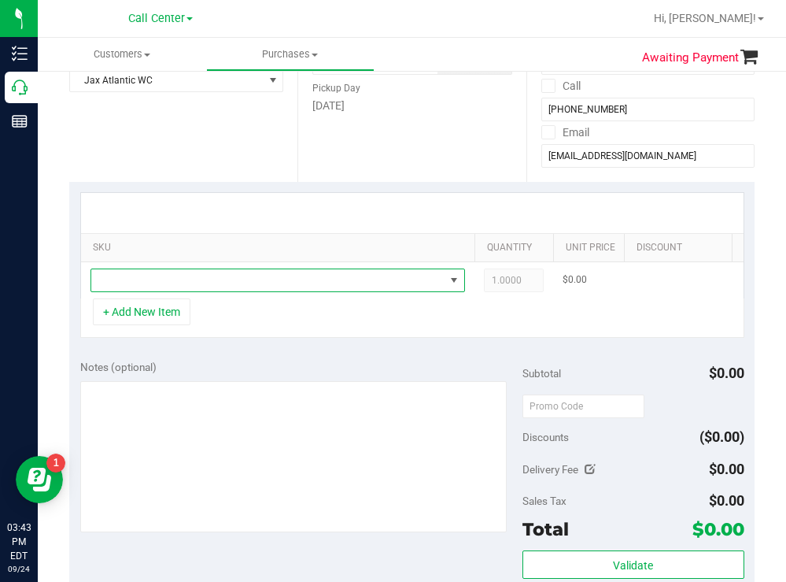
click at [201, 286] on span "NO DATA FOUND" at bounding box center [267, 280] width 353 height 22
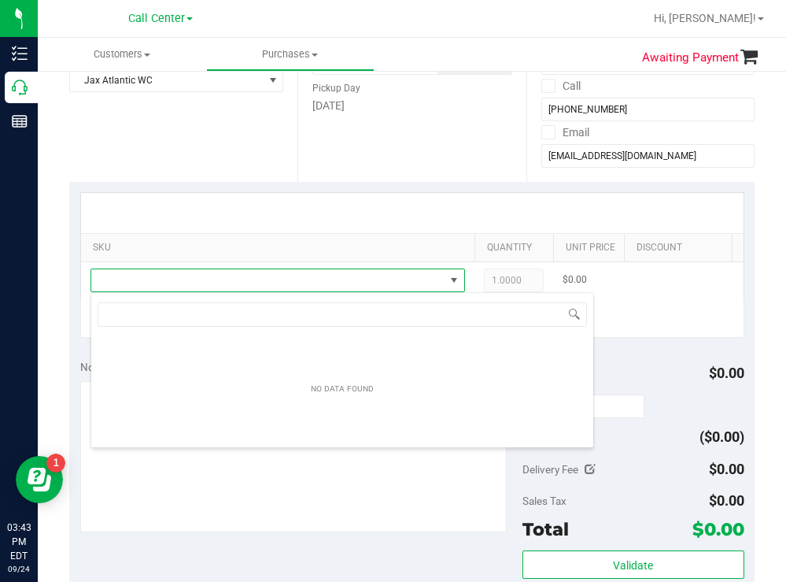
scroll to position [24, 375]
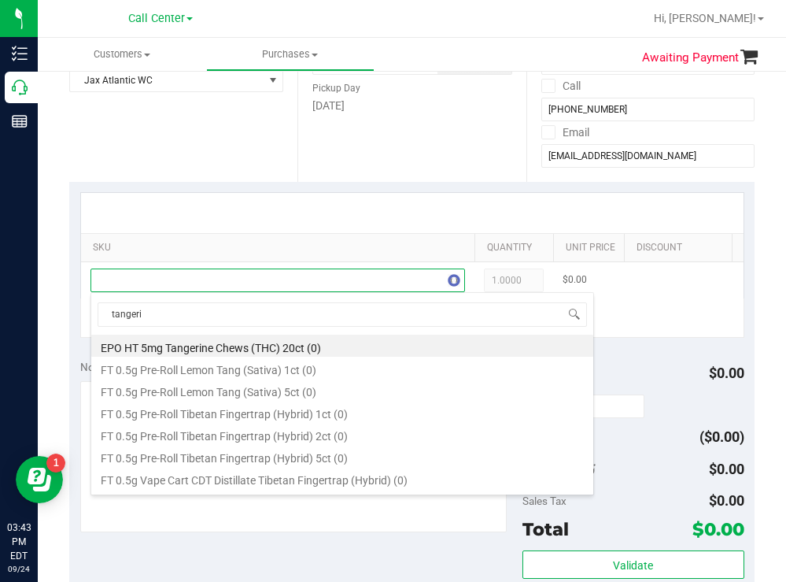
type input "tangerin"
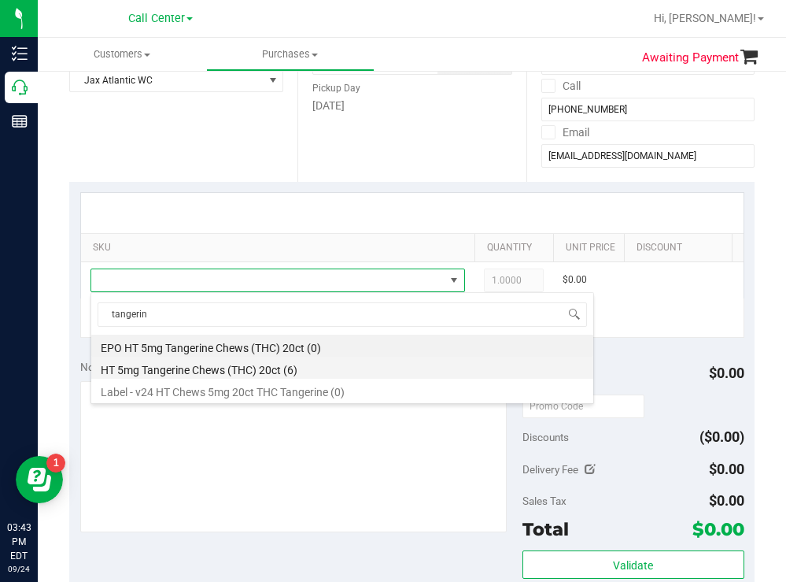
click at [260, 365] on li "HT 5mg Tangerine Chews (THC) 20ct (6)" at bounding box center [342, 367] width 502 height 22
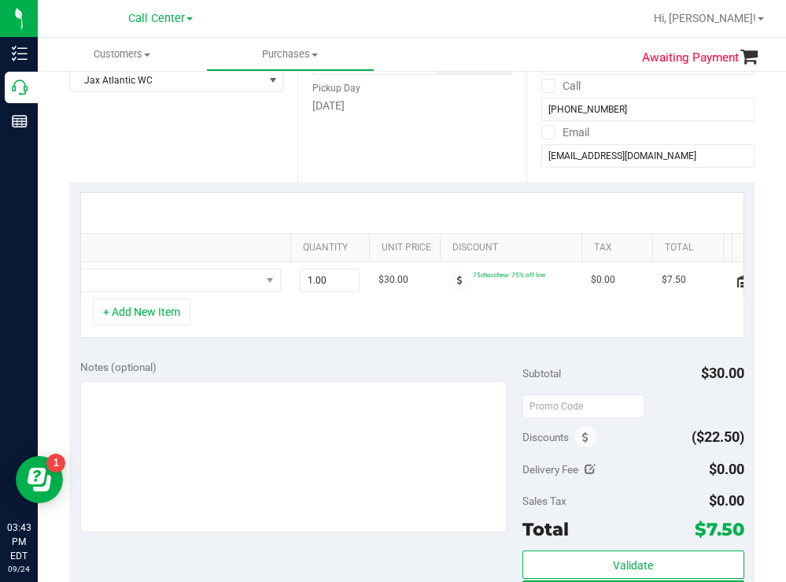
scroll to position [0, 266]
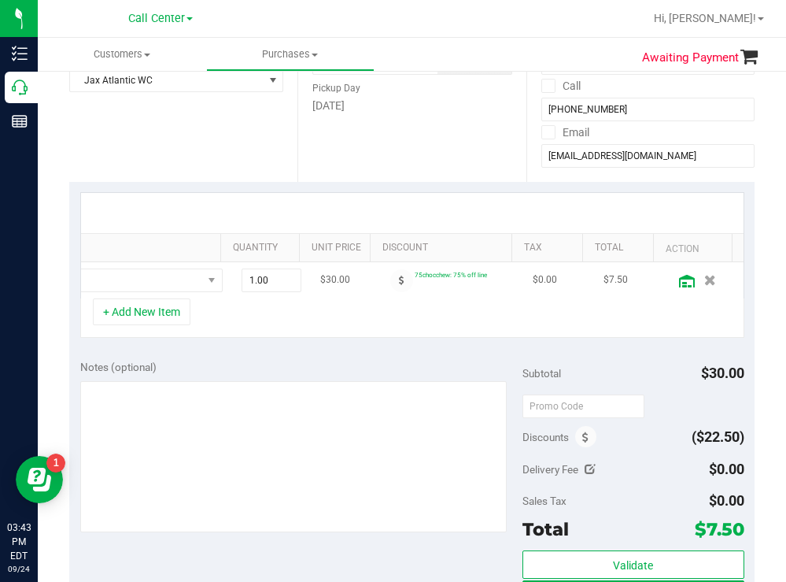
click at [679, 281] on icon at bounding box center [687, 281] width 16 height 13
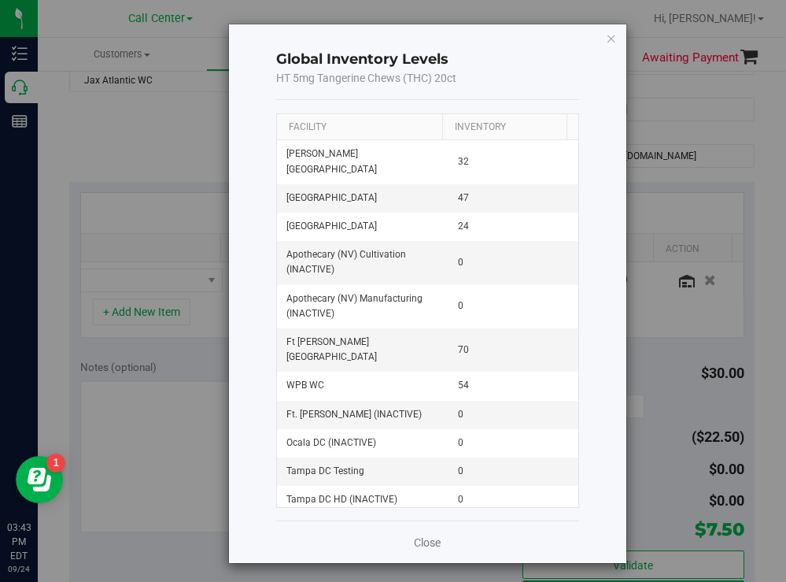
click at [372, 127] on th "Facility" at bounding box center [359, 127] width 165 height 27
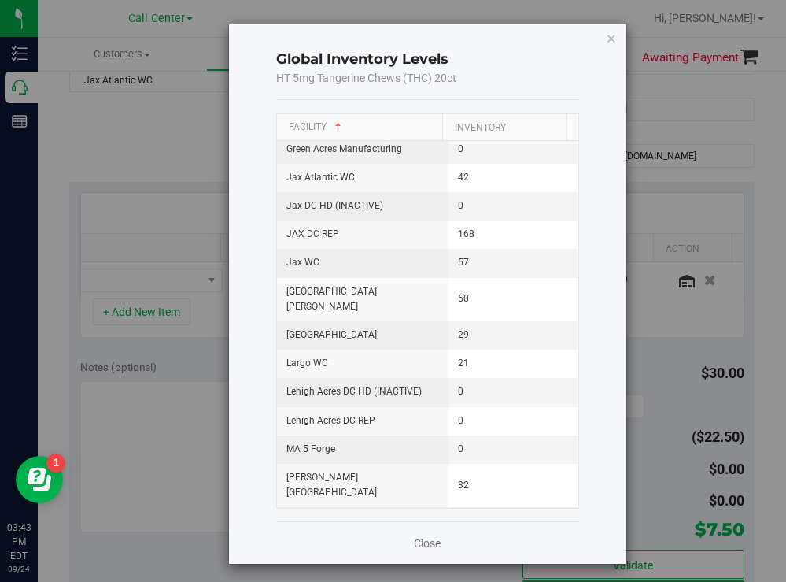
scroll to position [708, 0]
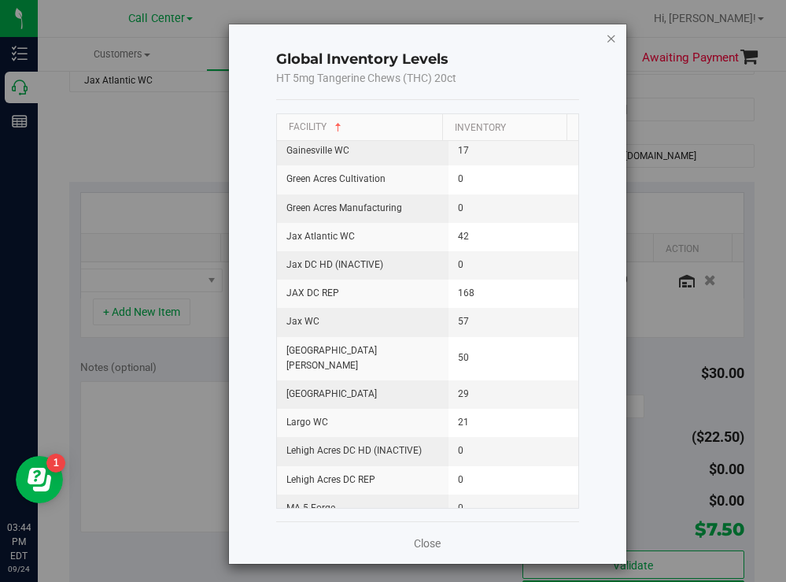
click at [606, 40] on icon "button" at bounding box center [611, 37] width 11 height 19
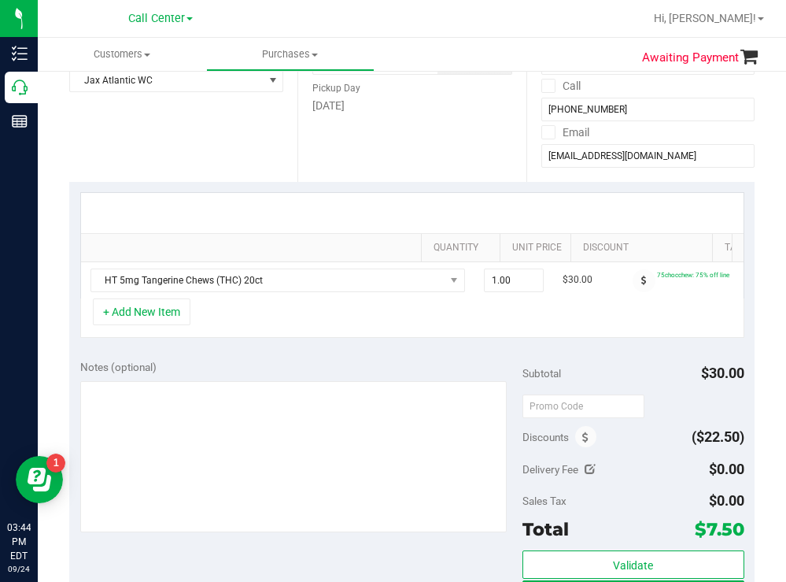
scroll to position [0, 0]
click at [172, 325] on button "+ Add New Item" at bounding box center [142, 311] width 98 height 27
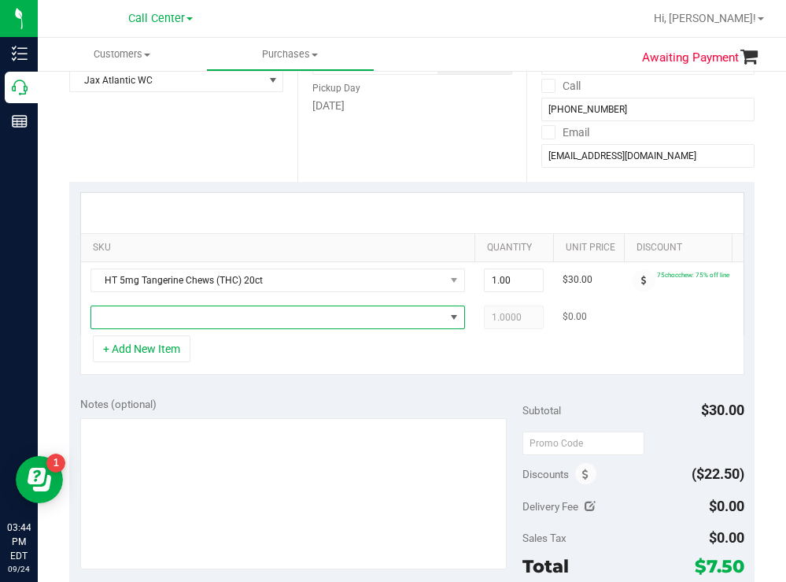
click at [175, 322] on span "NO DATA FOUND" at bounding box center [267, 317] width 353 height 22
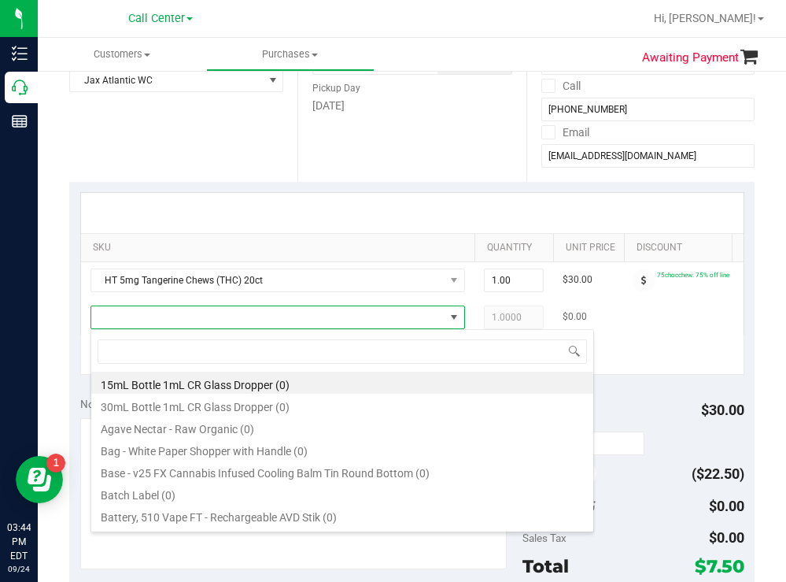
scroll to position [24, 375]
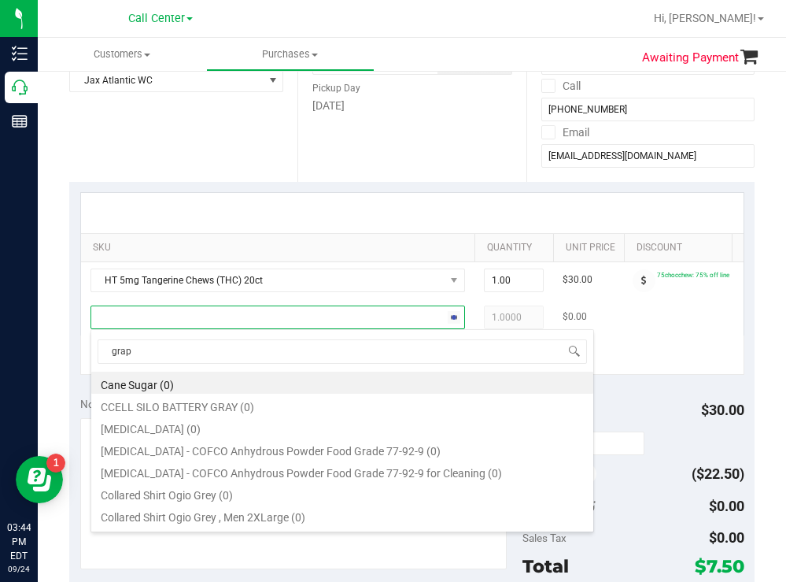
type input "grape"
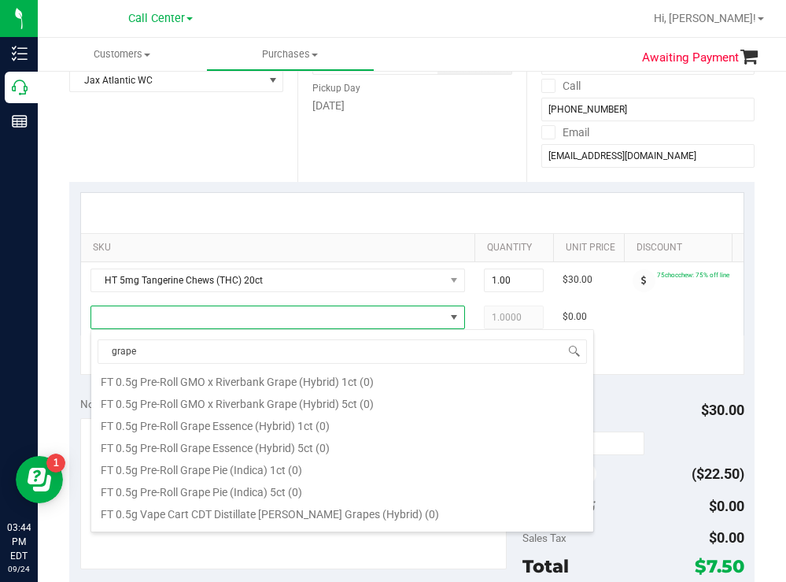
scroll to position [0, 0]
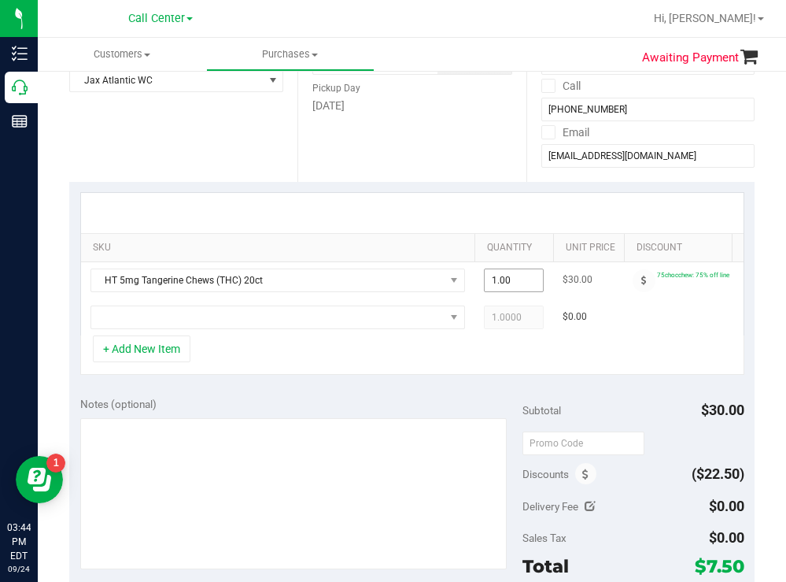
click at [518, 280] on span "1.00 1" at bounding box center [514, 280] width 60 height 24
type input "9"
type input "9.00"
click at [497, 369] on div "+ Add New Item" at bounding box center [412, 354] width 664 height 39
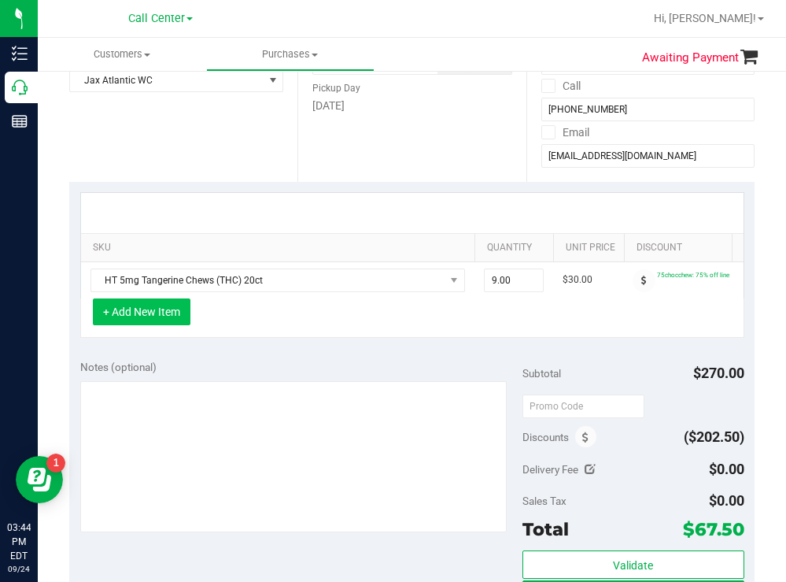
click at [173, 325] on button "+ Add New Item" at bounding box center [142, 311] width 98 height 27
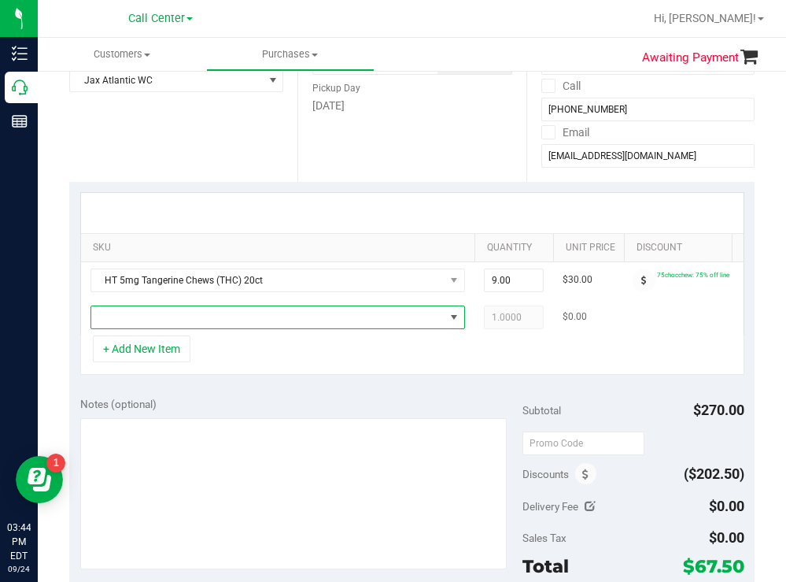
click at [150, 319] on span "NO DATA FOUND" at bounding box center [267, 317] width 353 height 22
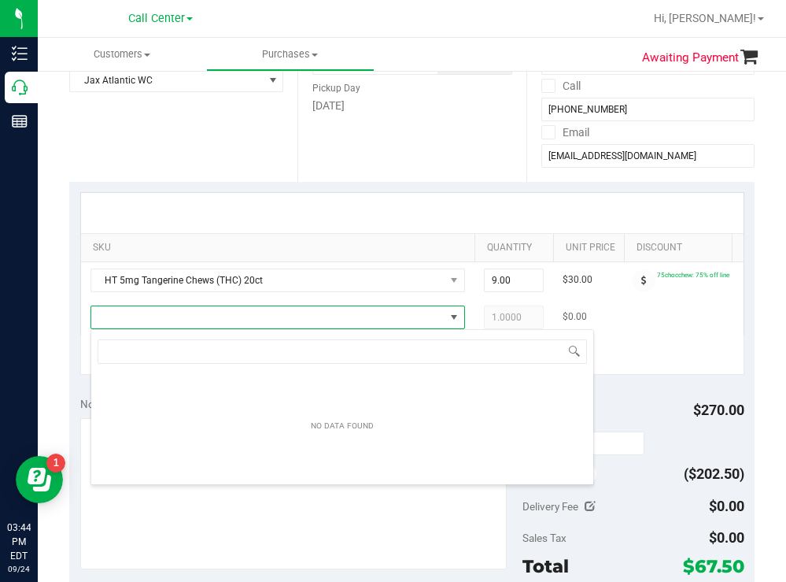
scroll to position [24, 375]
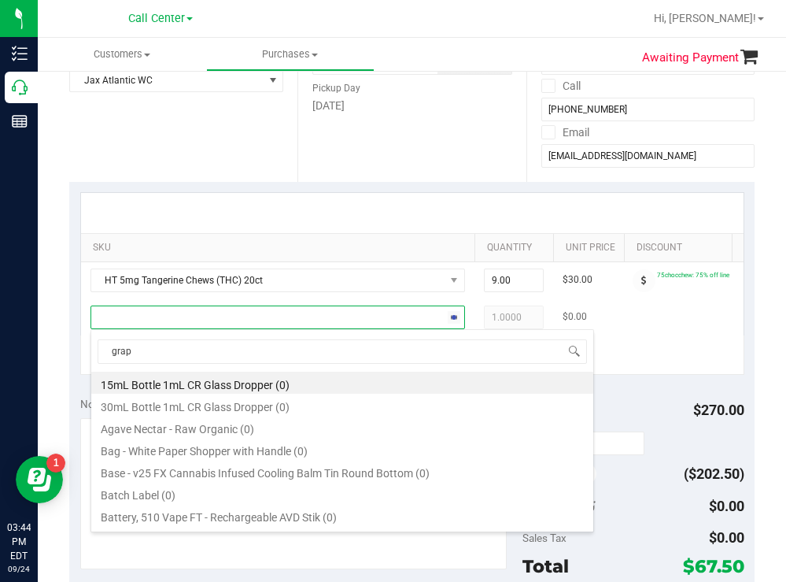
type input "grape"
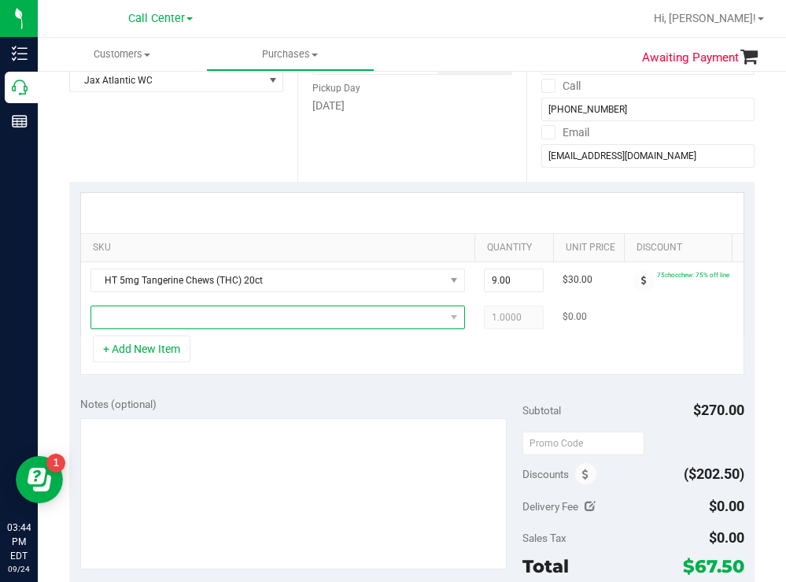
click at [202, 326] on span "NO DATA FOUND" at bounding box center [267, 317] width 353 height 22
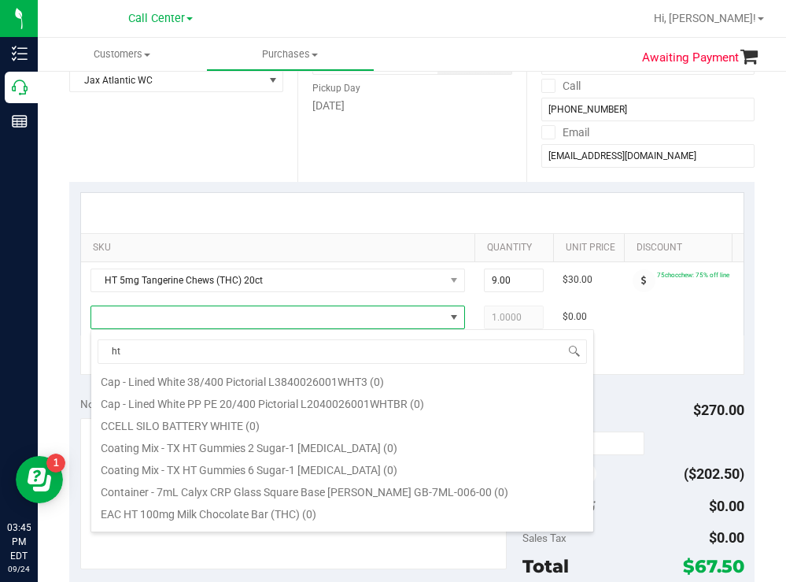
scroll to position [0, 0]
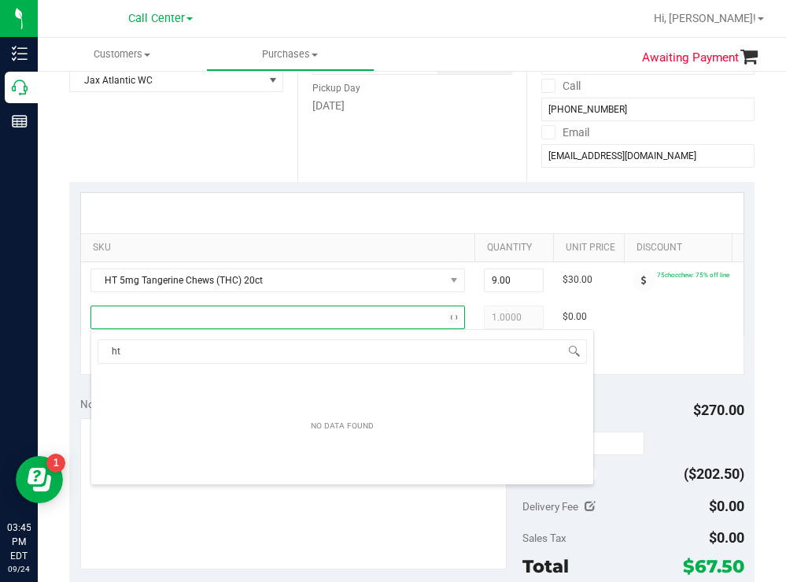
type input "h"
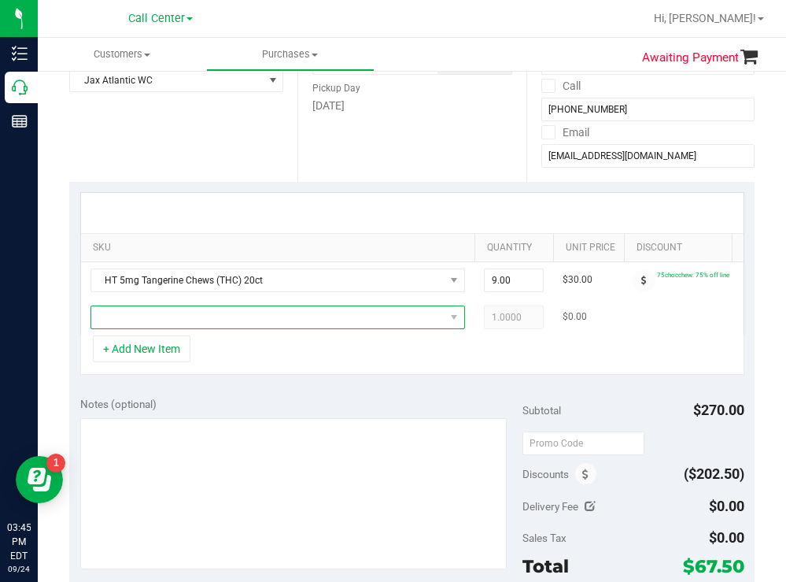
click at [171, 313] on span "NO DATA FOUND" at bounding box center [267, 317] width 353 height 22
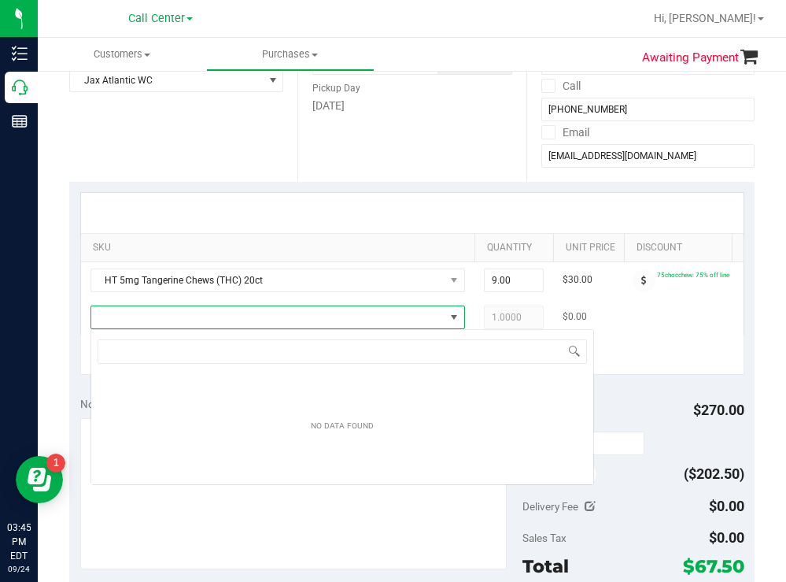
scroll to position [24, 375]
type input "i"
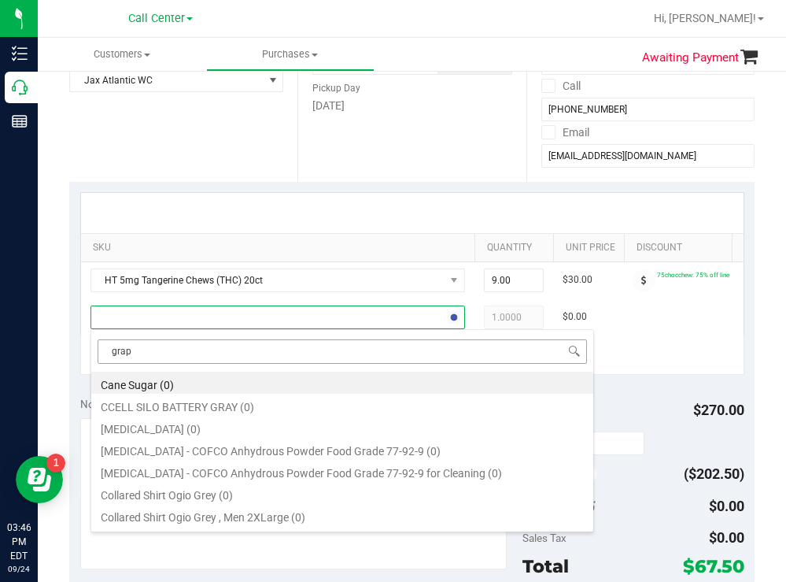
type input "grape"
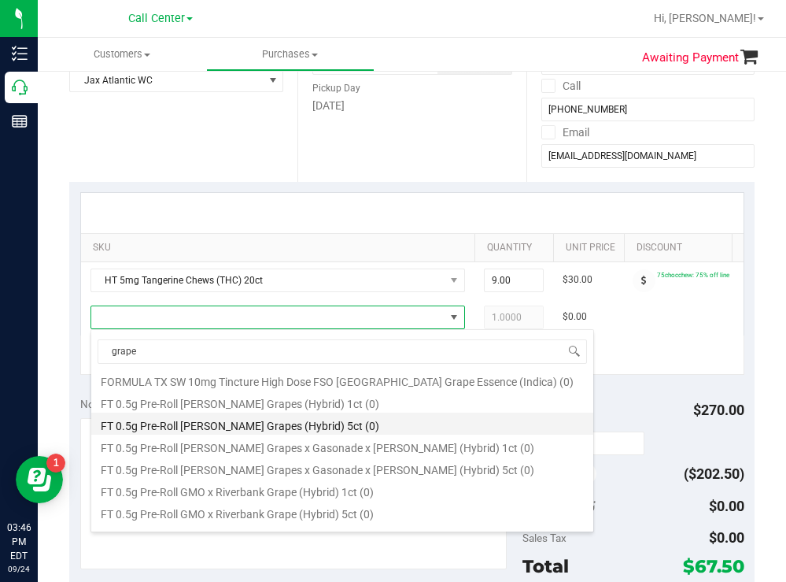
scroll to position [0, 0]
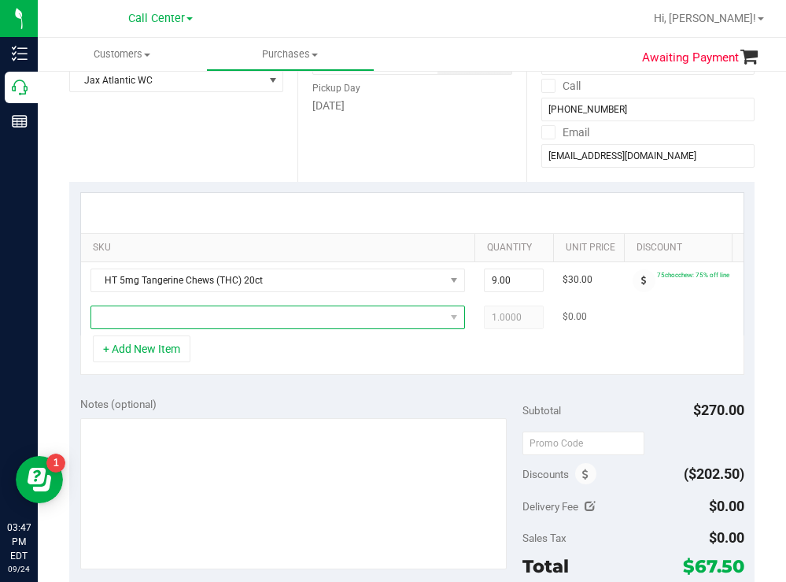
click at [234, 320] on span "NO DATA FOUND" at bounding box center [267, 317] width 353 height 22
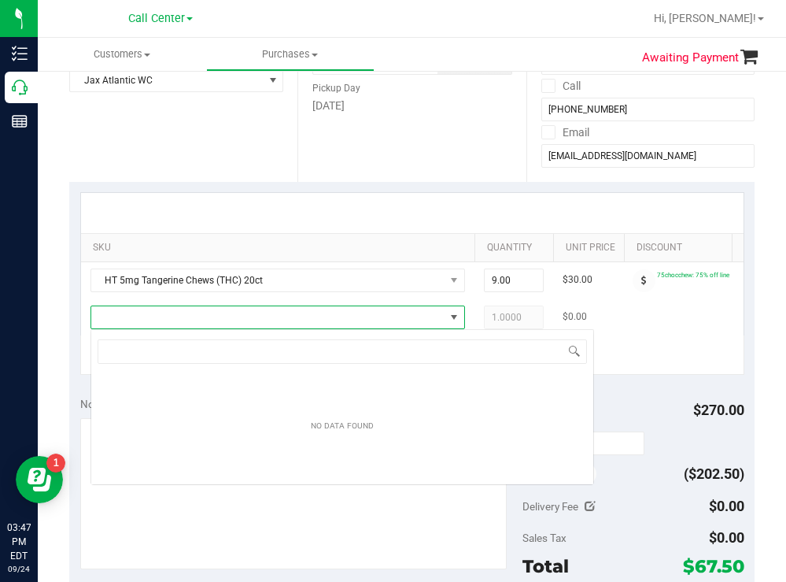
scroll to position [24, 375]
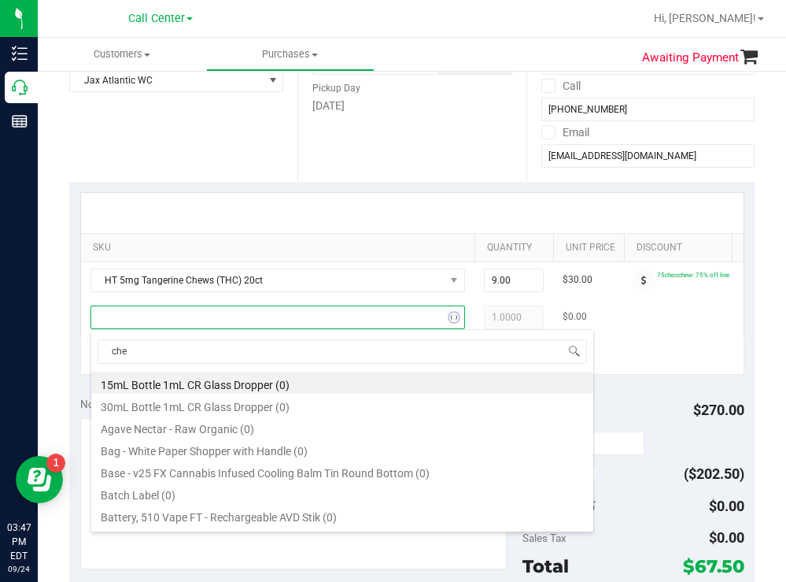
type input "chew"
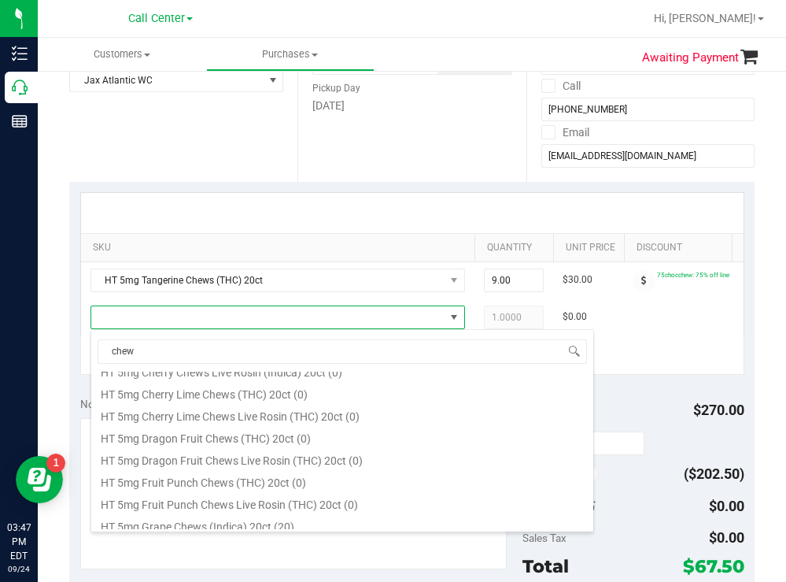
scroll to position [708, 0]
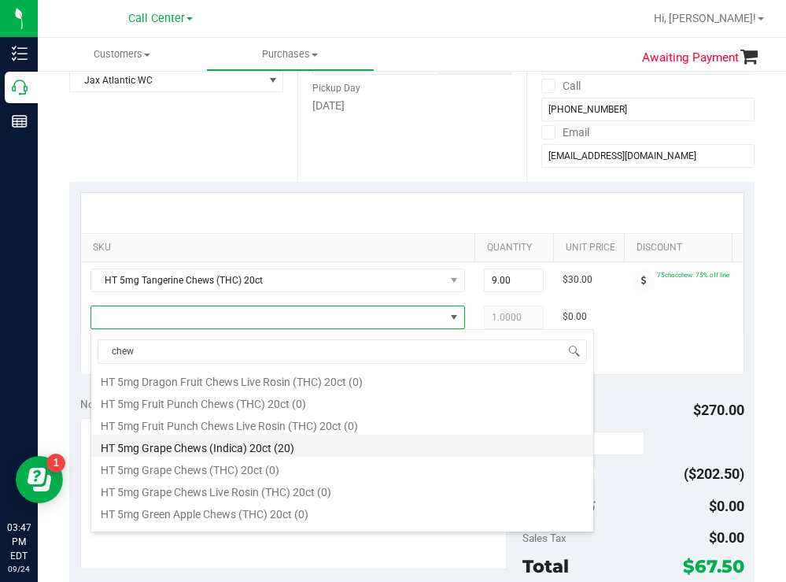
click at [238, 441] on li "HT 5mg Grape Chews (Indica) 20ct (20)" at bounding box center [342, 445] width 502 height 22
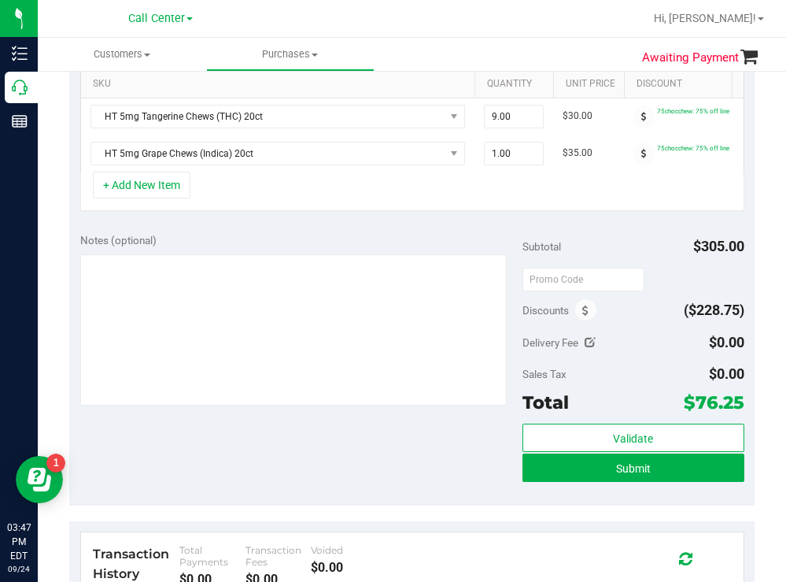
scroll to position [472, 0]
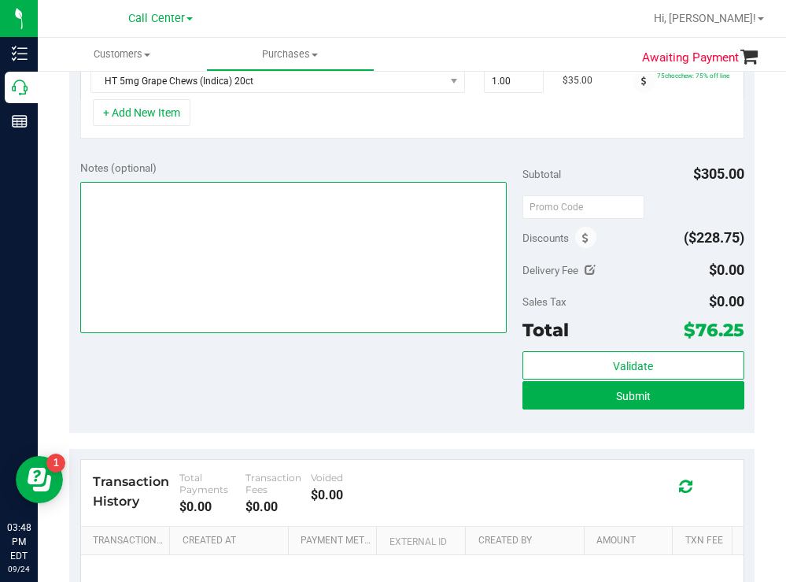
click at [194, 293] on textarea at bounding box center [293, 257] width 427 height 151
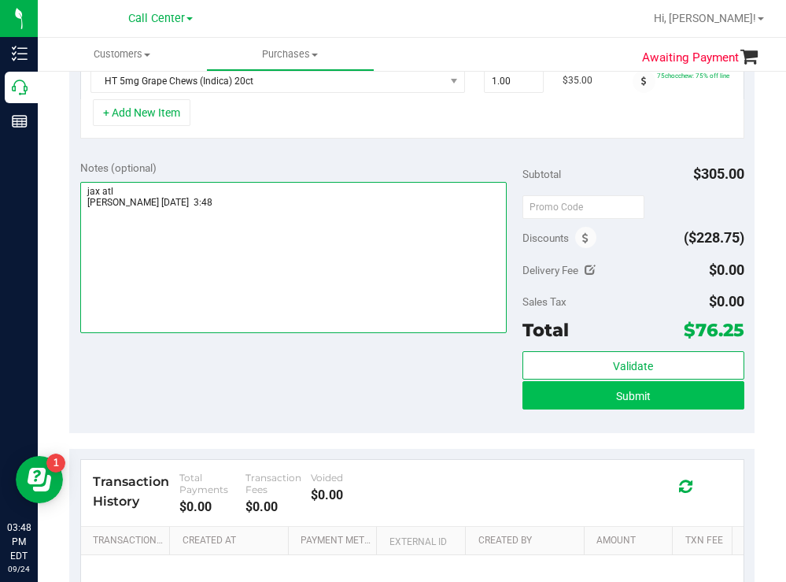
type textarea "jax atl todd 9/24 3:48"
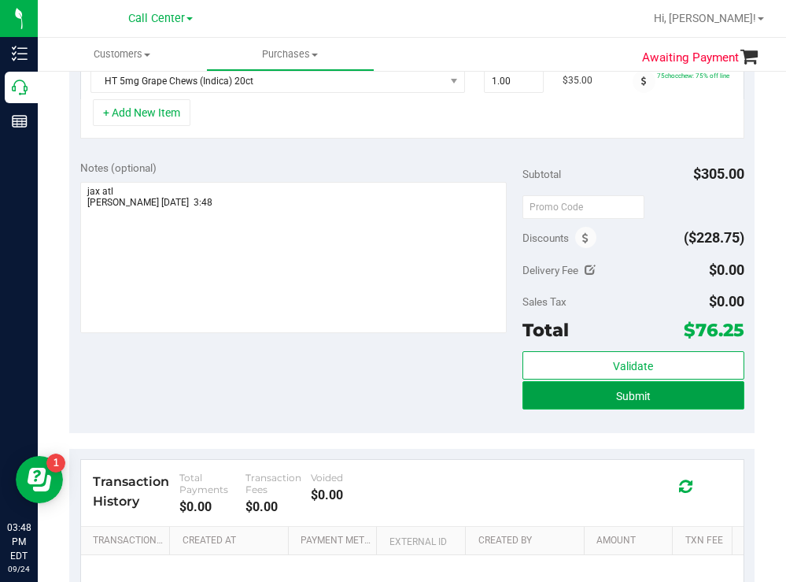
click at [565, 408] on button "Submit" at bounding box center [633, 395] width 221 height 28
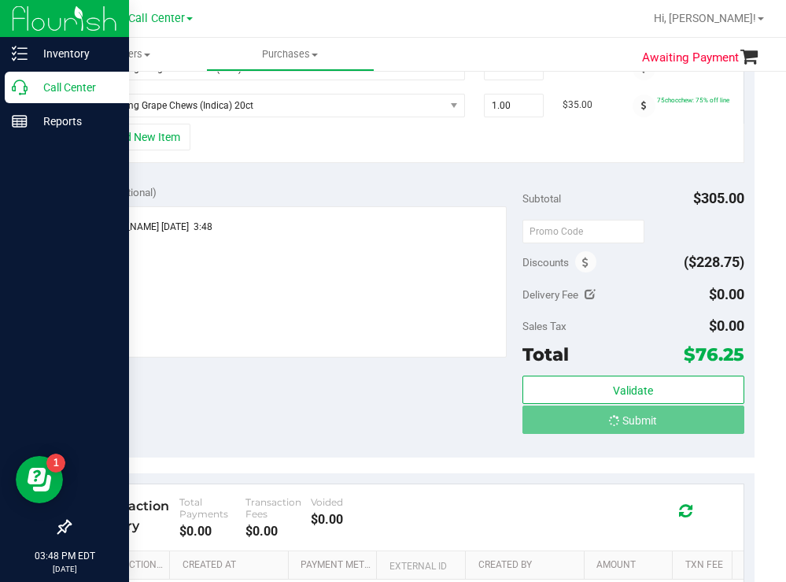
scroll to position [451, 0]
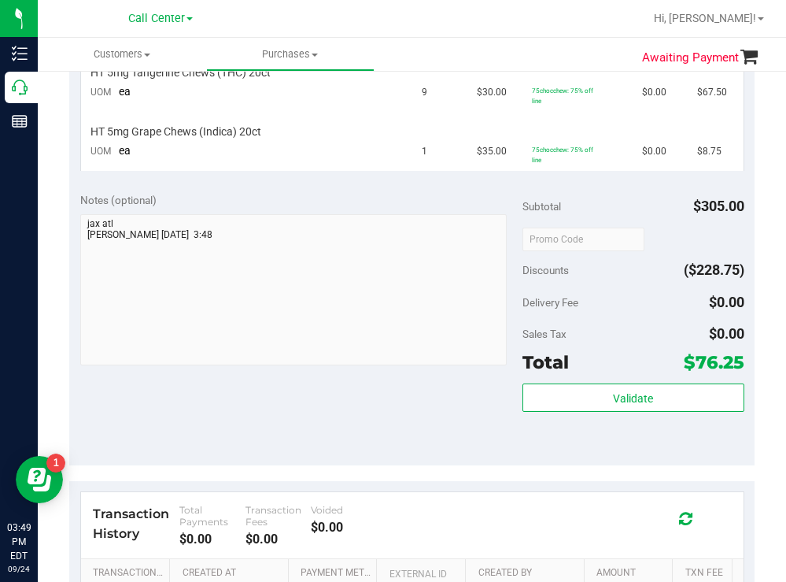
click at [388, 28] on div at bounding box center [463, 18] width 362 height 31
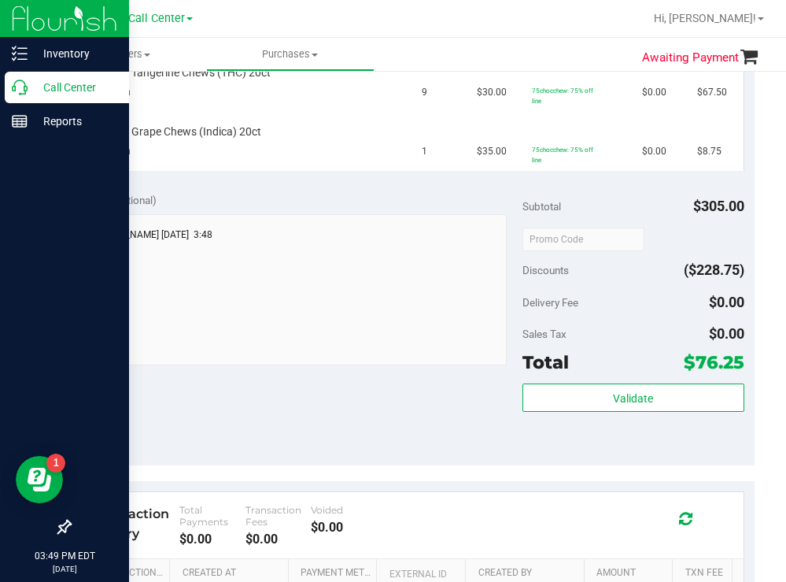
click at [74, 86] on p "Call Center" at bounding box center [75, 87] width 94 height 19
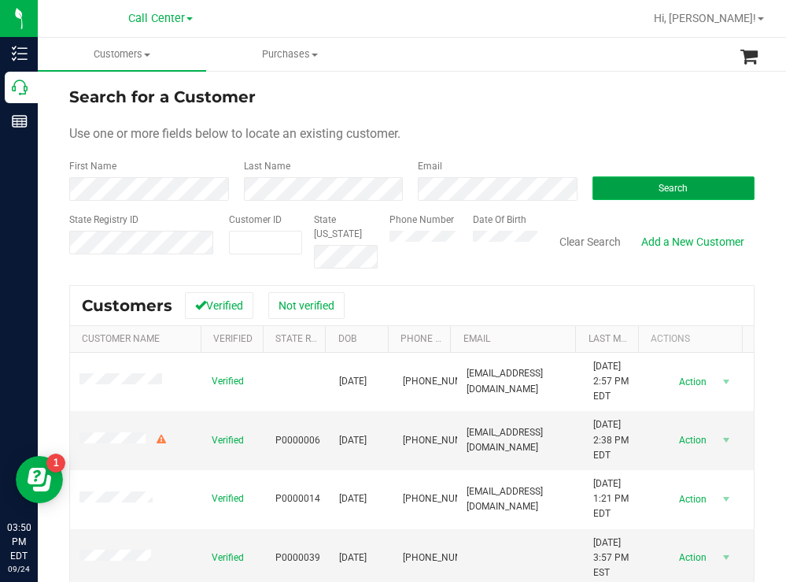
click at [616, 178] on button "Search" at bounding box center [674, 188] width 163 height 24
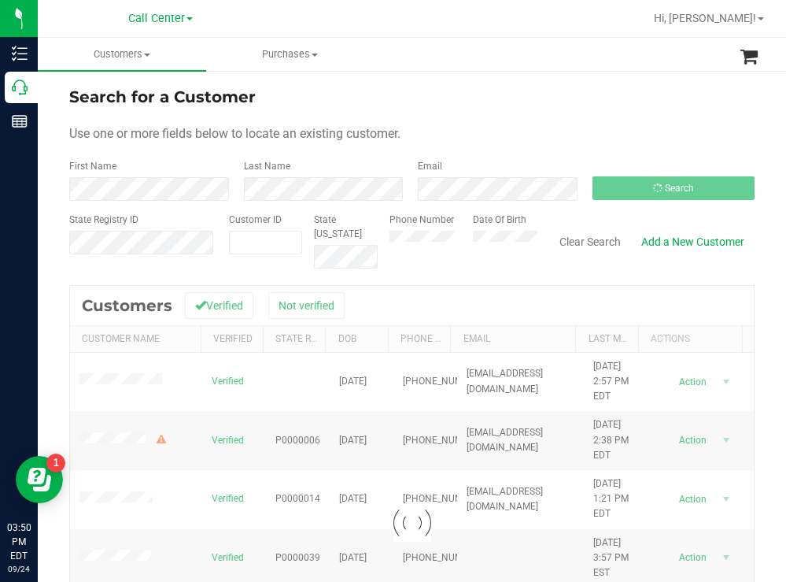
click at [498, 124] on div "Use one or more fields below to locate an existing customer." at bounding box center [411, 133] width 685 height 19
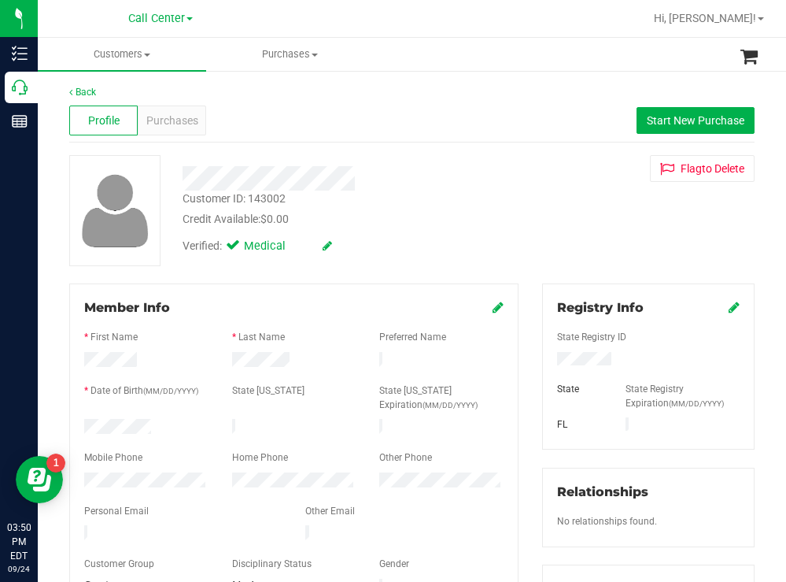
click at [87, 424] on div at bounding box center [146, 428] width 148 height 19
drag, startPoint x: 617, startPoint y: 355, endPoint x: 548, endPoint y: 357, distance: 68.5
click at [548, 357] on div at bounding box center [648, 360] width 206 height 17
click at [482, 189] on div at bounding box center [348, 178] width 355 height 24
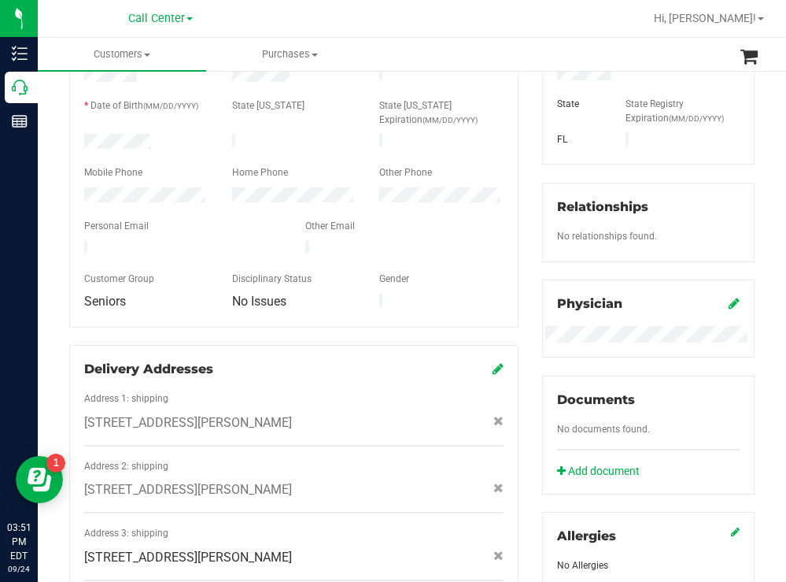
scroll to position [315, 0]
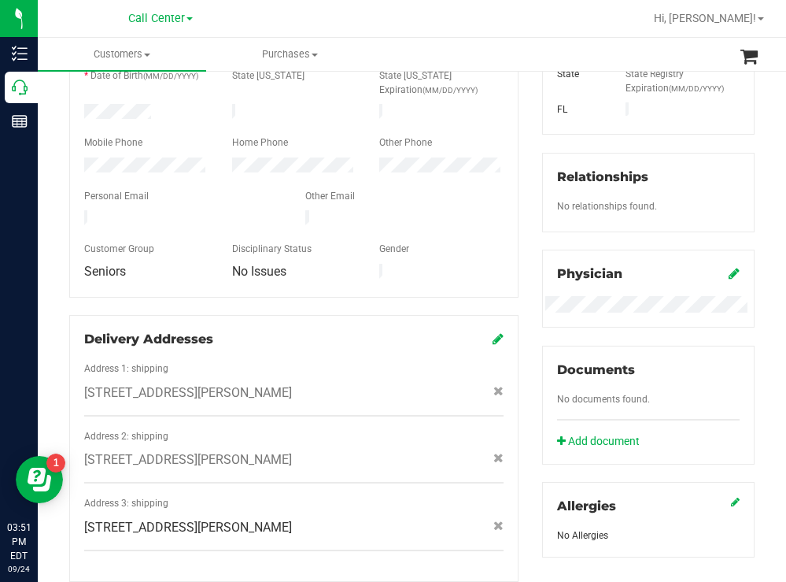
drag, startPoint x: 392, startPoint y: 507, endPoint x: 382, endPoint y: 508, distance: 10.4
click at [382, 518] on div "5236 Cedarbend Dr #1 , unit #1, Fort Myers , FL 33919" at bounding box center [293, 527] width 443 height 19
copy span "5236 Cedarbend Dr #1 , unit #1, Fort Myers , FL 33919"
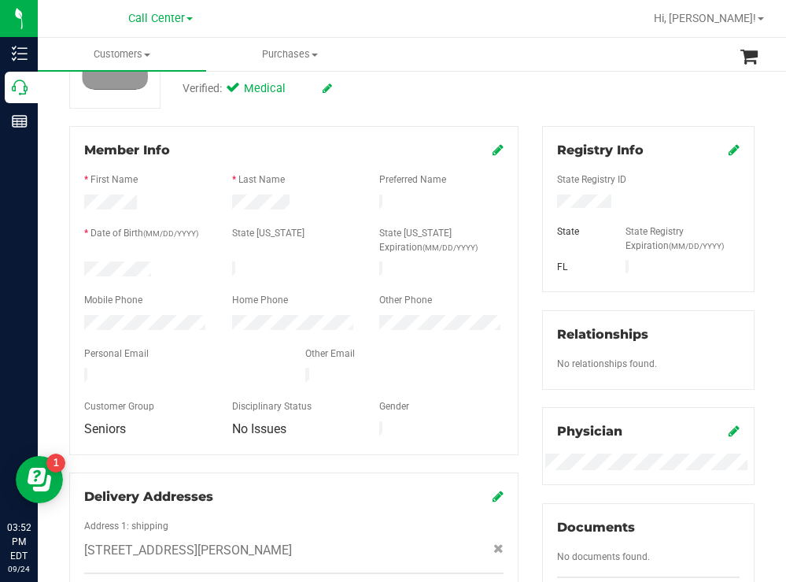
scroll to position [0, 0]
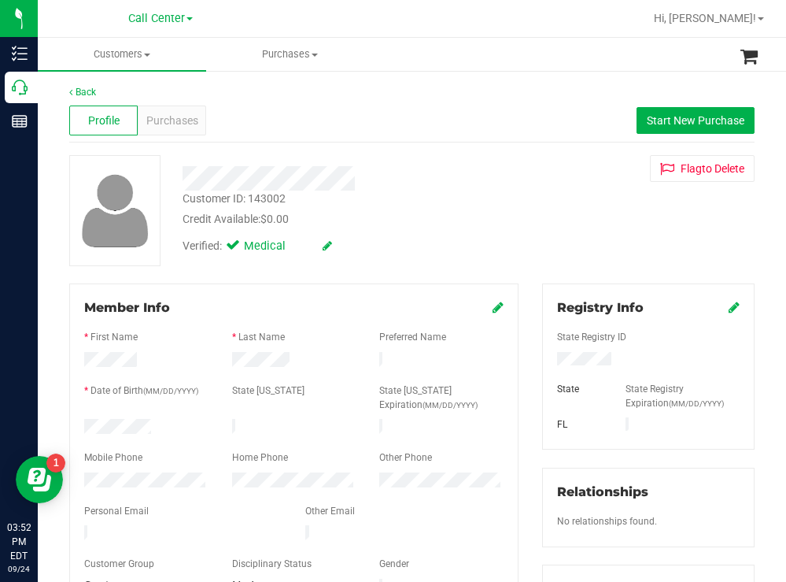
click at [208, 119] on div "Profile Purchases Start New Purchase" at bounding box center [411, 120] width 685 height 43
click at [188, 122] on span "Purchases" at bounding box center [172, 121] width 52 height 17
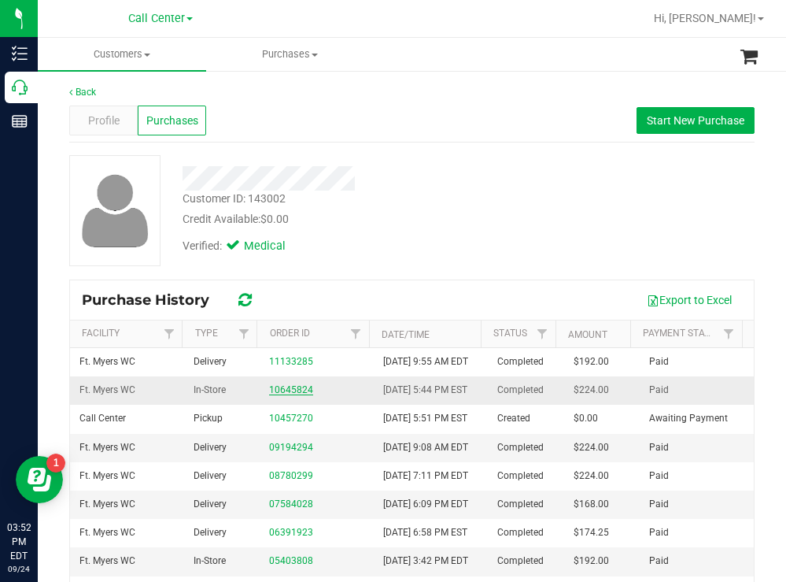
click at [294, 395] on link "10645824" at bounding box center [291, 389] width 44 height 11
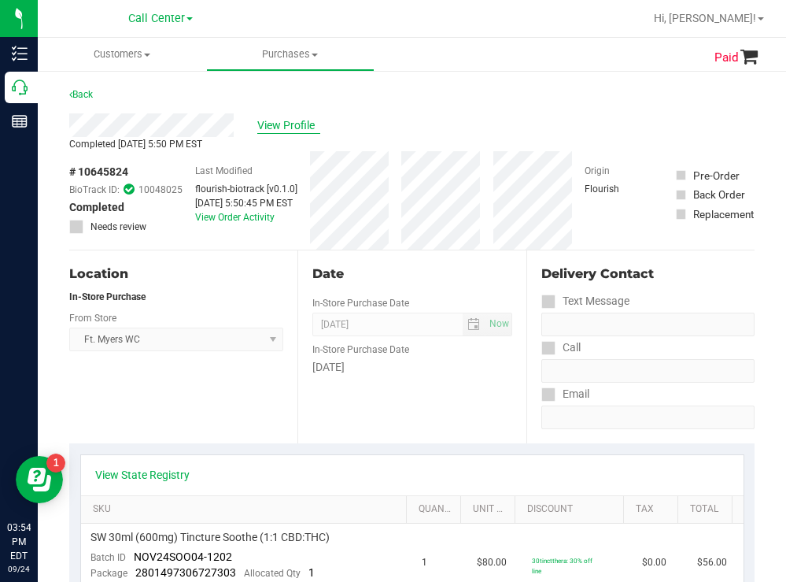
click at [287, 127] on span "View Profile" at bounding box center [288, 125] width 63 height 17
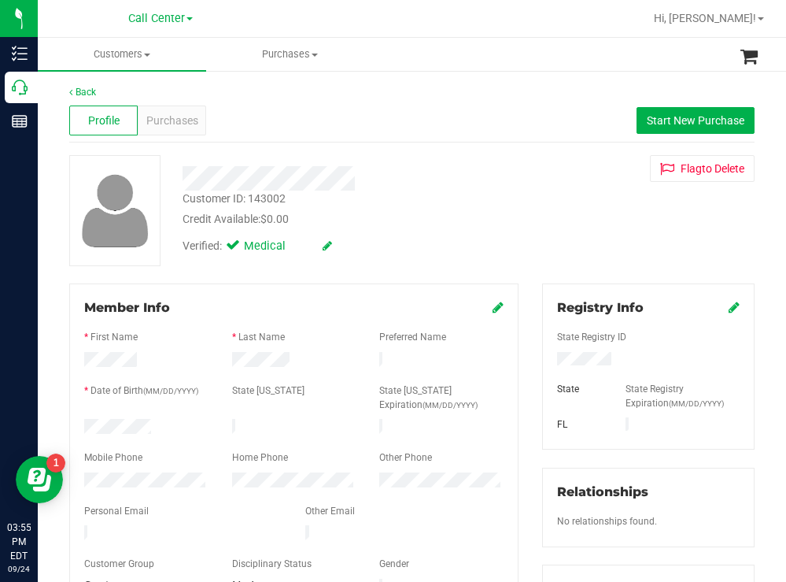
drag, startPoint x: 163, startPoint y: 360, endPoint x: 75, endPoint y: 358, distance: 88.2
click at [75, 358] on div at bounding box center [146, 361] width 148 height 19
drag, startPoint x: 305, startPoint y: 353, endPoint x: 228, endPoint y: 357, distance: 77.2
click at [228, 357] on div at bounding box center [294, 361] width 148 height 19
drag, startPoint x: 625, startPoint y: 357, endPoint x: 546, endPoint y: 361, distance: 78.8
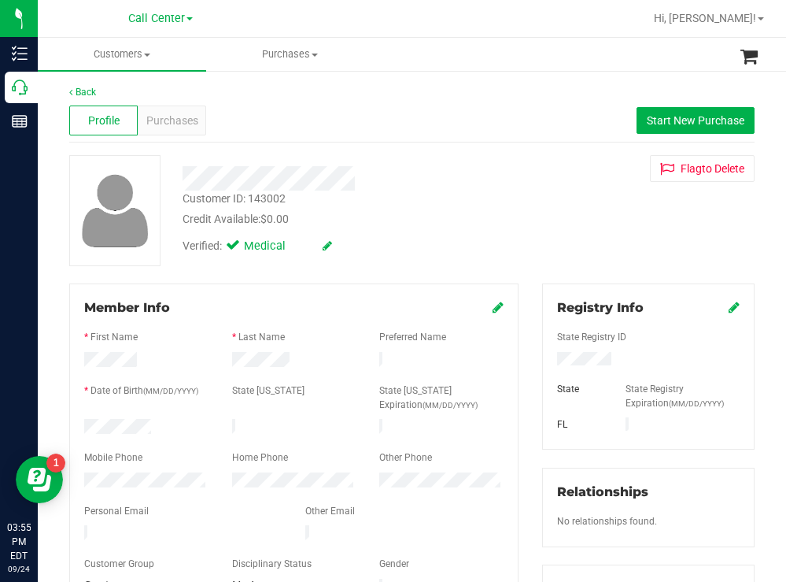
click at [546, 361] on div at bounding box center [648, 360] width 206 height 17
click at [173, 460] on div "Mobile Phone" at bounding box center [146, 459] width 148 height 18
click at [172, 460] on div "Mobile Phone" at bounding box center [146, 459] width 148 height 18
click at [78, 472] on div at bounding box center [146, 481] width 148 height 19
drag, startPoint x: 220, startPoint y: 515, endPoint x: 204, endPoint y: 523, distance: 18.3
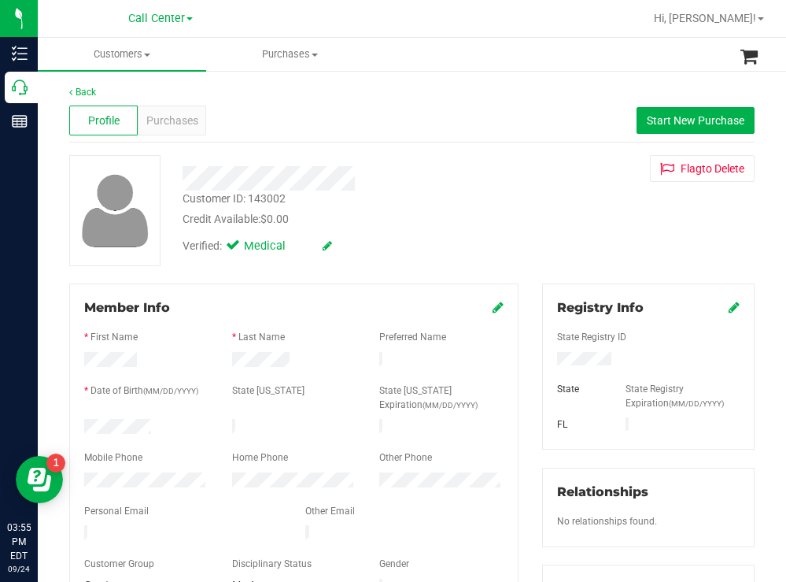
click at [204, 523] on form "Member Info * First Name * Last Name Preferred Name * Date of Birth (MM/DD/YYYY…" at bounding box center [293, 447] width 419 height 299
copy form
drag, startPoint x: 166, startPoint y: 427, endPoint x: 82, endPoint y: 430, distance: 84.2
click at [82, 430] on div at bounding box center [146, 428] width 148 height 19
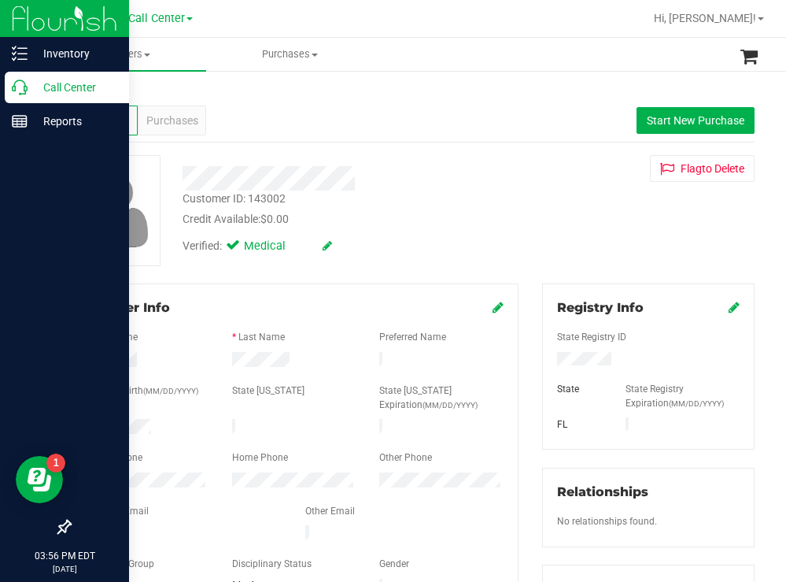
click at [61, 74] on div "Call Center" at bounding box center [67, 87] width 124 height 31
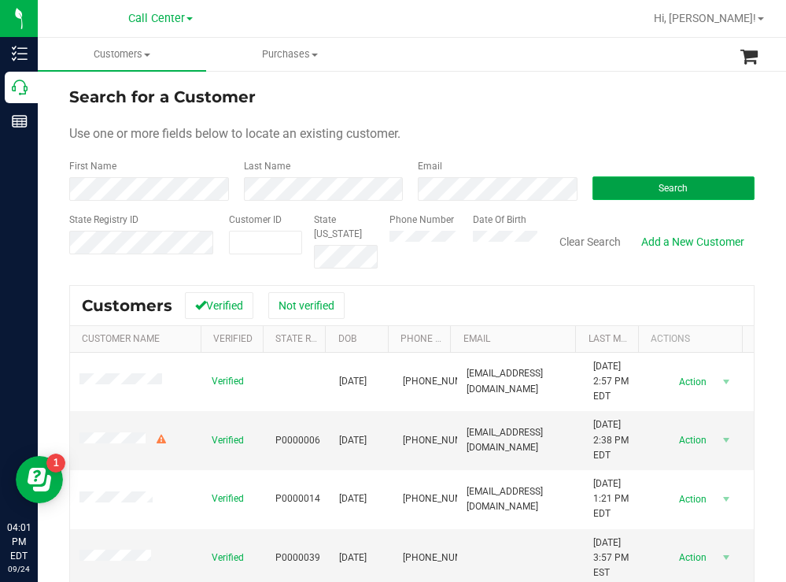
click at [623, 186] on button "Search" at bounding box center [674, 188] width 163 height 24
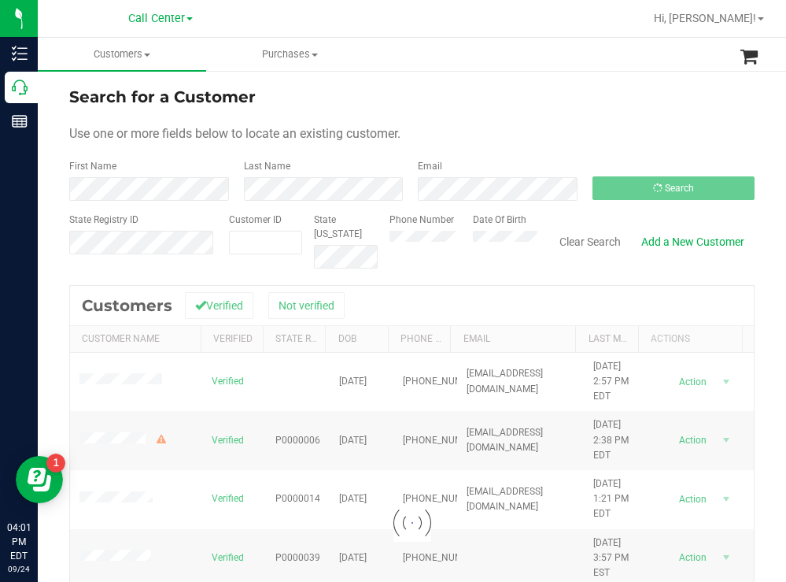
click at [524, 130] on div "Use one or more fields below to locate an existing customer." at bounding box center [411, 133] width 685 height 19
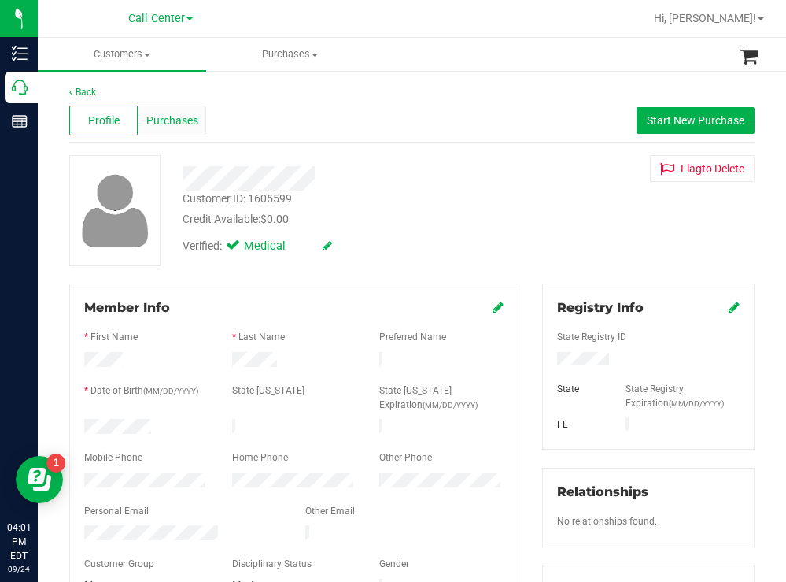
click at [195, 124] on span "Purchases" at bounding box center [172, 121] width 52 height 17
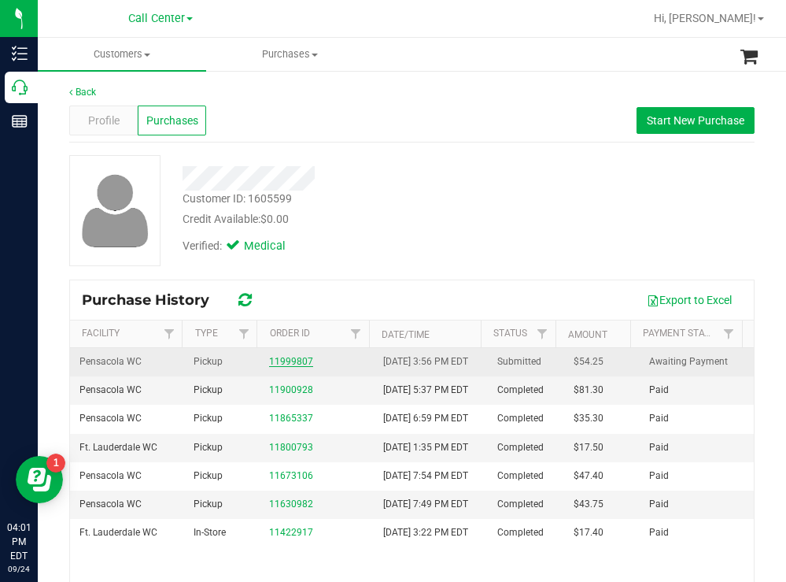
click at [286, 367] on link "11999807" at bounding box center [291, 361] width 44 height 11
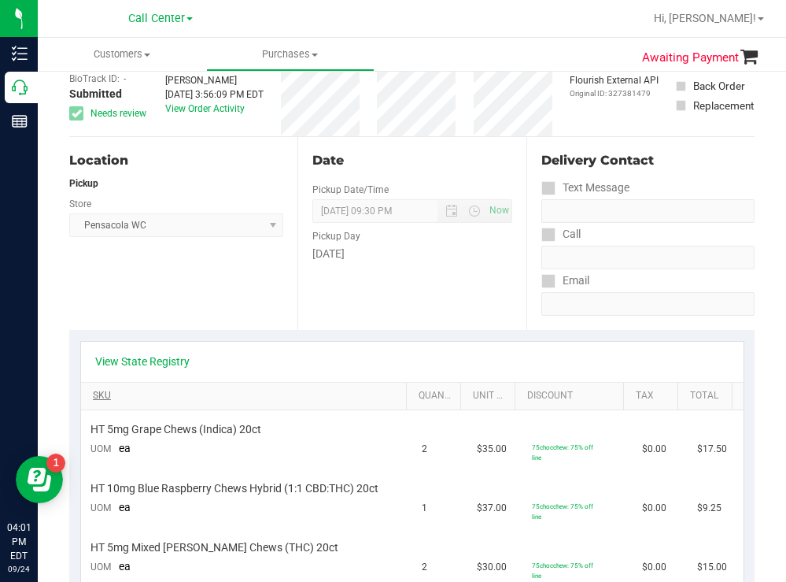
scroll to position [79, 0]
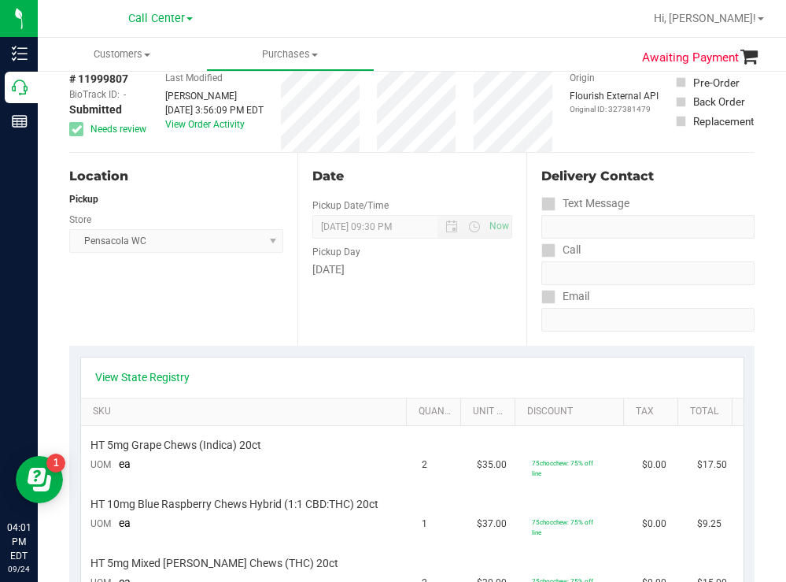
click at [383, 94] on div "# 11999807 BioTrack ID: - Submitted Needs review Last Modified Kevin Chance Sep…" at bounding box center [411, 105] width 685 height 94
click at [420, 31] on div at bounding box center [463, 18] width 362 height 31
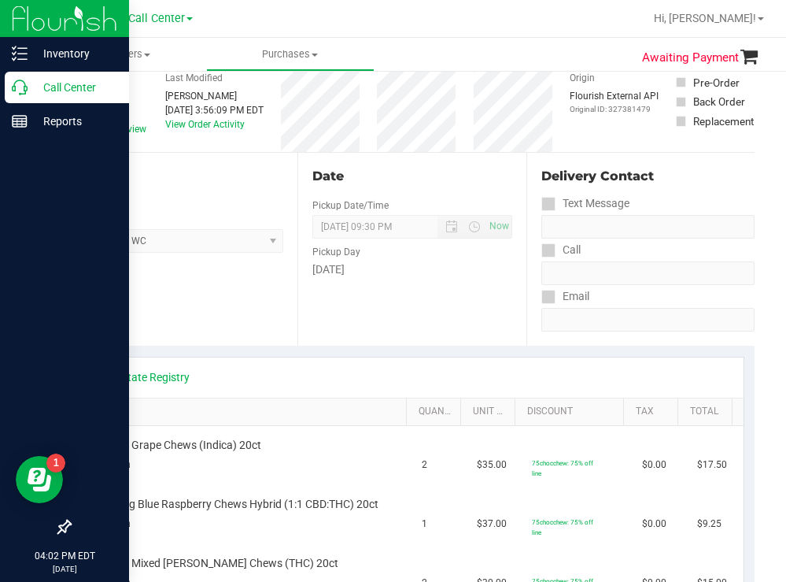
click at [54, 87] on p "Call Center" at bounding box center [75, 87] width 94 height 19
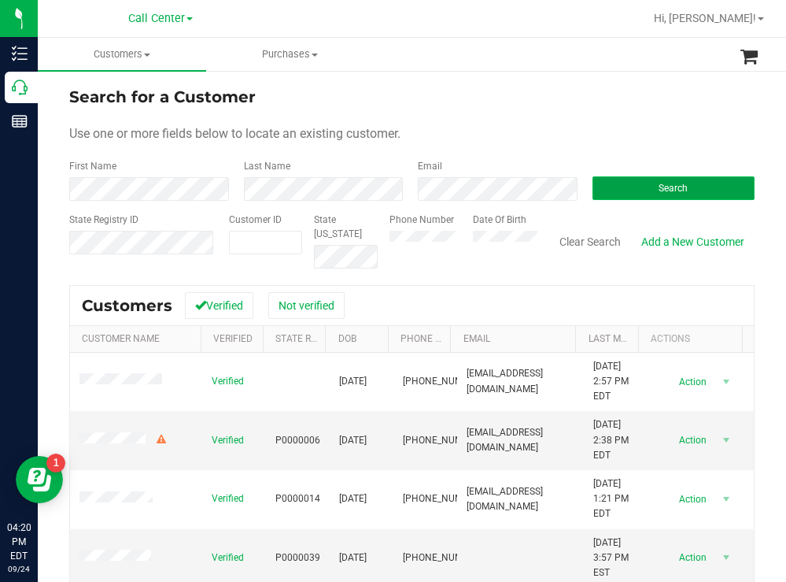
click at [606, 197] on button "Search" at bounding box center [674, 188] width 163 height 24
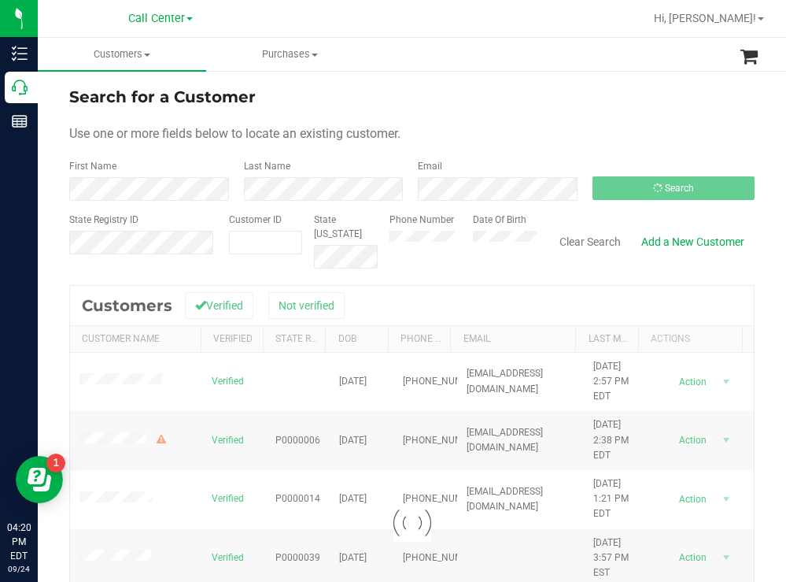
click at [460, 85] on div "Search for a Customer" at bounding box center [411, 97] width 685 height 24
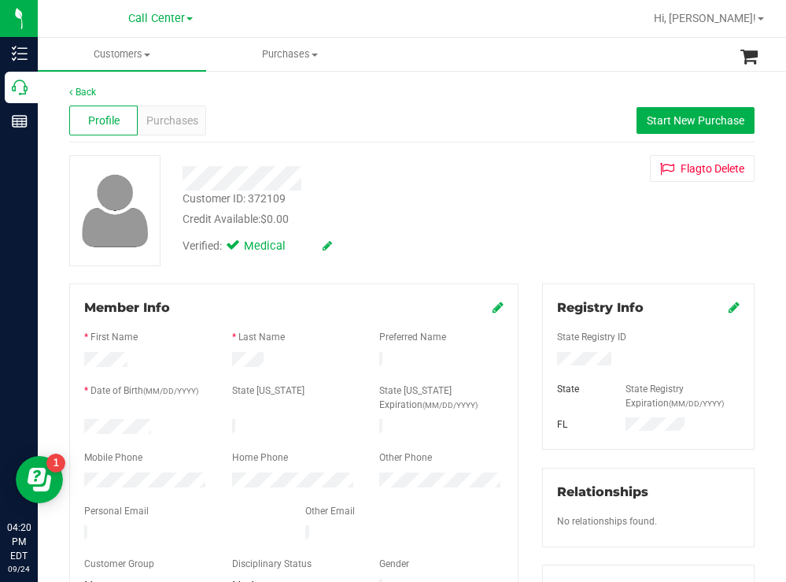
drag, startPoint x: 164, startPoint y: 420, endPoint x: 66, endPoint y: 407, distance: 99.3
click at [66, 407] on div "Member Info * First Name * Last Name Preferred Name * Date of Birth (MM/DD/YYYY…" at bounding box center [293, 589] width 473 height 613
drag, startPoint x: 624, startPoint y: 354, endPoint x: 540, endPoint y: 363, distance: 84.6
click at [545, 363] on div at bounding box center [648, 360] width 206 height 17
drag, startPoint x: 467, startPoint y: 231, endPoint x: 308, endPoint y: 181, distance: 166.0
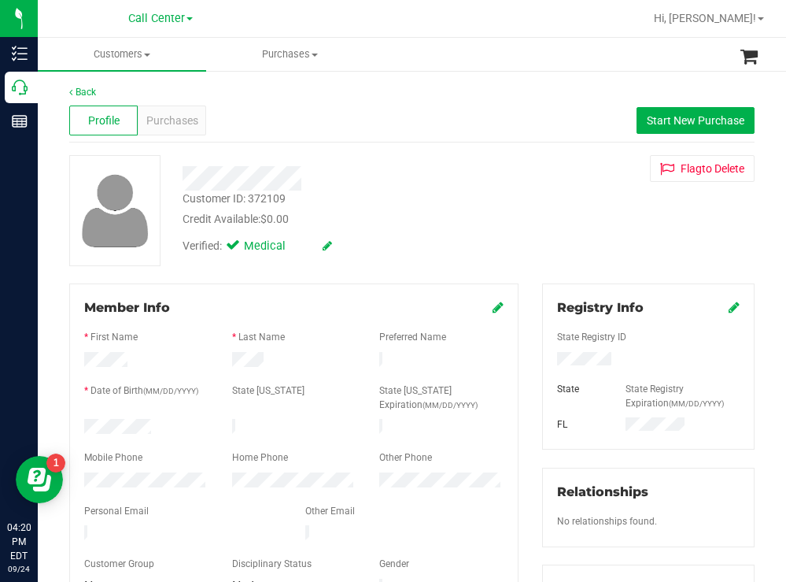
click at [460, 228] on div "Verified: Medical" at bounding box center [348, 244] width 355 height 35
click at [180, 124] on span "Purchases" at bounding box center [172, 121] width 52 height 17
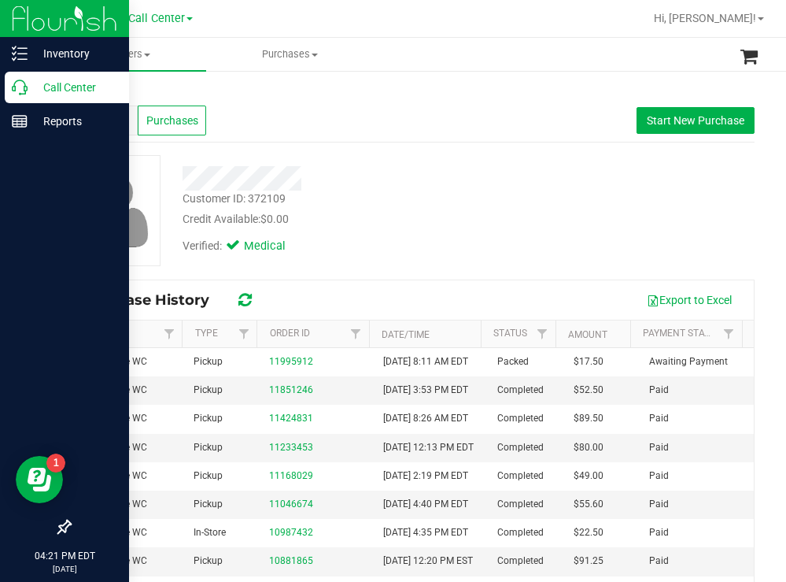
click at [65, 79] on p "Call Center" at bounding box center [75, 87] width 94 height 19
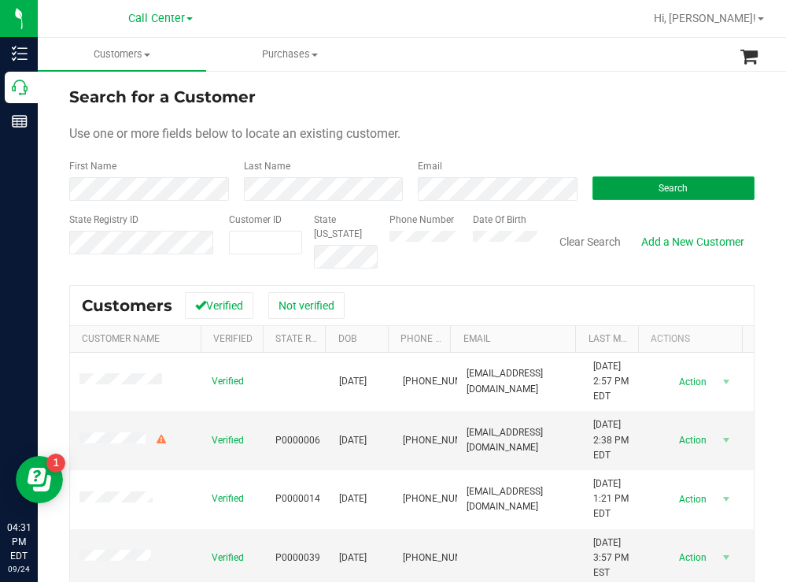
click at [607, 186] on button "Search" at bounding box center [674, 188] width 163 height 24
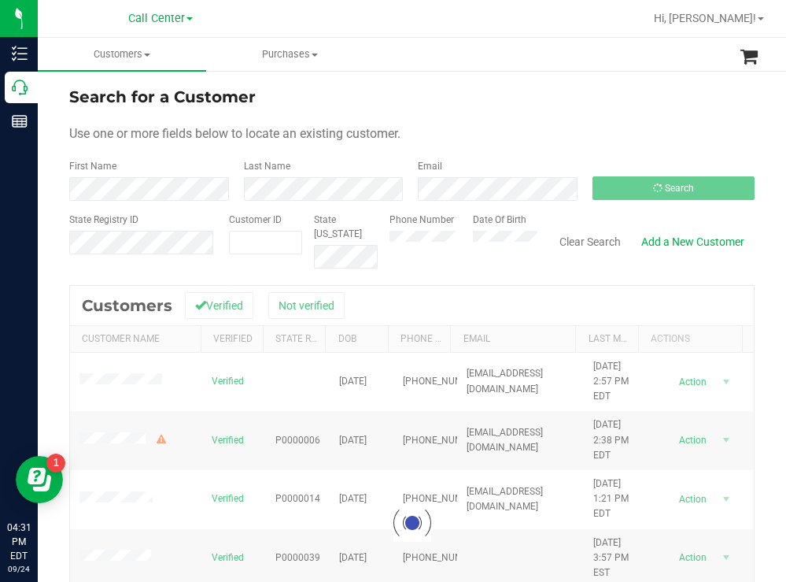
drag, startPoint x: 463, startPoint y: 133, endPoint x: 437, endPoint y: 125, distance: 27.1
click at [463, 133] on div "Use one or more fields below to locate an existing customer." at bounding box center [411, 133] width 685 height 19
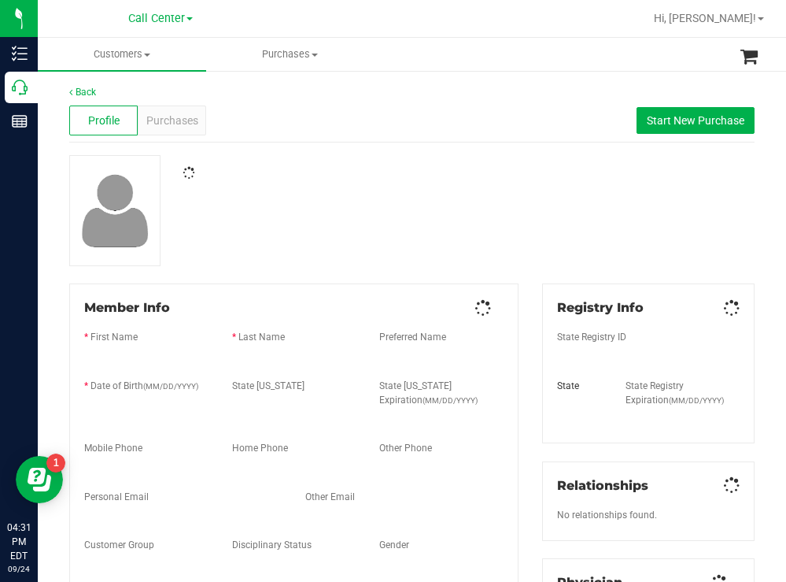
drag, startPoint x: 507, startPoint y: 89, endPoint x: 497, endPoint y: 90, distance: 9.6
click at [497, 90] on div "Back" at bounding box center [411, 92] width 685 height 14
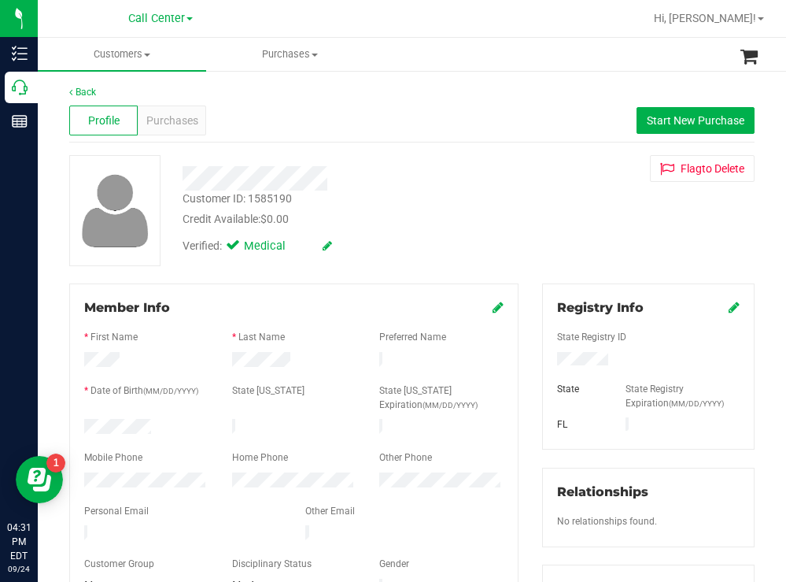
click at [85, 423] on div at bounding box center [146, 428] width 148 height 19
drag, startPoint x: 611, startPoint y: 358, endPoint x: 540, endPoint y: 360, distance: 71.6
click at [545, 360] on div at bounding box center [648, 360] width 206 height 17
drag, startPoint x: 445, startPoint y: 230, endPoint x: 419, endPoint y: 228, distance: 26.8
click at [445, 230] on div "Verified: Medical" at bounding box center [348, 244] width 355 height 35
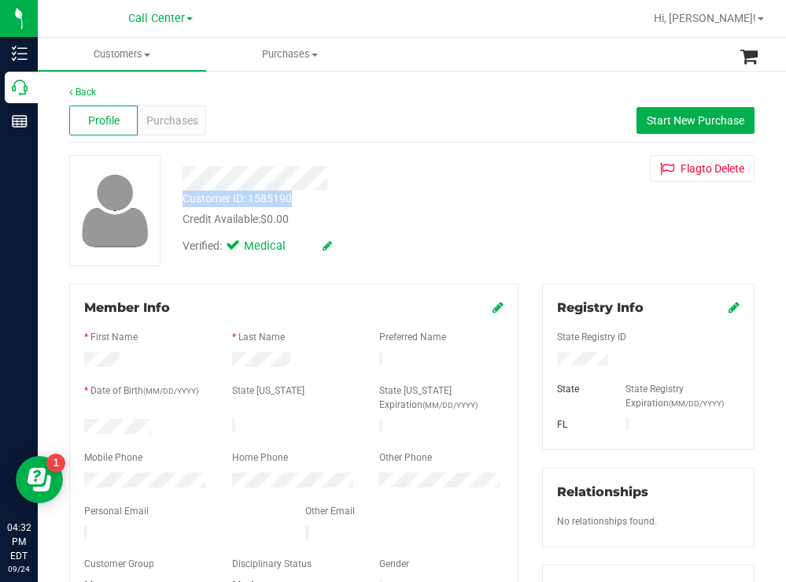
drag, startPoint x: 313, startPoint y: 203, endPoint x: 186, endPoint y: 201, distance: 126.7
click at [180, 201] on div "Customer ID: 1585190 Credit Available: $0.00" at bounding box center [348, 208] width 355 height 37
copy div "Customer ID: 1585190"
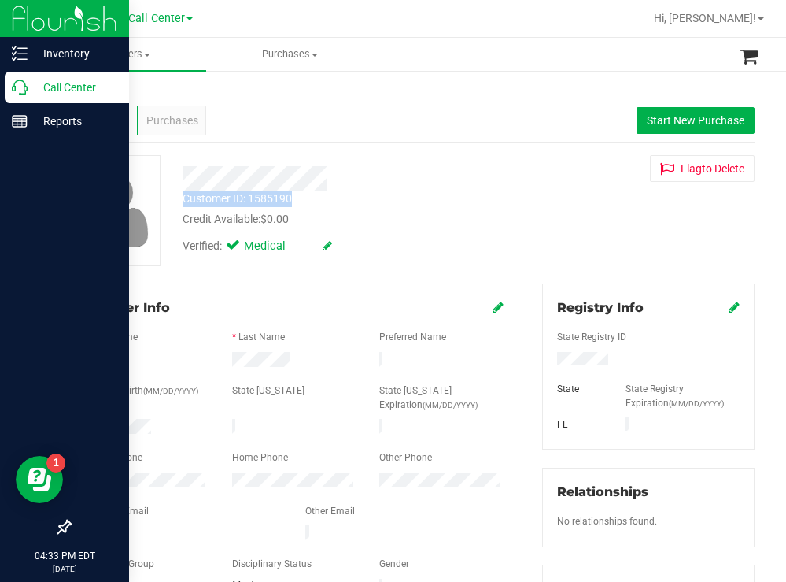
click at [65, 79] on p "Call Center" at bounding box center [75, 87] width 94 height 19
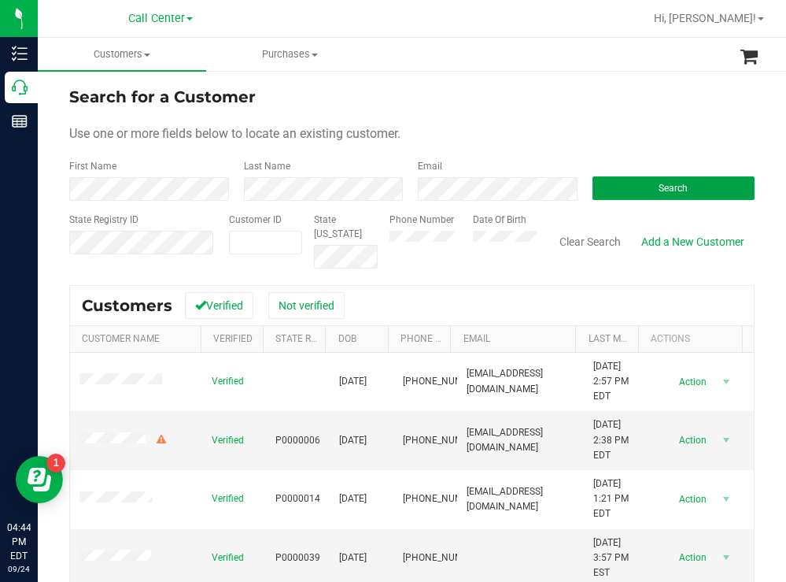
drag, startPoint x: 642, startPoint y: 186, endPoint x: 621, endPoint y: 173, distance: 24.7
click at [641, 186] on button "Search" at bounding box center [674, 188] width 163 height 24
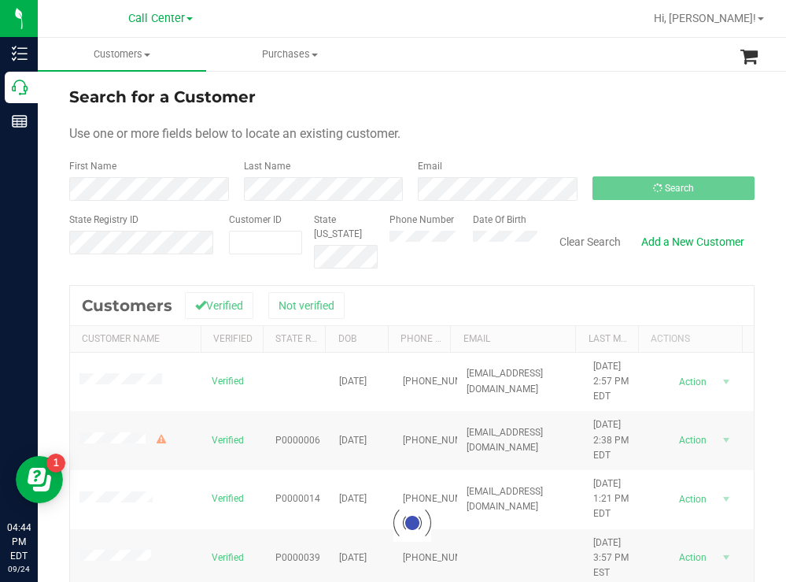
click at [504, 127] on div "Use one or more fields below to locate an existing customer." at bounding box center [411, 133] width 685 height 19
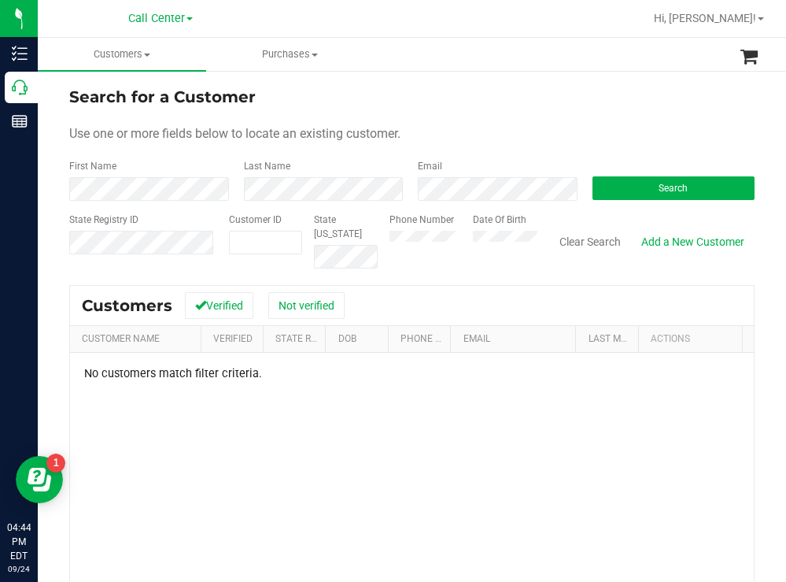
click at [452, 236] on div "Phone Number Date Of Birth" at bounding box center [458, 240] width 160 height 56
click at [612, 186] on button "Search" at bounding box center [674, 188] width 163 height 24
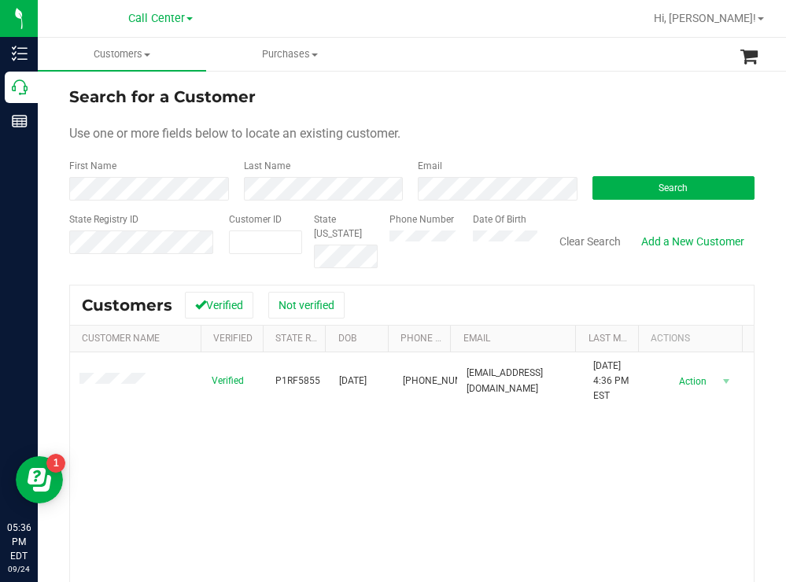
click at [410, 98] on div "Search for a Customer" at bounding box center [411, 97] width 685 height 24
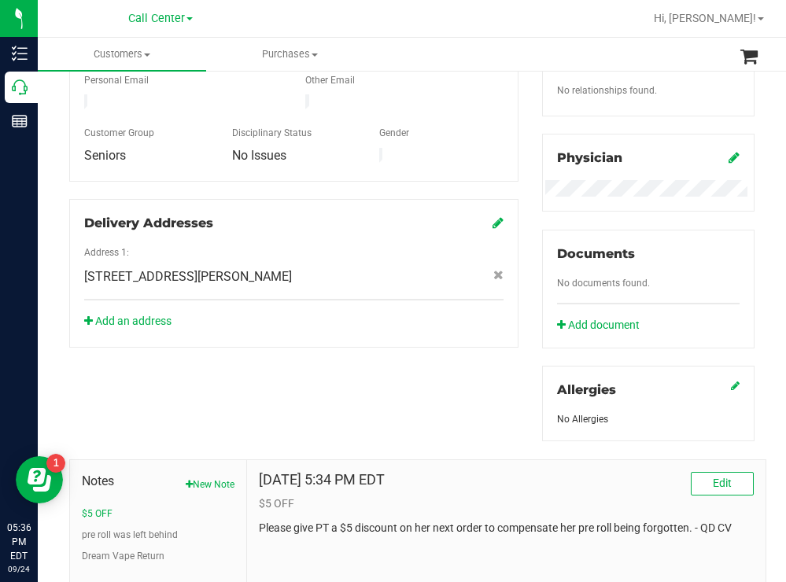
scroll to position [570, 0]
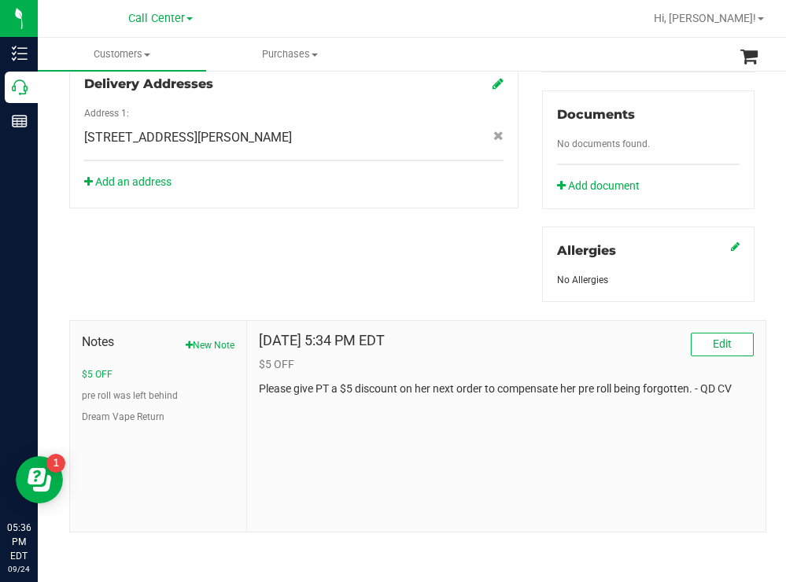
click at [375, 186] on div "Delivery Addresses Address 1: 6810 WILL OWENS RD , LAUREL HILL , FL 32567 Add a…" at bounding box center [293, 134] width 449 height 149
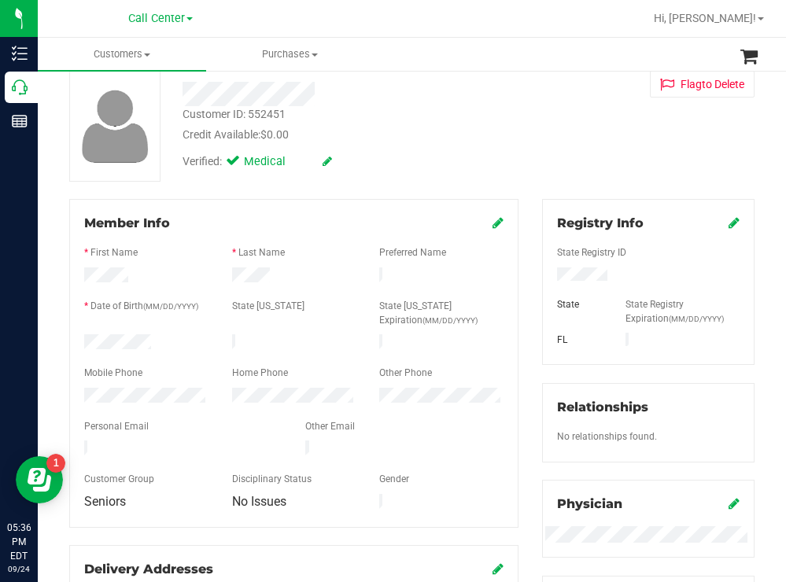
scroll to position [0, 0]
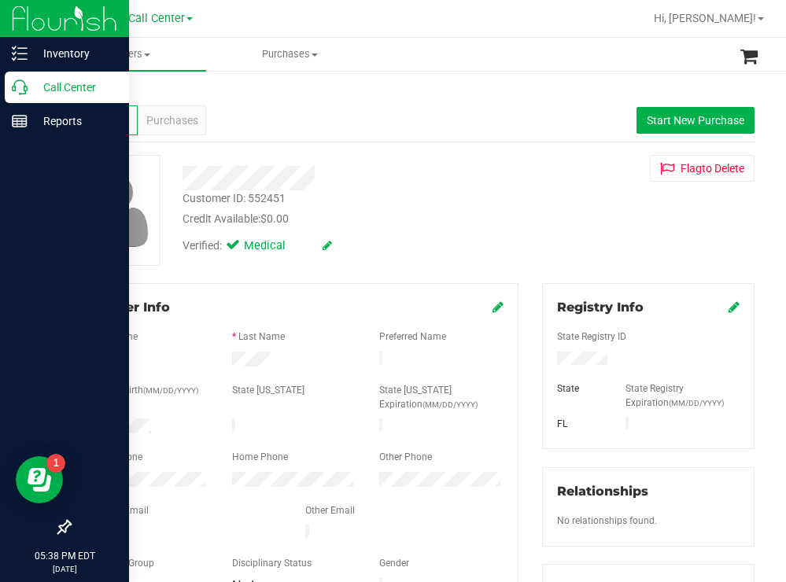
click at [77, 86] on p "Call Center" at bounding box center [75, 87] width 94 height 19
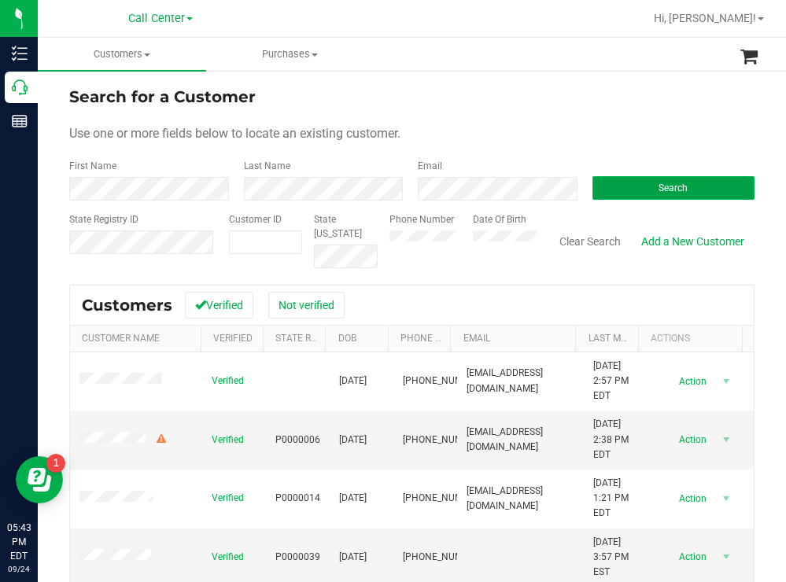
click at [619, 181] on button "Search" at bounding box center [674, 188] width 163 height 24
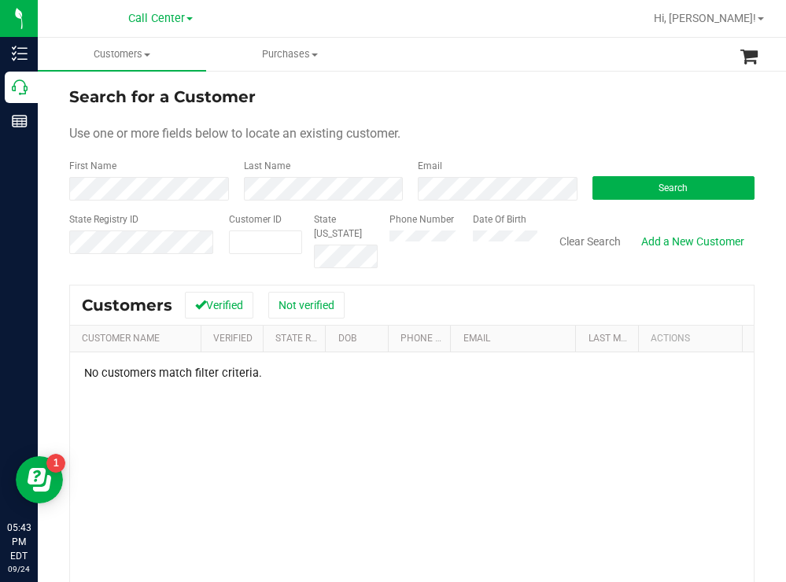
click at [483, 233] on div "Phone Number Date Of Birth" at bounding box center [458, 240] width 160 height 56
click at [607, 188] on button "Search" at bounding box center [674, 188] width 163 height 24
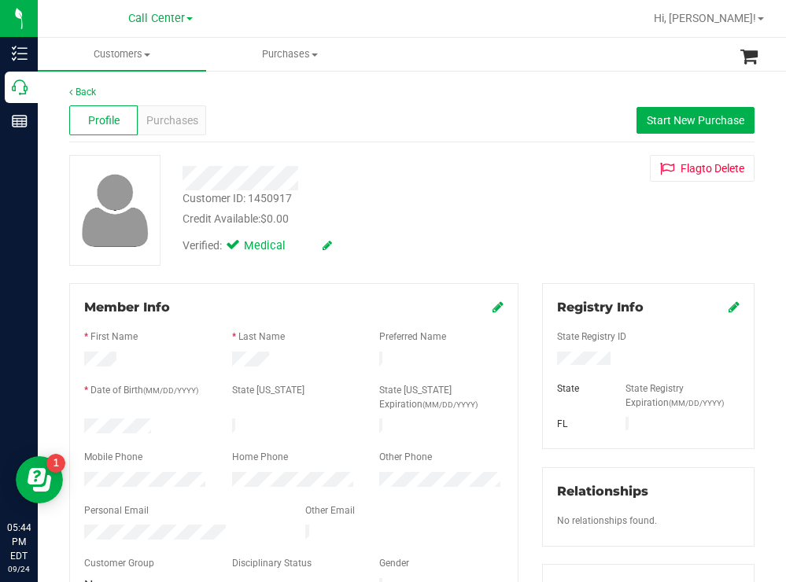
drag, startPoint x: 161, startPoint y: 418, endPoint x: 79, endPoint y: 427, distance: 81.5
click at [79, 427] on div at bounding box center [146, 428] width 148 height 19
drag, startPoint x: 629, startPoint y: 354, endPoint x: 546, endPoint y: 362, distance: 83.0
click at [546, 362] on div at bounding box center [648, 360] width 206 height 17
drag, startPoint x: 460, startPoint y: 213, endPoint x: 277, endPoint y: 139, distance: 197.7
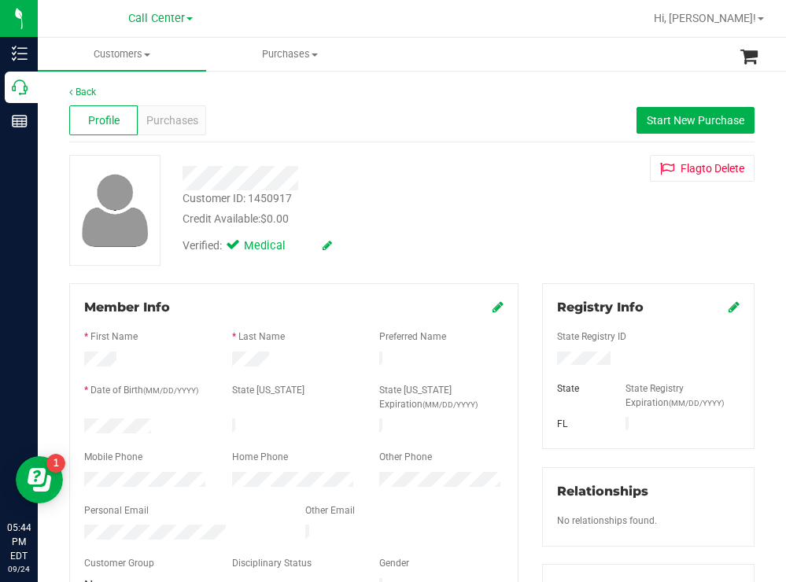
click at [459, 213] on div "Credit Available: $0.00" at bounding box center [348, 219] width 331 height 17
click at [161, 122] on span "Purchases" at bounding box center [172, 121] width 52 height 17
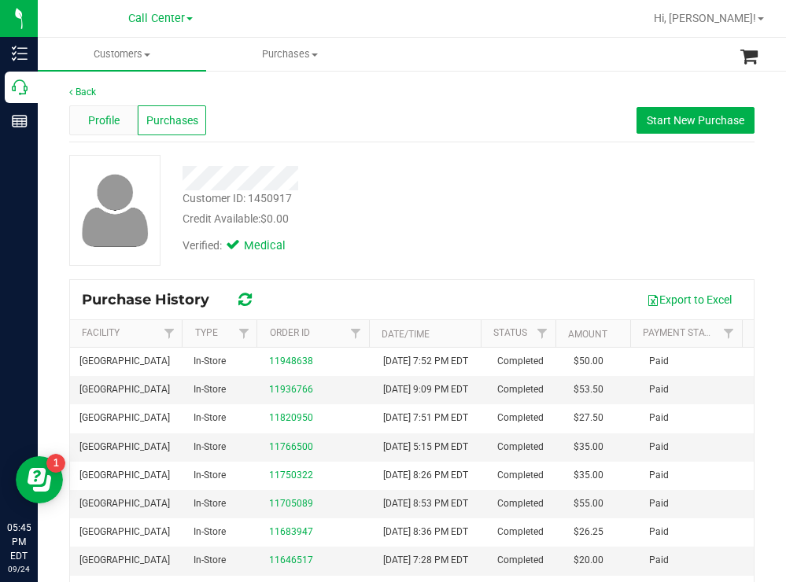
click at [103, 126] on span "Profile" at bounding box center [103, 121] width 31 height 17
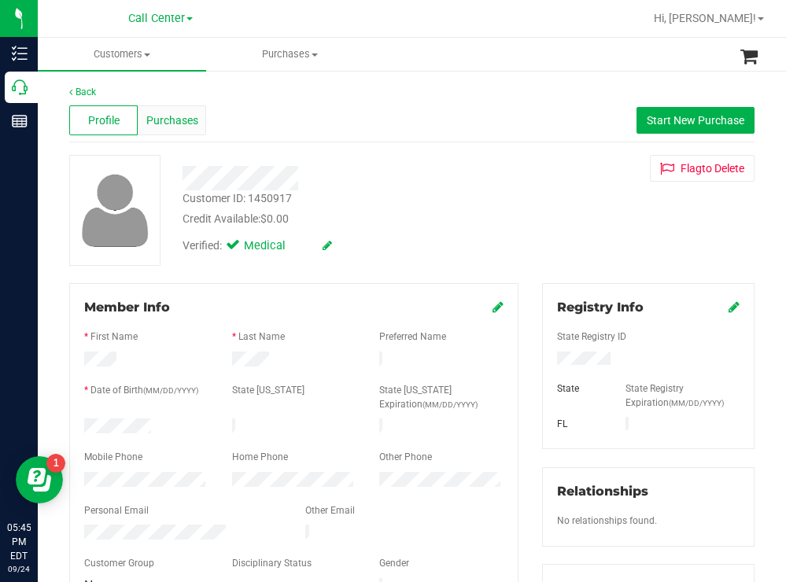
click at [163, 116] on span "Purchases" at bounding box center [172, 121] width 52 height 17
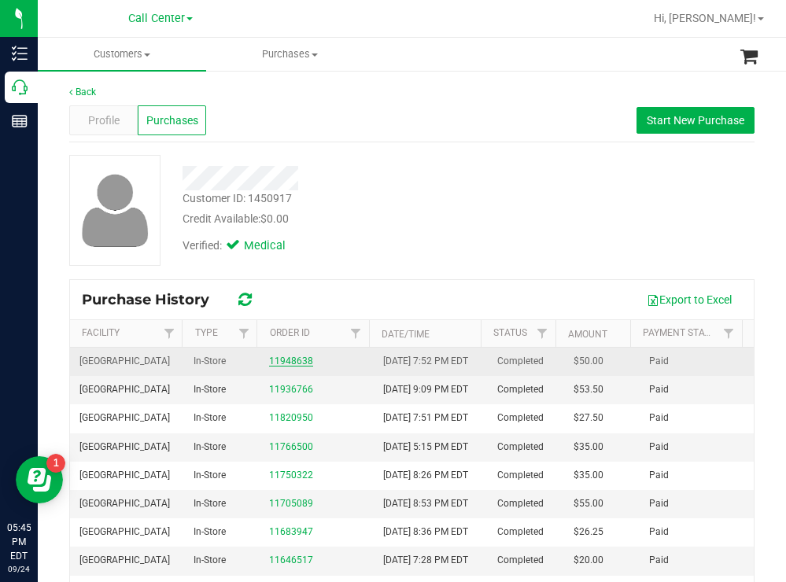
click at [282, 364] on link "11948638" at bounding box center [291, 361] width 44 height 11
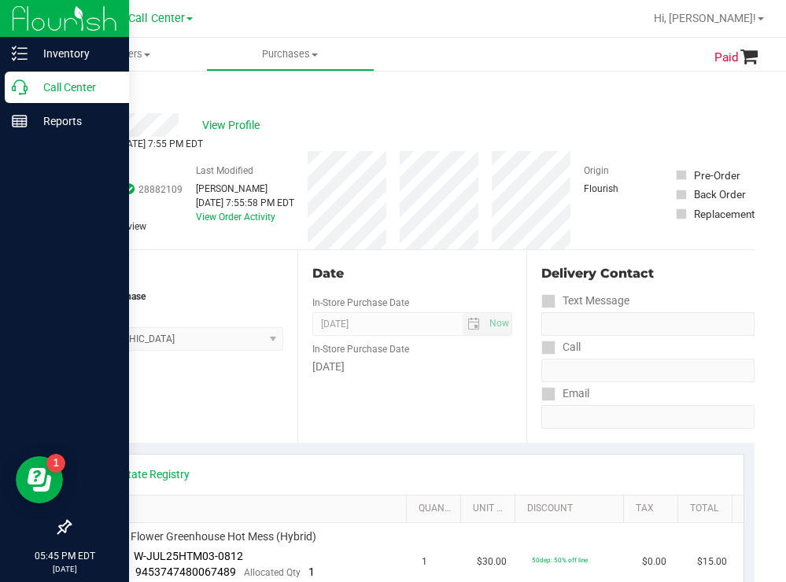
click at [57, 84] on p "Call Center" at bounding box center [75, 87] width 94 height 19
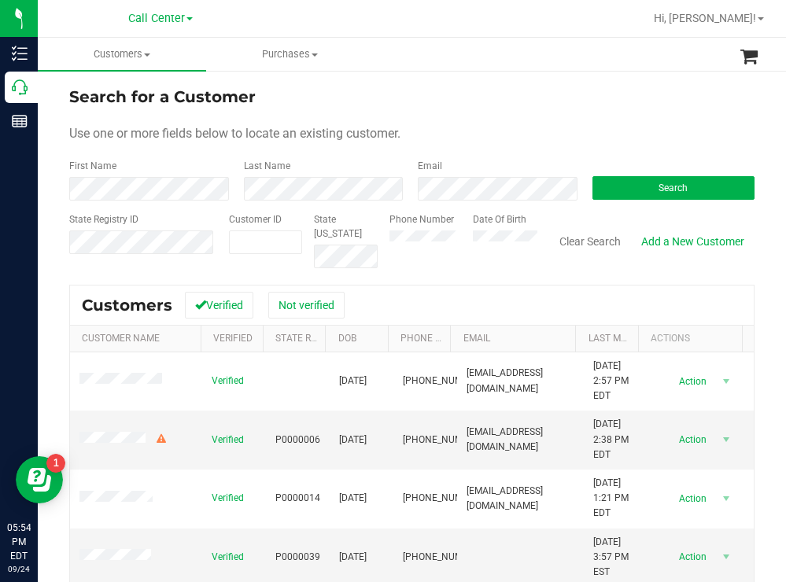
drag, startPoint x: 378, startPoint y: 247, endPoint x: 482, endPoint y: 157, distance: 137.8
click at [482, 157] on form "Search for a Customer Use one or more fields below to locate an existing custom…" at bounding box center [411, 176] width 685 height 183
click at [620, 184] on button "Search" at bounding box center [674, 188] width 163 height 24
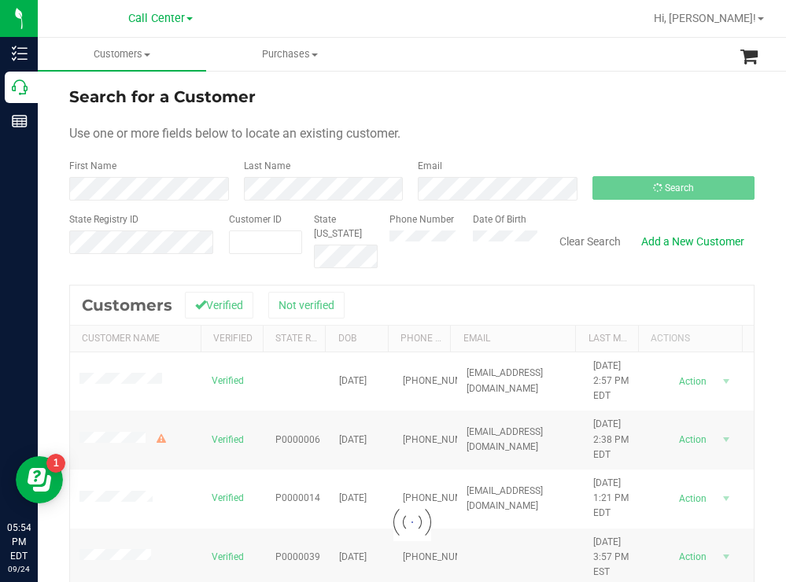
click at [550, 102] on div "Search for a Customer" at bounding box center [411, 97] width 685 height 24
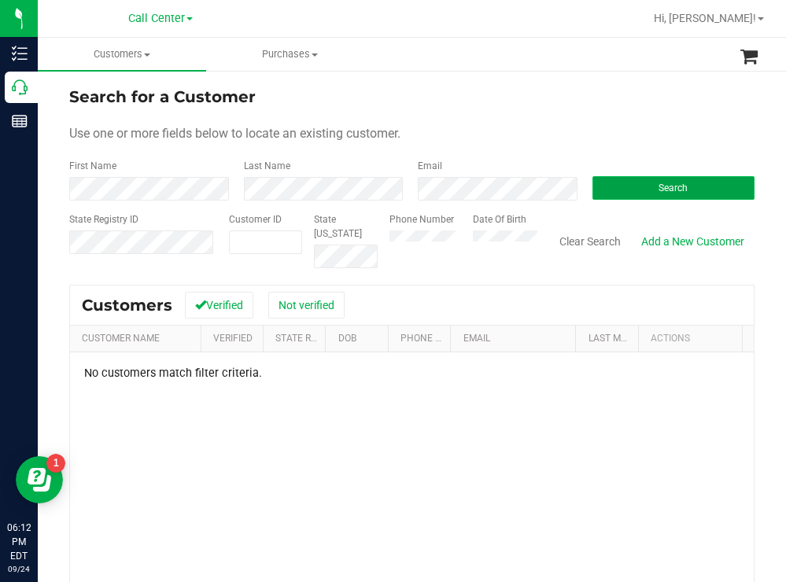
click at [644, 183] on button "Search" at bounding box center [674, 188] width 163 height 24
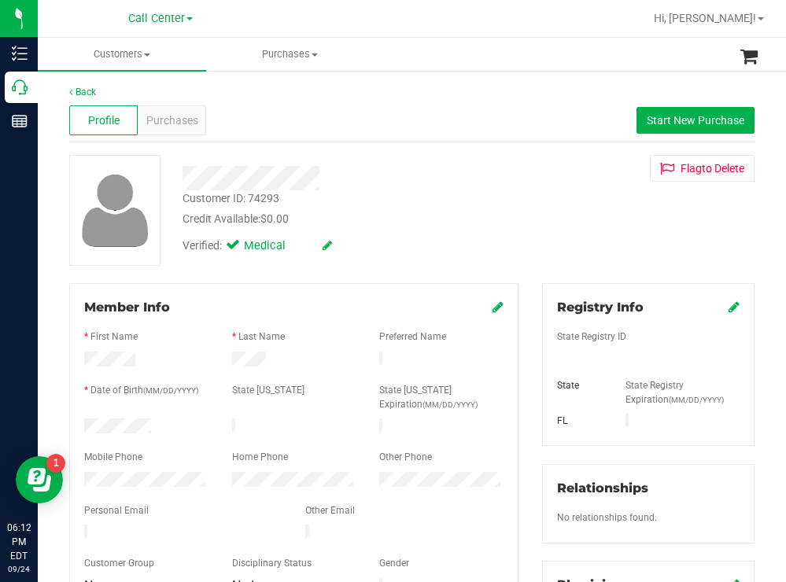
click at [434, 109] on div "Profile Purchases Start New Purchase" at bounding box center [411, 120] width 685 height 43
drag, startPoint x: 164, startPoint y: 417, endPoint x: 77, endPoint y: 427, distance: 87.9
click at [77, 427] on div at bounding box center [146, 428] width 148 height 19
drag, startPoint x: 624, startPoint y: 353, endPoint x: 535, endPoint y: 365, distance: 89.7
click at [542, 365] on div "Registry Info State Registry ID State State Registry Expiration (MM/DD/YYYY) FL" at bounding box center [648, 366] width 212 height 166
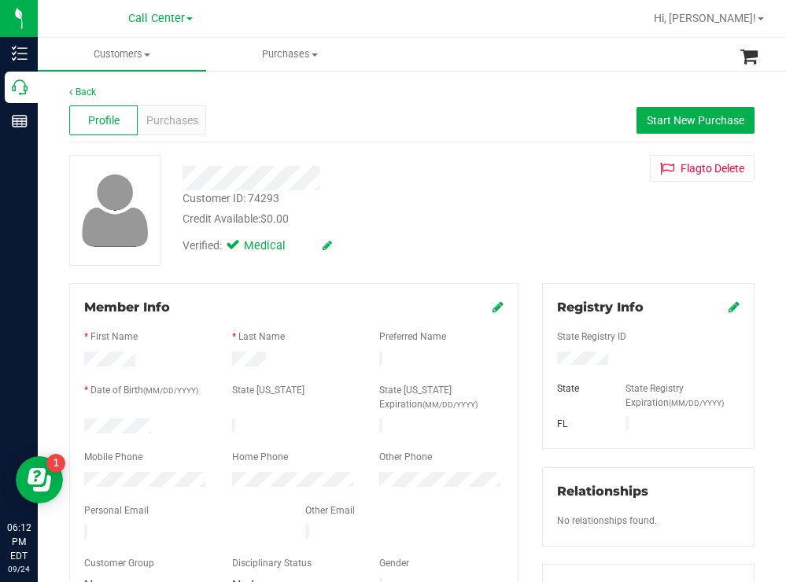
click at [434, 239] on div "Verified: Medical" at bounding box center [348, 244] width 355 height 35
click at [397, 205] on div "Customer ID: 74293 Credit Available: $0.00" at bounding box center [348, 208] width 355 height 37
drag, startPoint x: 164, startPoint y: 425, endPoint x: 79, endPoint y: 425, distance: 85.0
click at [79, 425] on div at bounding box center [146, 428] width 148 height 19
click at [463, 204] on div "Customer ID: 74293 Credit Available: $0.00" at bounding box center [348, 208] width 355 height 37
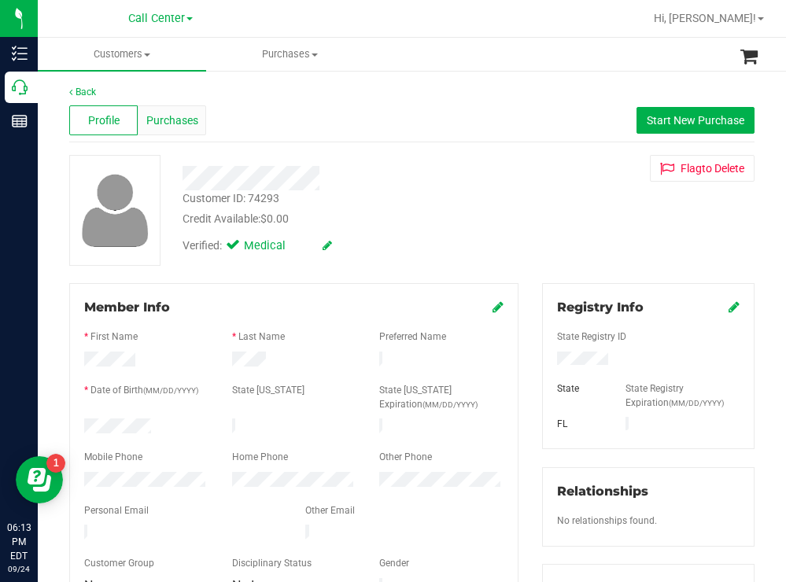
click at [179, 124] on span "Purchases" at bounding box center [172, 121] width 52 height 17
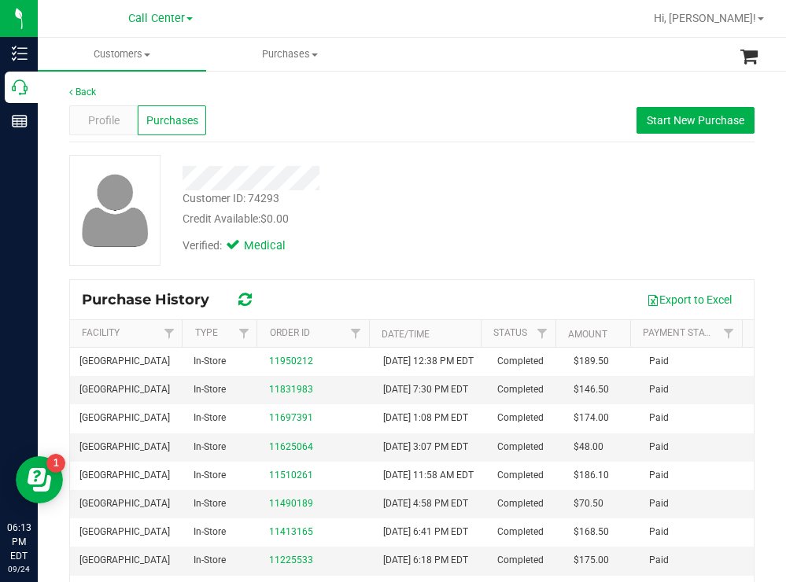
click at [431, 221] on div "Credit Available: $0.00" at bounding box center [348, 219] width 331 height 17
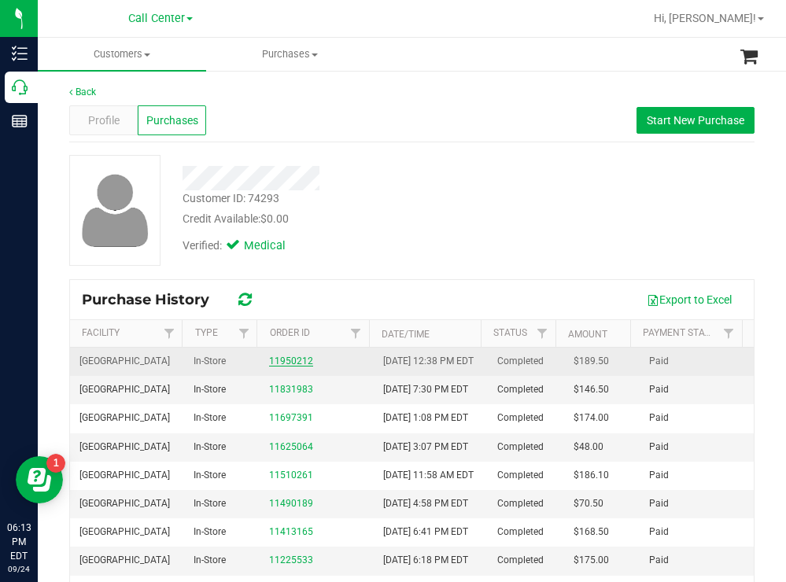
click at [279, 367] on link "11950212" at bounding box center [291, 361] width 44 height 11
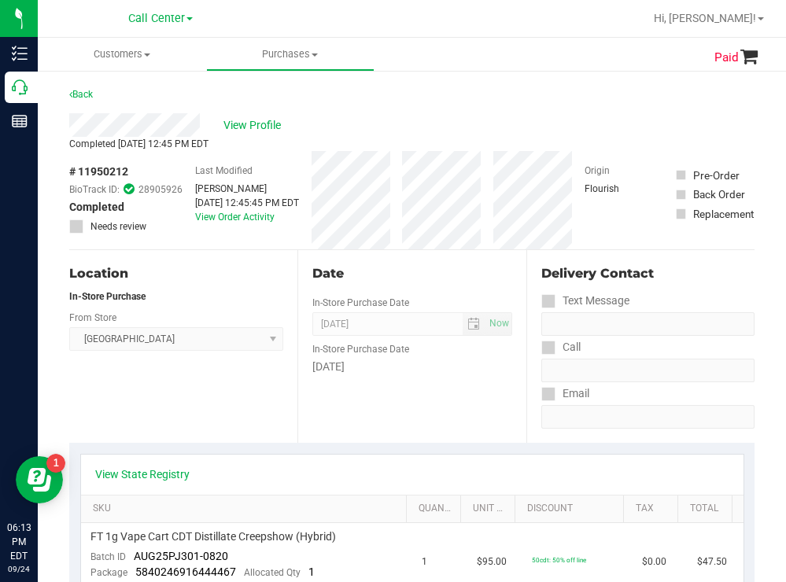
click at [231, 279] on div "Location" at bounding box center [176, 273] width 214 height 19
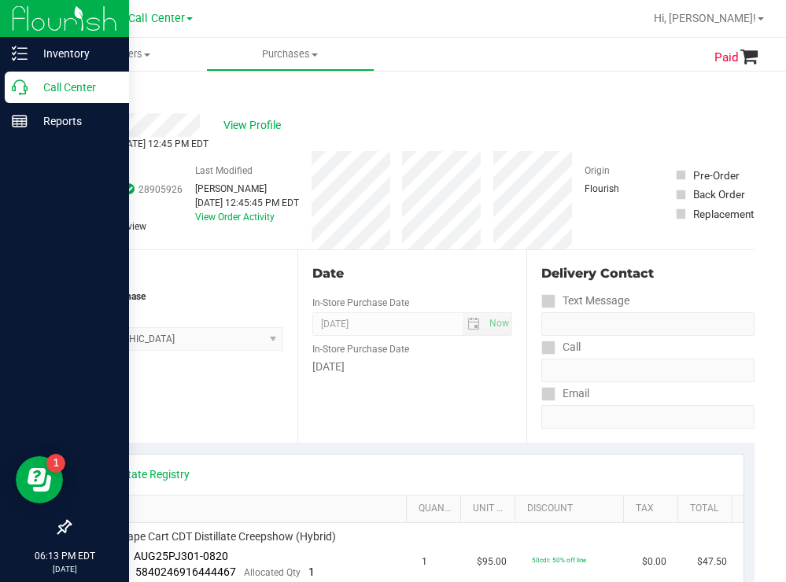
click at [72, 92] on p "Call Center" at bounding box center [75, 87] width 94 height 19
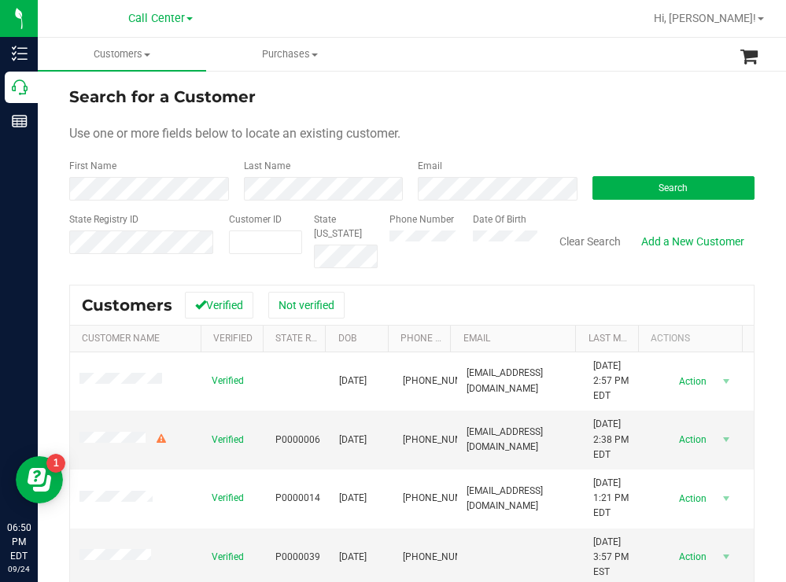
drag, startPoint x: 504, startPoint y: 69, endPoint x: 505, endPoint y: 102, distance: 33.1
click at [504, 70] on ul "Customers All customers Add a new customer All physicians Purchases All purchas…" at bounding box center [431, 55] width 786 height 34
drag, startPoint x: 628, startPoint y: 186, endPoint x: 595, endPoint y: 178, distance: 34.2
click at [627, 186] on button "Search" at bounding box center [674, 188] width 163 height 24
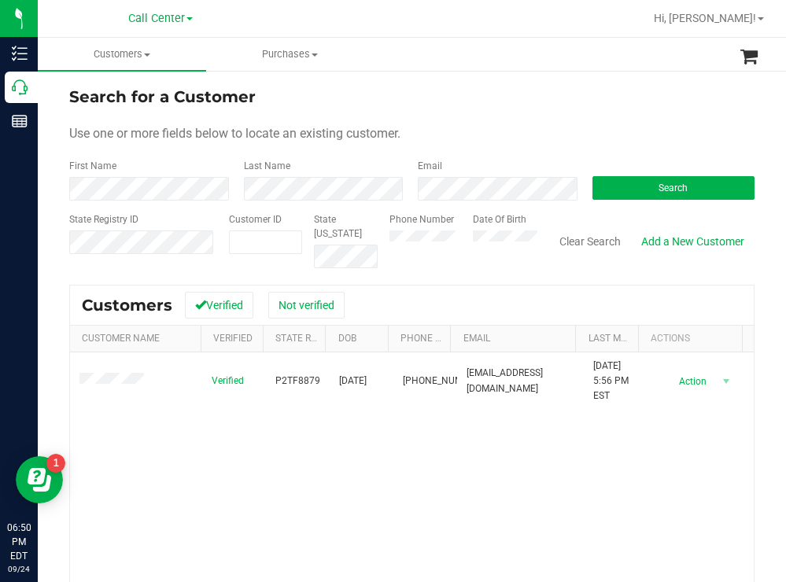
click at [449, 93] on div "Search for a Customer" at bounding box center [411, 97] width 685 height 24
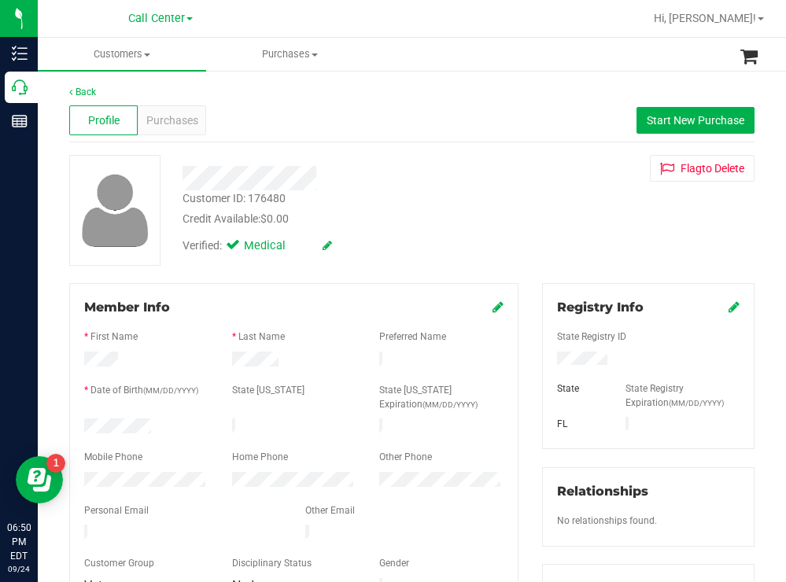
drag, startPoint x: 161, startPoint y: 417, endPoint x: 83, endPoint y: 423, distance: 78.9
click at [81, 423] on div at bounding box center [146, 428] width 148 height 19
drag, startPoint x: 625, startPoint y: 355, endPoint x: 547, endPoint y: 363, distance: 78.3
click at [545, 361] on div at bounding box center [648, 360] width 206 height 17
drag, startPoint x: 462, startPoint y: 216, endPoint x: 245, endPoint y: 124, distance: 235.9
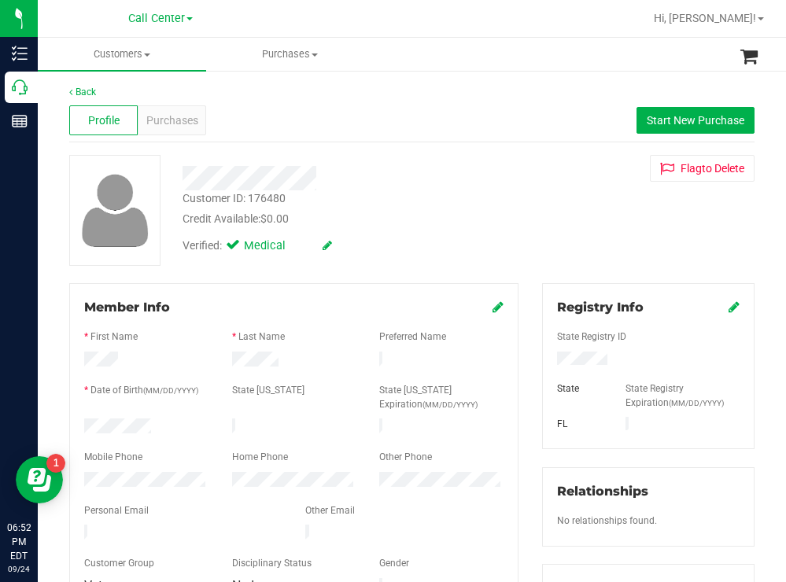
click at [436, 211] on div "Credit Available: $0.00" at bounding box center [348, 219] width 331 height 17
click at [183, 113] on span "Purchases" at bounding box center [172, 121] width 52 height 17
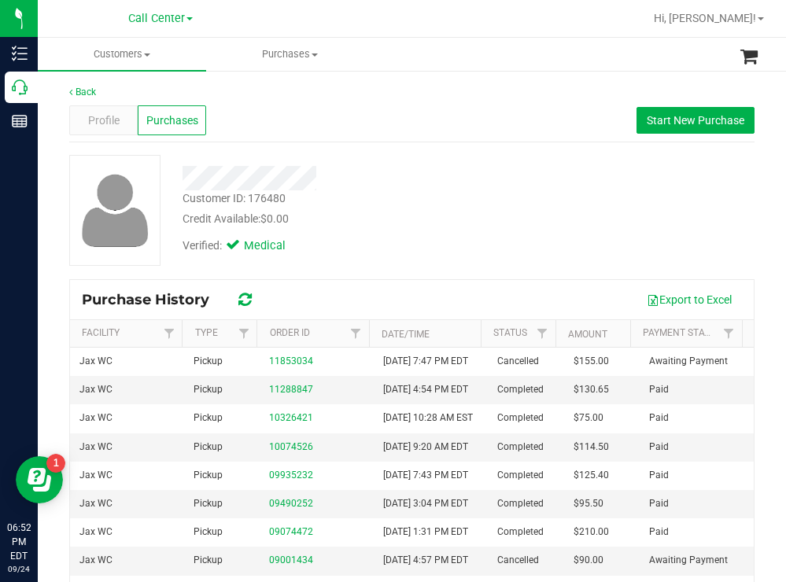
click at [445, 203] on div "Customer ID: 176480 Credit Available: $0.00" at bounding box center [348, 208] width 355 height 37
drag, startPoint x: 456, startPoint y: 188, endPoint x: 204, endPoint y: 105, distance: 266.0
click at [455, 188] on div at bounding box center [348, 178] width 355 height 24
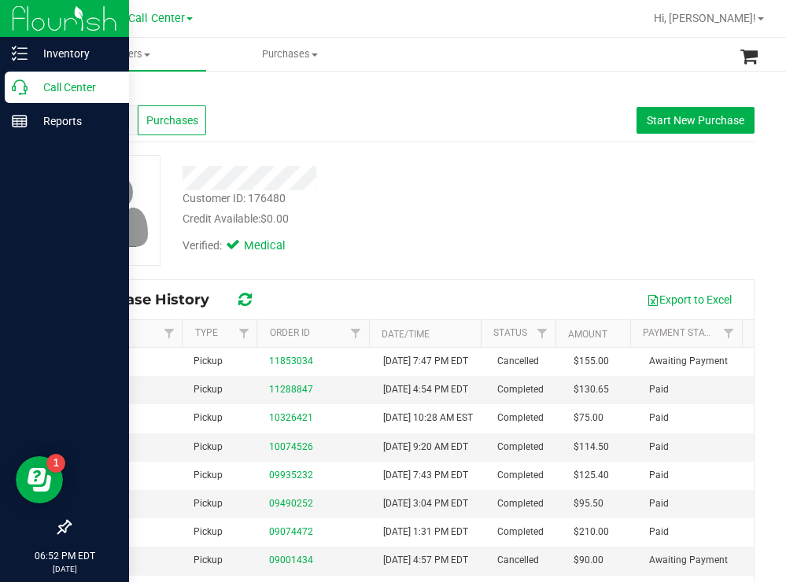
click at [72, 90] on p "Call Center" at bounding box center [75, 87] width 94 height 19
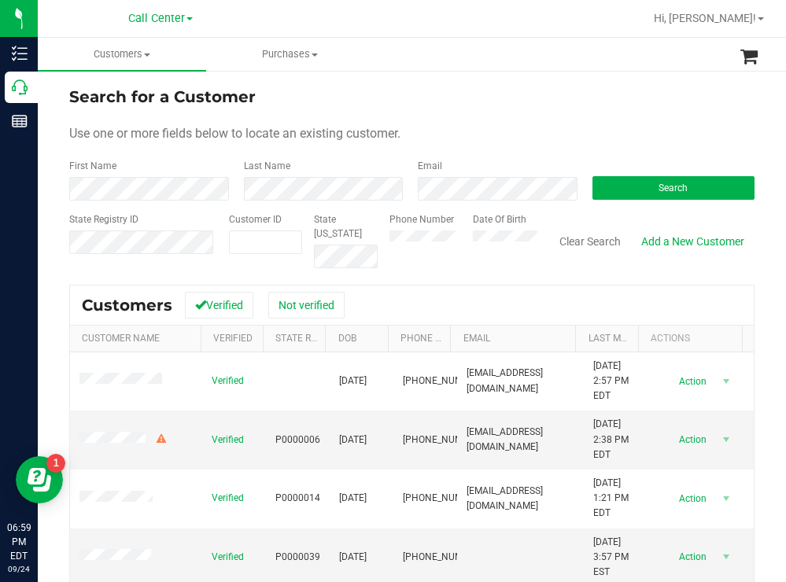
click at [589, 105] on div "Search for a Customer" at bounding box center [411, 97] width 685 height 24
click at [747, 20] on span "Hi, [PERSON_NAME]!" at bounding box center [705, 18] width 102 height 13
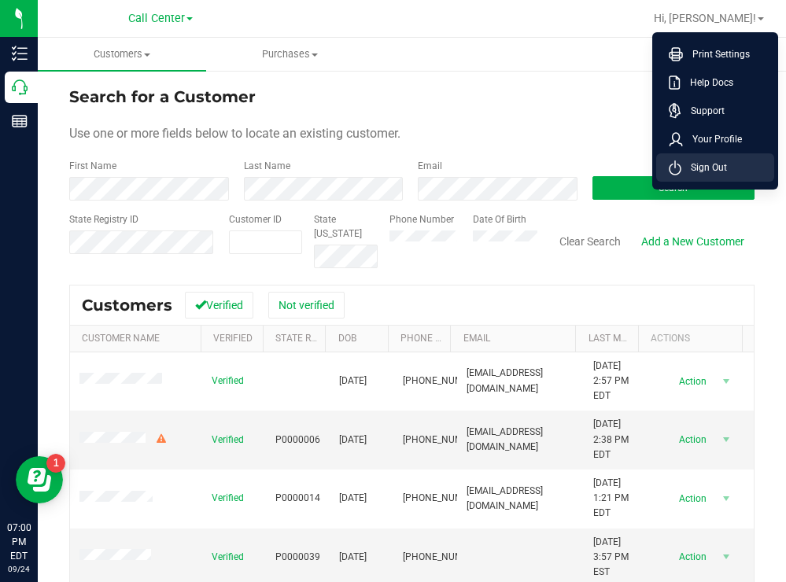
click at [708, 170] on span "Sign Out" at bounding box center [704, 168] width 46 height 16
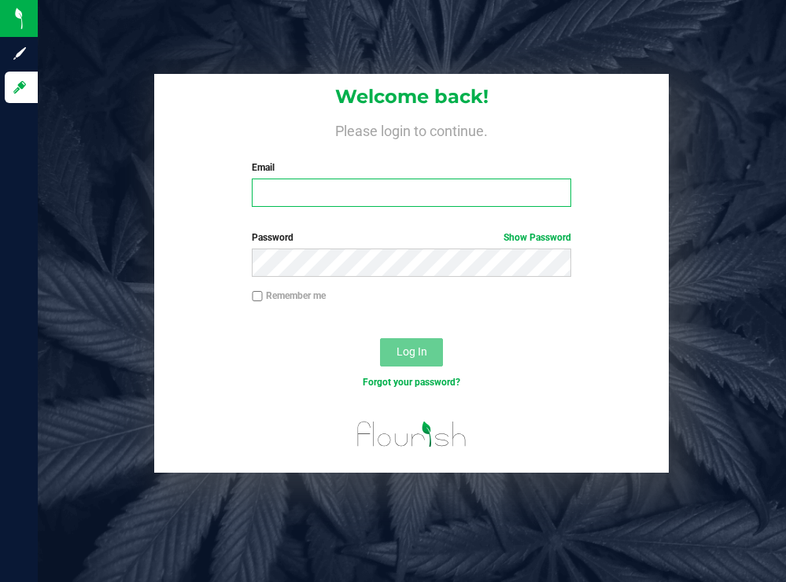
type input "tmather@liveparallel.com"
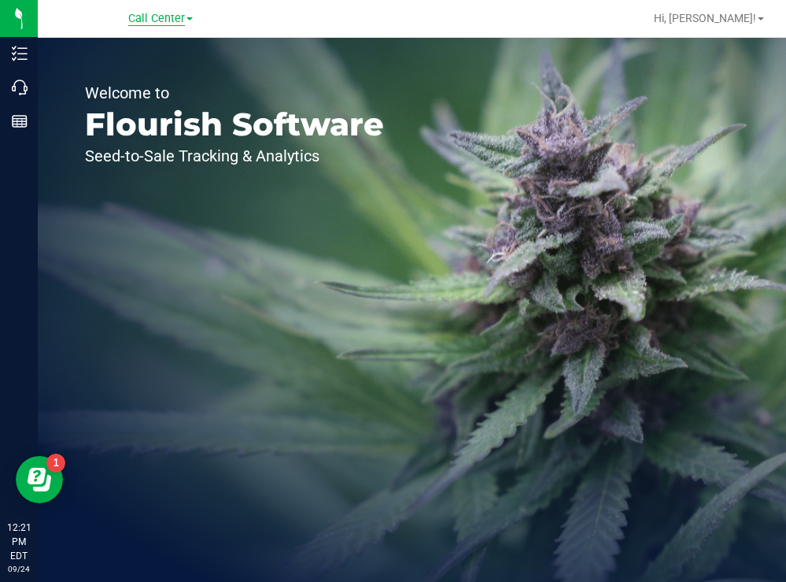
click at [164, 18] on span "Call Center" at bounding box center [156, 19] width 57 height 14
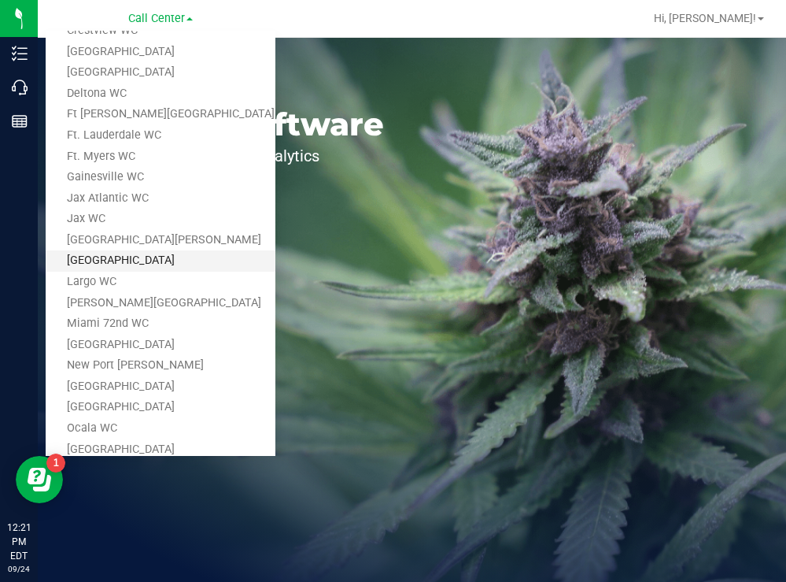
scroll to position [236, 0]
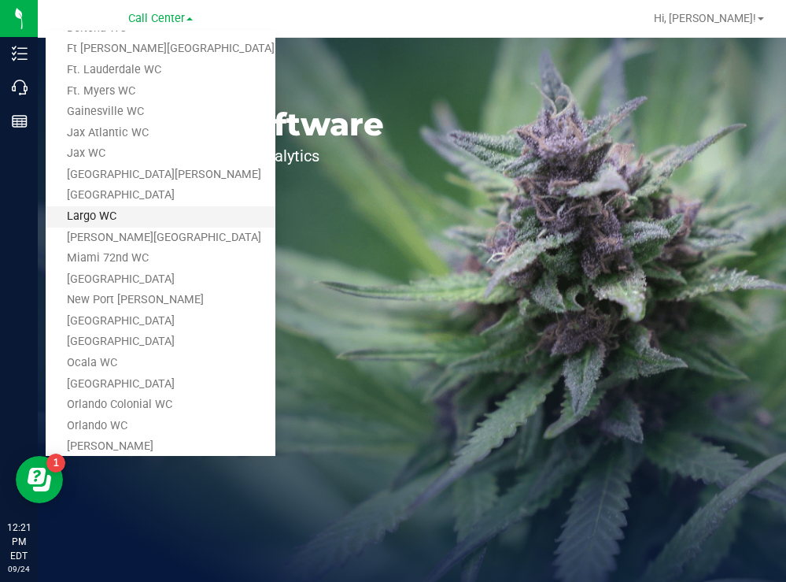
click at [97, 217] on link "Largo WC" at bounding box center [161, 216] width 230 height 21
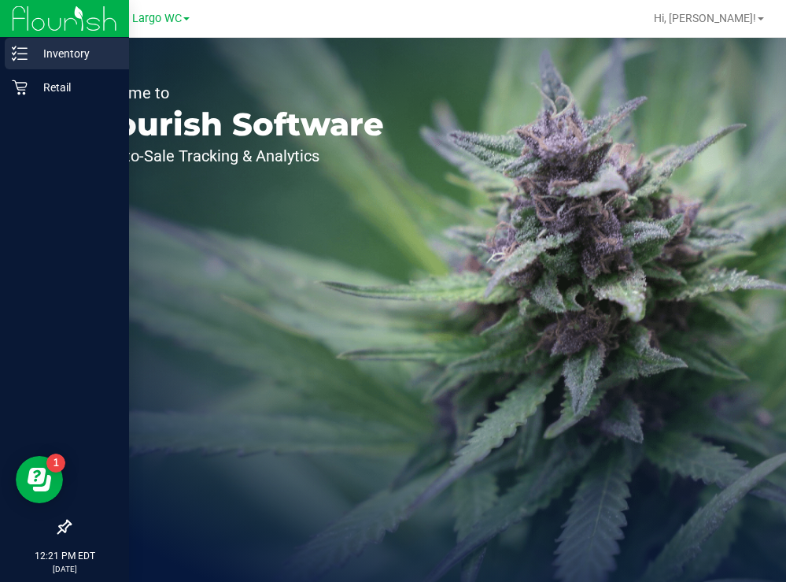
click at [51, 52] on p "Inventory" at bounding box center [75, 53] width 94 height 19
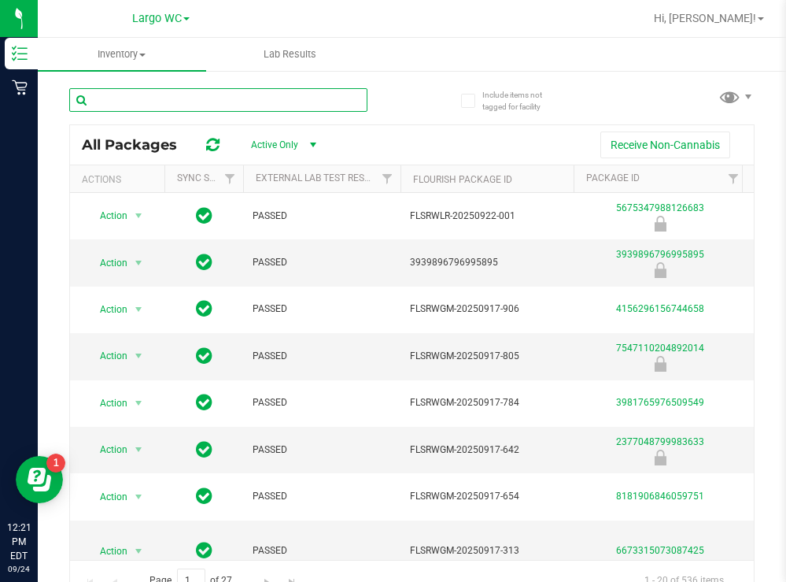
click at [171, 105] on input "text" at bounding box center [218, 100] width 298 height 24
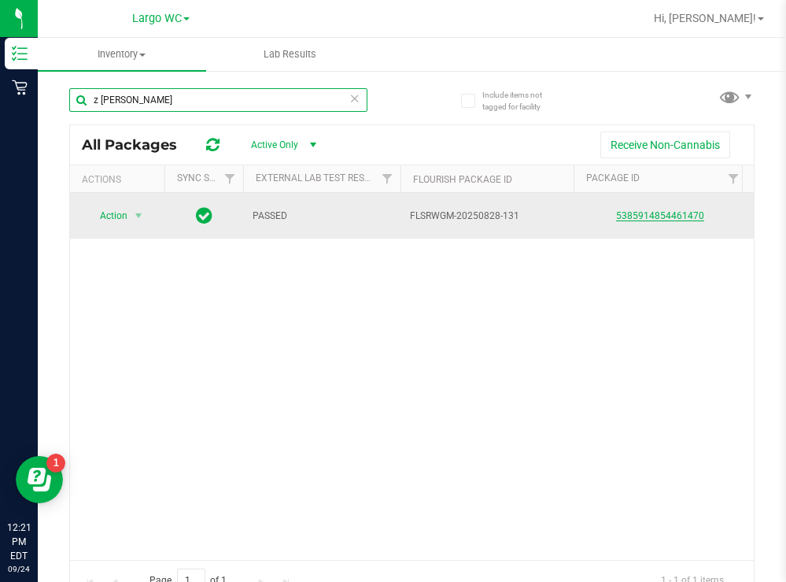
type input "z powe"
click at [629, 214] on link "5385914854461470" at bounding box center [660, 215] width 88 height 11
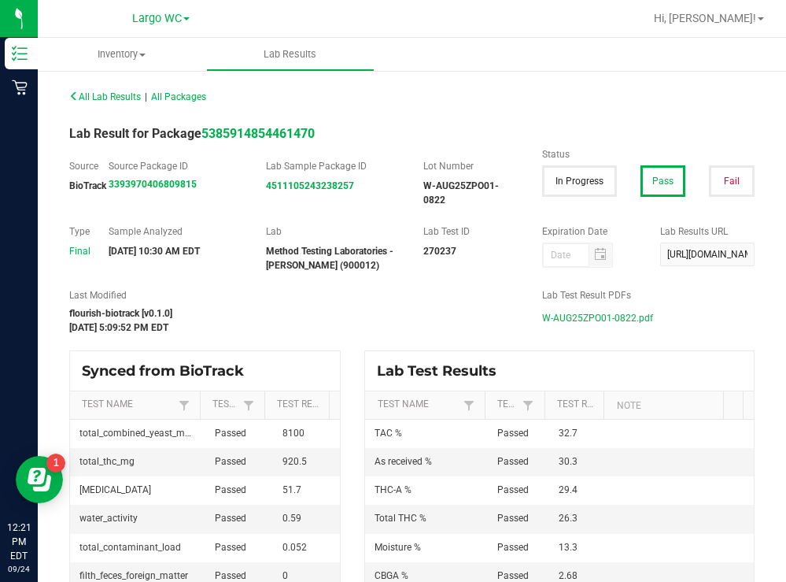
click at [579, 319] on span "W-AUG25ZPO01-0822.pdf" at bounding box center [597, 318] width 111 height 24
click at [180, 25] on span "Largo WC" at bounding box center [157, 19] width 50 height 14
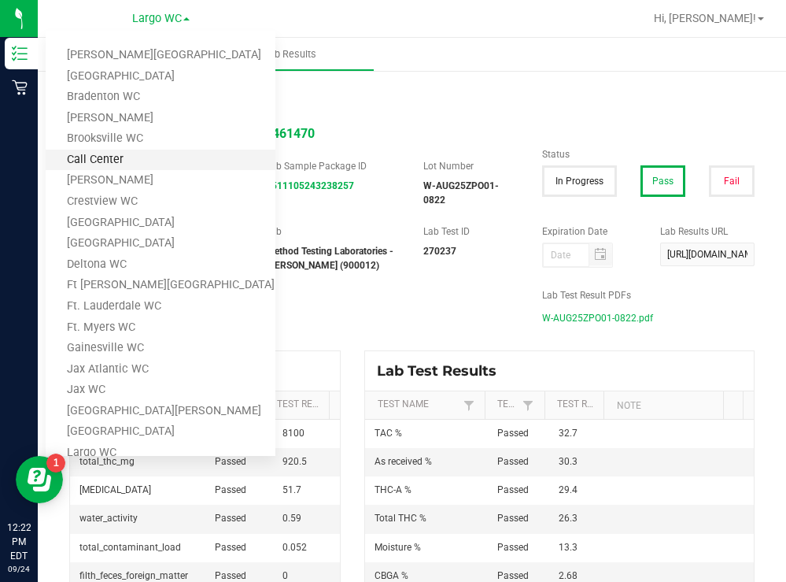
click at [102, 153] on link "Call Center" at bounding box center [161, 160] width 230 height 21
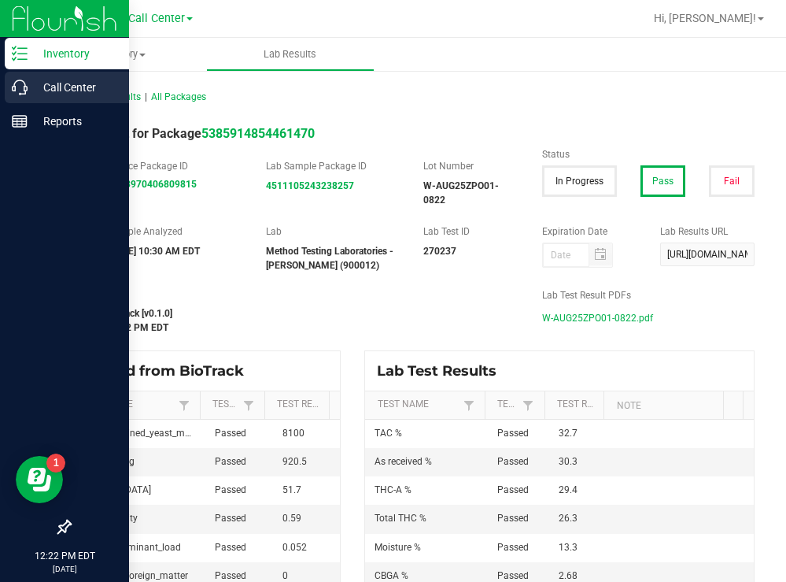
click at [52, 86] on p "Call Center" at bounding box center [75, 87] width 94 height 19
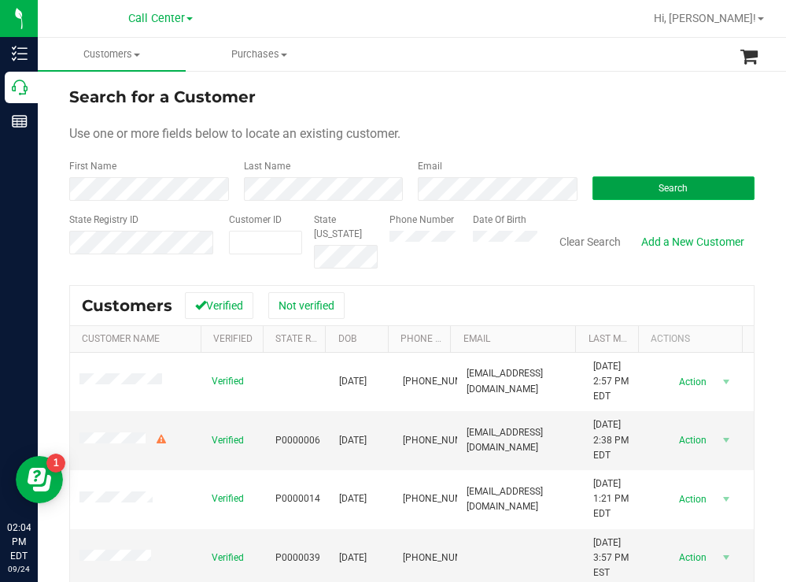
click at [626, 189] on button "Search" at bounding box center [674, 188] width 163 height 24
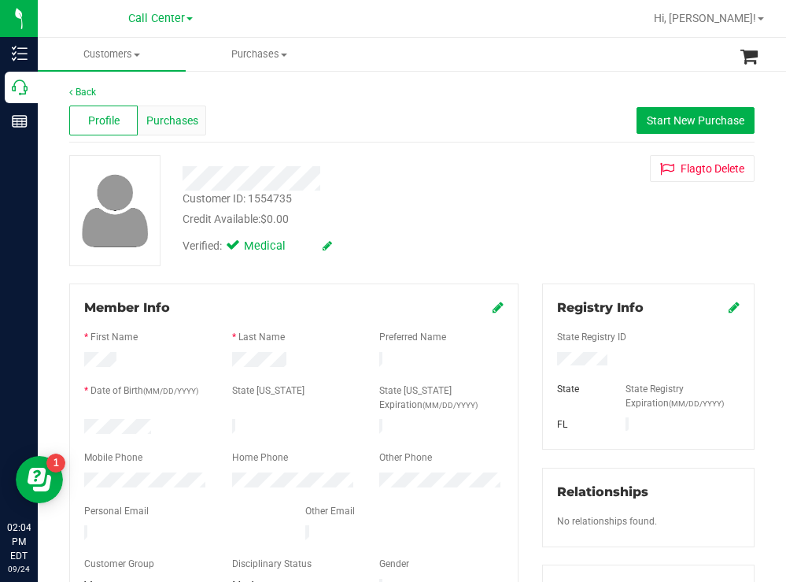
click at [182, 127] on span "Purchases" at bounding box center [172, 121] width 52 height 17
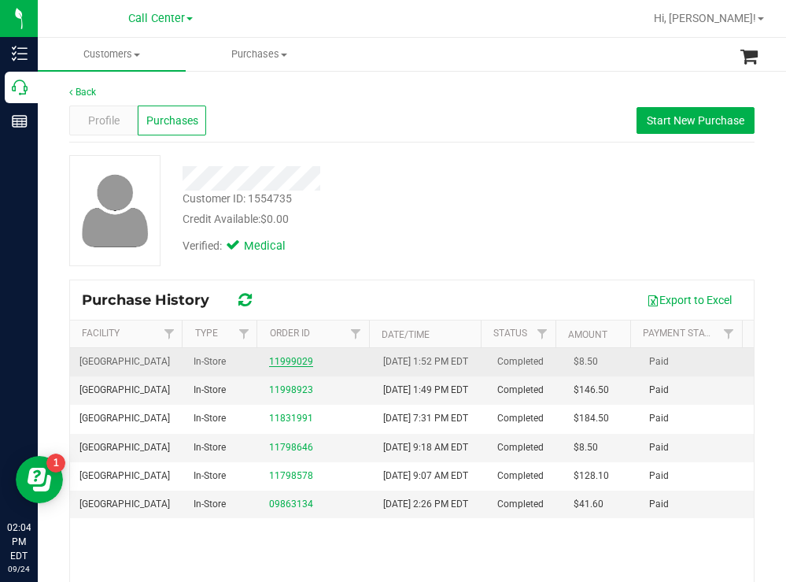
click at [289, 367] on link "11999029" at bounding box center [291, 361] width 44 height 11
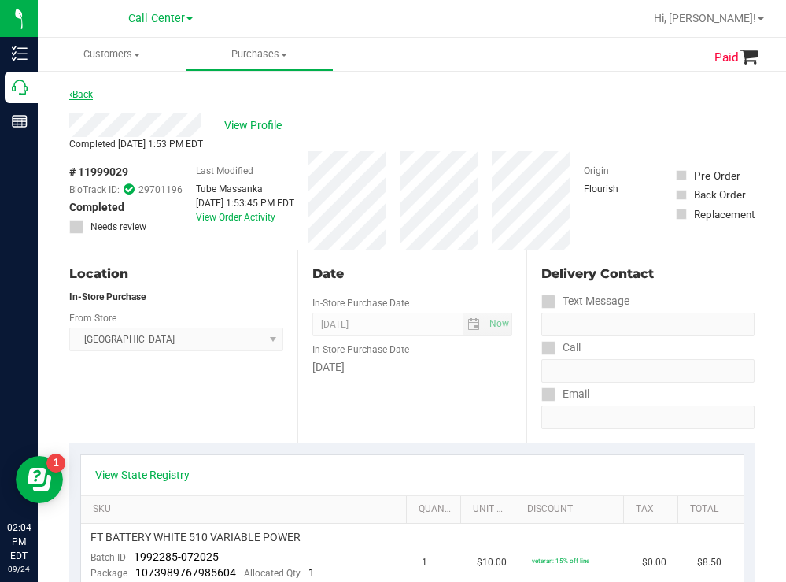
click at [91, 94] on link "Back" at bounding box center [81, 94] width 24 height 11
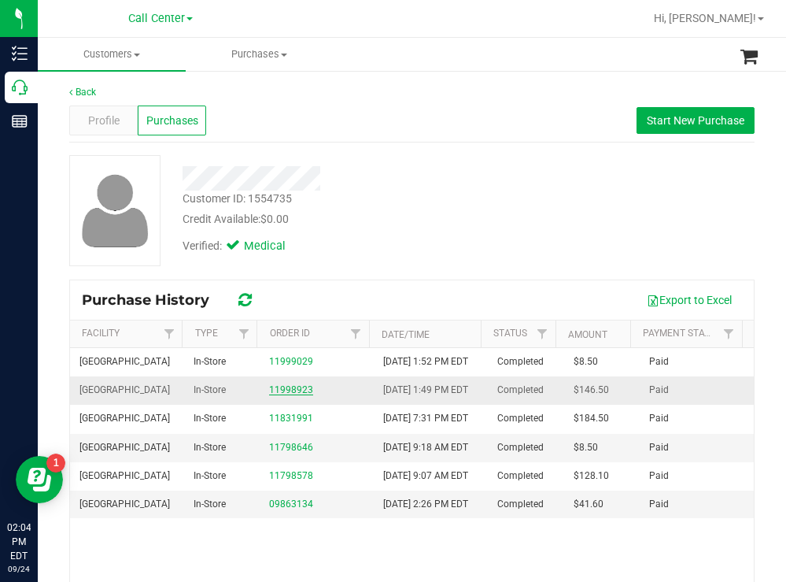
click at [286, 395] on link "11998923" at bounding box center [291, 389] width 44 height 11
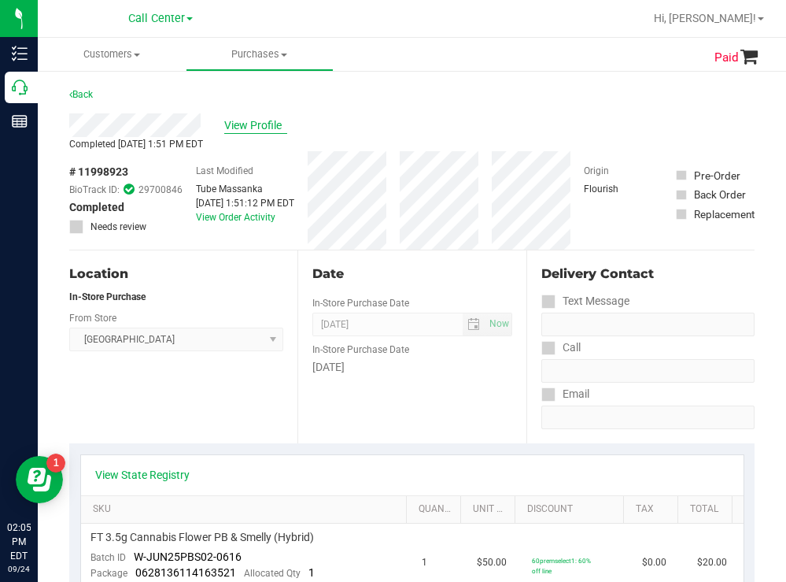
click at [254, 123] on span "View Profile" at bounding box center [255, 125] width 63 height 17
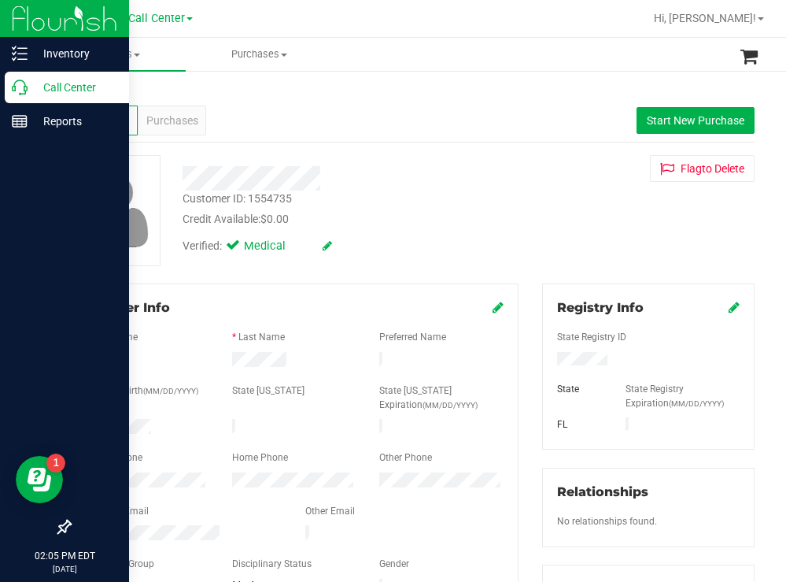
click at [76, 87] on p "Call Center" at bounding box center [75, 87] width 94 height 19
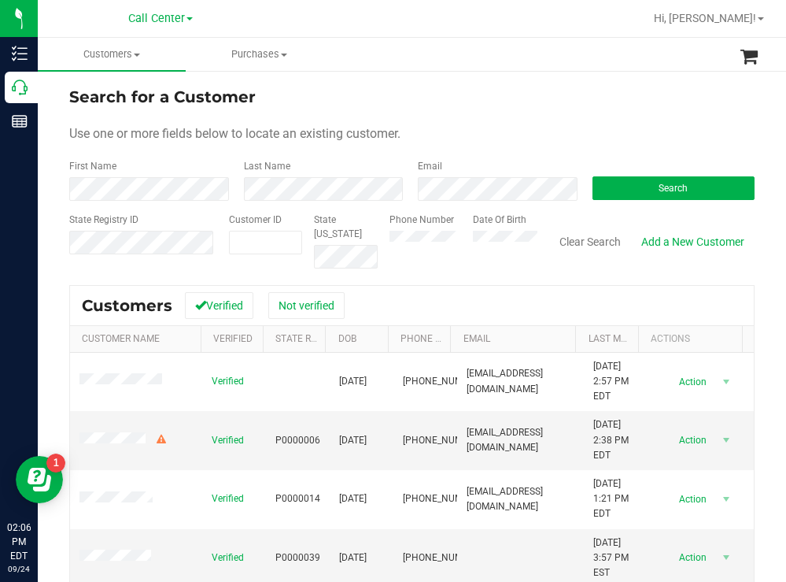
drag, startPoint x: 492, startPoint y: 77, endPoint x: 415, endPoint y: 8, distance: 103.1
click at [489, 75] on div "Search for a Customer Use one or more fields below to locate an existing custom…" at bounding box center [412, 422] width 748 height 707
